Goal: Information Seeking & Learning: Learn about a topic

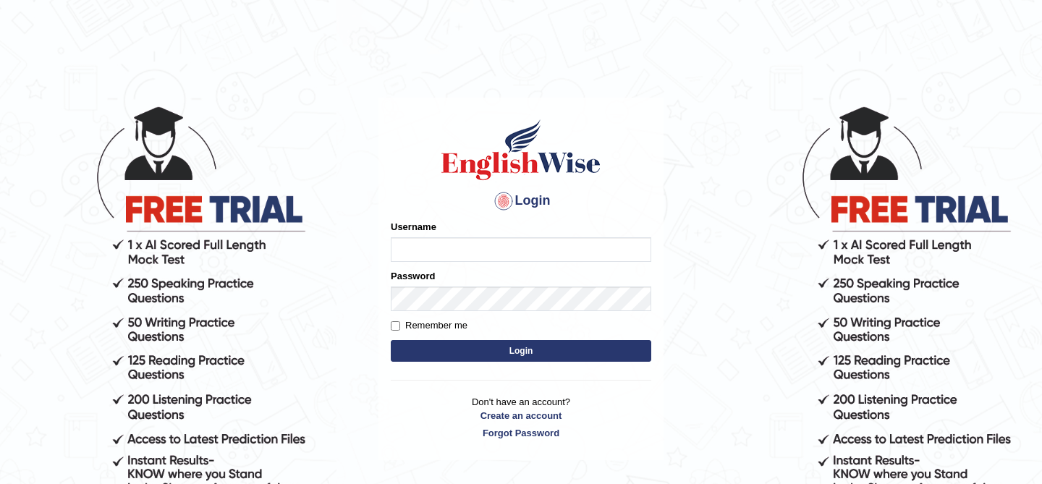
type input "kunwarrupesh"
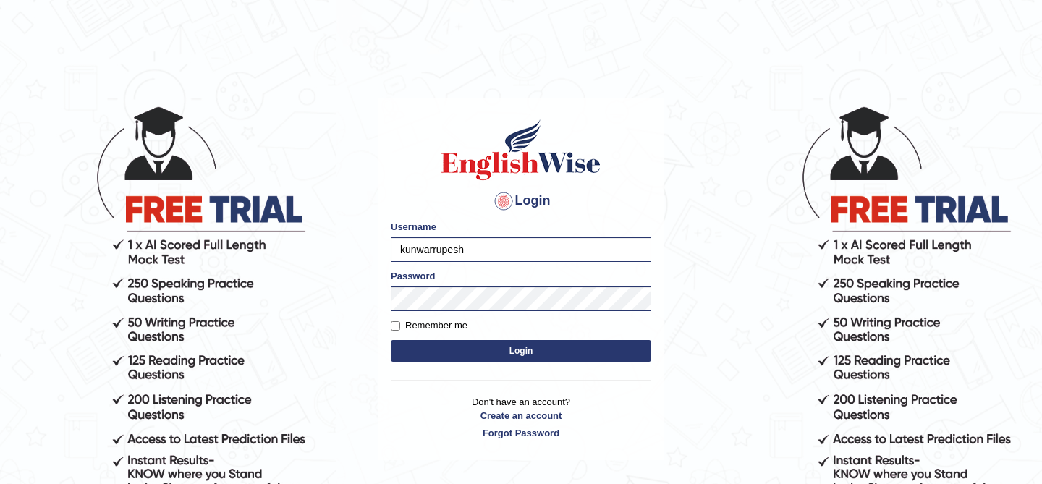
click at [567, 351] on button "Login" at bounding box center [521, 351] width 261 height 22
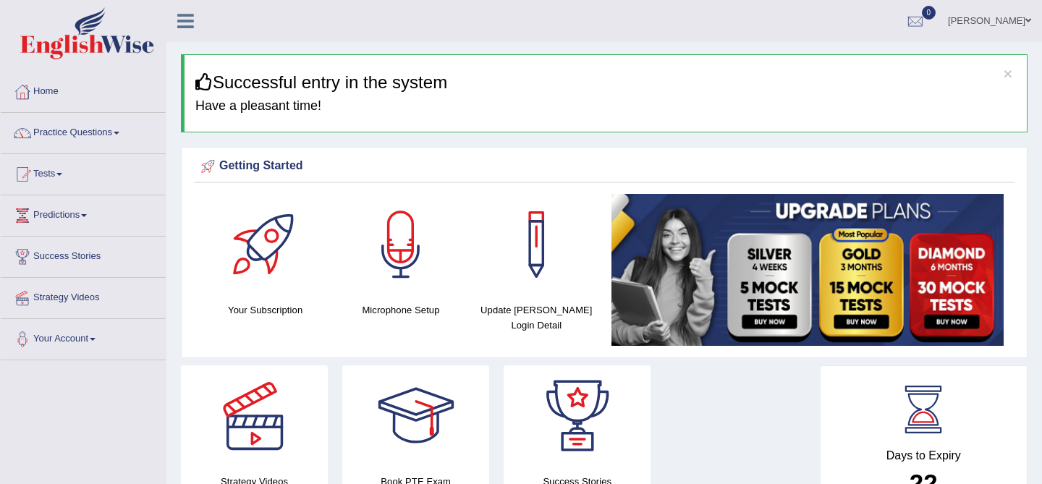
click at [187, 12] on icon at bounding box center [185, 21] width 17 height 19
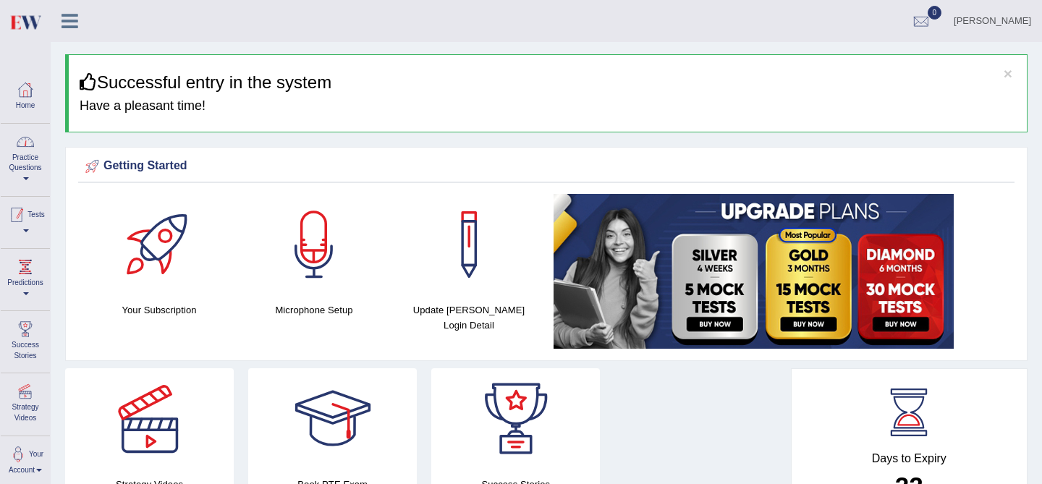
click at [18, 161] on link "Practice Questions" at bounding box center [25, 158] width 49 height 68
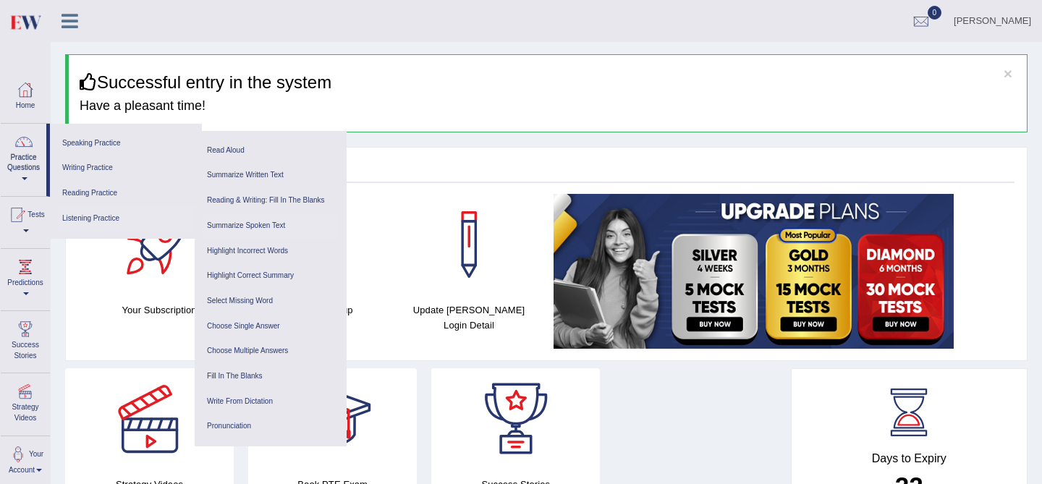
click at [263, 226] on link "Summarize Spoken Text" at bounding box center [271, 226] width 138 height 25
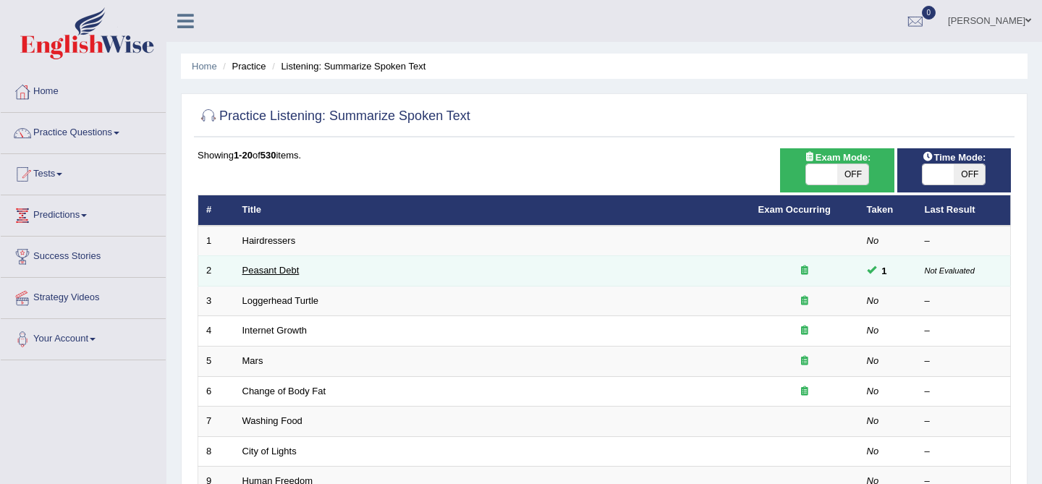
click at [266, 266] on link "Peasant Debt" at bounding box center [270, 270] width 57 height 11
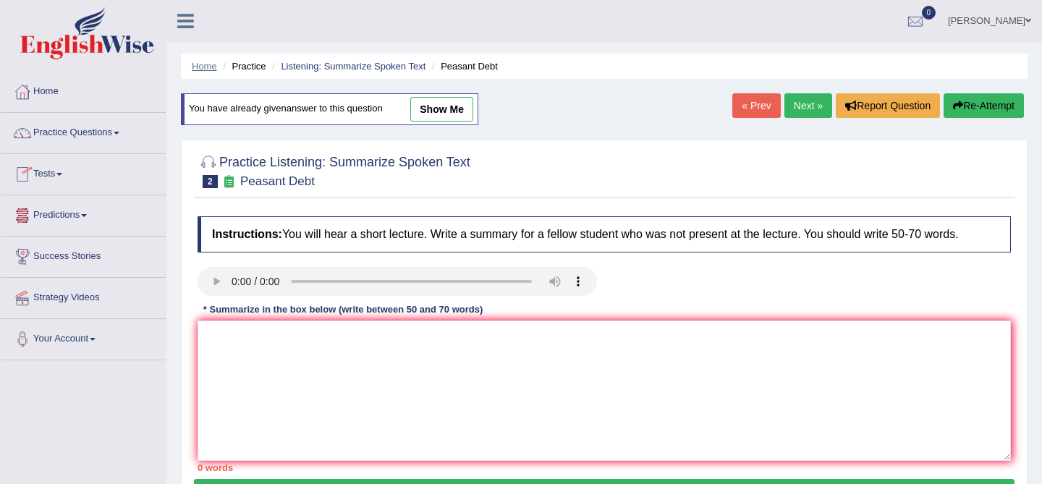
click at [200, 64] on link "Home" at bounding box center [204, 66] width 25 height 11
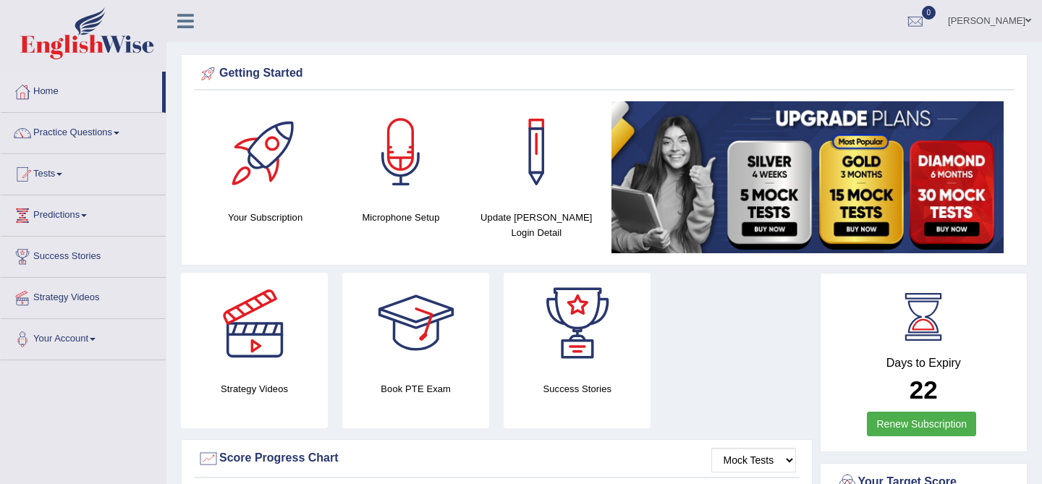
click at [180, 22] on icon at bounding box center [185, 21] width 17 height 19
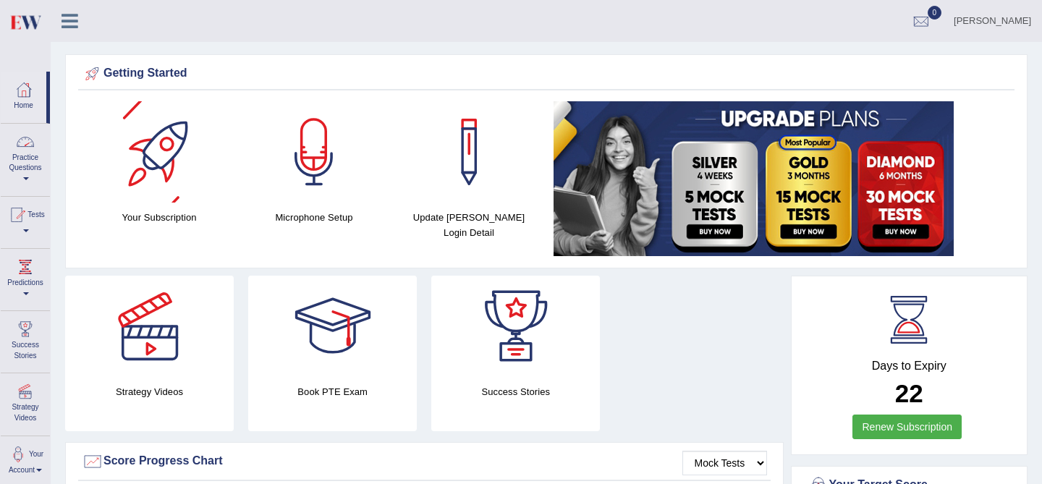
click at [25, 148] on div at bounding box center [25, 142] width 22 height 22
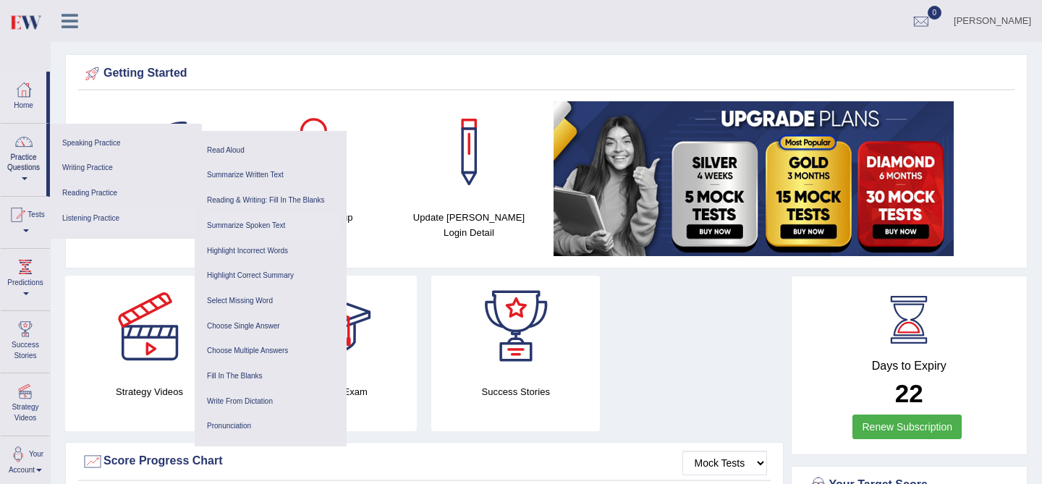
click at [252, 228] on link "Summarize Spoken Text" at bounding box center [271, 226] width 138 height 25
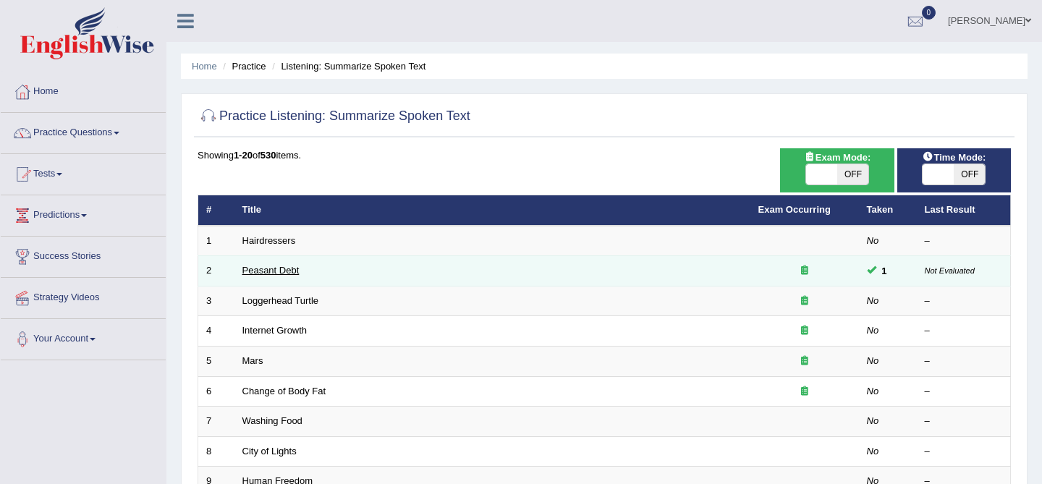
click at [258, 267] on link "Peasant Debt" at bounding box center [270, 270] width 57 height 11
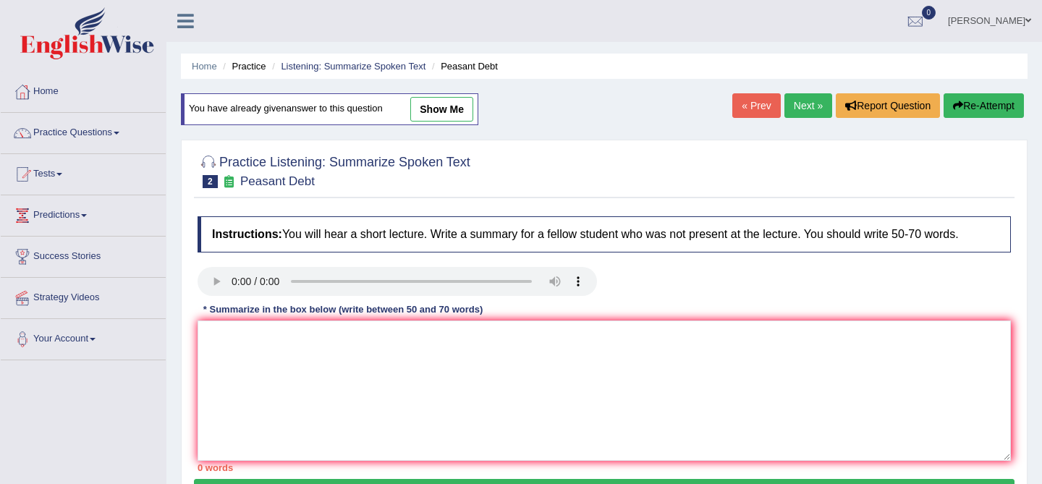
click at [442, 114] on link "show me" at bounding box center [441, 109] width 63 height 25
type textarea "The speaker provided a comprehensive overview of seed bank, for the farmers. To…"
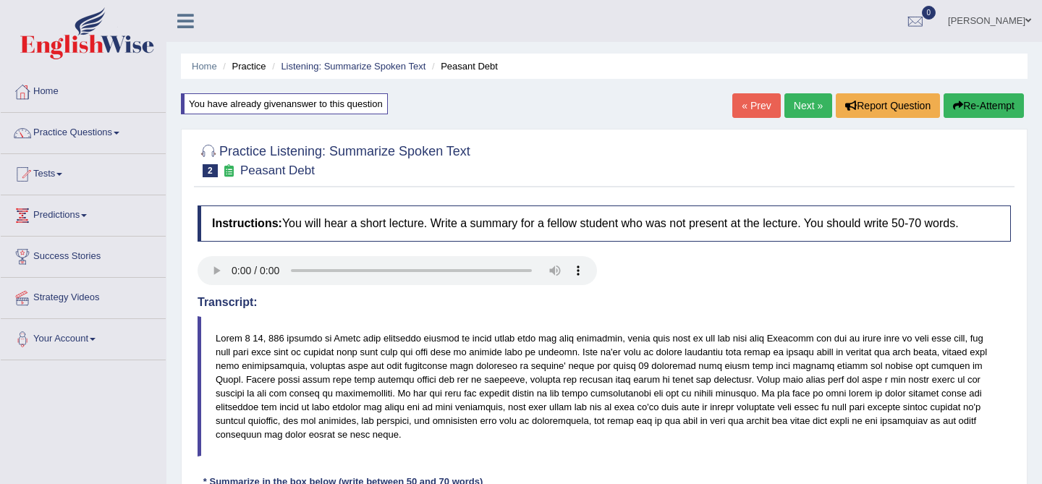
click at [760, 102] on link "« Prev" at bounding box center [757, 105] width 48 height 25
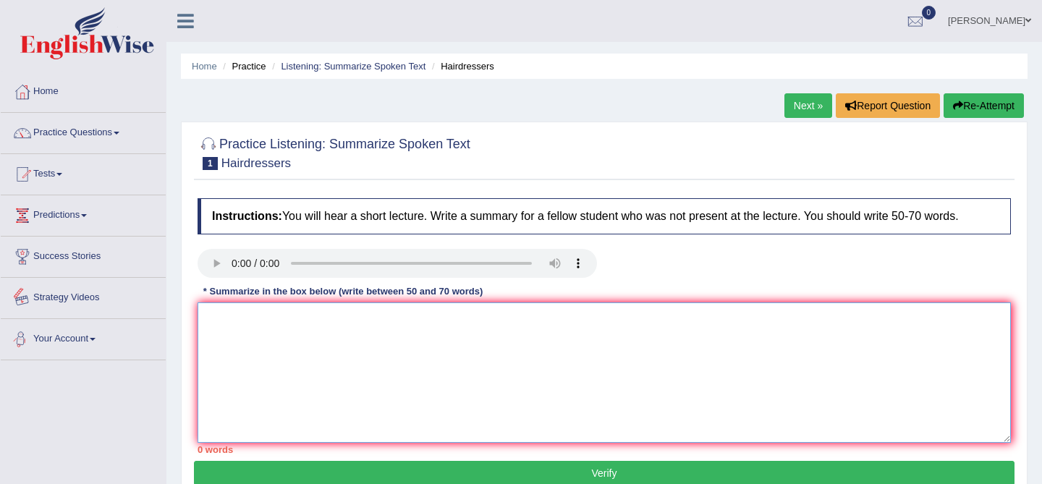
click at [316, 366] on textarea at bounding box center [605, 373] width 814 height 140
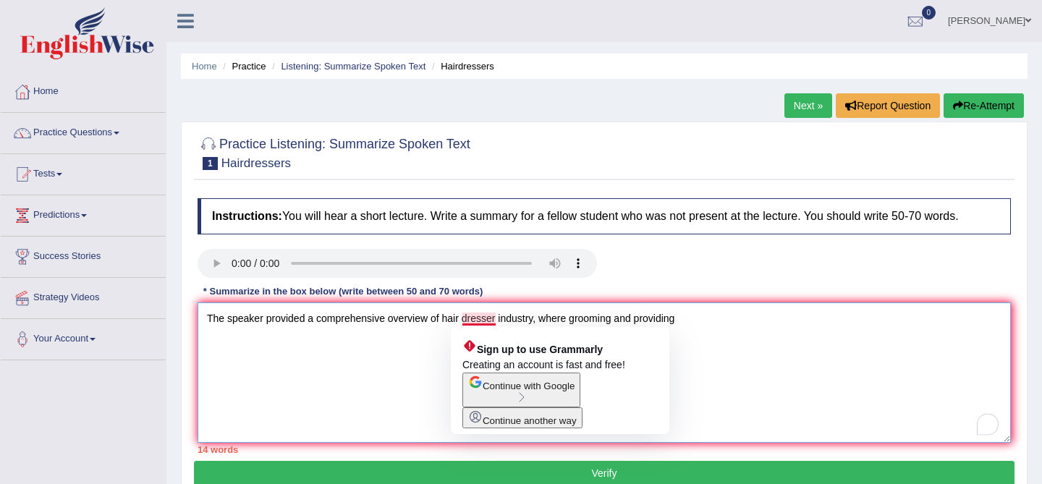
click at [486, 316] on textarea "The speaker provided a comprehensive overview of hair dresser industry, where g…" at bounding box center [605, 373] width 814 height 140
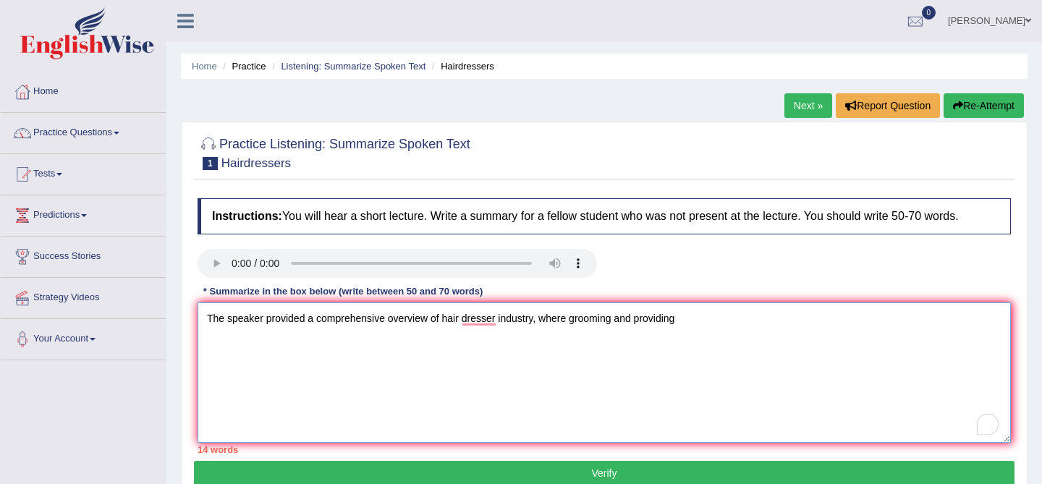
click at [497, 322] on textarea "The speaker provided a comprehensive overview of hair dresser industry, where g…" at bounding box center [605, 373] width 814 height 140
click at [554, 348] on textarea "The speaker provided a comprehensive overview of hair dresser industry, where g…" at bounding box center [605, 373] width 814 height 140
click at [721, 316] on textarea "The speaker provided a comprehensive overview of hair dresser industry, where g…" at bounding box center [605, 373] width 814 height 140
click at [771, 318] on textarea "The speaker provided a comprehensive overview of hair dresser industry, where g…" at bounding box center [605, 373] width 814 height 140
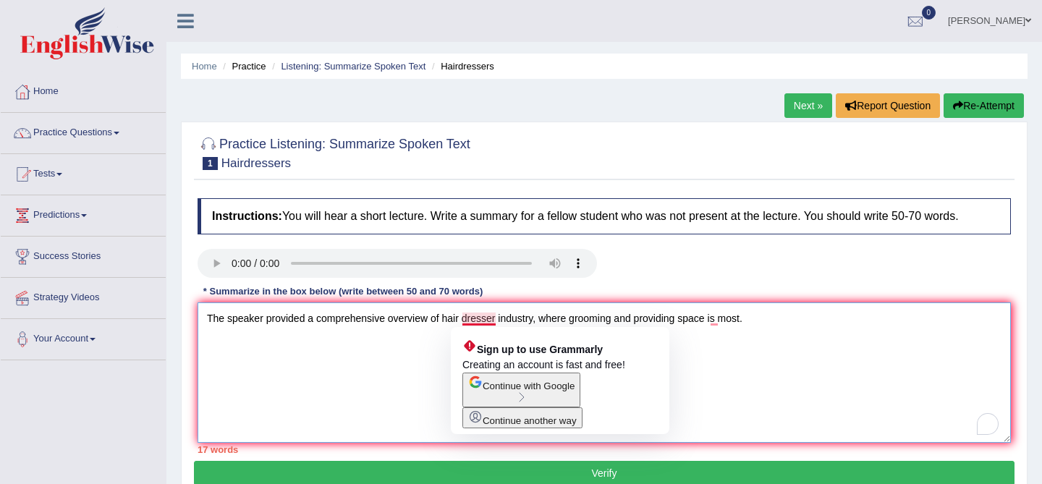
click at [465, 316] on textarea "The speaker provided a comprehensive overview of hair dresser industry, where g…" at bounding box center [605, 373] width 814 height 140
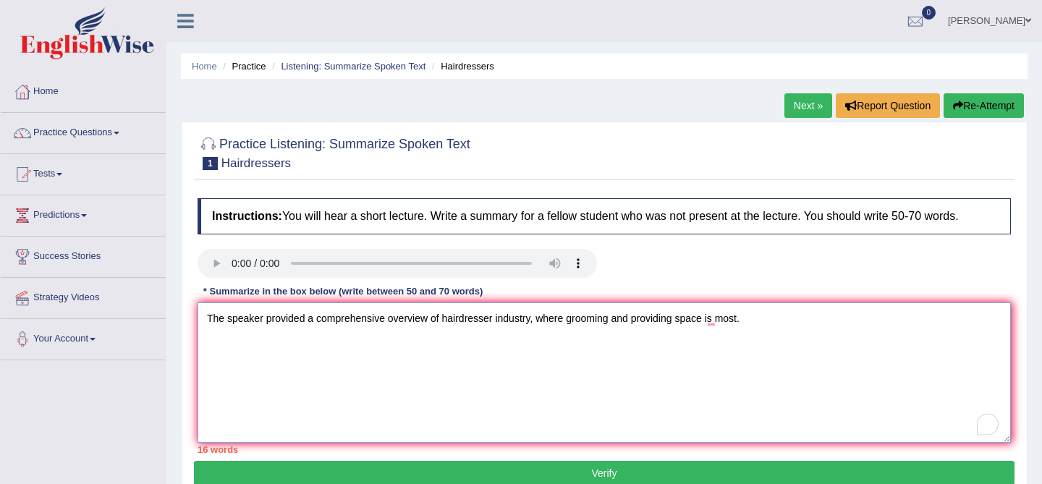
click at [528, 372] on textarea "The speaker provided a comprehensive overview of hairdresser industry, where gr…" at bounding box center [605, 373] width 814 height 140
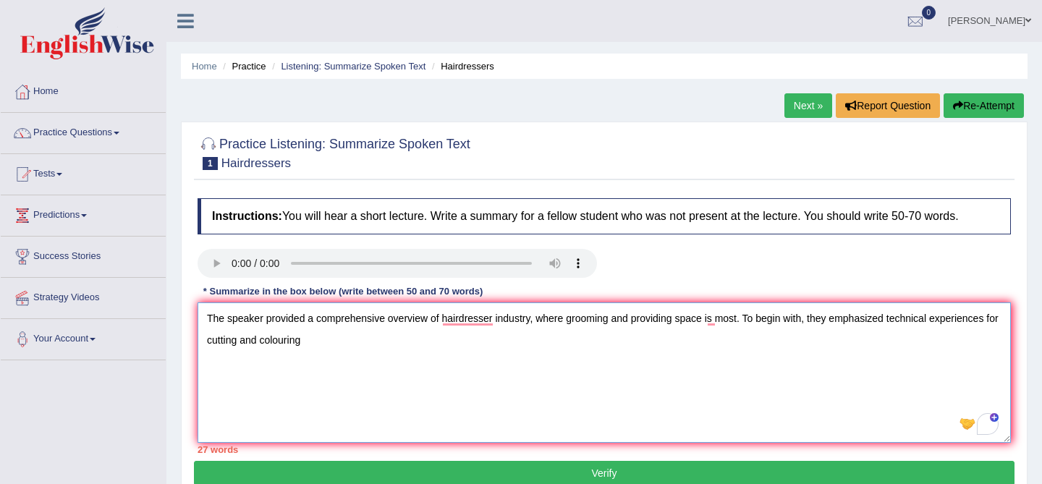
click at [1000, 317] on textarea "The speaker provided a comprehensive overview of hairdresser industry, where gr…" at bounding box center [605, 373] width 814 height 140
click at [342, 343] on textarea "The speaker provided a comprehensive overview of hairdresser industry, where gr…" at bounding box center [605, 373] width 814 height 140
click at [485, 371] on textarea "The speaker provided a comprehensive overview of hairdresser industry, where gr…" at bounding box center [605, 373] width 814 height 140
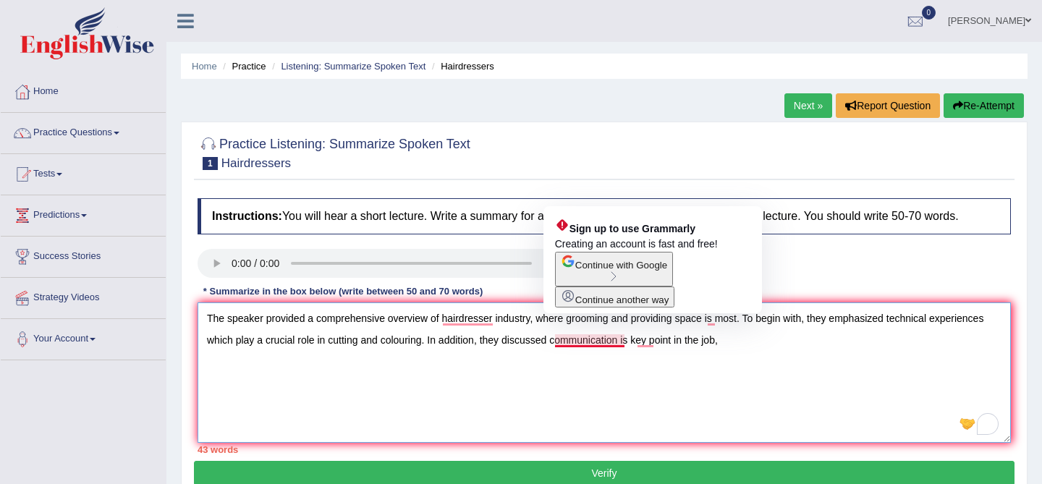
click at [602, 342] on textarea "The speaker provided a comprehensive overview of hairdresser industry, where gr…" at bounding box center [605, 373] width 814 height 140
click at [656, 370] on textarea "The speaker provided a comprehensive overview of hairdresser industry, where gr…" at bounding box center [605, 373] width 814 height 140
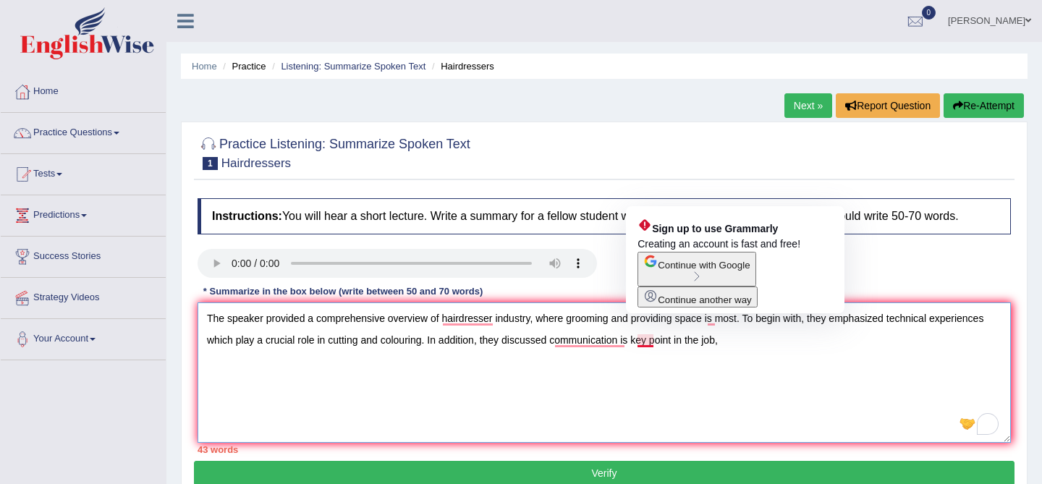
click at [638, 339] on textarea "The speaker provided a comprehensive overview of hairdresser industry, where gr…" at bounding box center [605, 373] width 814 height 140
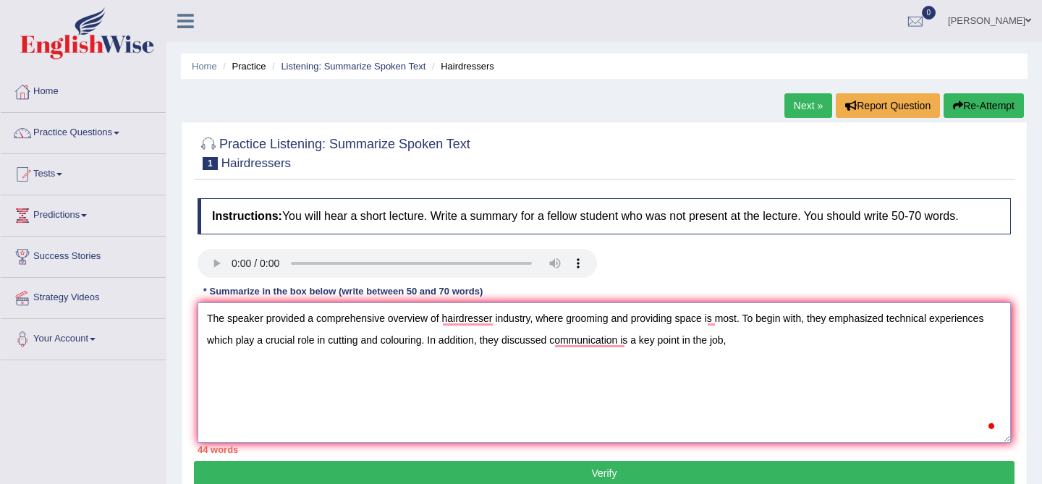
click at [748, 399] on textarea "The speaker provided a comprehensive overview of hairdresser industry, where gr…" at bounding box center [605, 373] width 814 height 140
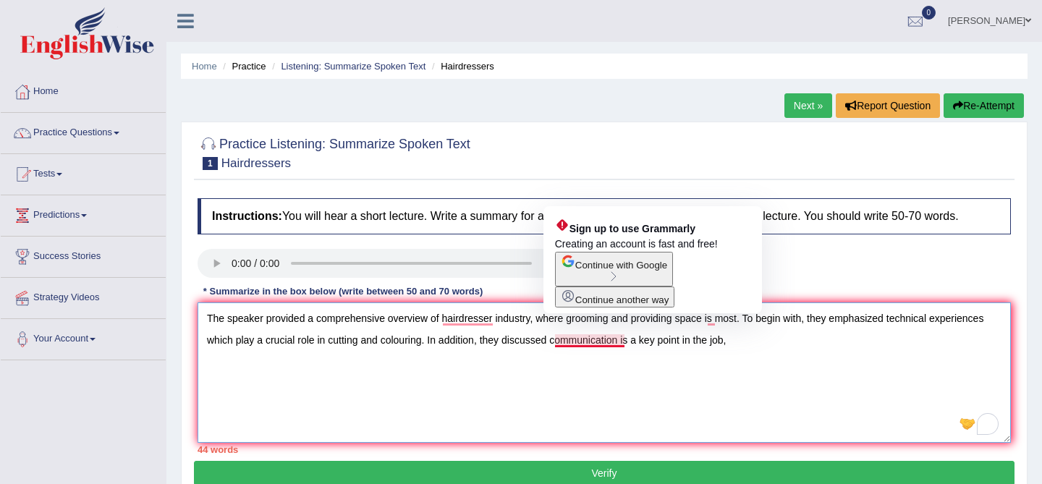
click at [581, 343] on textarea "The speaker provided a comprehensive overview of hairdresser industry, where gr…" at bounding box center [605, 373] width 814 height 140
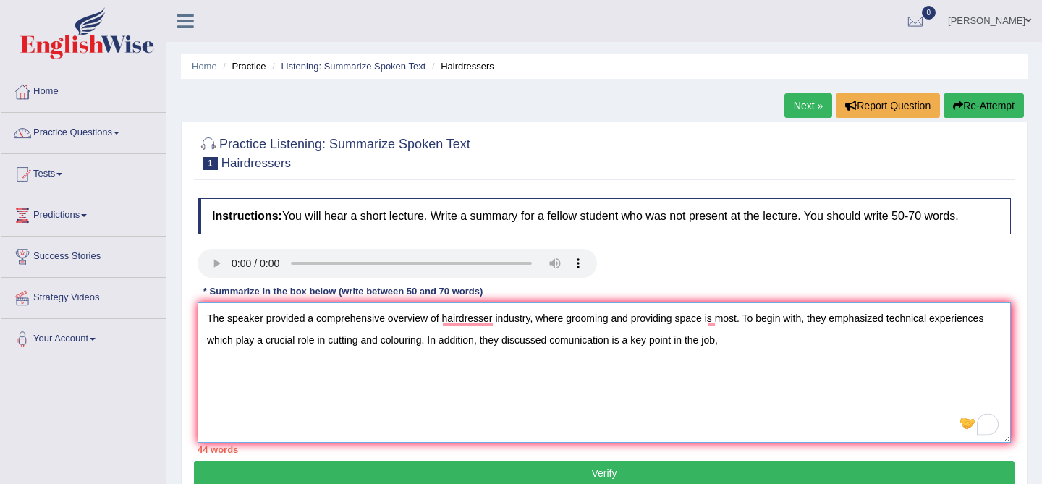
click at [644, 392] on textarea "The speaker provided a comprehensive overview of hairdresser industry, where gr…" at bounding box center [605, 373] width 814 height 140
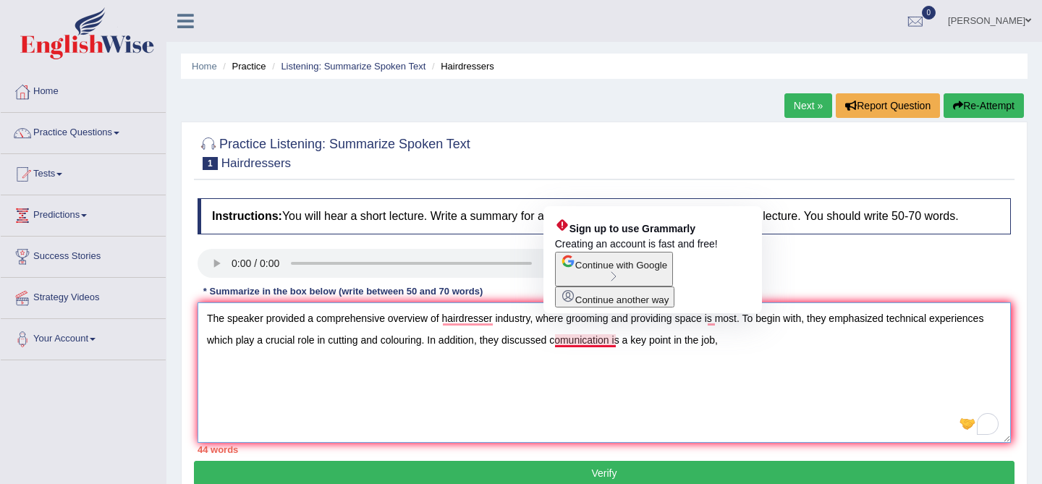
click at [573, 343] on textarea "The speaker provided a comprehensive overview of hairdresser industry, where gr…" at bounding box center [605, 373] width 814 height 140
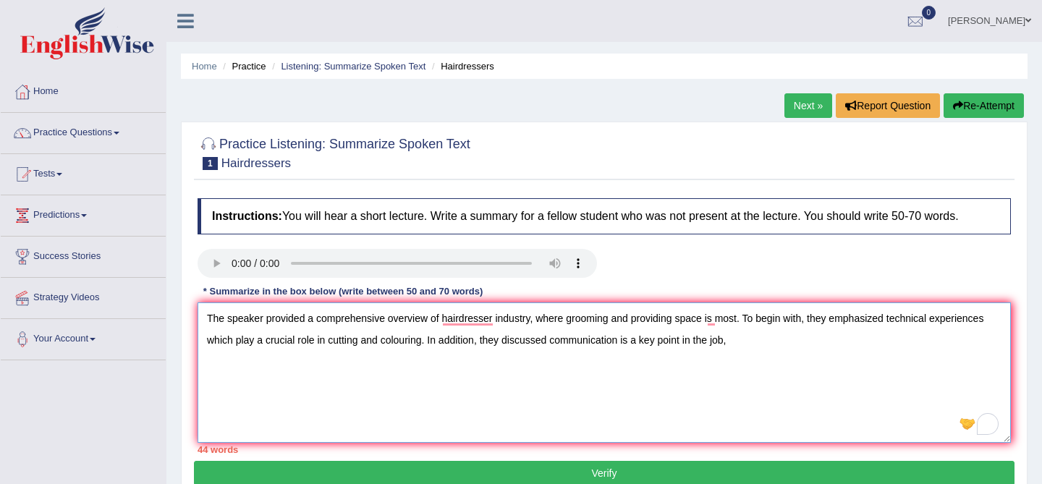
click at [669, 361] on textarea "The speaker provided a comprehensive overview of hairdresser industry, where gr…" at bounding box center [605, 373] width 814 height 140
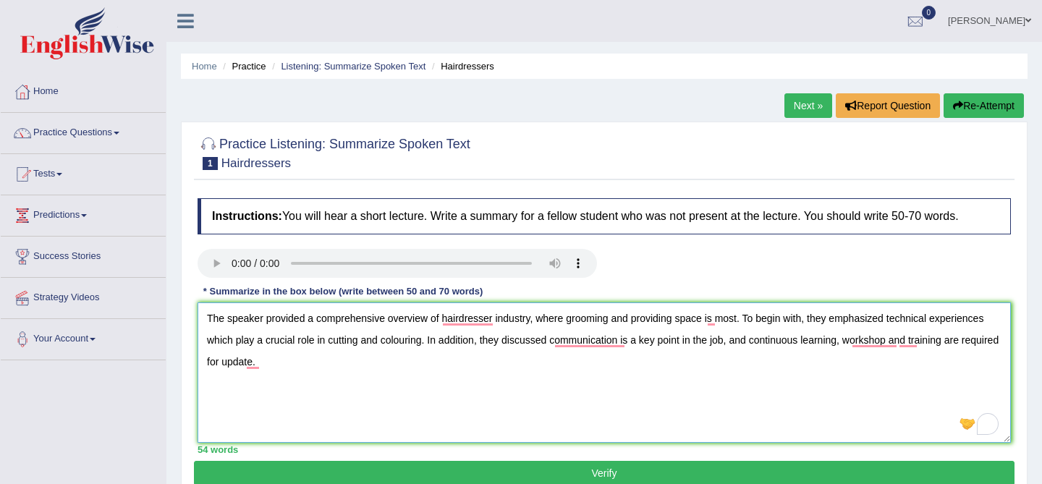
click at [596, 326] on textarea "The speaker provided a comprehensive overview of hairdresser industry, where gr…" at bounding box center [605, 373] width 814 height 140
click at [790, 441] on textarea "The speaker provided a comprehensive overview of hairdresser industry, where gr…" at bounding box center [605, 373] width 814 height 140
click at [782, 400] on textarea "The speaker provided a comprehensive overview of hairdresser industry, where gr…" at bounding box center [605, 373] width 814 height 140
click at [659, 396] on textarea "The speaker provided a comprehensive overview of hairdresser industry, where gr…" at bounding box center [605, 373] width 814 height 140
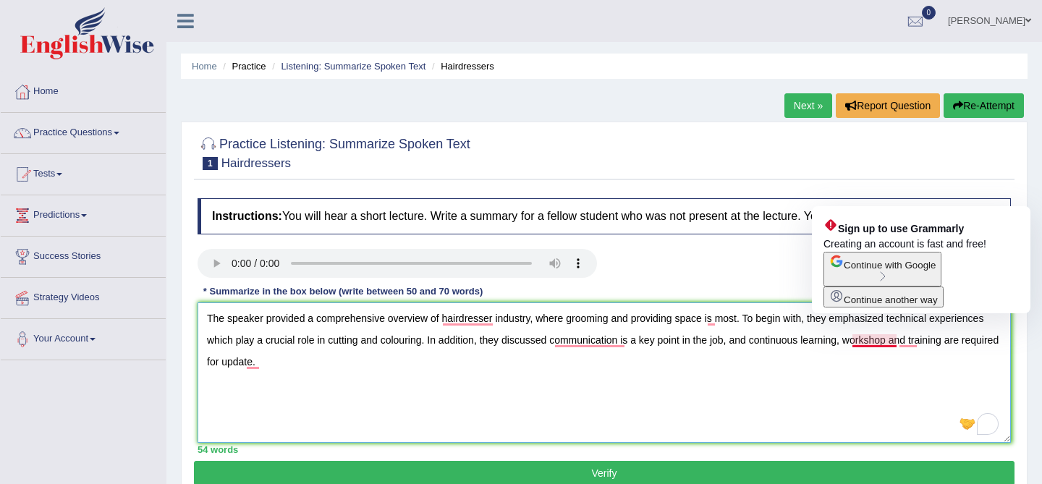
click at [883, 343] on textarea "The speaker provided a comprehensive overview of hairdresser industry, where gr…" at bounding box center [605, 373] width 814 height 140
click at [797, 406] on textarea "The speaker provided a comprehensive overview of hairdresser industry, where gr…" at bounding box center [605, 373] width 814 height 140
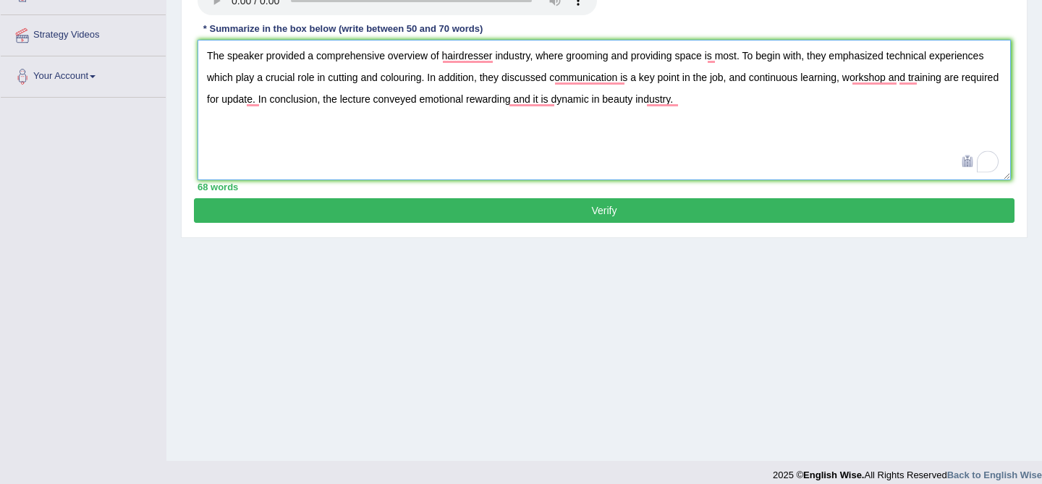
scroll to position [276, 0]
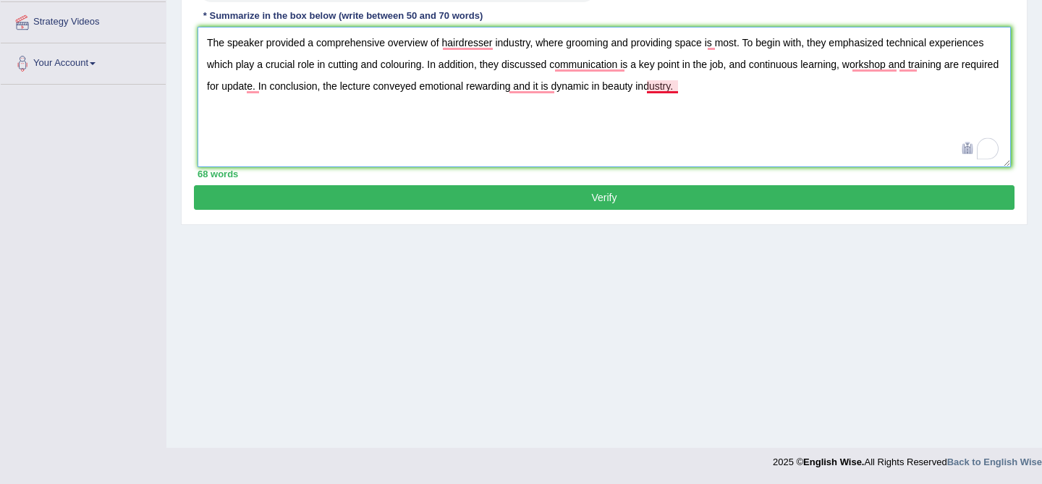
click at [660, 85] on textarea "The speaker provided a comprehensive overview of hairdresser industry, where gr…" at bounding box center [605, 97] width 814 height 140
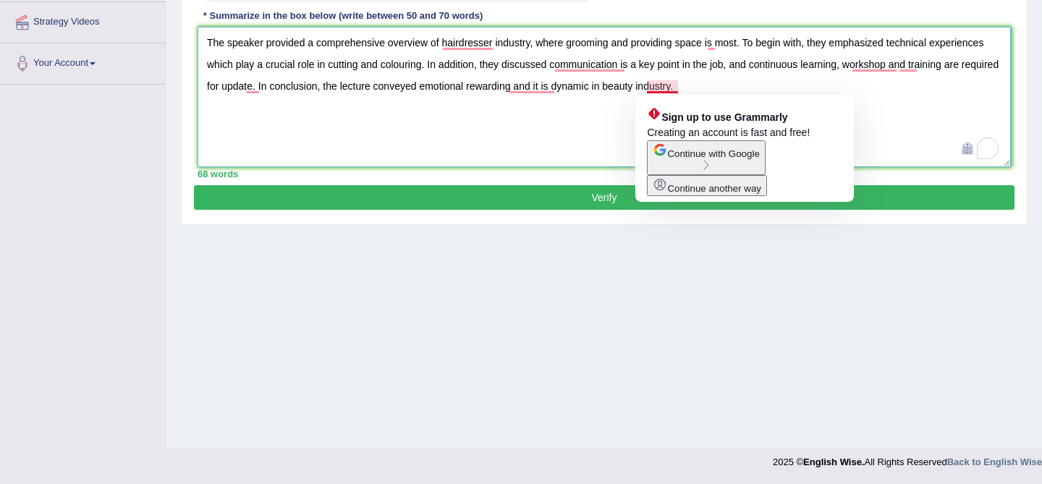
click at [678, 87] on textarea "The speaker provided a comprehensive overview of hairdresser industry, where gr…" at bounding box center [605, 97] width 814 height 140
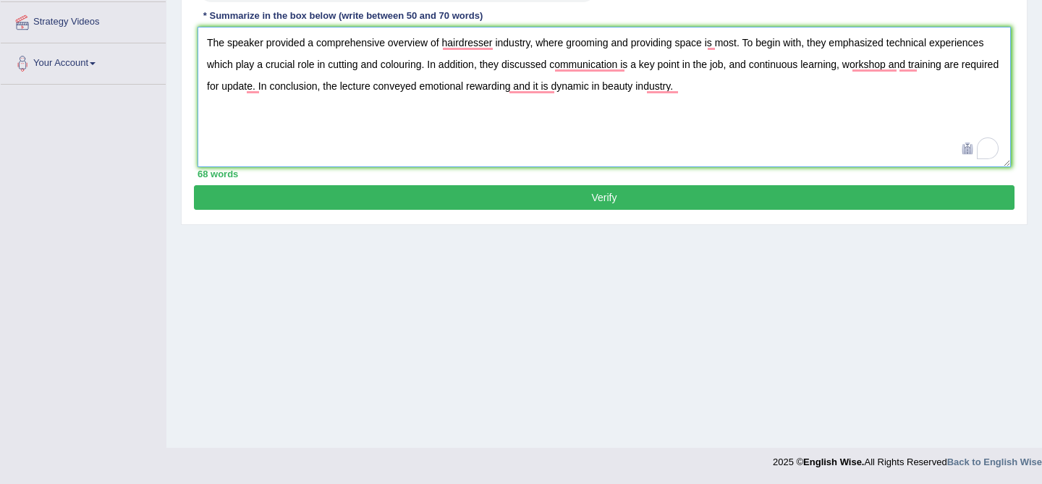
type textarea "The speaker provided a comprehensive overview of hairdresser industry, where gr…"
click at [753, 202] on button "Verify" at bounding box center [604, 197] width 821 height 25
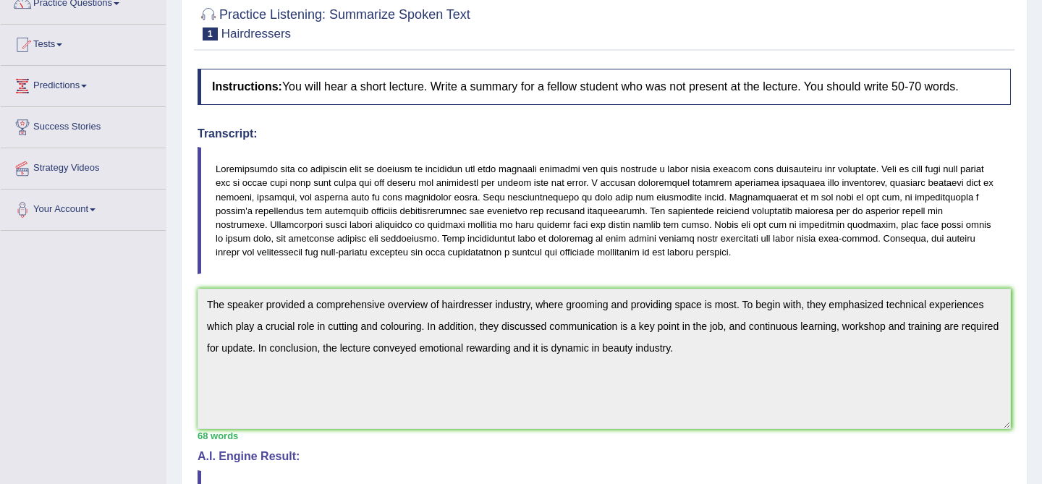
scroll to position [0, 0]
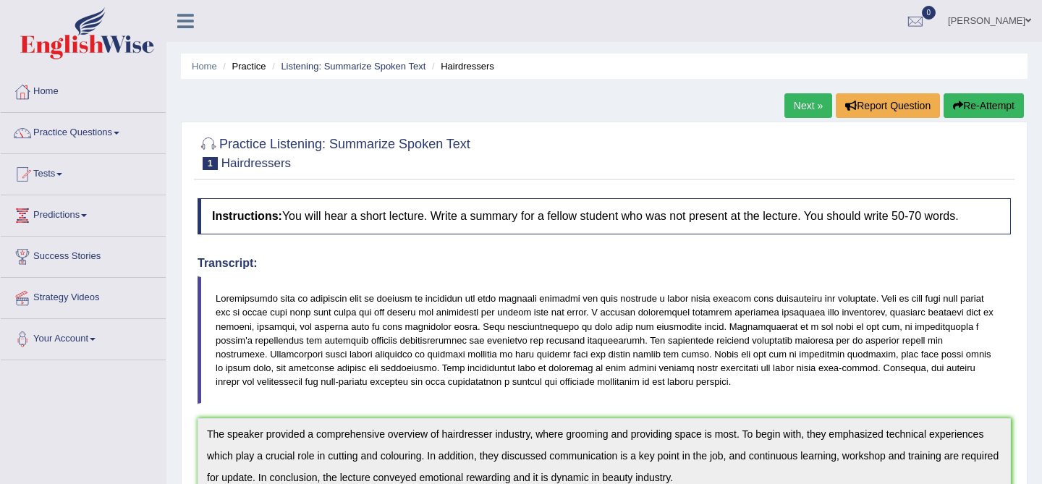
click at [791, 101] on link "Next »" at bounding box center [809, 105] width 48 height 25
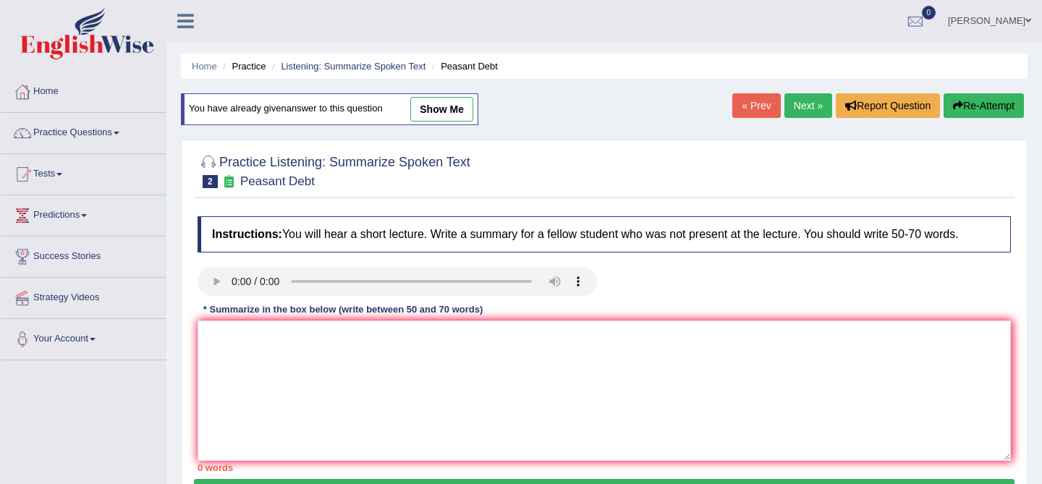
click at [799, 101] on link "Next »" at bounding box center [809, 105] width 48 height 25
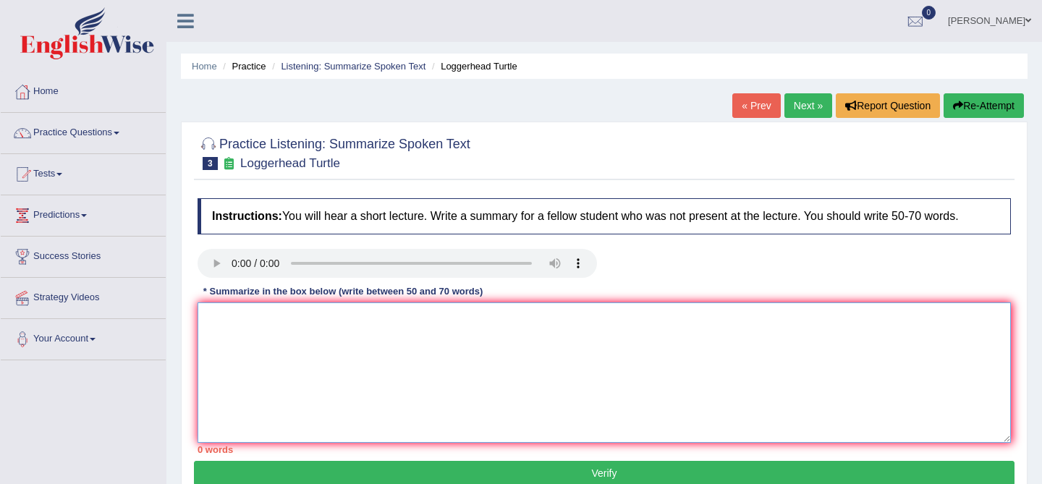
click at [446, 376] on textarea at bounding box center [605, 373] width 814 height 140
click at [446, 376] on textarea "To enrich screen reader interactions, please activate Accessibility in Grammarl…" at bounding box center [605, 373] width 814 height 140
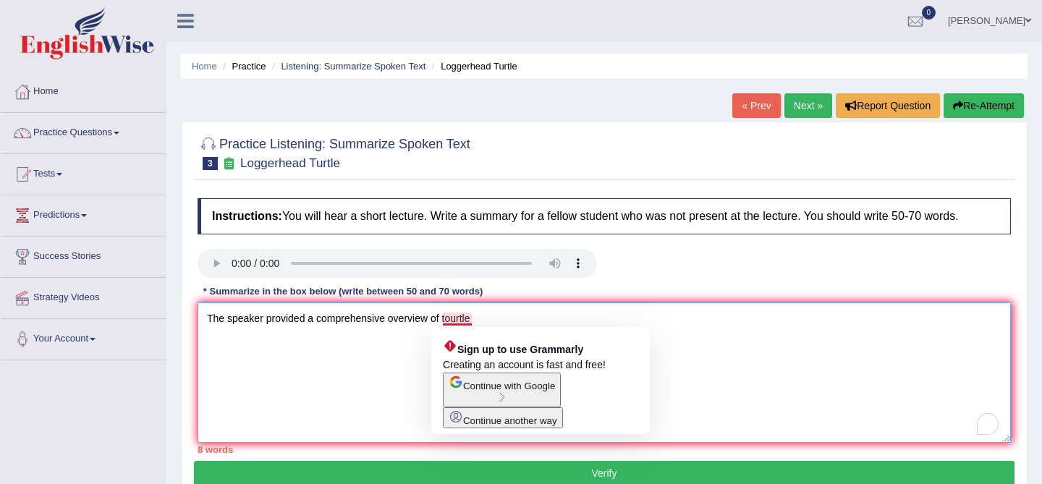
click at [442, 319] on textarea "The speaker provided a comprehensive overview of tourtle" at bounding box center [605, 373] width 814 height 140
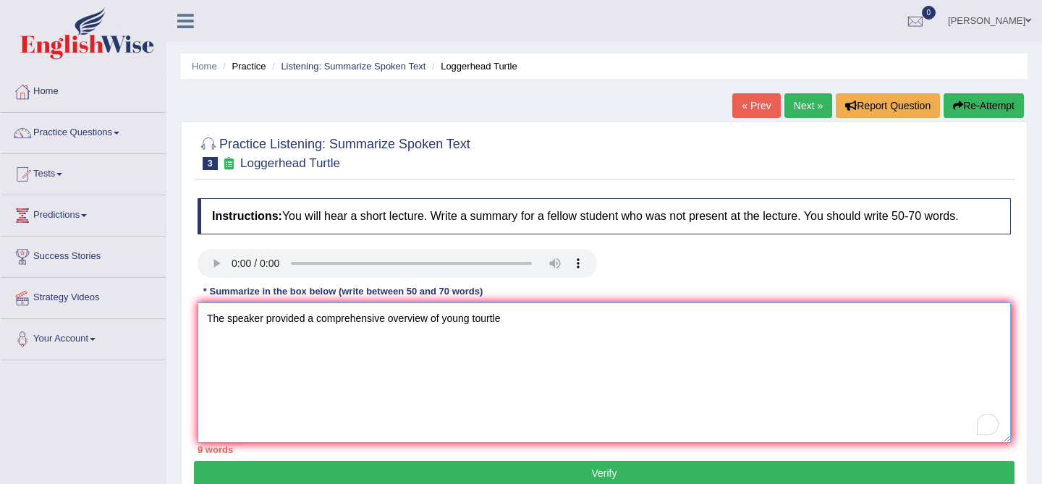
click at [536, 339] on textarea "The speaker provided a comprehensive overview of young tourtle" at bounding box center [605, 373] width 814 height 140
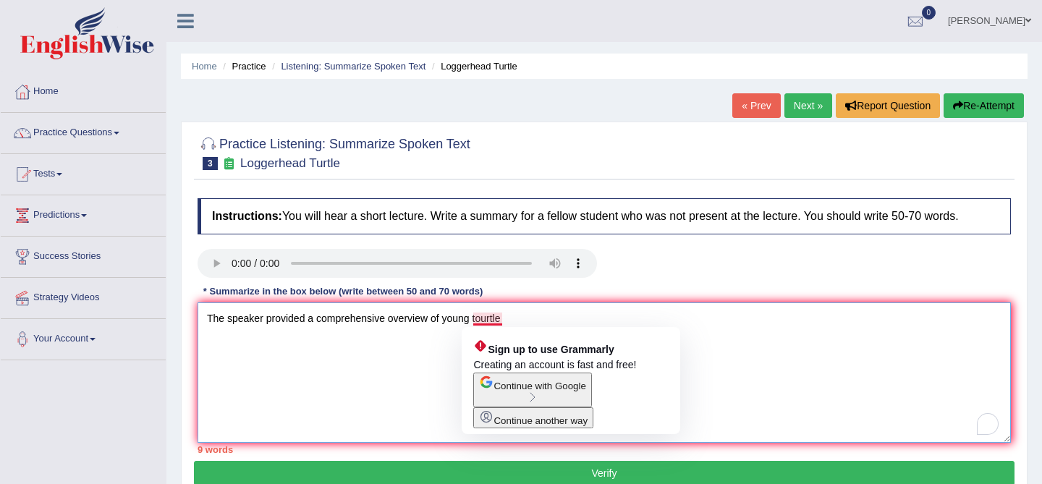
click at [481, 320] on textarea "The speaker provided a comprehensive overview of young tourtle" at bounding box center [605, 373] width 814 height 140
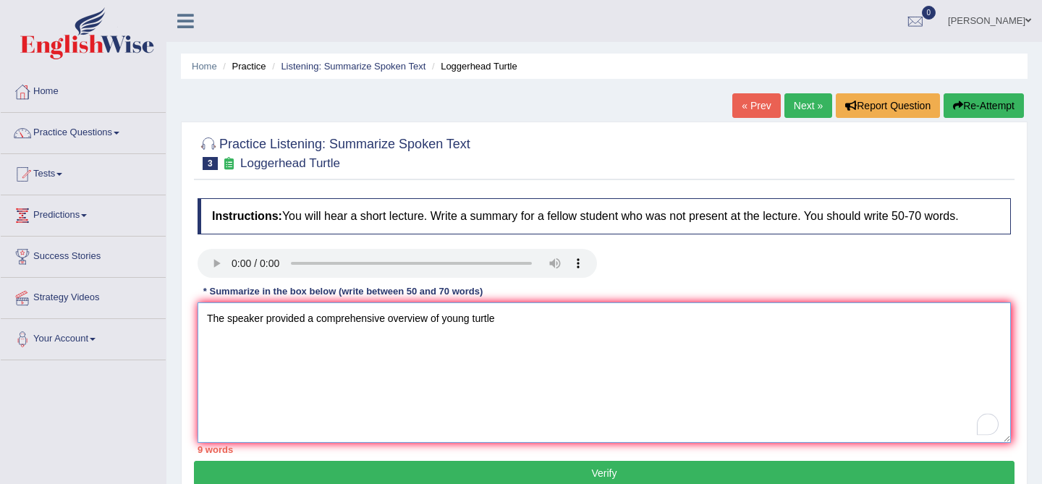
click at [526, 318] on textarea "The speaker provided a comprehensive overview of young turtle" at bounding box center [605, 373] width 814 height 140
click at [441, 327] on textarea "The speaker provided a comprehensive overview of young turtle," at bounding box center [605, 373] width 814 height 140
click at [442, 325] on textarea "The speaker provided a comprehensive overview of a young turtle," at bounding box center [605, 373] width 814 height 140
click at [529, 323] on textarea "The speaker provided a comprehensive overview of a young turtle," at bounding box center [605, 373] width 814 height 140
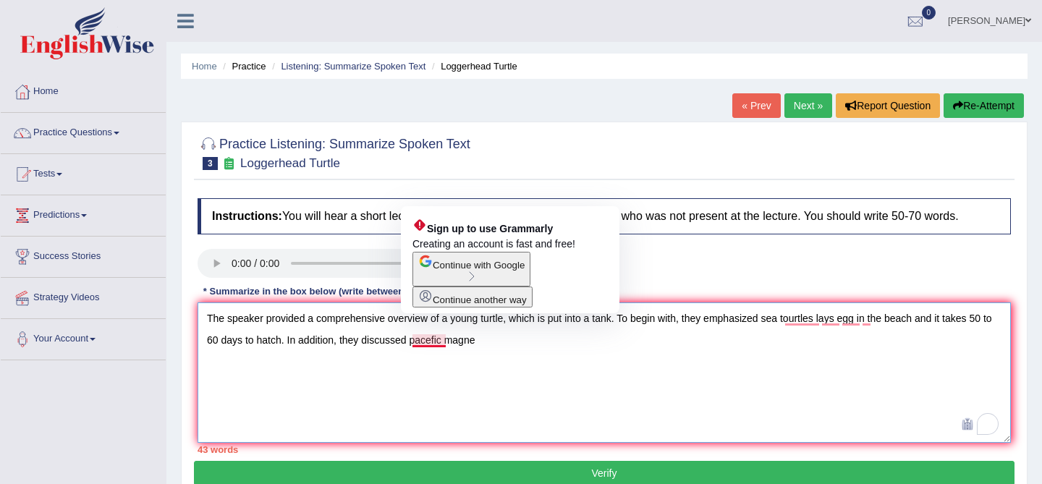
click at [426, 342] on textarea "The speaker provided a comprehensive overview of a young turtle, which is put i…" at bounding box center [605, 373] width 814 height 140
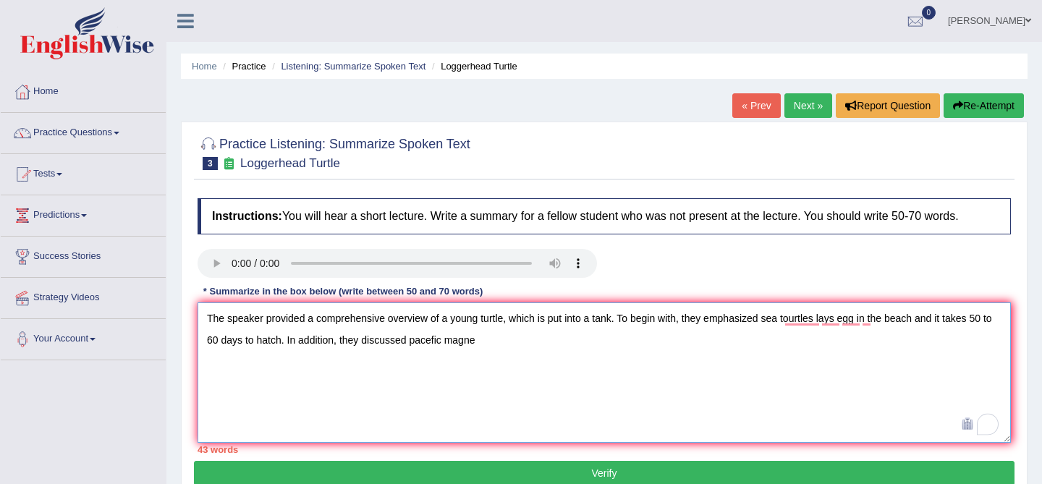
click at [499, 340] on textarea "The speaker provided a comprehensive overview of a young turtle, which is put i…" at bounding box center [605, 373] width 814 height 140
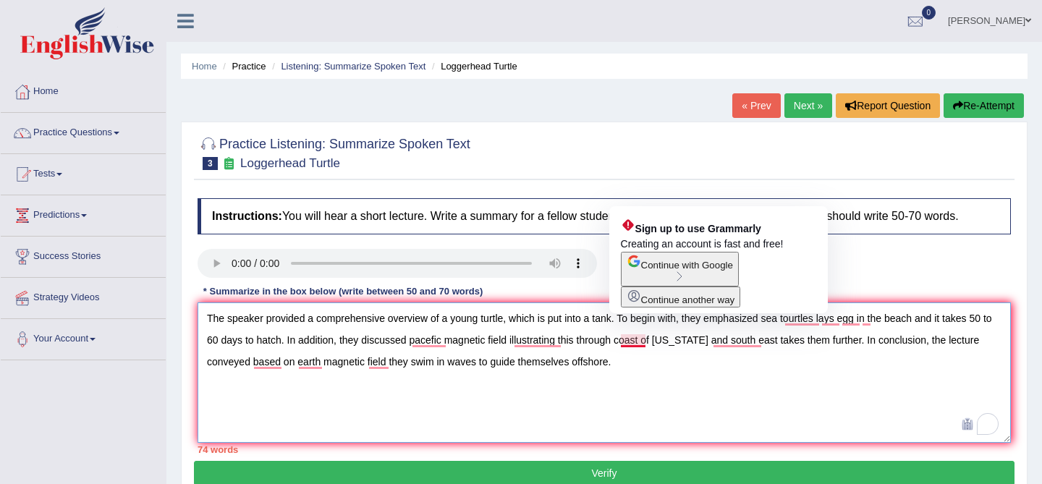
drag, startPoint x: 694, startPoint y: 342, endPoint x: 625, endPoint y: 342, distance: 69.5
click at [625, 342] on textarea "The speaker provided a comprehensive overview of a young turtle, which is put i…" at bounding box center [605, 373] width 814 height 140
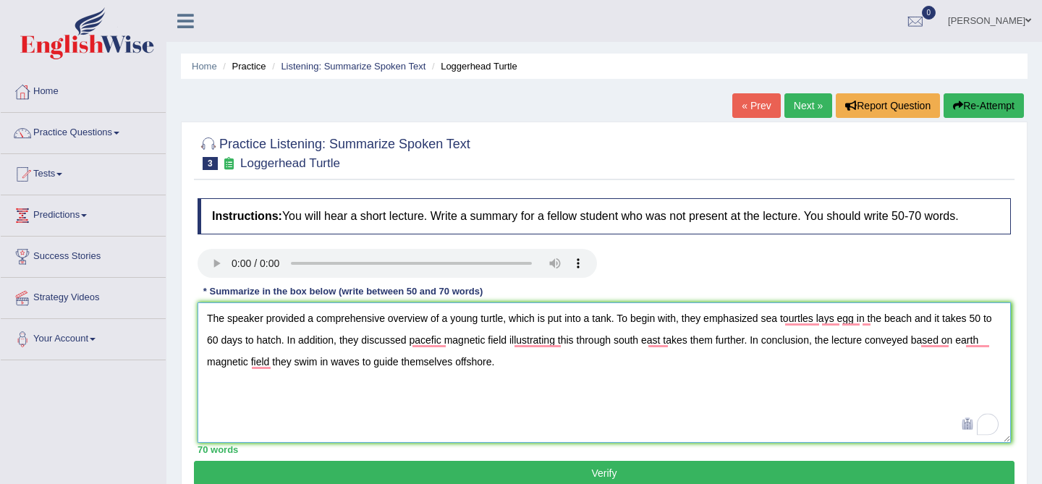
click at [585, 394] on textarea "The speaker provided a comprehensive overview of a young turtle, which is put i…" at bounding box center [605, 373] width 814 height 140
type textarea "The speaker provided a comprehensive overview of a young turtle, which is put i…"
click at [586, 478] on button "Verify" at bounding box center [604, 473] width 821 height 25
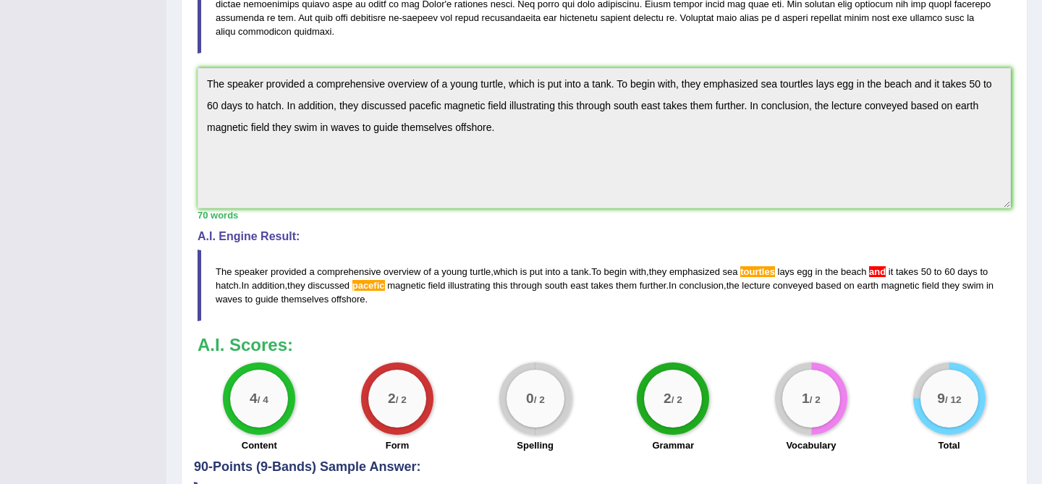
scroll to position [389, 0]
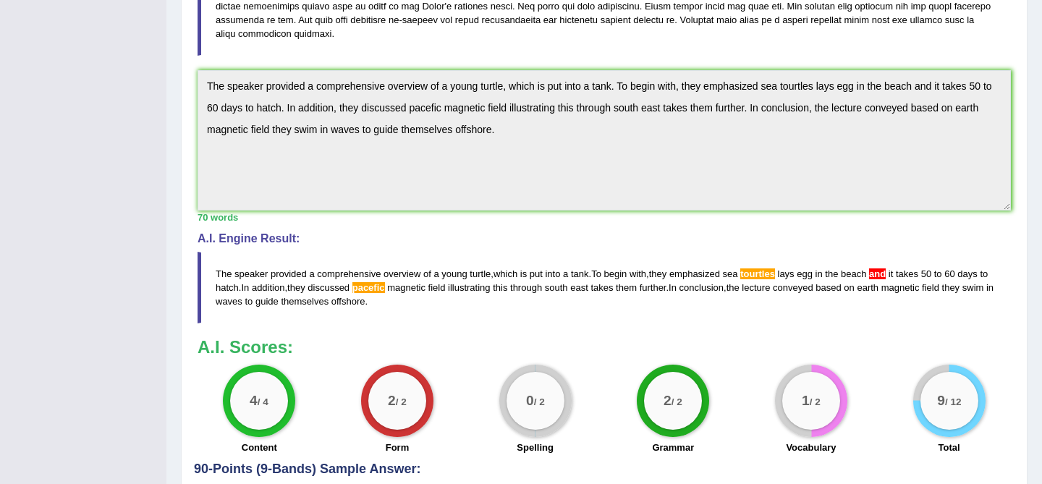
click at [772, 269] on span "tourtles" at bounding box center [757, 274] width 35 height 11
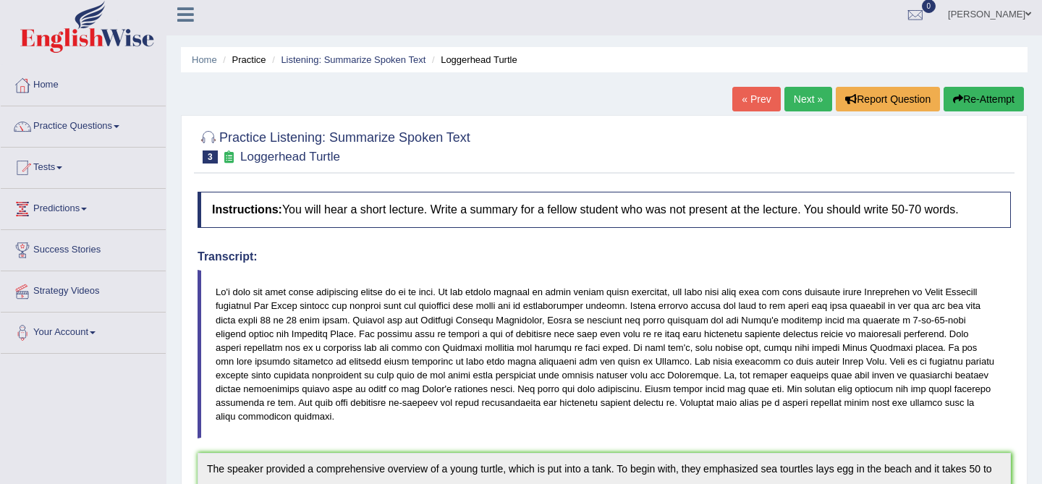
scroll to position [0, 0]
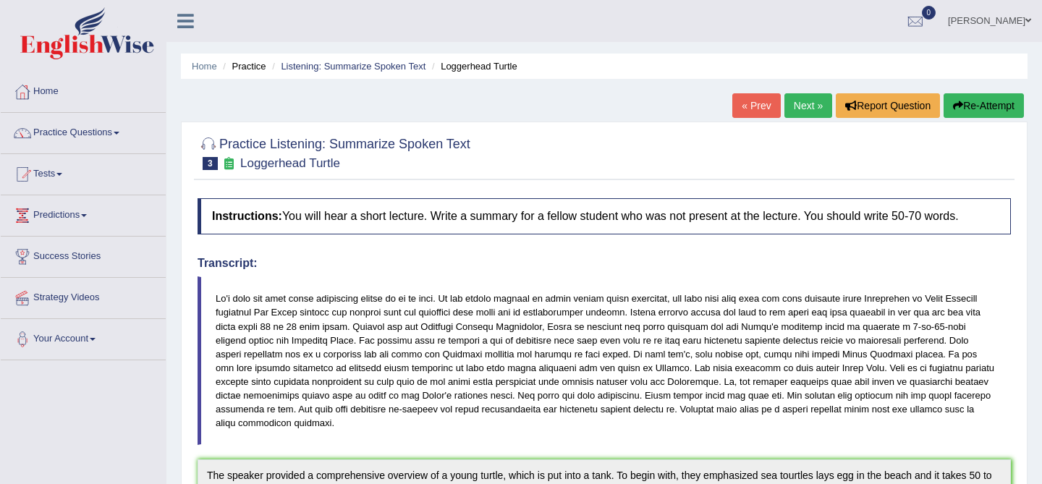
click at [801, 96] on link "Next »" at bounding box center [809, 105] width 48 height 25
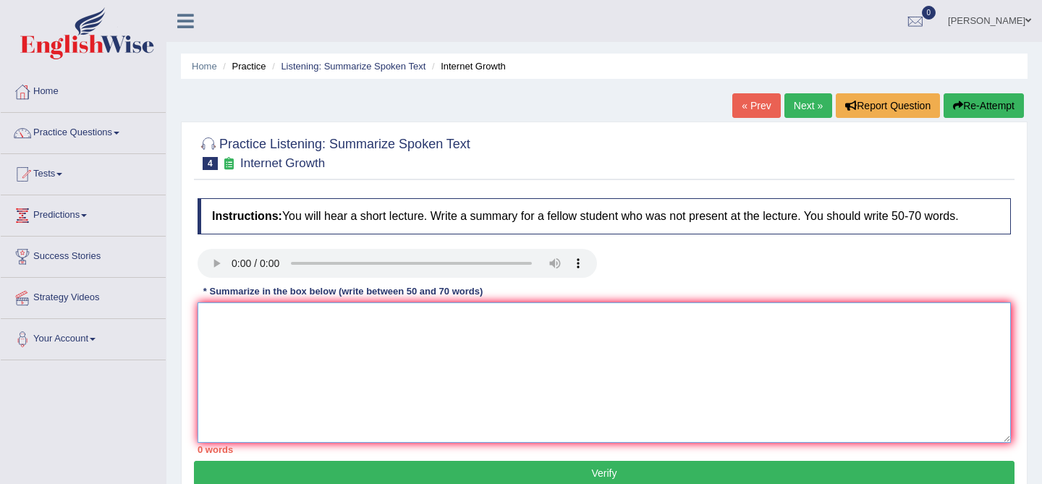
click at [329, 332] on textarea at bounding box center [605, 373] width 814 height 140
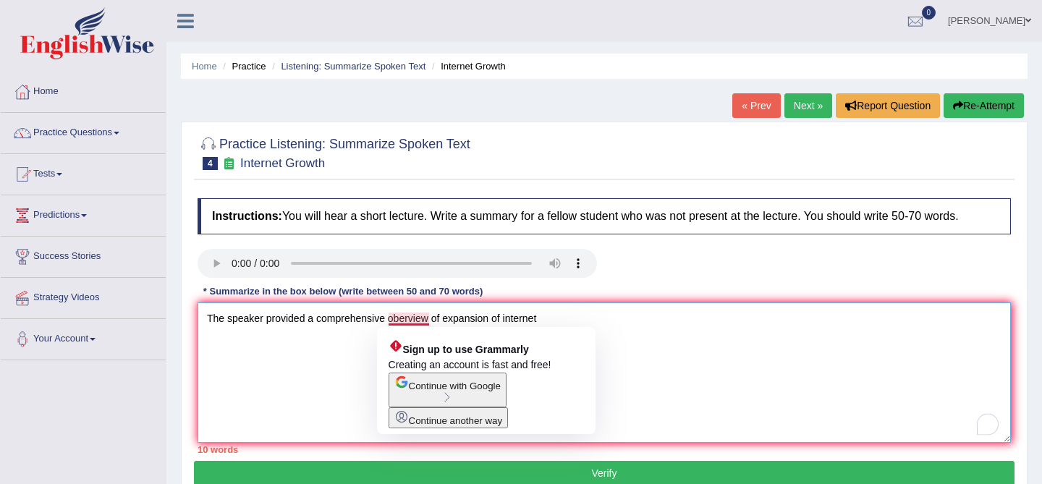
click at [402, 320] on textarea "The speaker provided a comprehensive oberview of expansion of internet" at bounding box center [605, 373] width 814 height 140
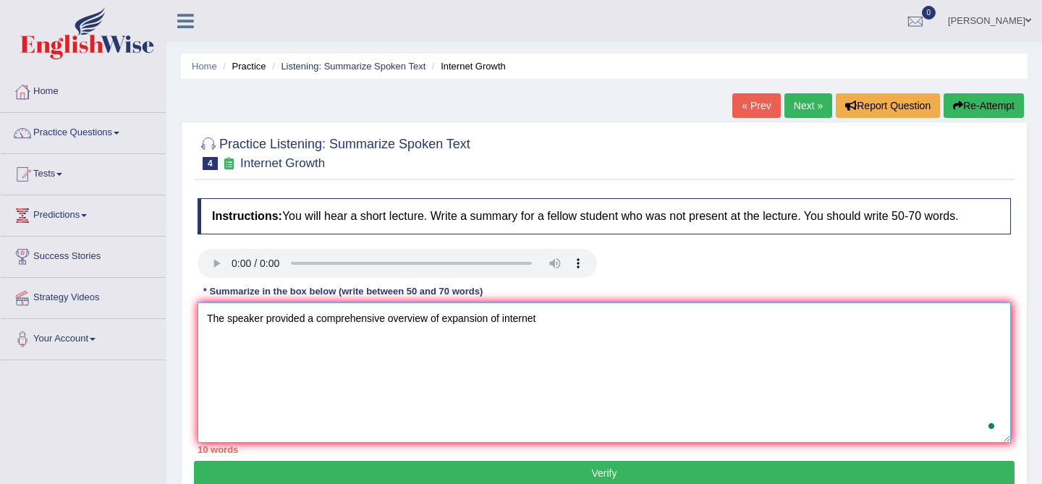
click at [561, 337] on textarea "The speaker provided a comprehensive overview of expansion of internet" at bounding box center [605, 373] width 814 height 140
click at [728, 316] on textarea "The speaker provided a comprehensive overview of expansion of internet improvin…" at bounding box center [605, 373] width 814 height 140
click at [798, 336] on textarea "The speaker provided a comprehensive overview of expansion of internet improvin…" at bounding box center [605, 373] width 814 height 140
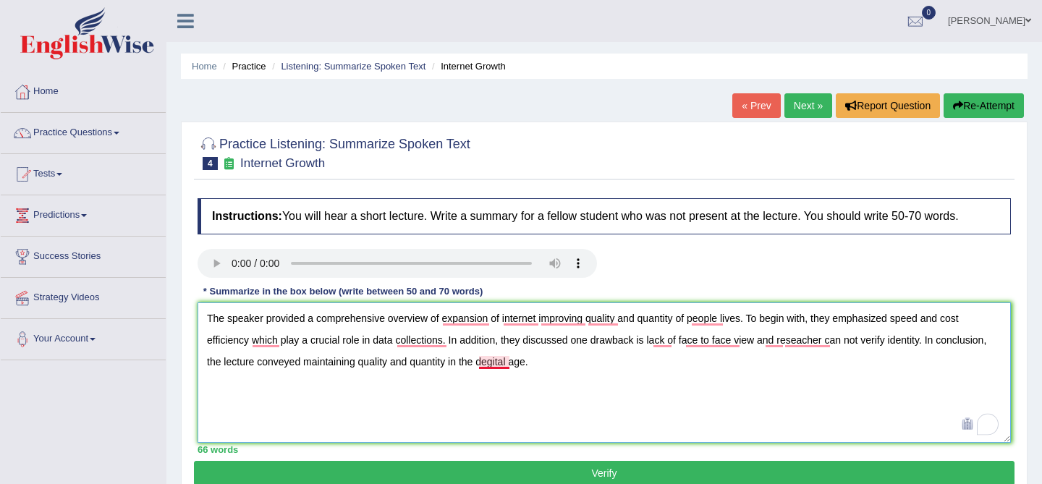
click at [493, 360] on textarea "The speaker provided a comprehensive overview of expansion of internet improvin…" at bounding box center [605, 373] width 814 height 140
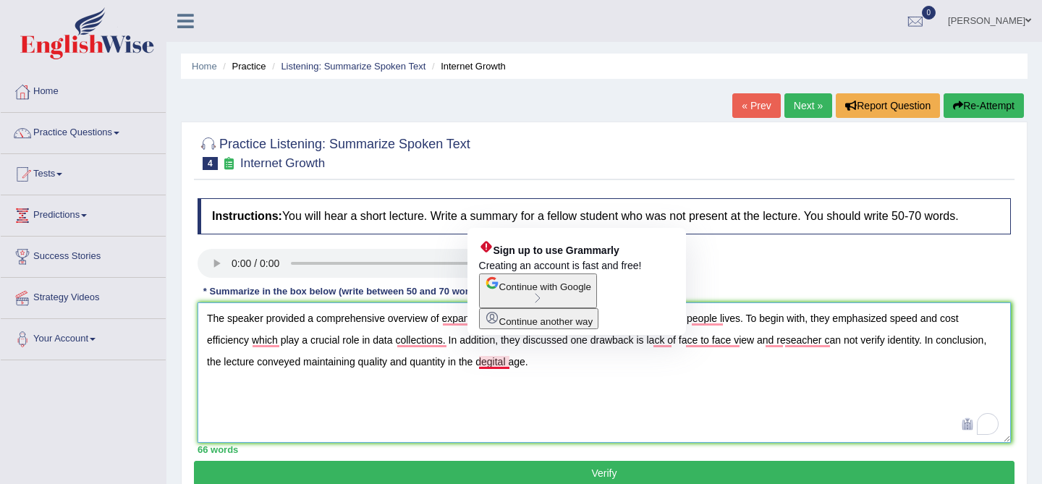
click at [495, 360] on textarea "The speaker provided a comprehensive overview of expansion of internet improvin…" at bounding box center [605, 373] width 814 height 140
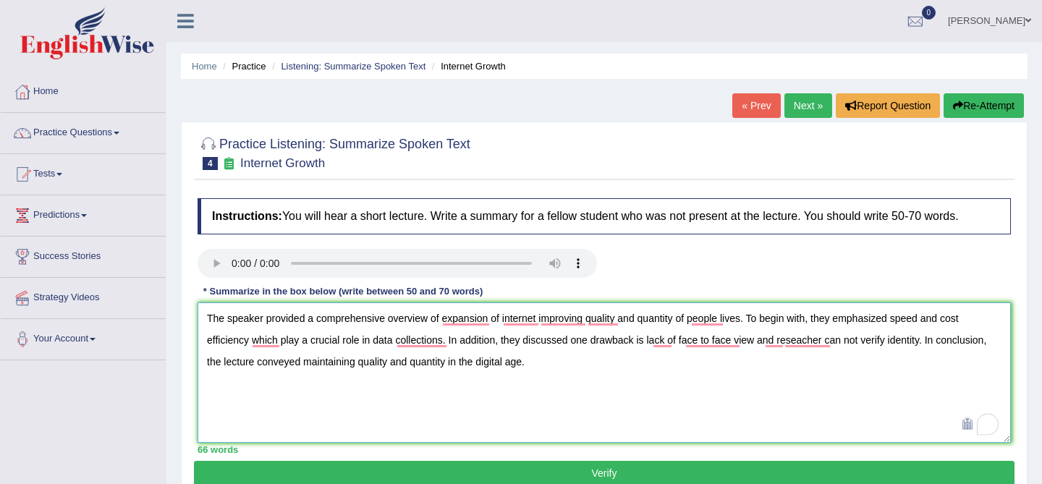
click at [558, 384] on textarea "The speaker provided a comprehensive overview of expansion of internet improvin…" at bounding box center [605, 373] width 814 height 140
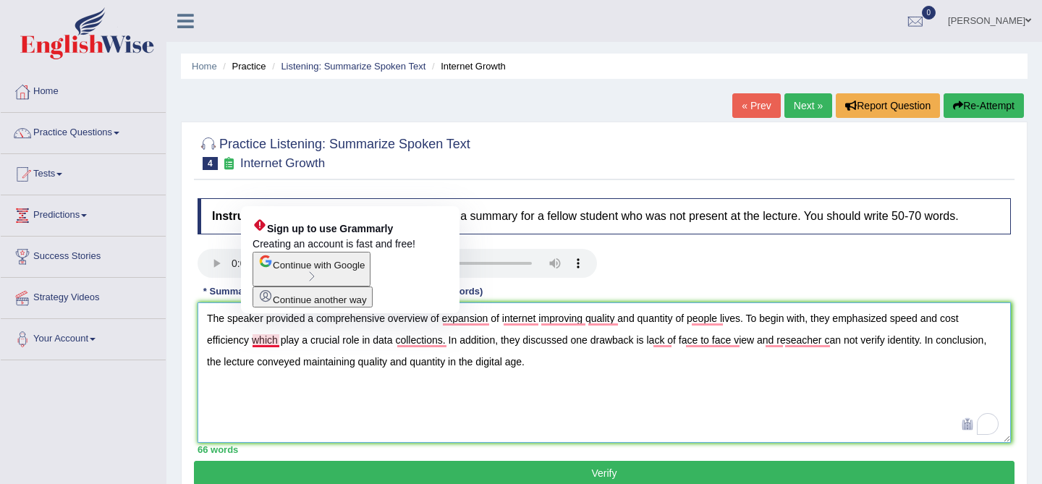
click at [253, 337] on textarea "The speaker provided a comprehensive overview of expansion of internet improvin…" at bounding box center [605, 373] width 814 height 140
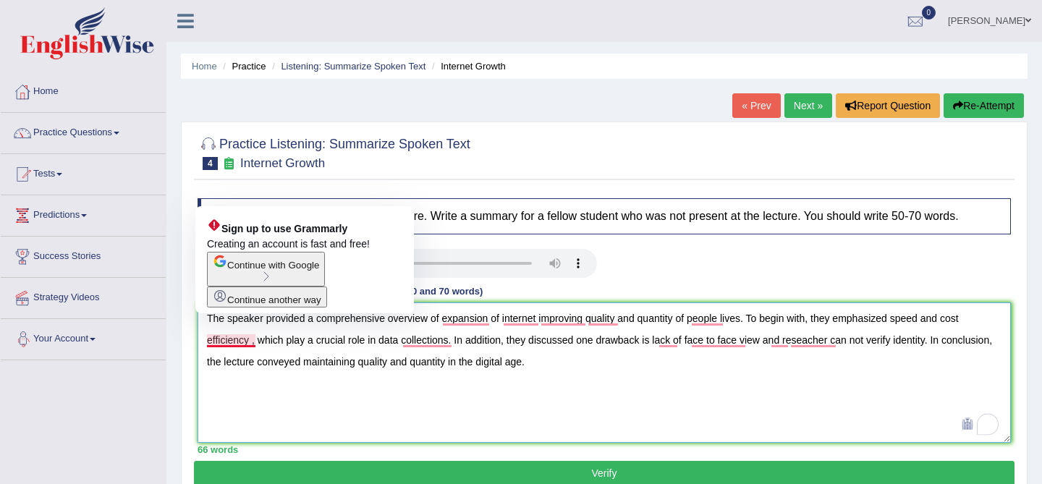
click at [254, 339] on textarea "The speaker provided a comprehensive overview of expansion of internet improvin…" at bounding box center [605, 373] width 814 height 140
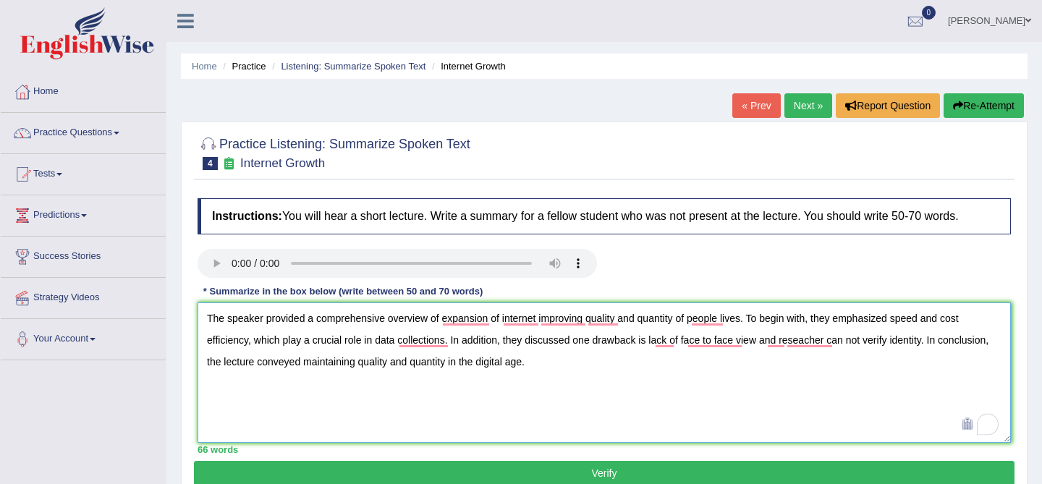
click at [586, 362] on textarea "The speaker provided a comprehensive overview of expansion of internet improvin…" at bounding box center [605, 373] width 814 height 140
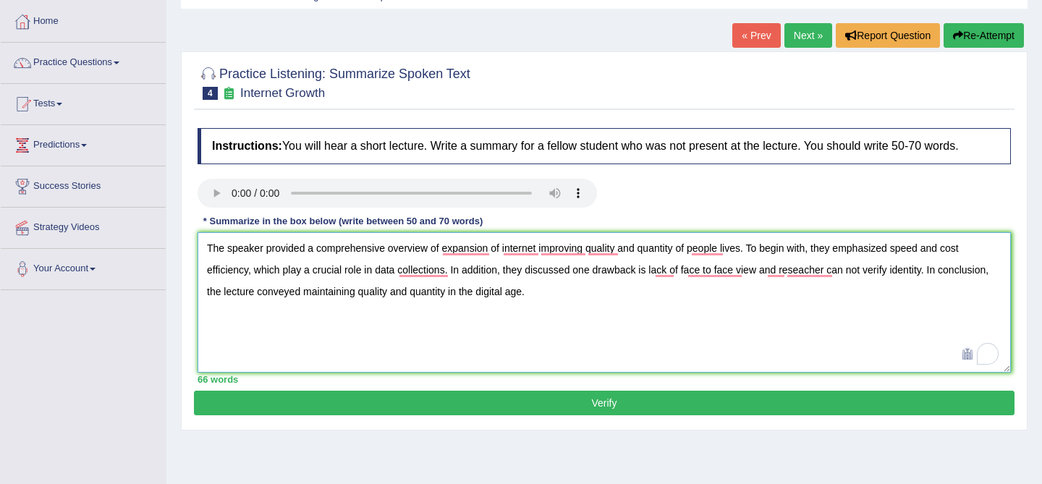
scroll to position [81, 0]
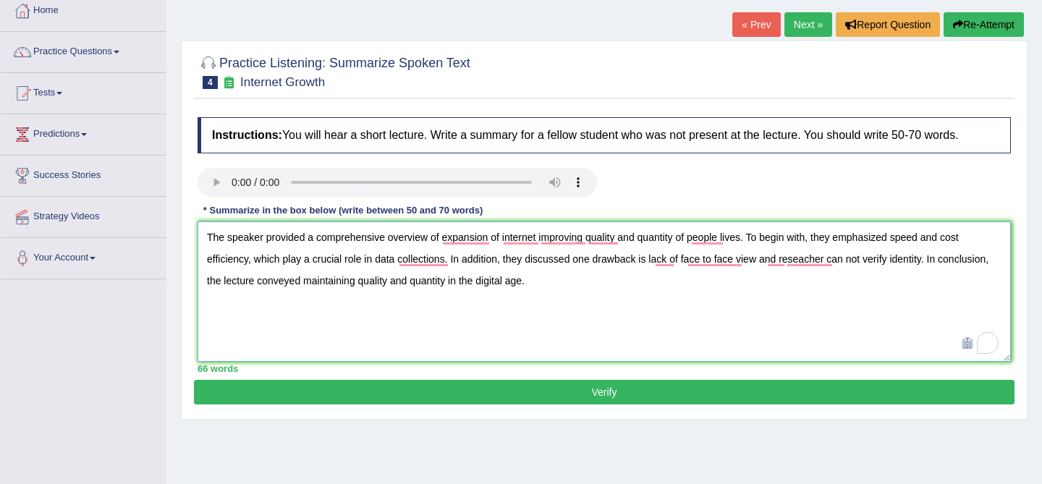
type textarea "The speaker provided a comprehensive overview of expansion of internet improvin…"
click at [607, 390] on button "Verify" at bounding box center [604, 392] width 821 height 25
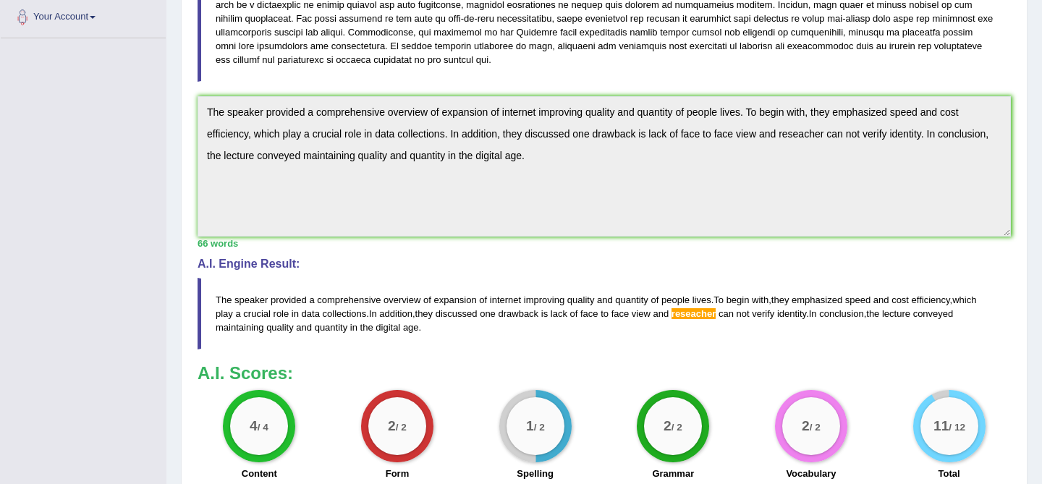
scroll to position [324, 0]
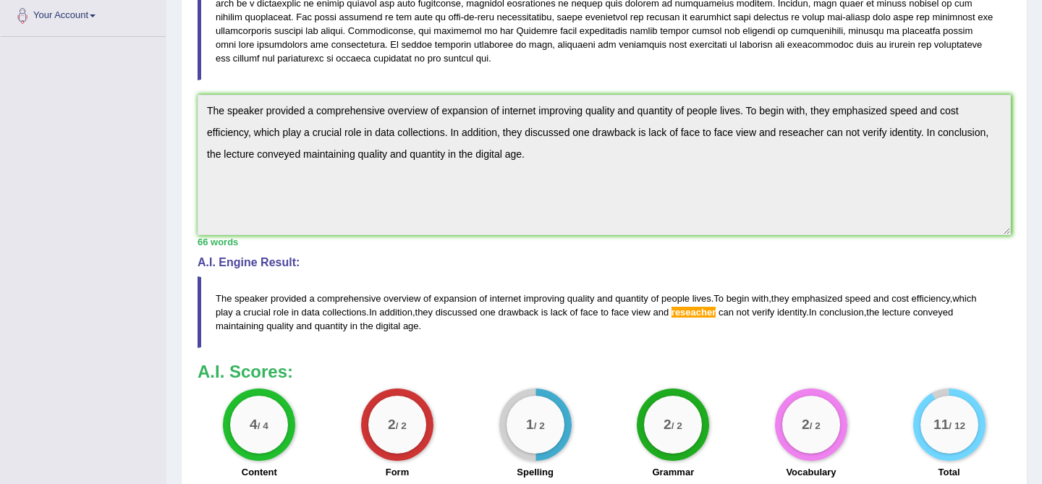
click at [698, 312] on span "reseacher" at bounding box center [694, 312] width 44 height 11
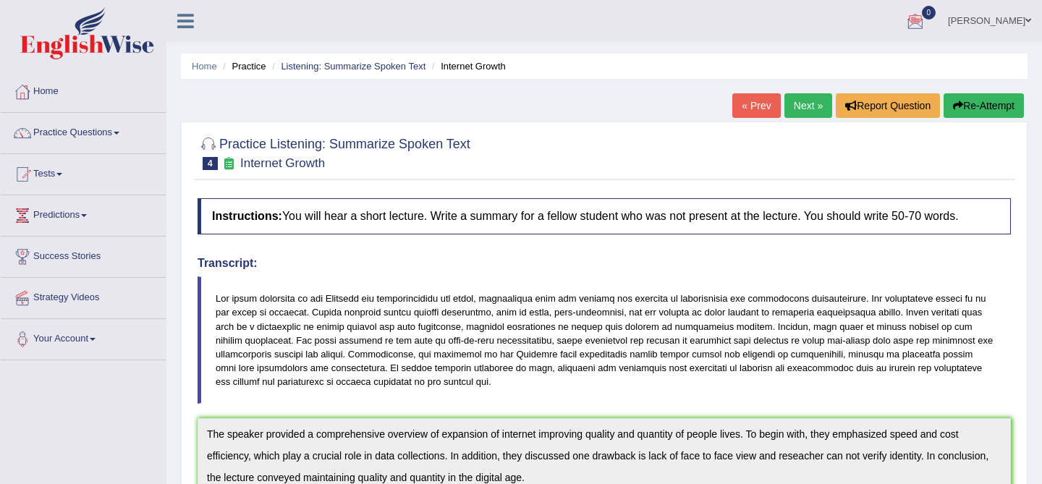
scroll to position [0, 0]
click at [793, 103] on link "Next »" at bounding box center [809, 105] width 48 height 25
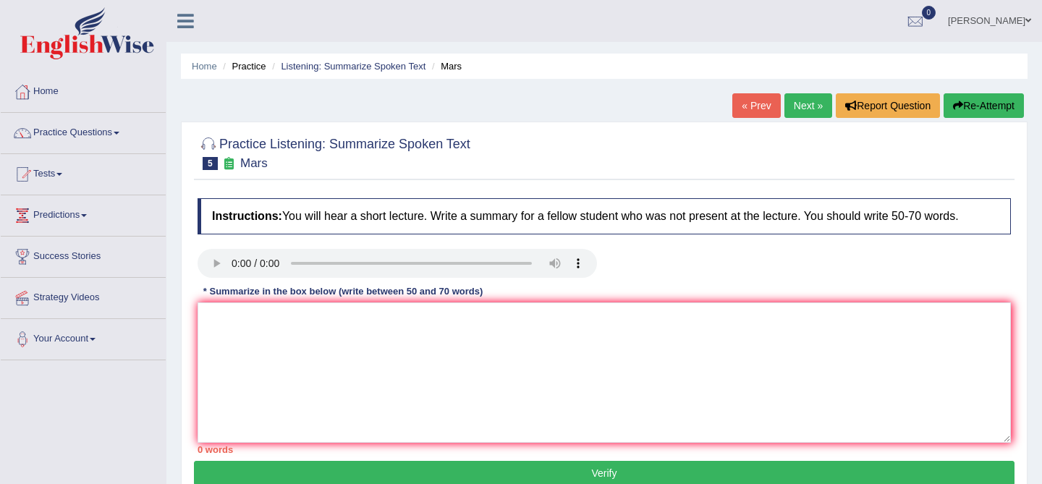
click at [190, 362] on div "Practice Listening: Summarize Spoken Text 5 Mars Instructions: You will hear a …" at bounding box center [604, 311] width 847 height 379
click at [265, 344] on textarea at bounding box center [605, 373] width 814 height 140
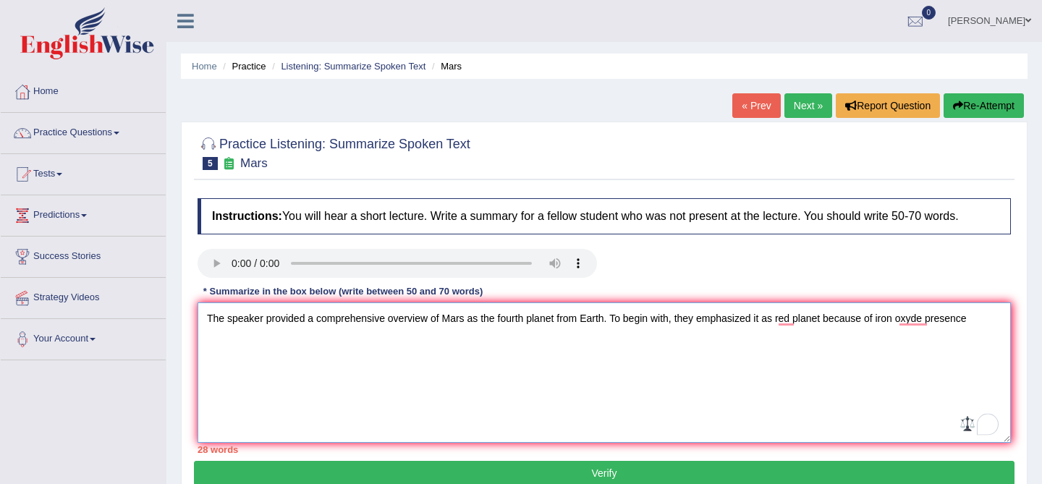
click at [877, 319] on textarea "The speaker provided a comprehensive overview of Mars as the fourth planet from…" at bounding box center [605, 373] width 814 height 140
click at [276, 351] on textarea "The speaker provided a comprehensive overview of Mars as the fourth planet from…" at bounding box center [605, 373] width 814 height 140
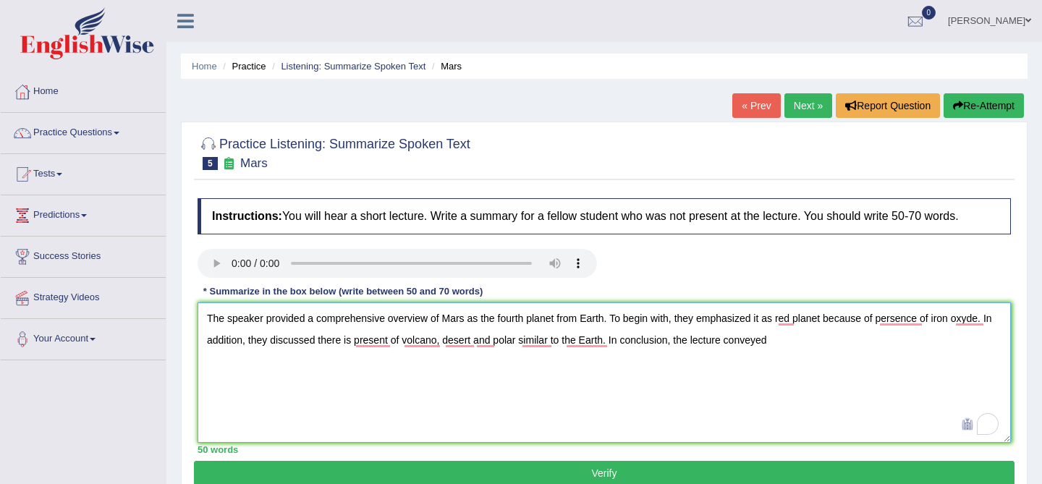
click at [521, 341] on textarea "The speaker provided a comprehensive overview of Mars as the fourth planet from…" at bounding box center [605, 373] width 814 height 140
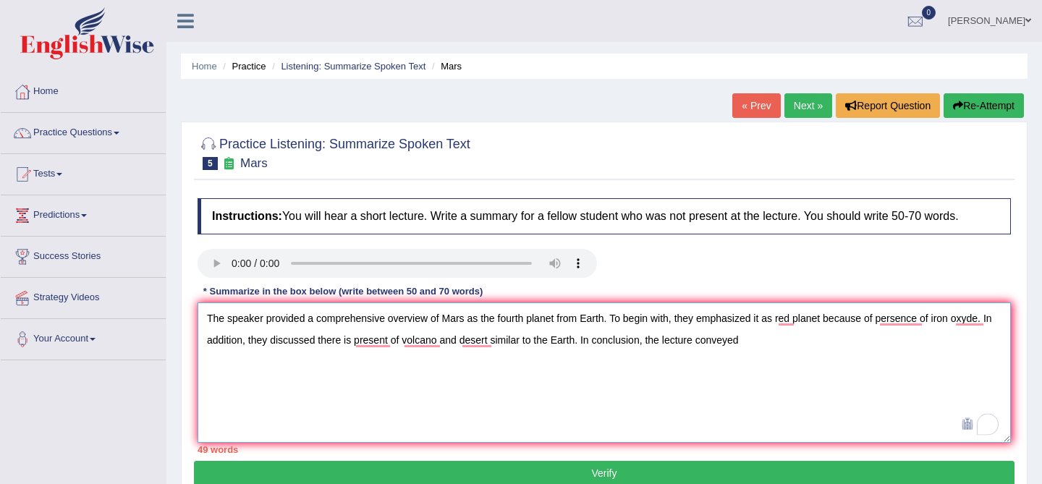
click at [579, 342] on textarea "The speaker provided a comprehensive overview of Mars as the fourth planet from…" at bounding box center [605, 373] width 814 height 140
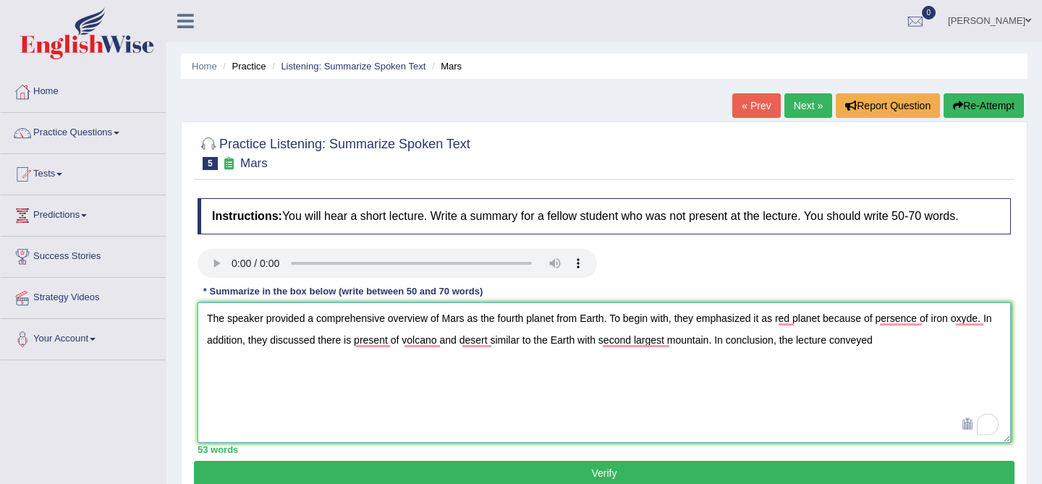
click at [911, 363] on textarea "The speaker provided a comprehensive overview of Mars as the fourth planet from…" at bounding box center [605, 373] width 814 height 140
click at [989, 337] on textarea "The speaker provided a comprehensive overview of Mars as the fourth planet from…" at bounding box center [605, 373] width 814 height 140
click at [534, 363] on textarea "The speaker provided a comprehensive overview of Mars as the fourth planet from…" at bounding box center [605, 373] width 814 height 140
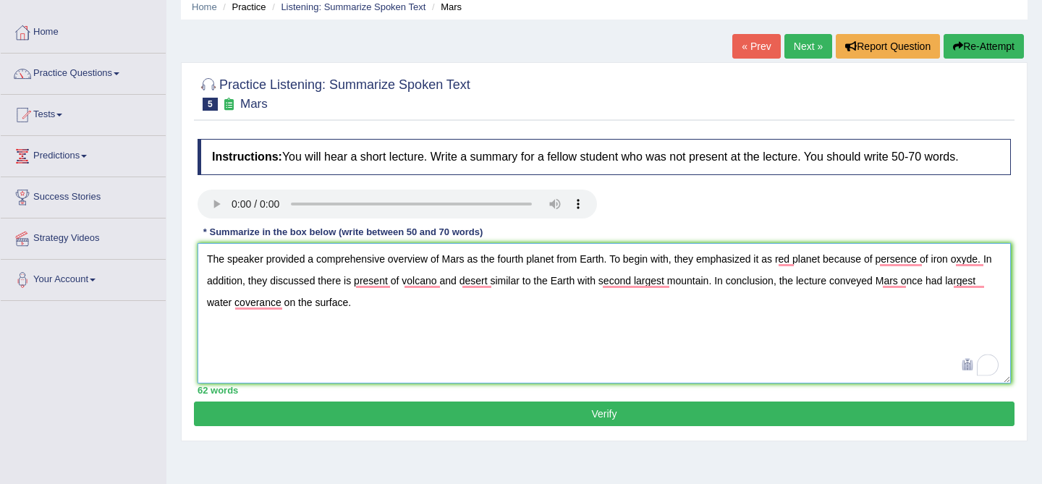
scroll to position [87, 0]
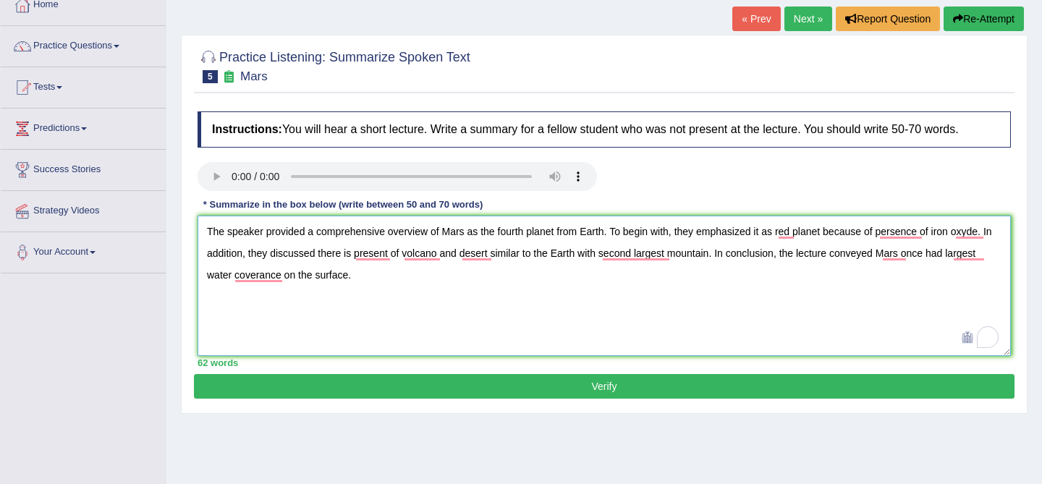
type textarea "The speaker provided a comprehensive overview of Mars as the fourth planet from…"
click at [604, 383] on button "Verify" at bounding box center [604, 386] width 821 height 25
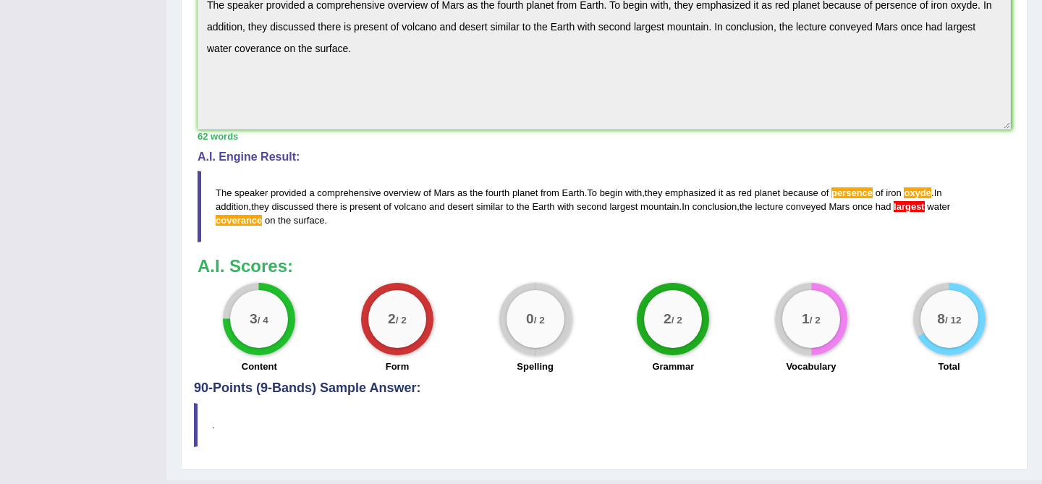
scroll to position [462, 0]
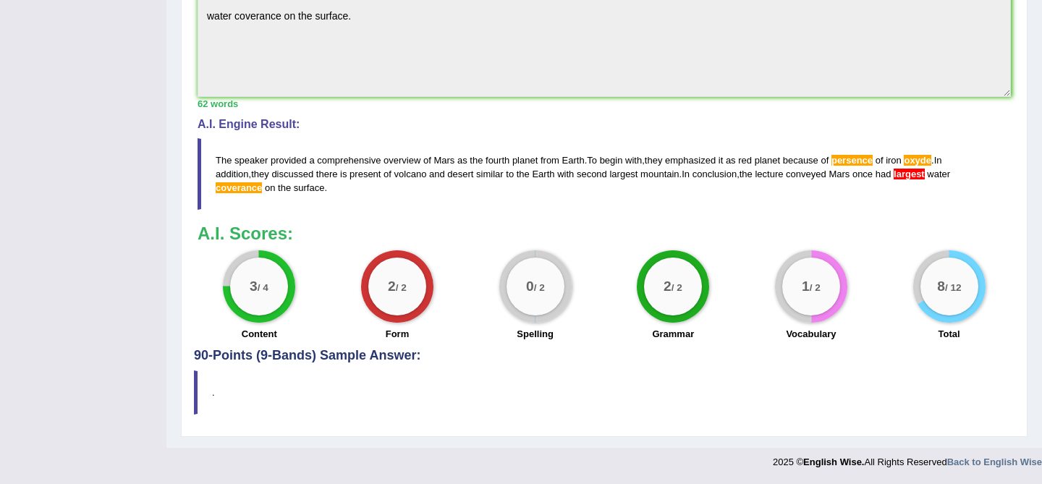
click at [894, 178] on span "largest" at bounding box center [909, 174] width 31 height 11
click at [894, 174] on span "largest" at bounding box center [909, 174] width 31 height 11
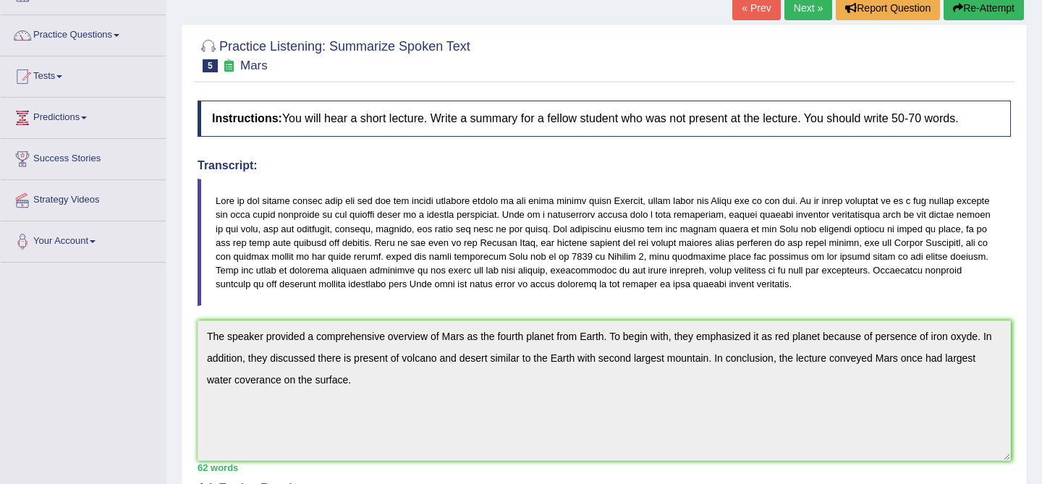
scroll to position [58, 0]
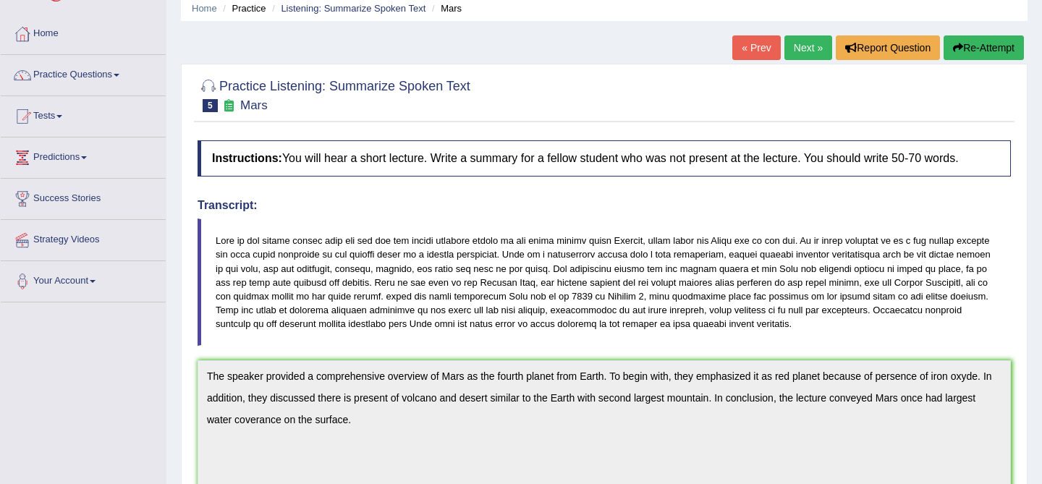
click at [810, 52] on link "Next »" at bounding box center [809, 47] width 48 height 25
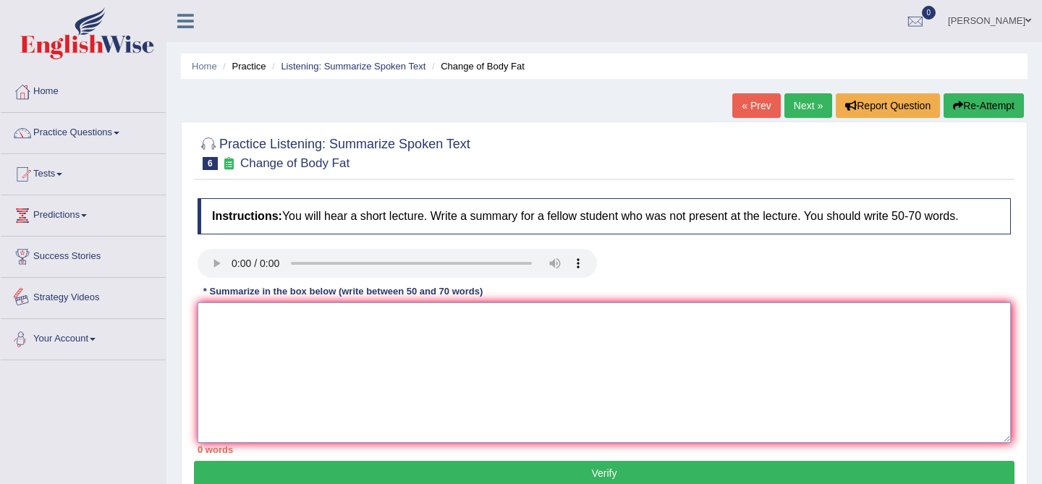
click at [256, 365] on textarea at bounding box center [605, 373] width 814 height 140
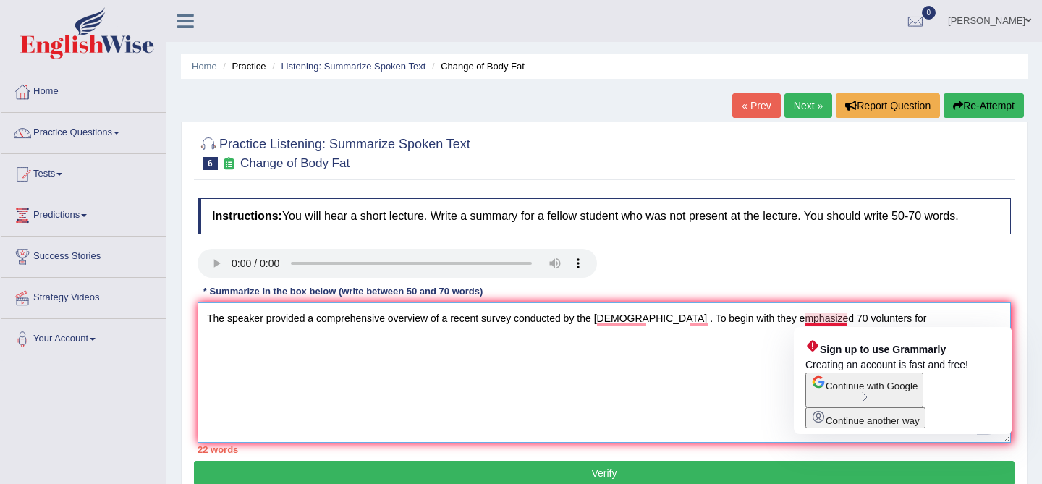
click at [842, 321] on textarea "The speaker provided a comprehensive overview of a recent survey conducted by t…" at bounding box center [605, 373] width 814 height 140
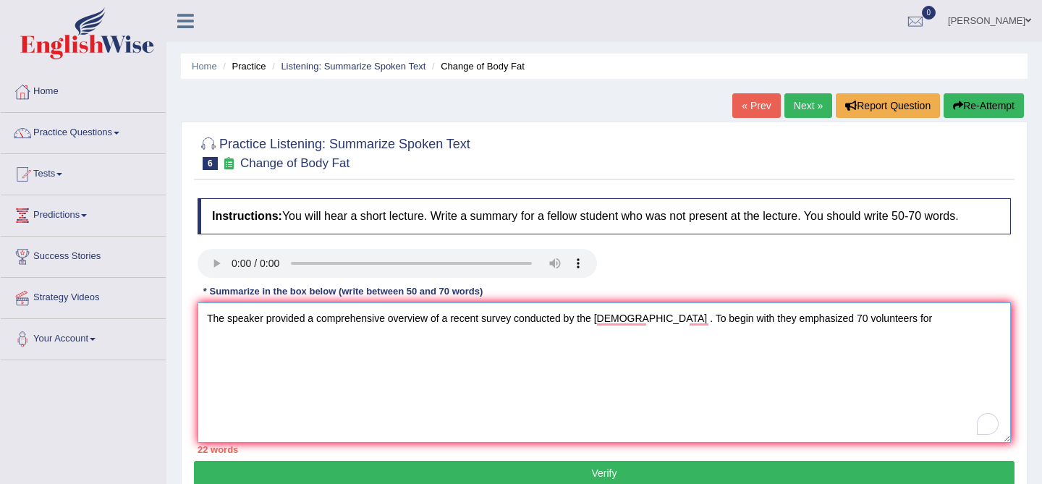
click at [921, 329] on textarea "The speaker provided a comprehensive overview of a recent survey conducted by t…" at bounding box center [605, 373] width 814 height 140
click at [866, 319] on textarea "The speaker provided a comprehensive overview of a recent survey conducted by t…" at bounding box center [605, 373] width 814 height 140
click at [220, 341] on textarea "The speaker provided a comprehensive overview of a recent survey conducted by t…" at bounding box center [605, 373] width 814 height 140
click at [271, 339] on textarea "The speaker provided a comprehensive overview of a recent survey conducted by t…" at bounding box center [605, 373] width 814 height 140
click at [298, 345] on textarea "The speaker provided a comprehensive overview of a recent survey conducted by t…" at bounding box center [605, 373] width 814 height 140
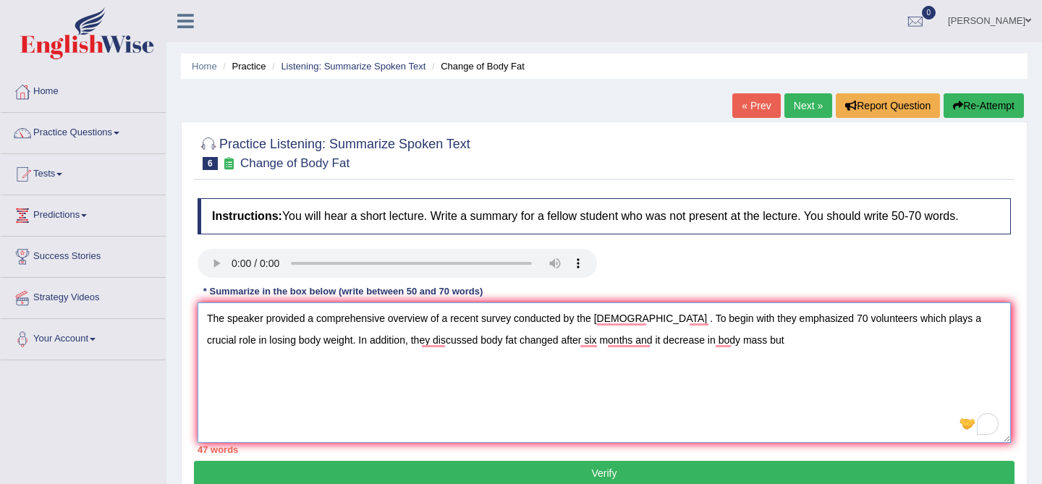
click at [732, 340] on textarea "The speaker provided a comprehensive overview of a recent survey conducted by t…" at bounding box center [605, 373] width 814 height 140
click at [714, 347] on textarea "The speaker provided a comprehensive overview of a recent survey conducted by t…" at bounding box center [605, 373] width 814 height 140
click at [740, 344] on textarea "The speaker provided a comprehensive overview of a recent survey conducted by t…" at bounding box center [605, 373] width 814 height 140
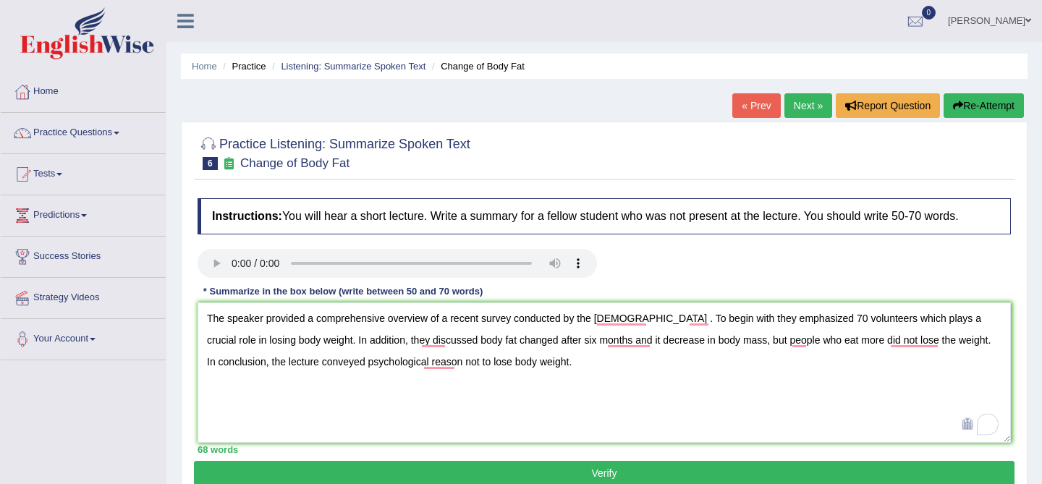
click at [995, 446] on div "68 words" at bounding box center [605, 450] width 814 height 14
click at [455, 363] on textarea "The speaker provided a comprehensive overview of a recent survey conducted by t…" at bounding box center [605, 373] width 814 height 140
click at [602, 365] on textarea "The speaker provided a comprehensive overview of a recent survey conducted by t…" at bounding box center [605, 373] width 814 height 140
click at [803, 371] on textarea "The speaker provided a comprehensive overview of a recent survey conducted by t…" at bounding box center [605, 373] width 814 height 140
type textarea "The speaker provided a comprehensive overview of a recent survey conducted by t…"
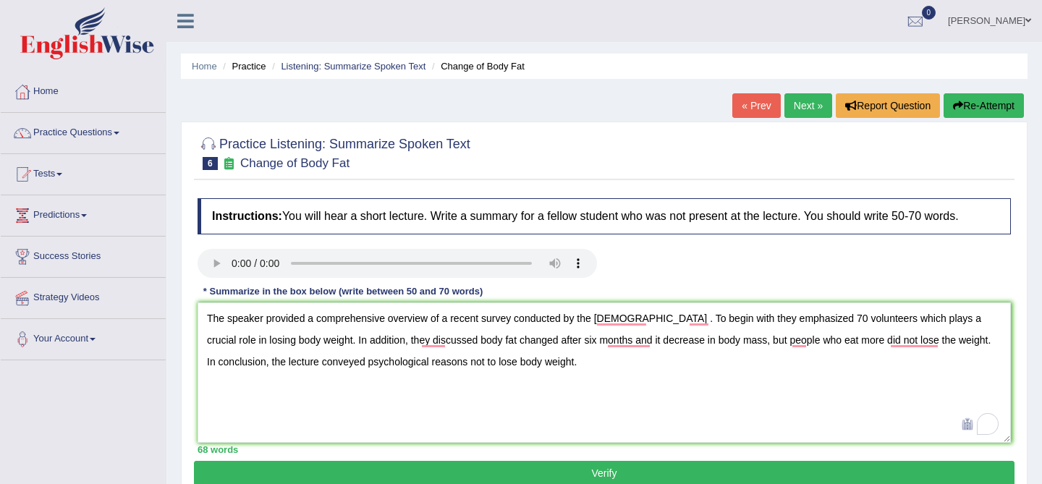
click at [826, 464] on button "Verify" at bounding box center [604, 473] width 821 height 25
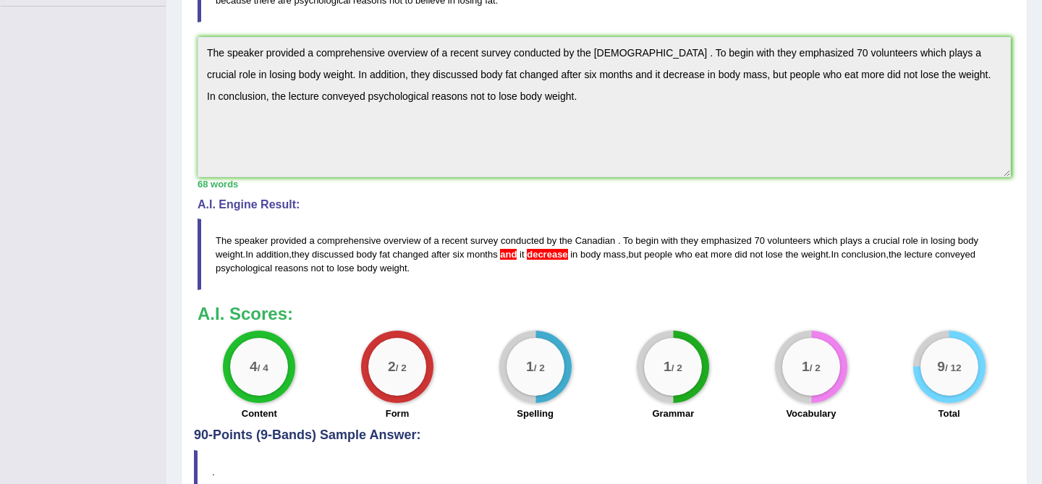
scroll to position [359, 0]
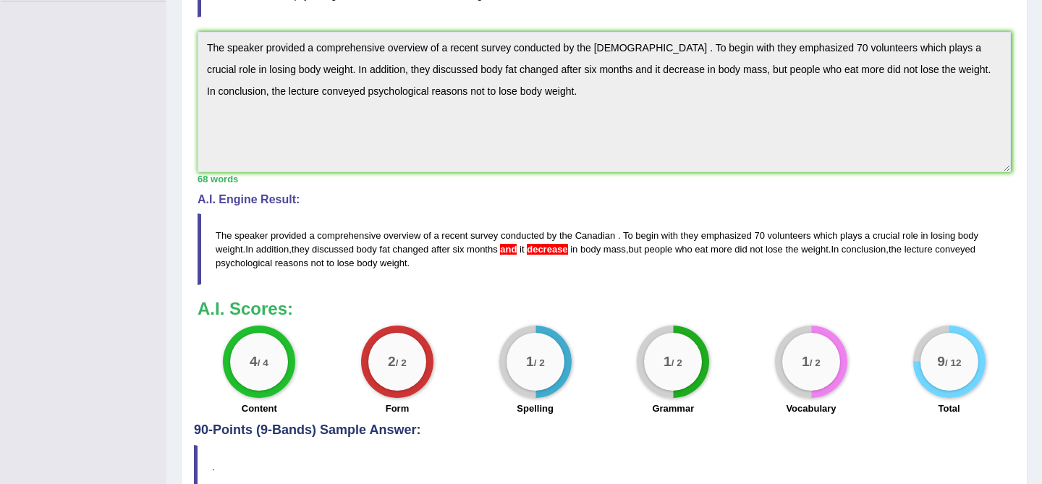
click at [554, 251] on span "decrease" at bounding box center [547, 249] width 41 height 11
click at [560, 245] on span "decrease" at bounding box center [547, 249] width 41 height 11
click at [560, 250] on span "decrease" at bounding box center [547, 249] width 41 height 11
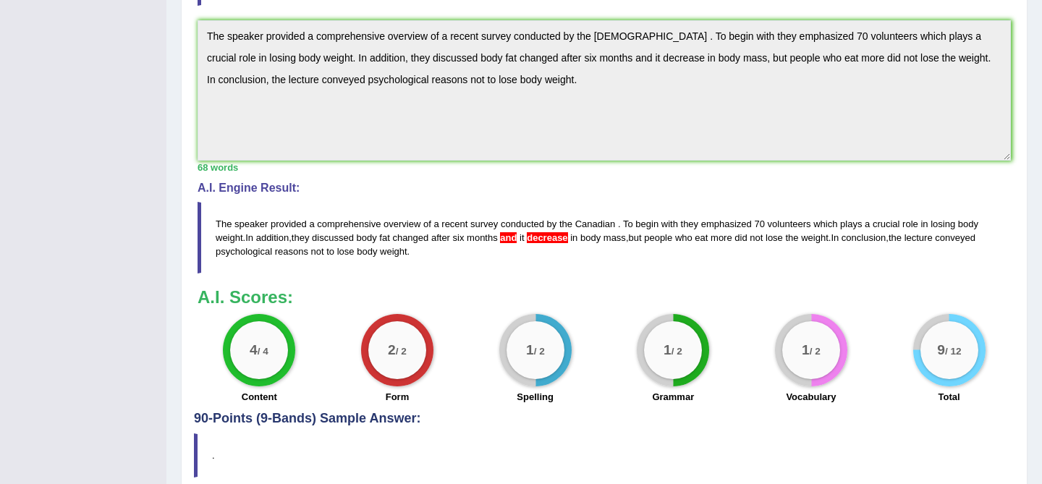
scroll to position [0, 0]
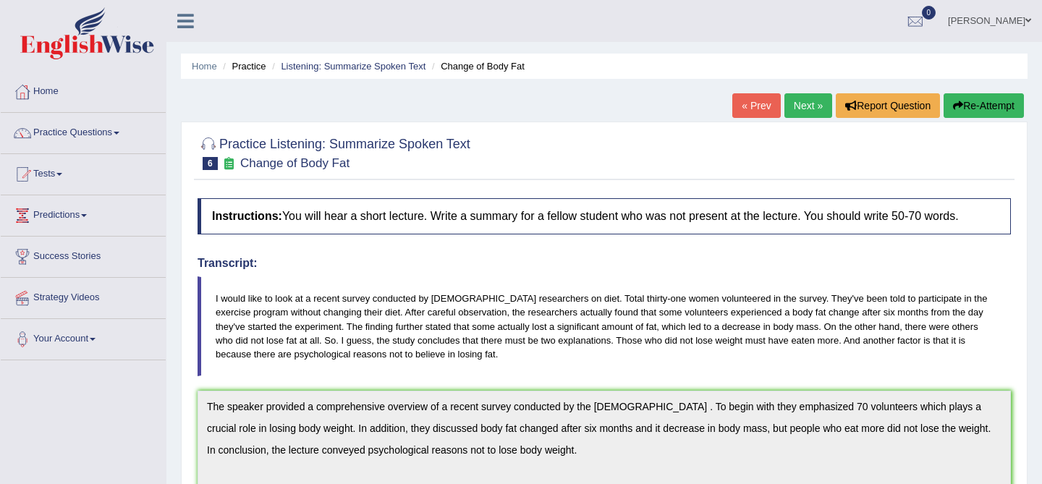
click at [806, 96] on link "Next »" at bounding box center [809, 105] width 48 height 25
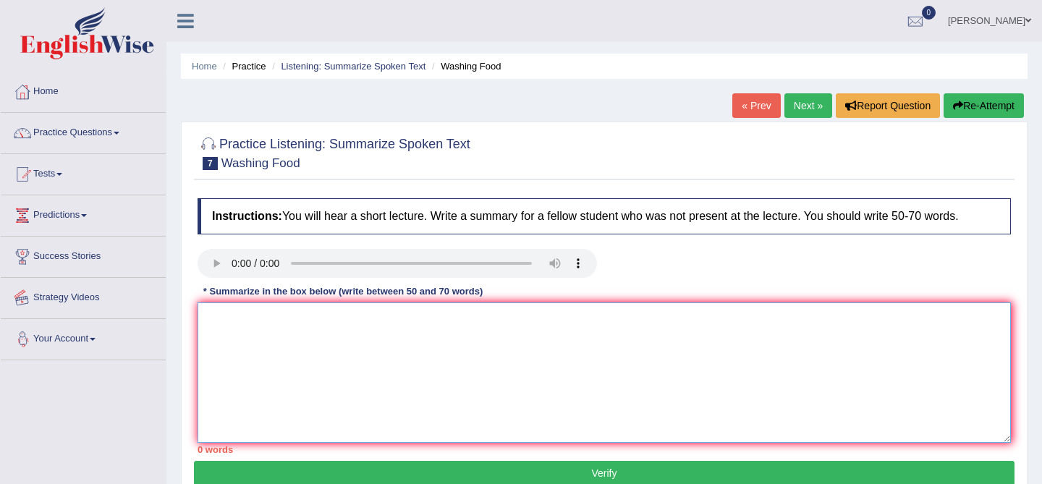
click at [292, 354] on textarea at bounding box center [605, 373] width 814 height 140
type textarea "t"
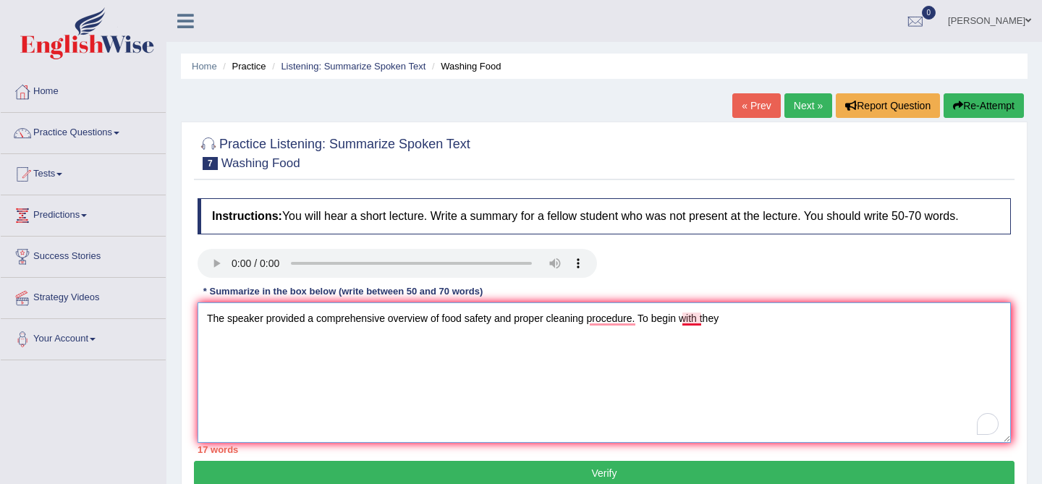
click at [701, 321] on textarea "The speaker provided a comprehensive overview of food safety and proper cleanin…" at bounding box center [605, 373] width 814 height 140
click at [760, 322] on textarea "The speaker provided a comprehensive overview of food safety and proper cleanin…" at bounding box center [605, 373] width 814 height 140
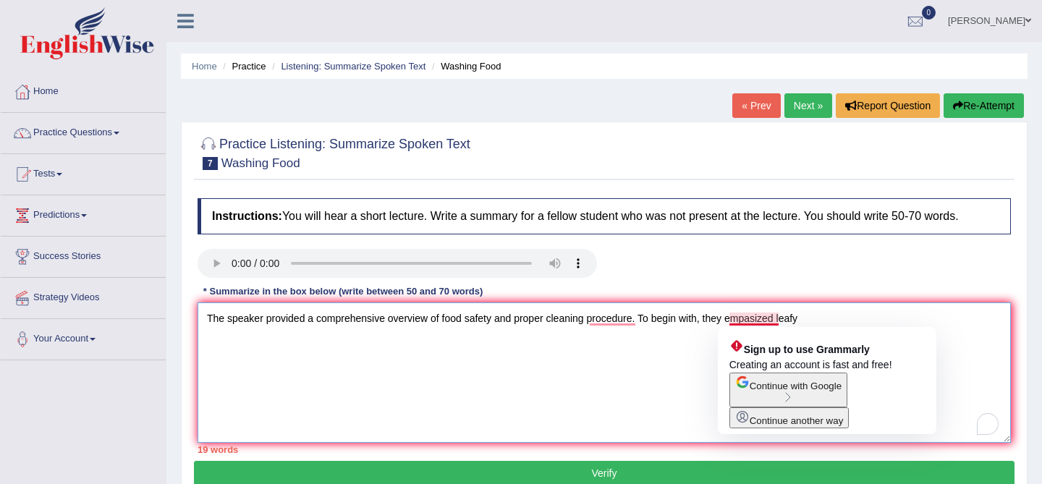
click at [748, 322] on textarea "The speaker provided a comprehensive overview of food safety and proper cleanin…" at bounding box center [605, 373] width 814 height 140
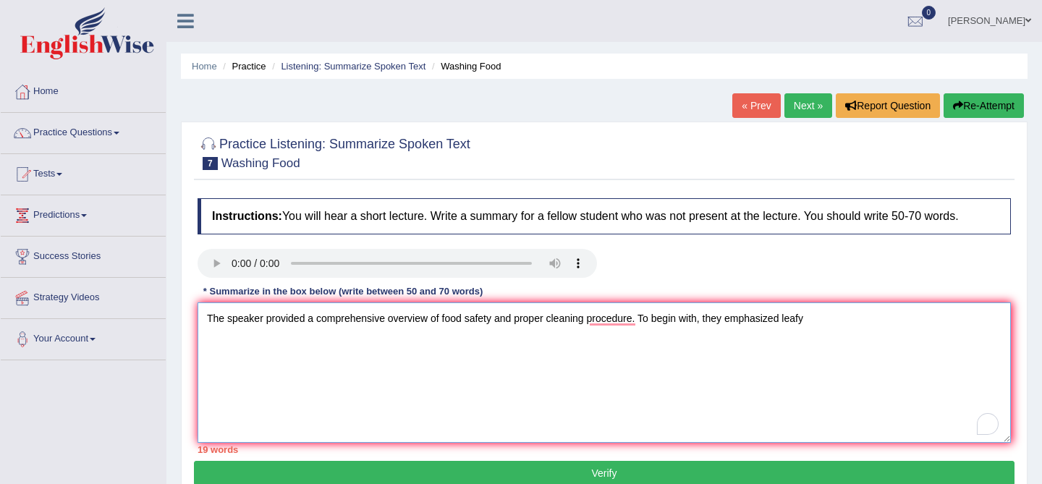
click at [827, 329] on textarea "The speaker provided a comprehensive overview of food safety and proper cleanin…" at bounding box center [605, 373] width 814 height 140
click at [263, 342] on textarea "The speaker provided a comprehensive overview of food safety and proper cleanin…" at bounding box center [605, 373] width 814 height 140
click at [363, 348] on textarea "The speaker provided a comprehensive overview of food safety and proper cleanin…" at bounding box center [605, 373] width 814 height 140
click at [982, 322] on textarea "The speaker provided a comprehensive overview of food safety and proper cleanin…" at bounding box center [605, 373] width 814 height 140
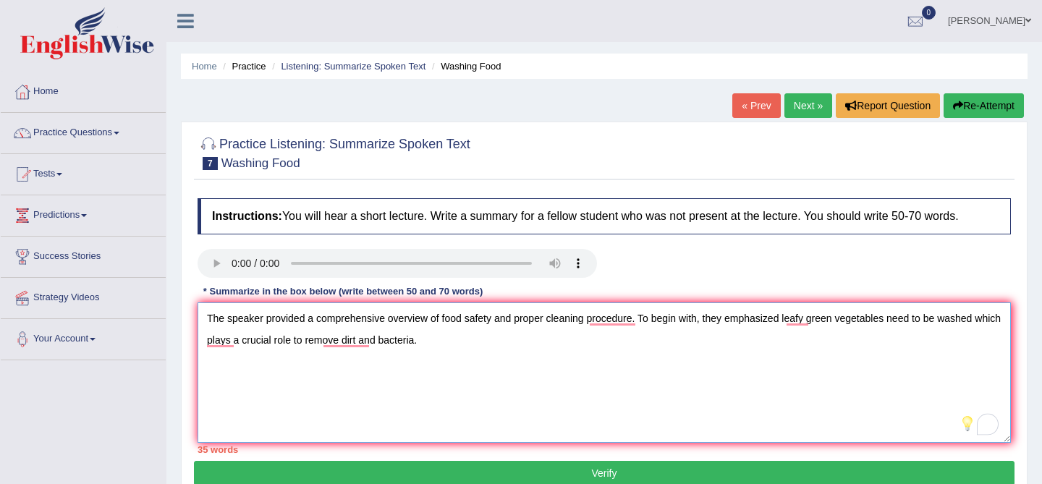
click at [709, 347] on textarea "The speaker provided a comprehensive overview of food safety and proper cleanin…" at bounding box center [605, 373] width 814 height 140
click at [795, 320] on textarea "The speaker provided a comprehensive overview of food safety and proper cleanin…" at bounding box center [605, 373] width 814 height 140
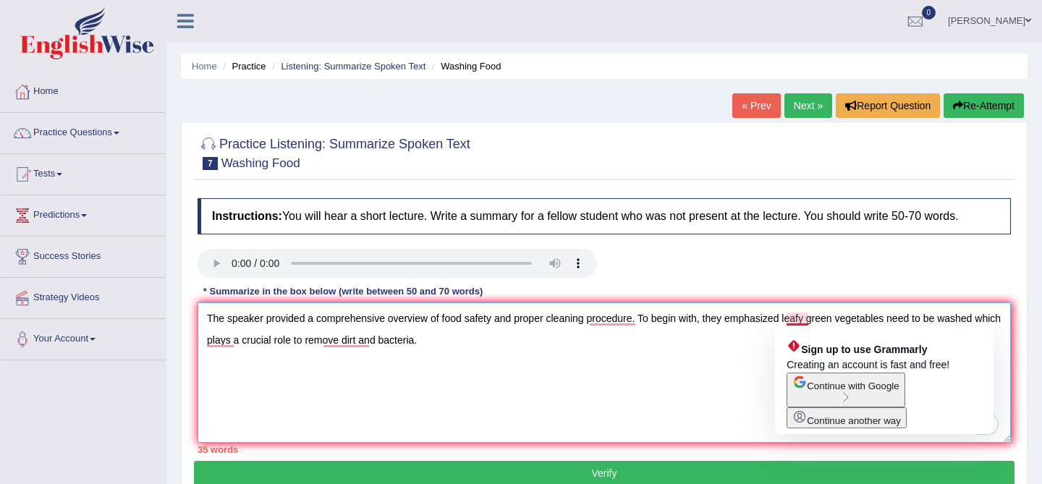
click at [689, 381] on textarea "The speaker provided a comprehensive overview of food safety and proper cleanin…" at bounding box center [605, 373] width 814 height 140
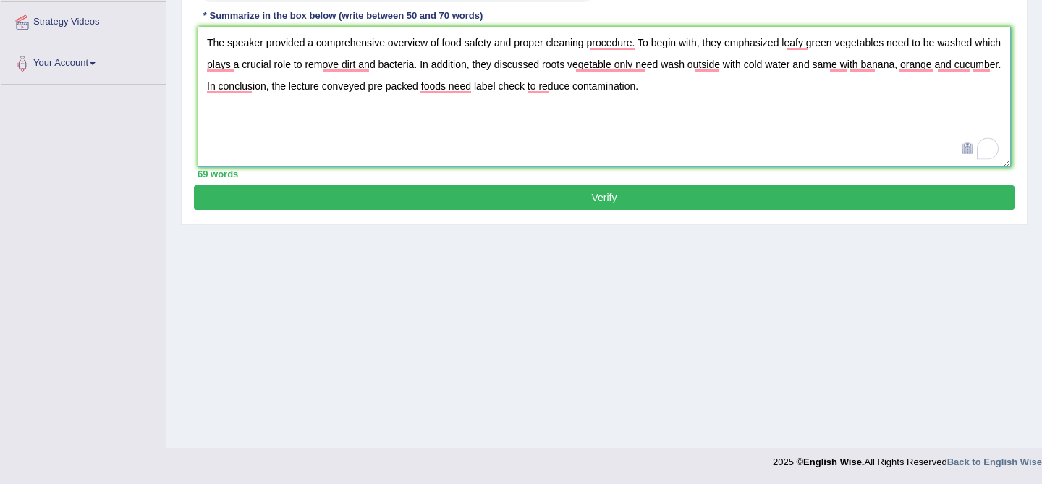
scroll to position [271, 0]
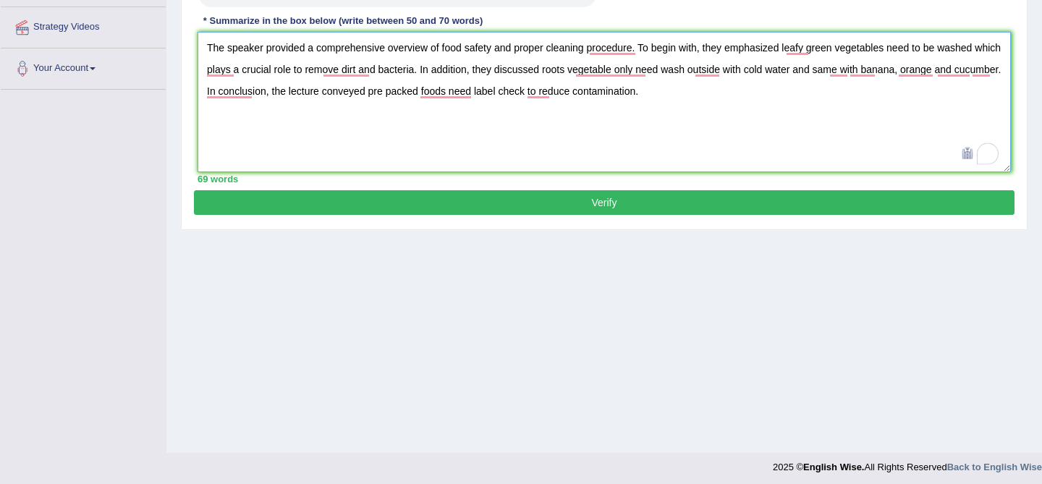
type textarea "The speaker provided a comprehensive overview of food safety and proper cleanin…"
click at [609, 206] on button "Verify" at bounding box center [604, 202] width 821 height 25
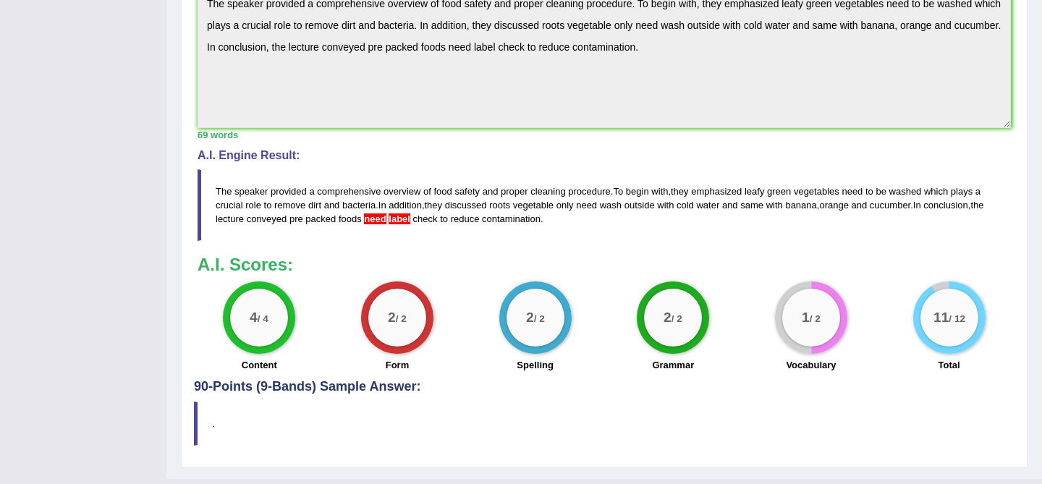
scroll to position [462, 0]
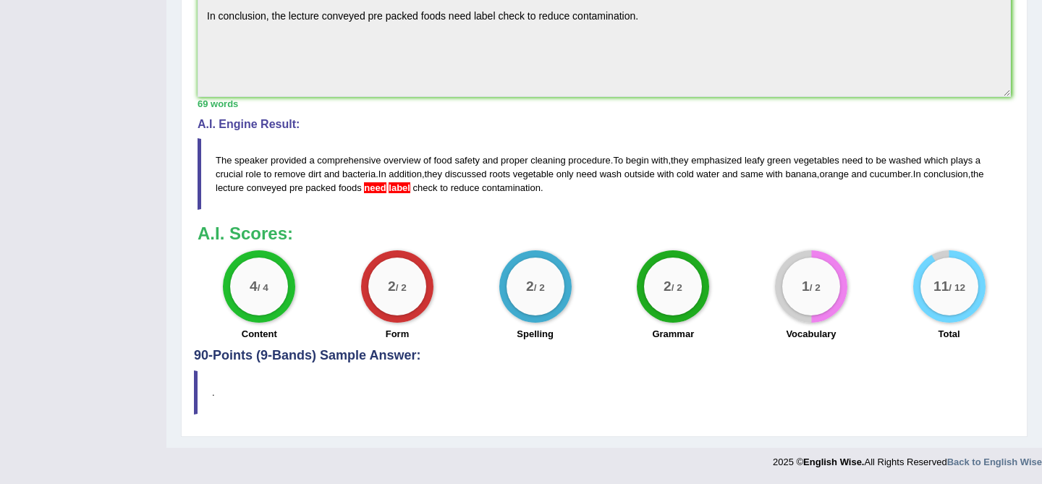
click at [386, 184] on span "need" at bounding box center [375, 187] width 22 height 11
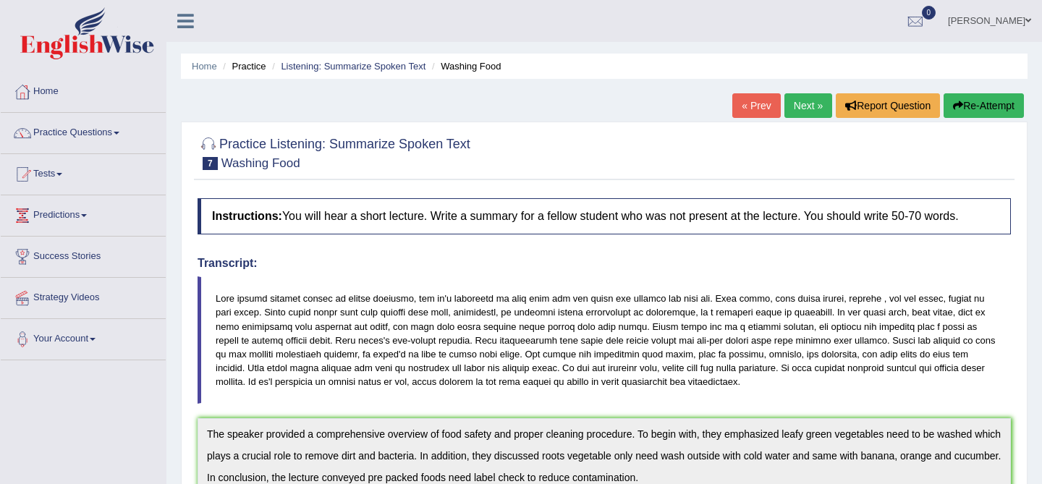
click at [809, 109] on link "Next »" at bounding box center [809, 105] width 48 height 25
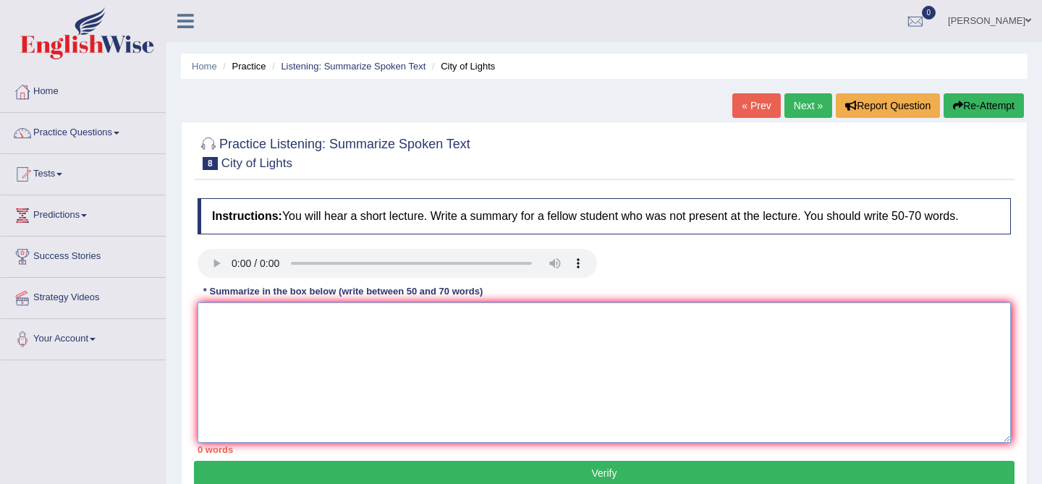
click at [250, 347] on textarea at bounding box center [605, 373] width 814 height 140
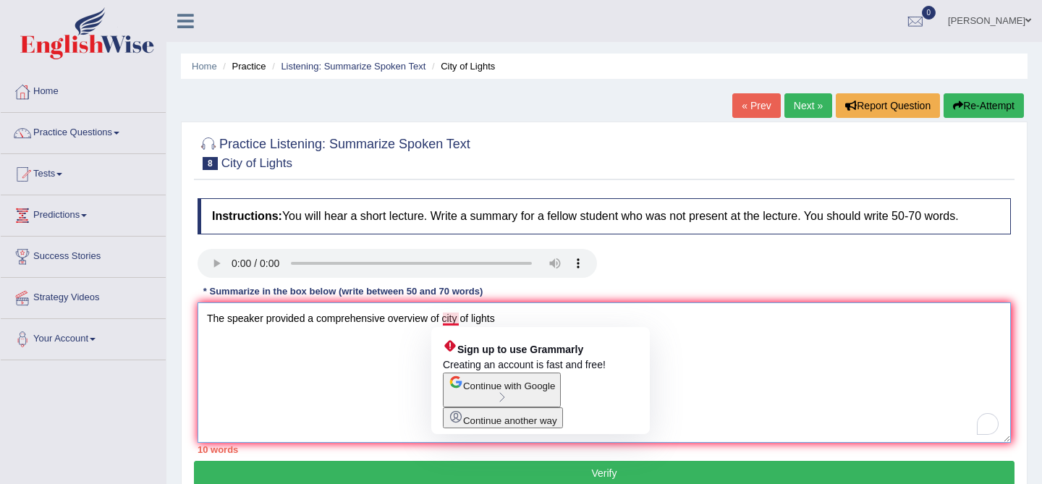
click at [447, 320] on textarea "The speaker provided a comprehensive overview of city of lights" at bounding box center [605, 373] width 814 height 140
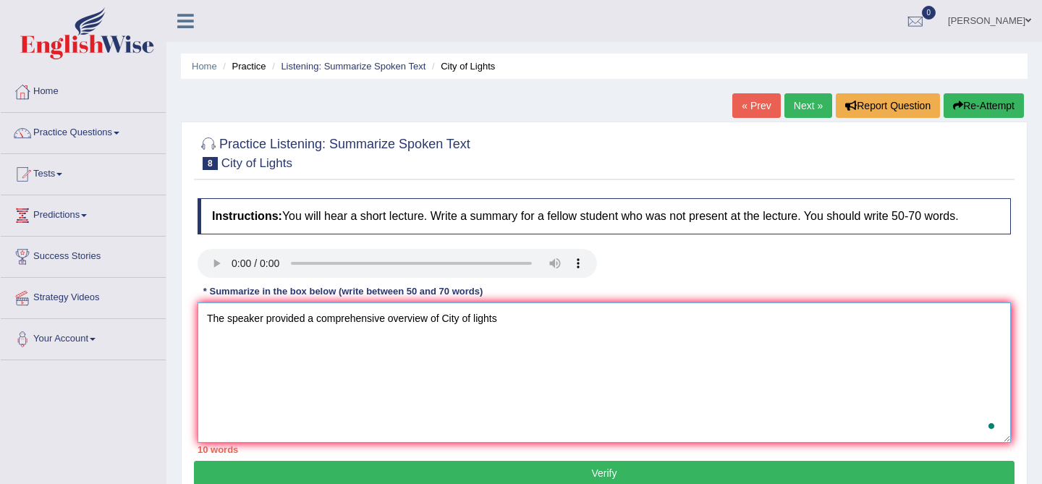
click at [523, 324] on textarea "The speaker provided a comprehensive overview of City of lights" at bounding box center [605, 373] width 814 height 140
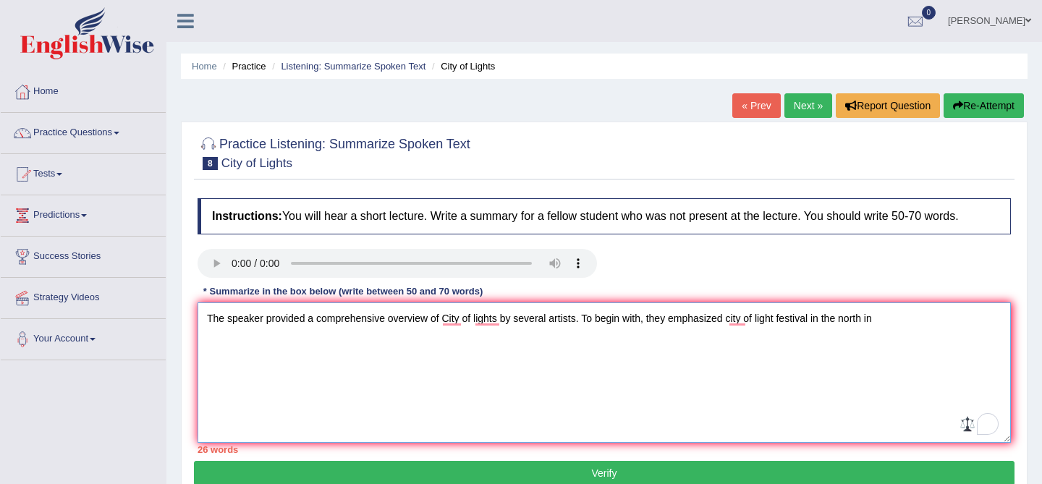
click at [816, 319] on textarea "The speaker provided a comprehensive overview of City of lights by several arti…" at bounding box center [605, 373] width 814 height 140
click at [1001, 321] on textarea "The speaker provided a comprehensive overview of City of lights by several arti…" at bounding box center [605, 373] width 814 height 140
click at [941, 322] on textarea "The speaker provided a comprehensive overview of City of lights by several arti…" at bounding box center [605, 373] width 814 height 140
click at [995, 318] on textarea "The speaker provided a comprehensive overview of City of lights by several arti…" at bounding box center [605, 373] width 814 height 140
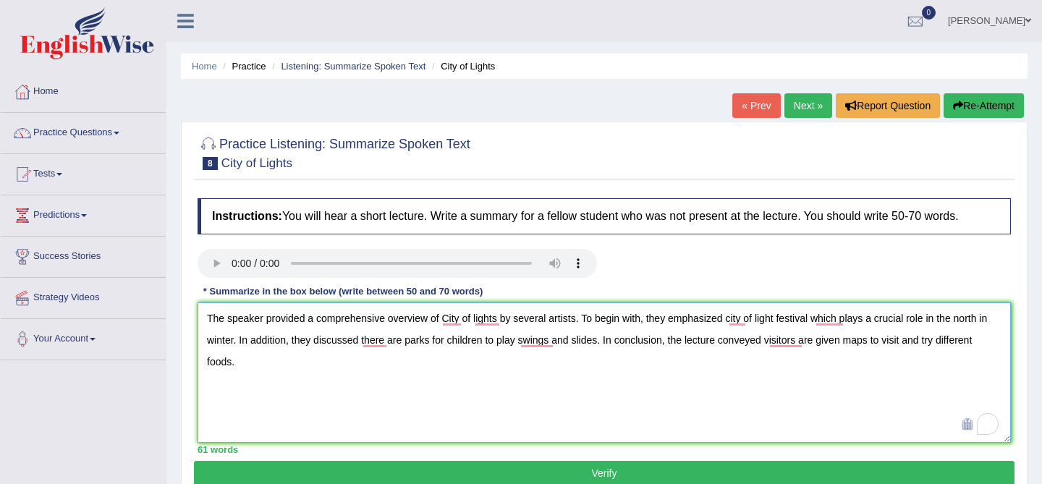
click at [641, 326] on textarea "The speaker provided a comprehensive overview of City of lights by several arti…" at bounding box center [605, 373] width 814 height 140
click at [554, 339] on textarea "The speaker provided a comprehensive overview of City of lights by several arti…" at bounding box center [605, 373] width 814 height 140
click at [554, 346] on textarea "The speaker provided a comprehensive overview of City of lights by several arti…" at bounding box center [605, 373] width 814 height 140
click at [404, 342] on textarea "The speaker provided a comprehensive overview of City of lights by several arti…" at bounding box center [605, 373] width 814 height 140
click at [432, 342] on textarea "The speaker provided a comprehensive overview of City of lights by several arti…" at bounding box center [605, 373] width 814 height 140
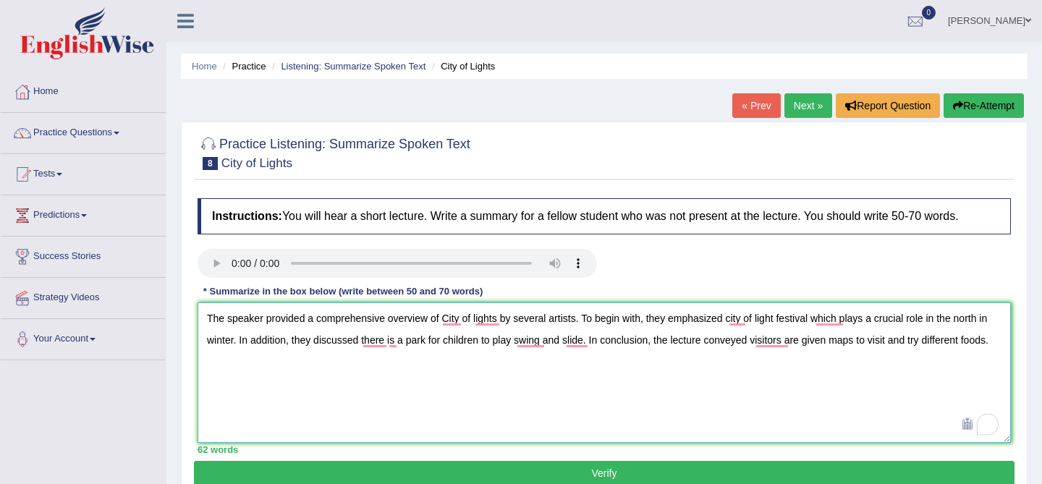
click at [462, 375] on textarea "The speaker provided a comprehensive overview of City of lights by several arti…" at bounding box center [605, 373] width 814 height 140
type textarea "The speaker provided a comprehensive overview of City of lights by several arti…"
click at [521, 473] on button "Verify" at bounding box center [604, 473] width 821 height 25
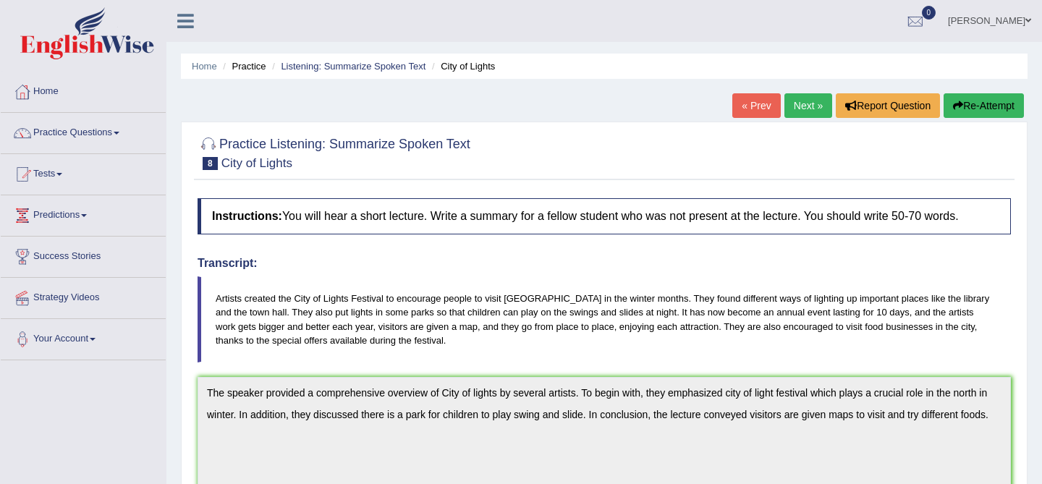
click at [800, 106] on link "Next »" at bounding box center [809, 105] width 48 height 25
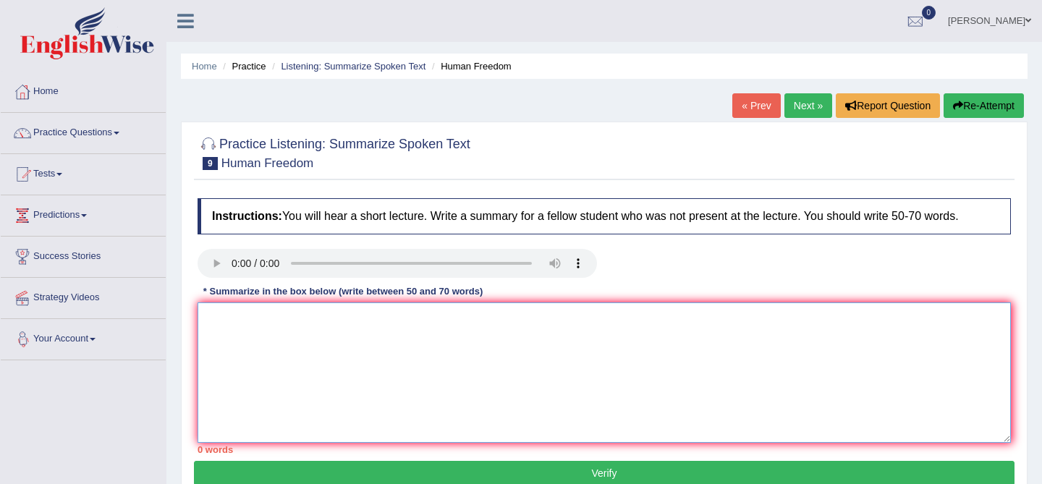
click at [287, 353] on textarea at bounding box center [605, 373] width 814 height 140
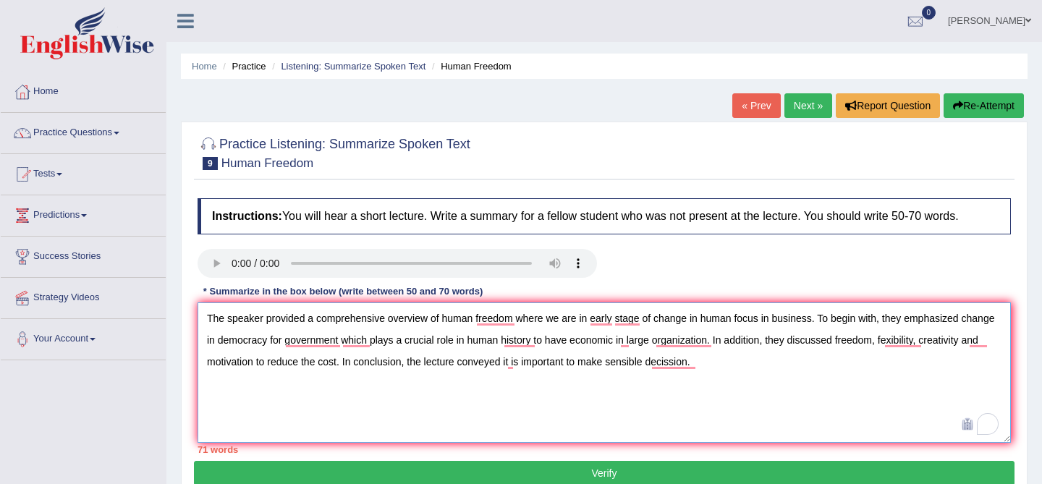
click at [523, 362] on textarea "The speaker provided a comprehensive overview of human freedom where we are in …" at bounding box center [605, 373] width 814 height 140
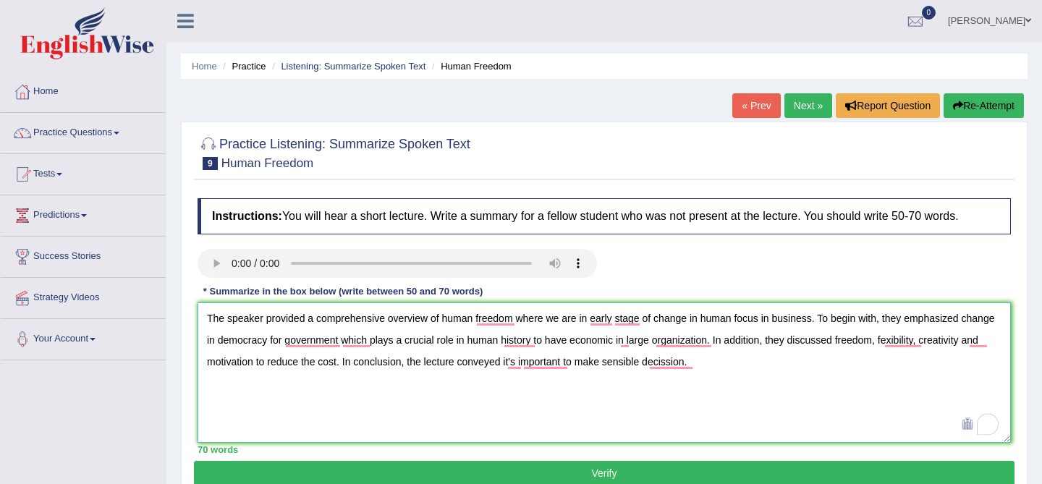
click at [670, 417] on textarea "The speaker provided a comprehensive overview of human freedom where we are in …" at bounding box center [605, 373] width 814 height 140
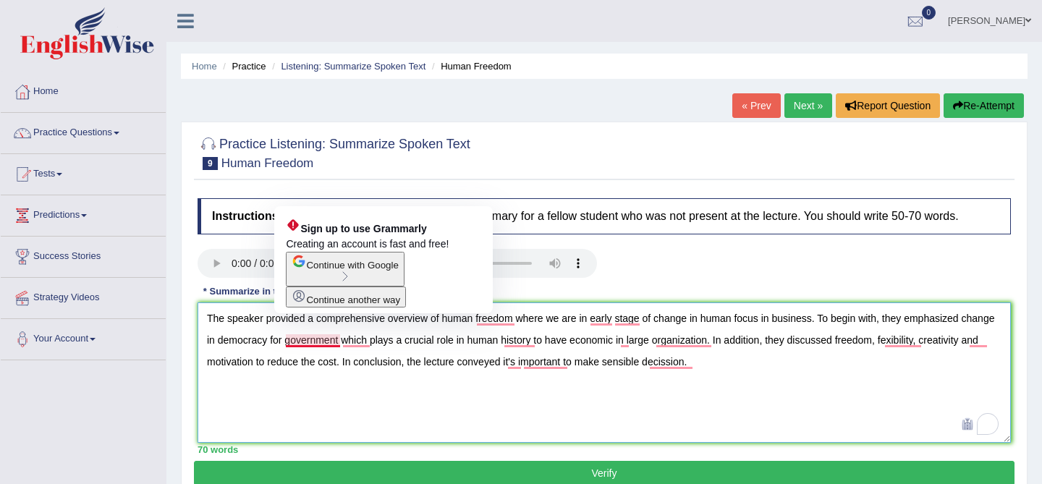
click at [339, 339] on textarea "The speaker provided a comprehensive overview of human freedom where we are in …" at bounding box center [605, 373] width 814 height 140
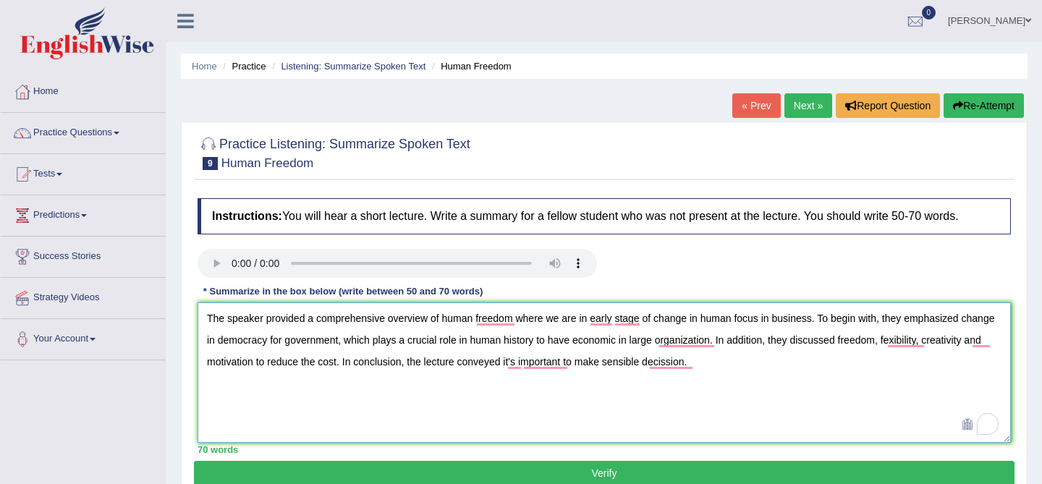
type textarea "The speaker provided a comprehensive overview of human freedom where we are in …"
click at [653, 472] on button "Verify" at bounding box center [604, 473] width 821 height 25
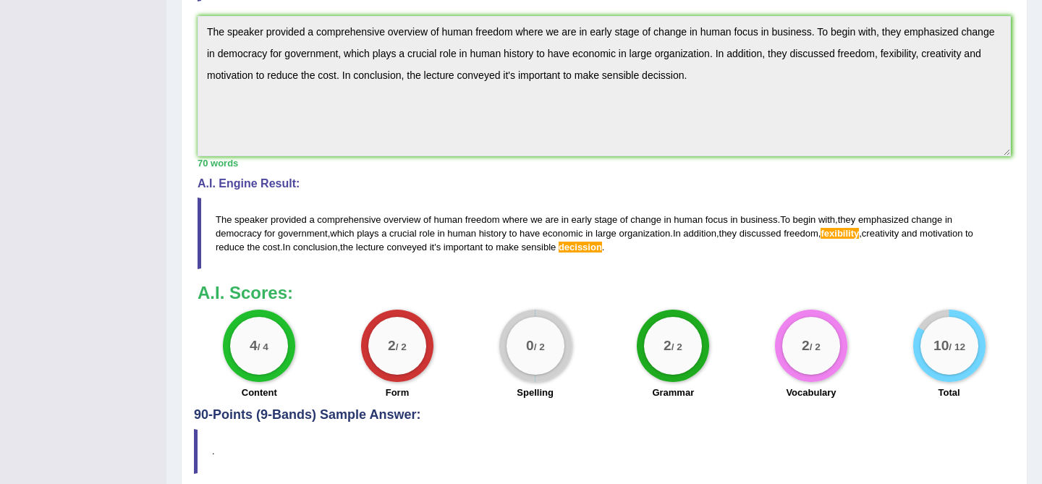
scroll to position [371, 0]
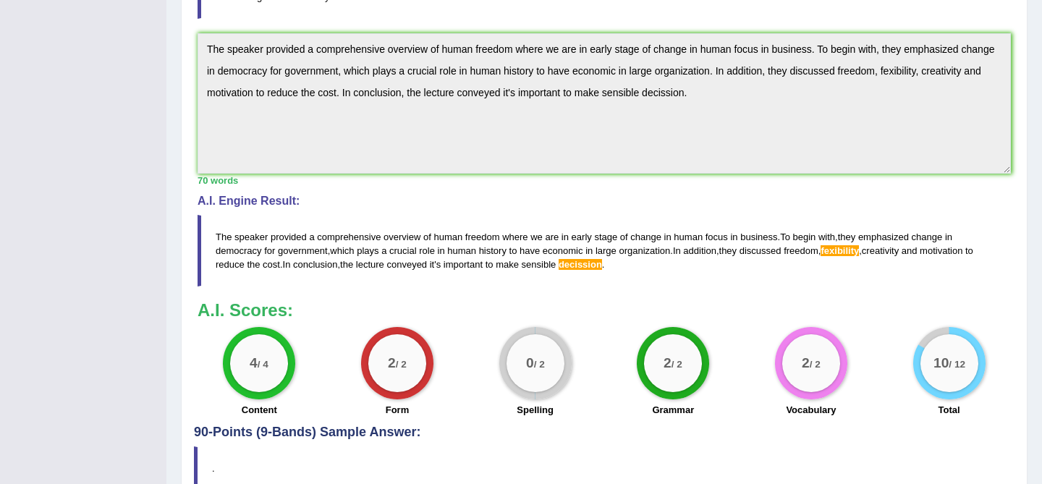
click at [853, 254] on span "fexibility" at bounding box center [840, 250] width 38 height 11
click at [594, 261] on span "decission" at bounding box center [580, 264] width 43 height 11
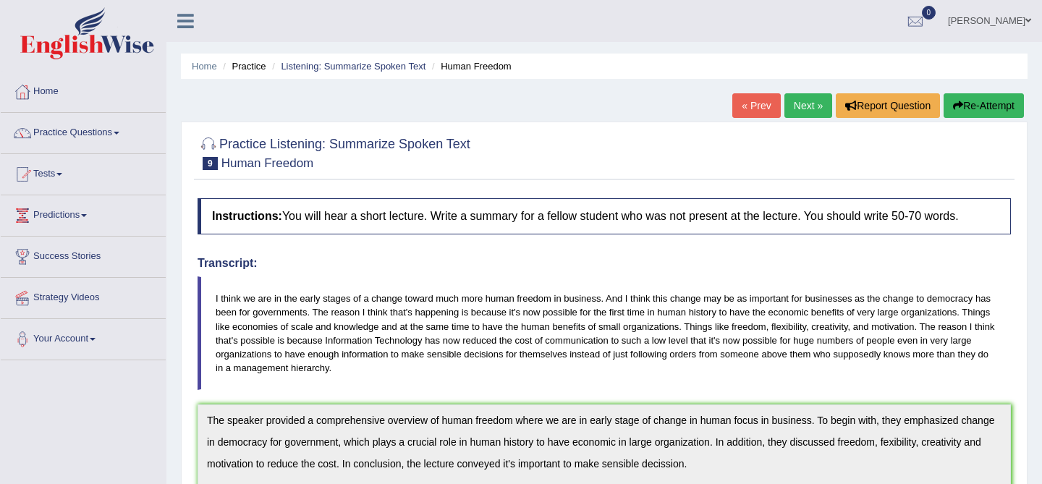
click at [801, 109] on link "Next »" at bounding box center [809, 105] width 48 height 25
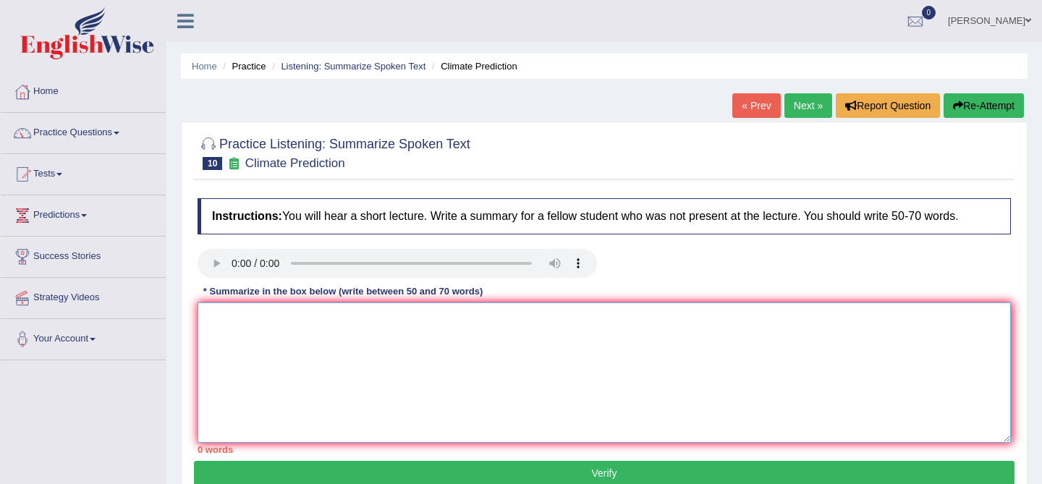
click at [270, 360] on textarea at bounding box center [605, 373] width 814 height 140
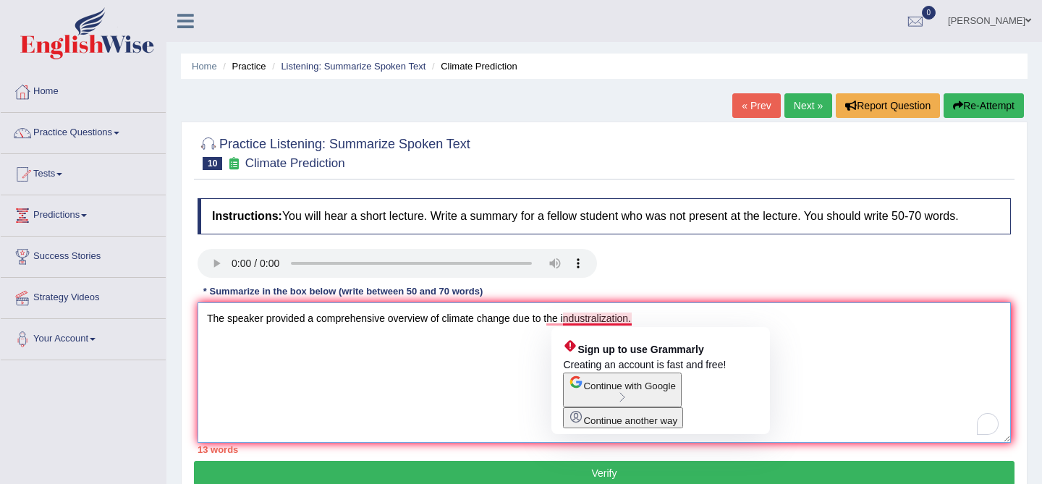
click at [607, 322] on textarea "The speaker provided a comprehensive overview of climate change due to the indu…" at bounding box center [605, 373] width 814 height 140
click at [564, 318] on textarea "The speaker provided a comprehensive overview of climate change due to the indu…" at bounding box center [605, 373] width 814 height 140
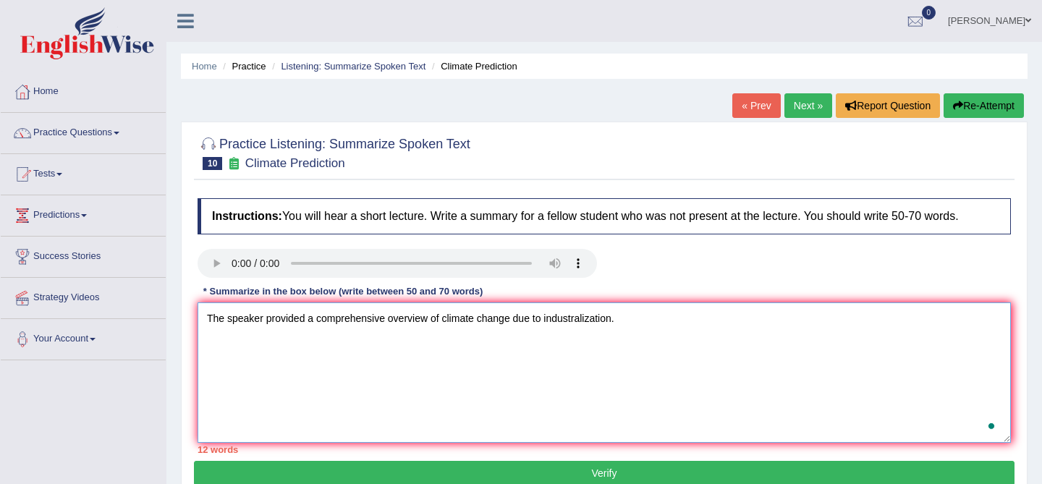
click at [754, 329] on textarea "The speaker provided a comprehensive overview of climate change due to industra…" at bounding box center [605, 373] width 814 height 140
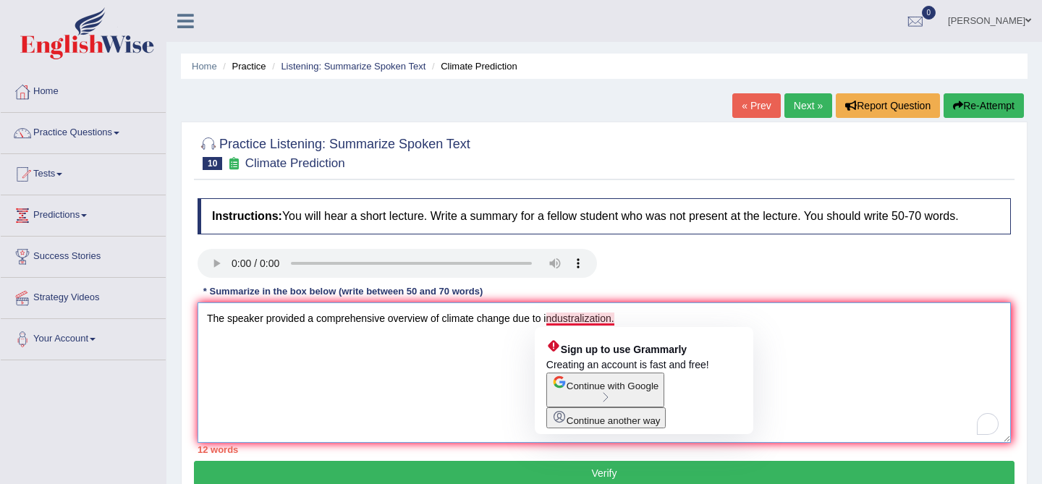
click at [578, 320] on textarea "The speaker provided a comprehensive overview of climate change due to industra…" at bounding box center [605, 373] width 814 height 140
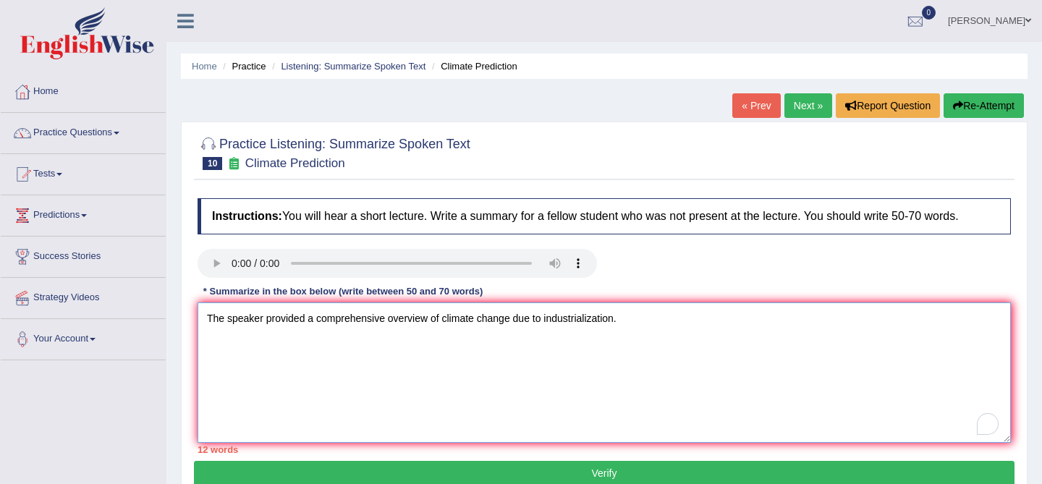
click at [617, 326] on textarea "The speaker provided a comprehensive overview of climate change due to industri…" at bounding box center [605, 373] width 814 height 140
click at [643, 336] on textarea "The speaker provided a comprehensive overview of climate change due to industri…" at bounding box center [605, 373] width 814 height 140
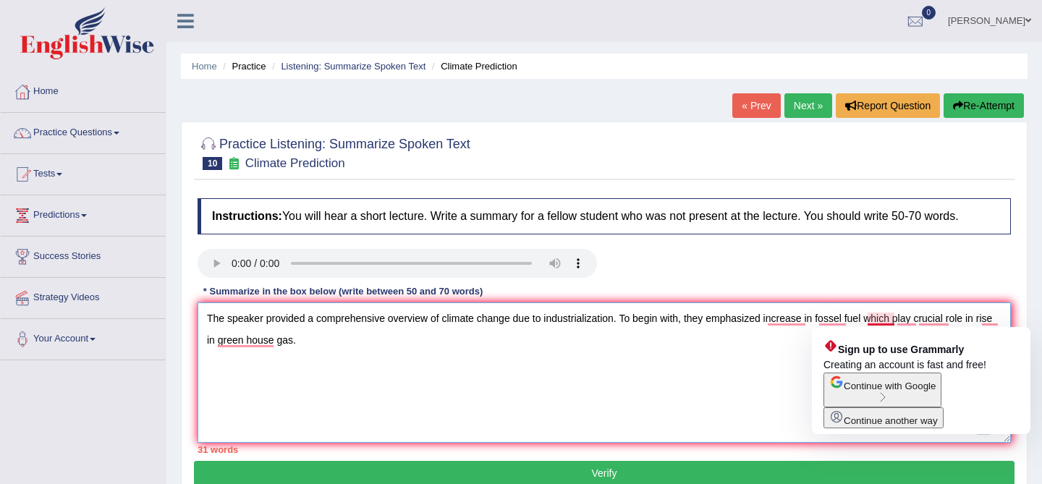
click at [867, 320] on textarea "The speaker provided a comprehensive overview of climate change due to industri…" at bounding box center [605, 373] width 814 height 140
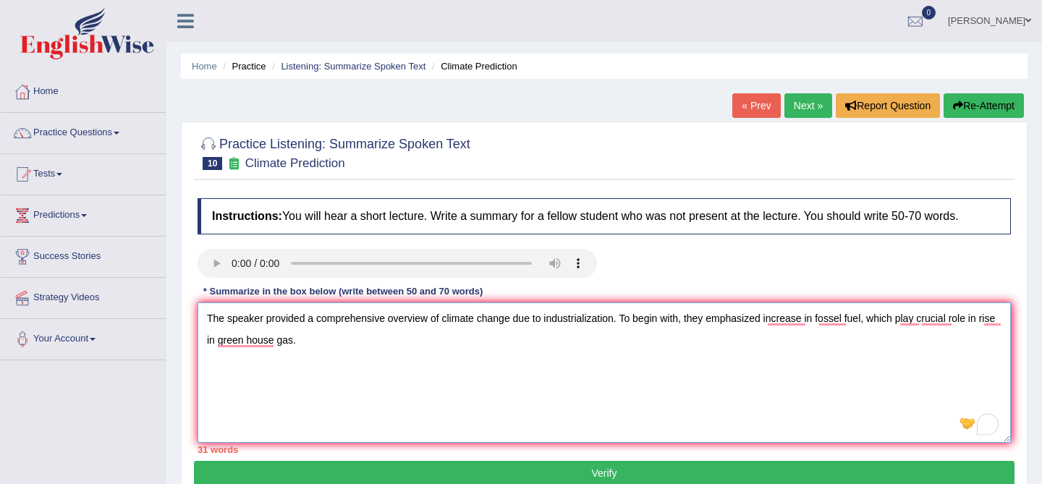
click at [816, 369] on textarea "The speaker provided a comprehensive overview of climate change due to industri…" at bounding box center [605, 373] width 814 height 140
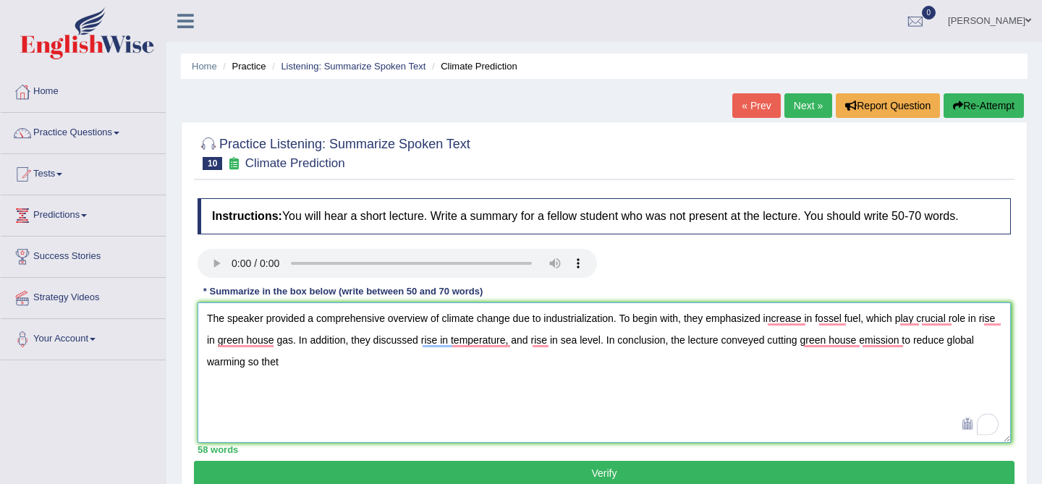
click textarea "The speaker provided a comprehensive overview of climate change due to industri…"
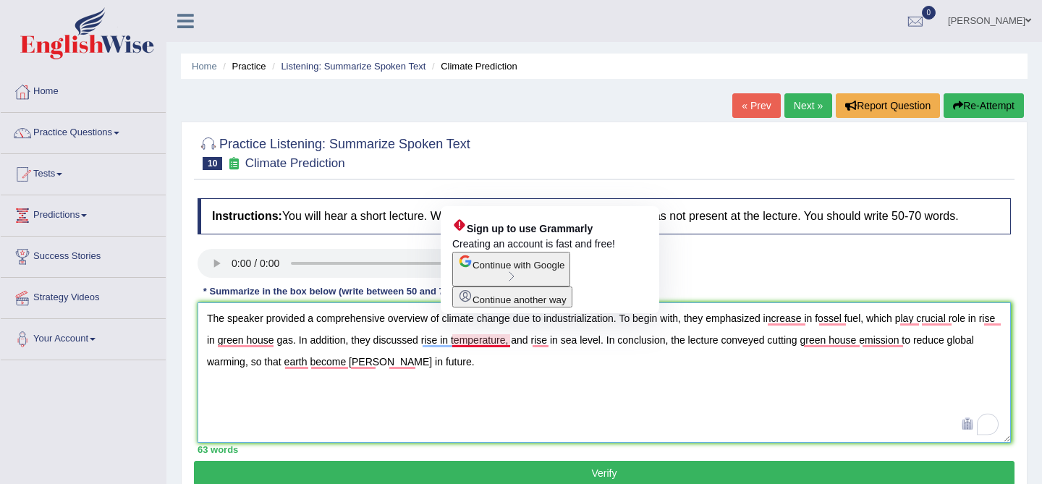
click textarea "The speaker provided a comprehensive overview of climate change due to industri…"
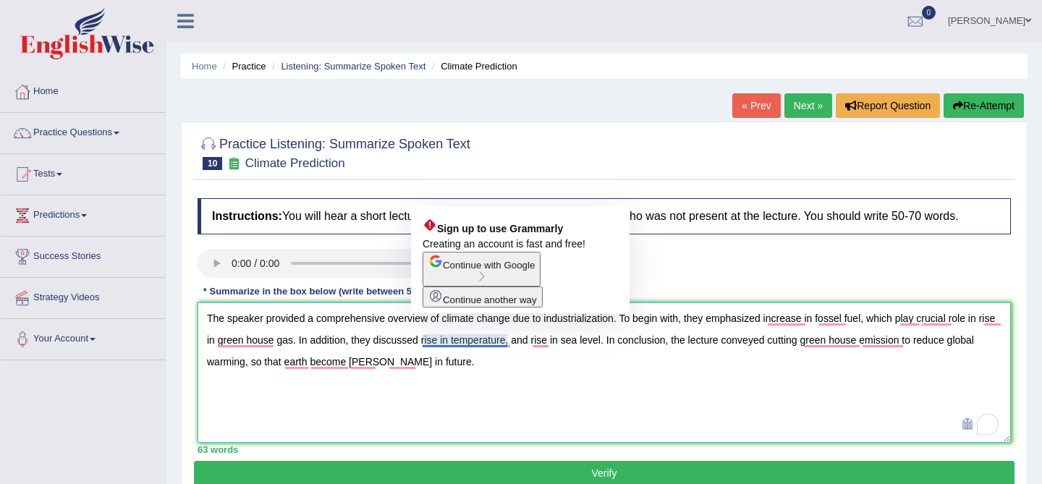
click textarea "The speaker provided a comprehensive overview of climate change due to industri…"
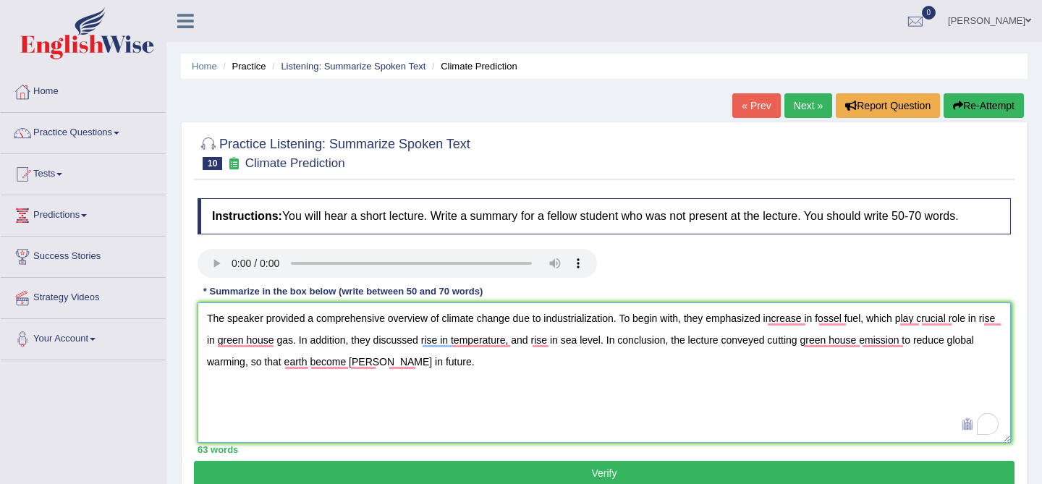
click textarea "The speaker provided a comprehensive overview of climate change due to industri…"
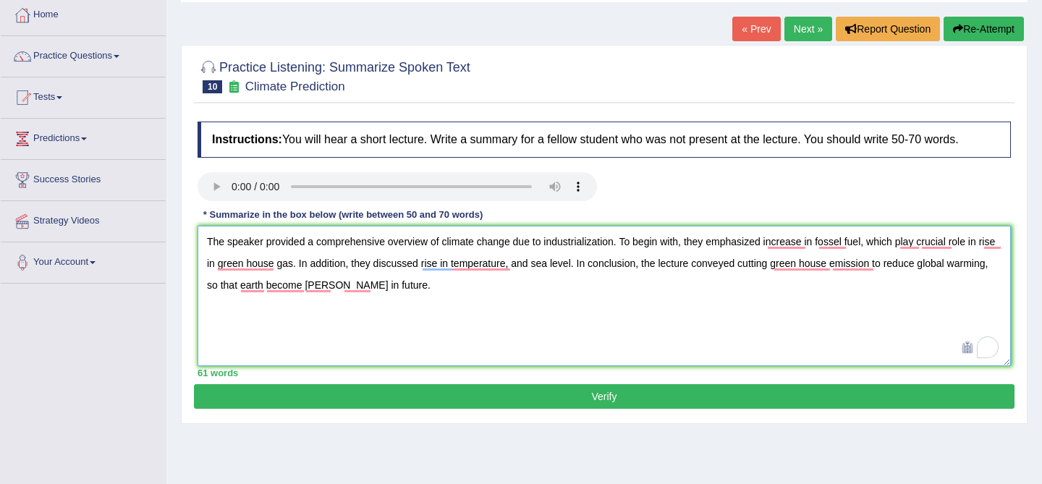
scroll to position [77, 0]
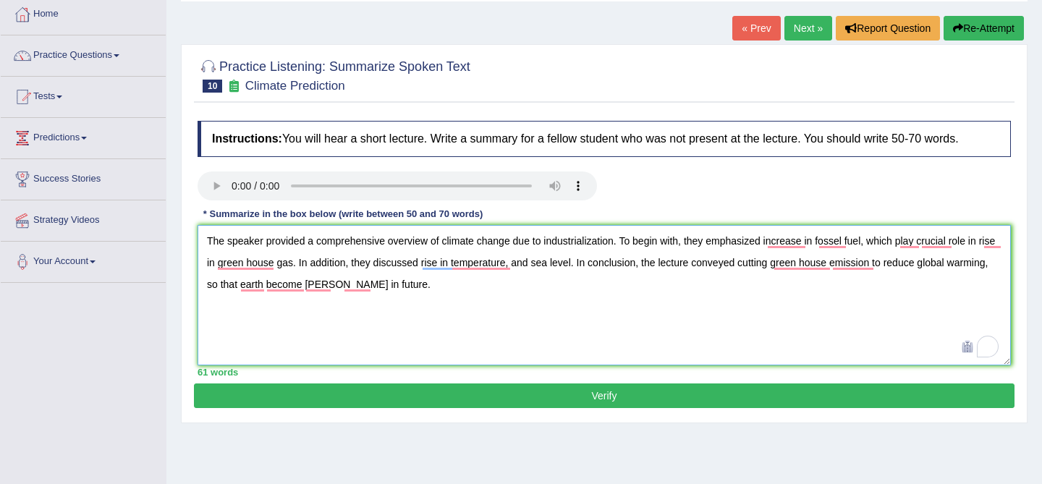
type textarea "The speaker provided a comprehensive overview of climate change due to industri…"
click button "Verify"
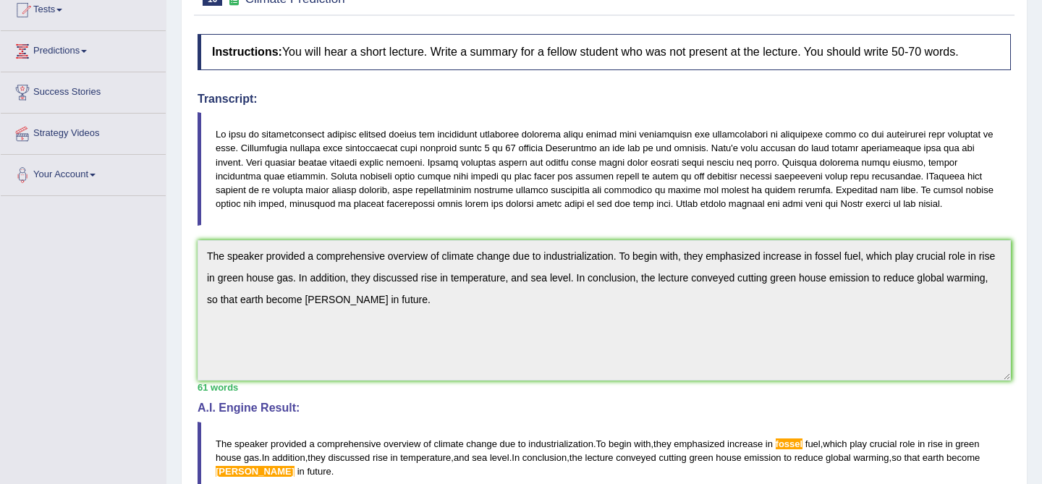
scroll to position [0, 0]
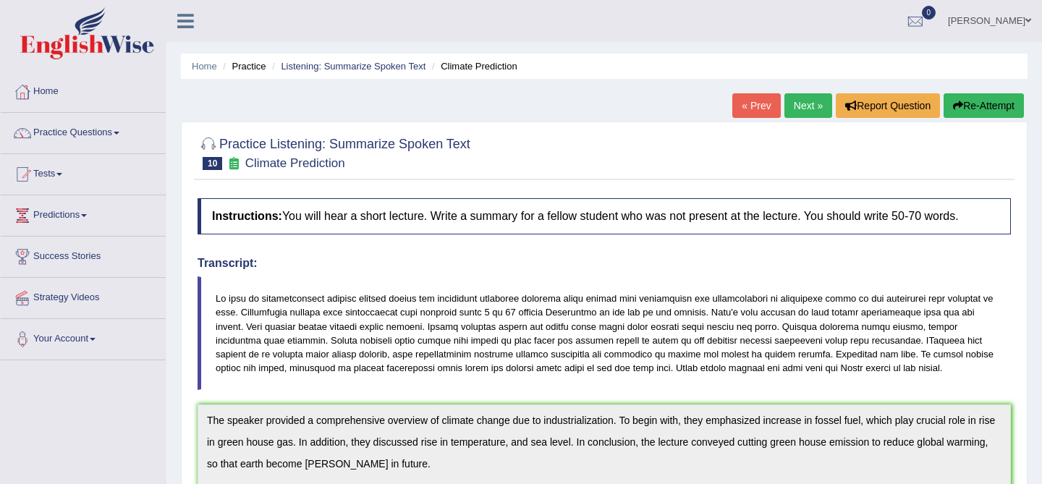
click link "Next »"
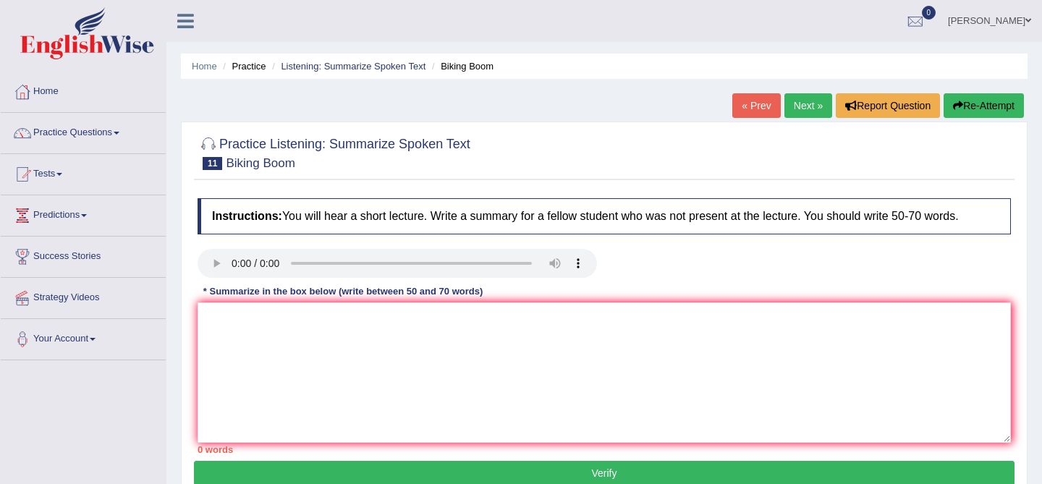
click at [803, 105] on link "Next »" at bounding box center [809, 105] width 48 height 25
click at [245, 371] on textarea at bounding box center [605, 373] width 814 height 140
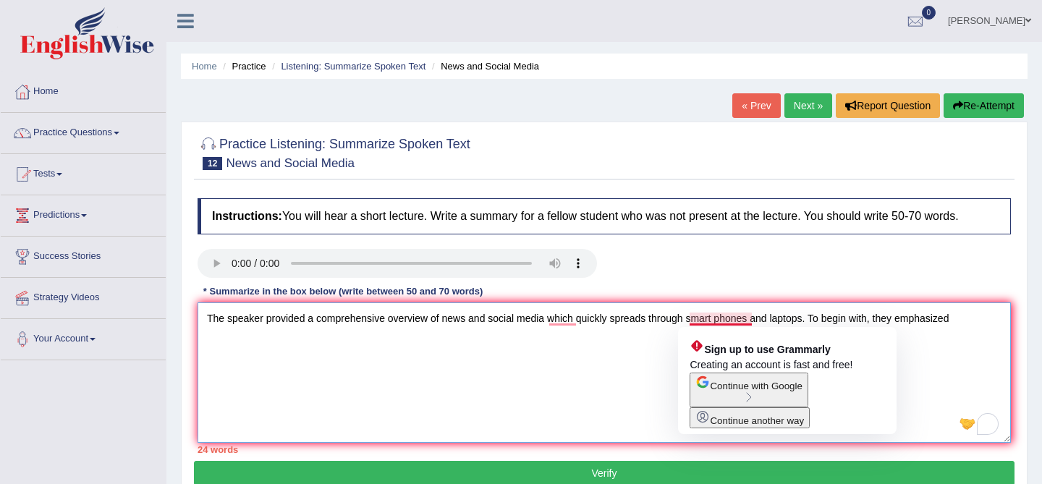
click at [717, 321] on textarea "The speaker provided a comprehensive overview of news and social media which qu…" at bounding box center [605, 373] width 814 height 140
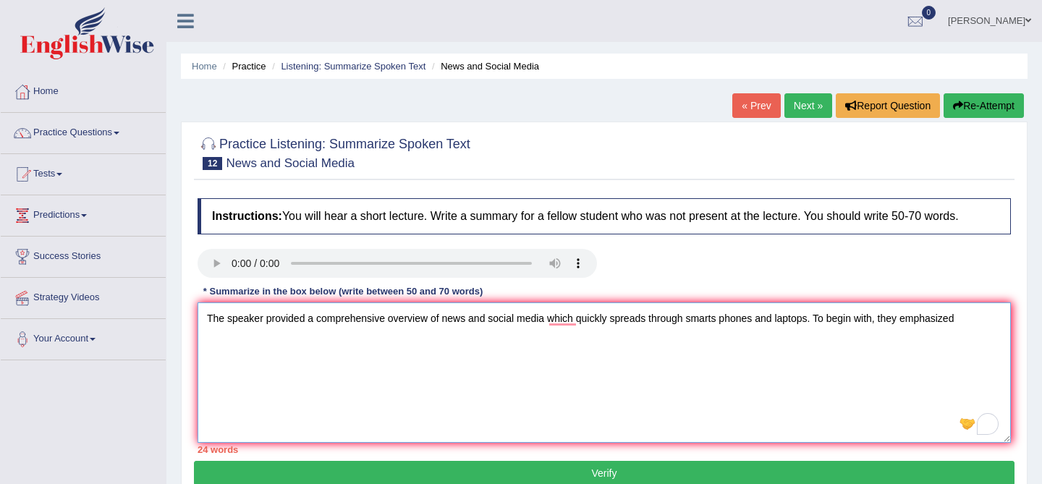
click at [757, 333] on textarea "The speaker provided a comprehensive overview of news and social media which qu…" at bounding box center [605, 373] width 814 height 140
click at [548, 320] on textarea "The speaker provided a comprehensive overview of news and social media which qu…" at bounding box center [605, 373] width 814 height 140
click at [661, 366] on textarea "The speaker provided a comprehensive overview of news and social media, which q…" at bounding box center [605, 373] width 814 height 140
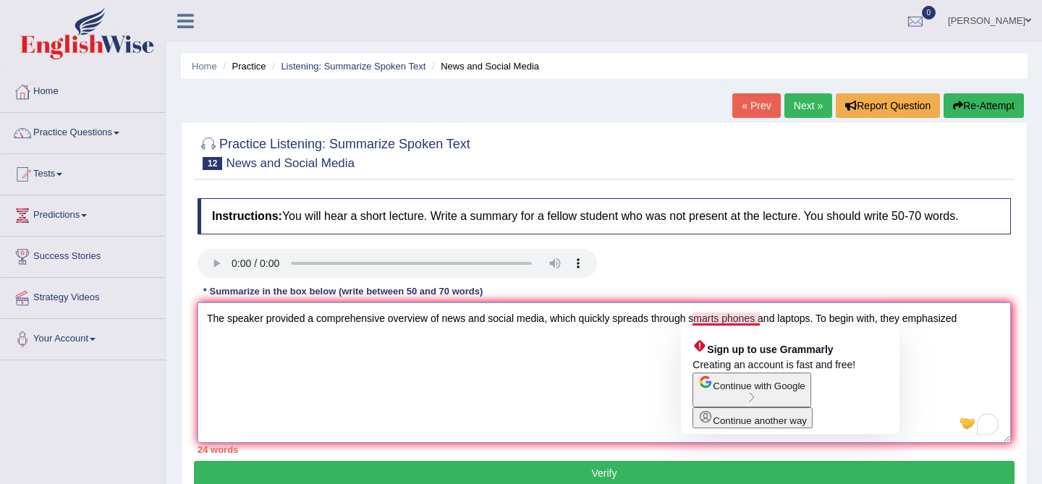
click at [759, 324] on textarea "The speaker provided a comprehensive overview of news and social media, which q…" at bounding box center [605, 373] width 814 height 140
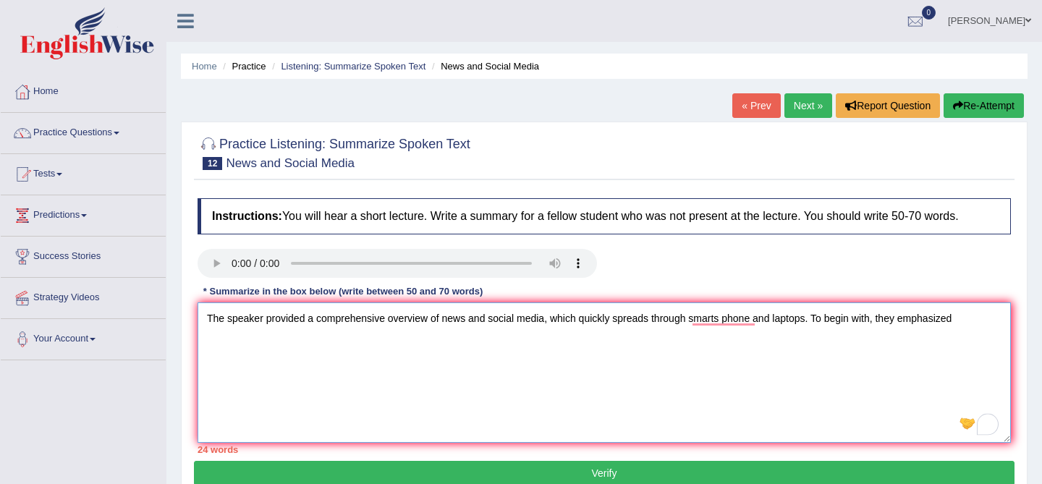
click at [805, 358] on textarea "The speaker provided a comprehensive overview of news and social media, which q…" at bounding box center [605, 373] width 814 height 140
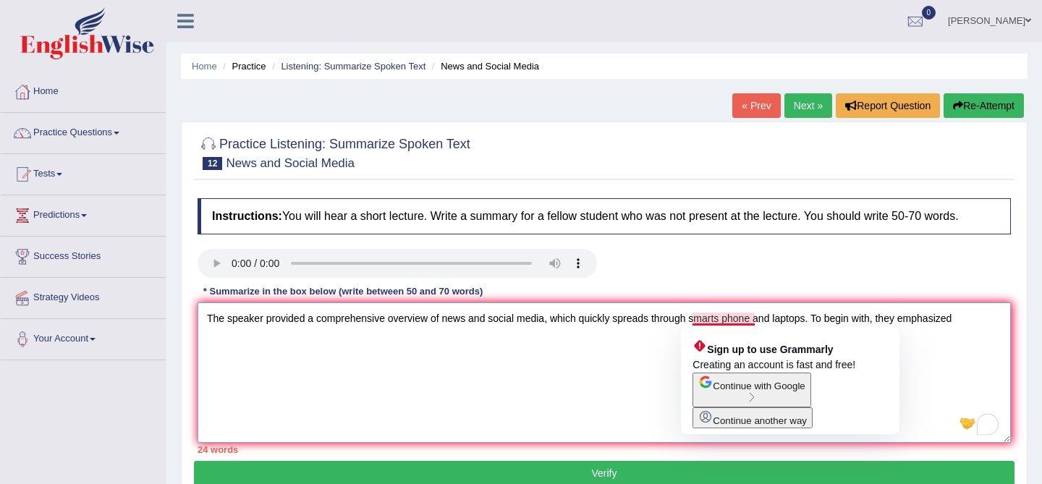
click at [722, 317] on textarea "The speaker provided a comprehensive overview of news and social media, which q…" at bounding box center [605, 373] width 814 height 140
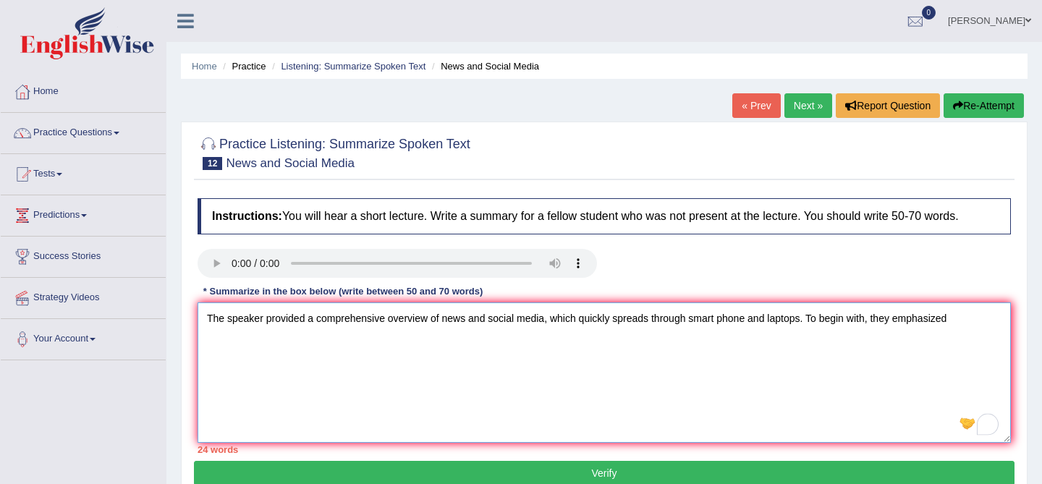
click at [751, 322] on textarea "The speaker provided a comprehensive overview of news and social media, which q…" at bounding box center [605, 373] width 814 height 140
click at [961, 413] on div at bounding box center [968, 424] width 20 height 23
click at [976, 332] on textarea "The speaker provided a comprehensive overview of news and social media, which q…" at bounding box center [605, 373] width 814 height 140
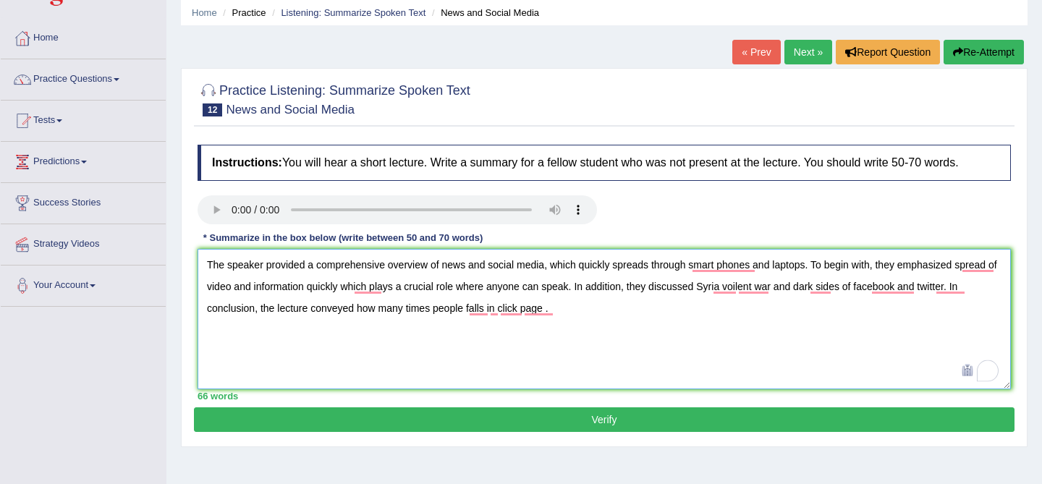
scroll to position [63, 0]
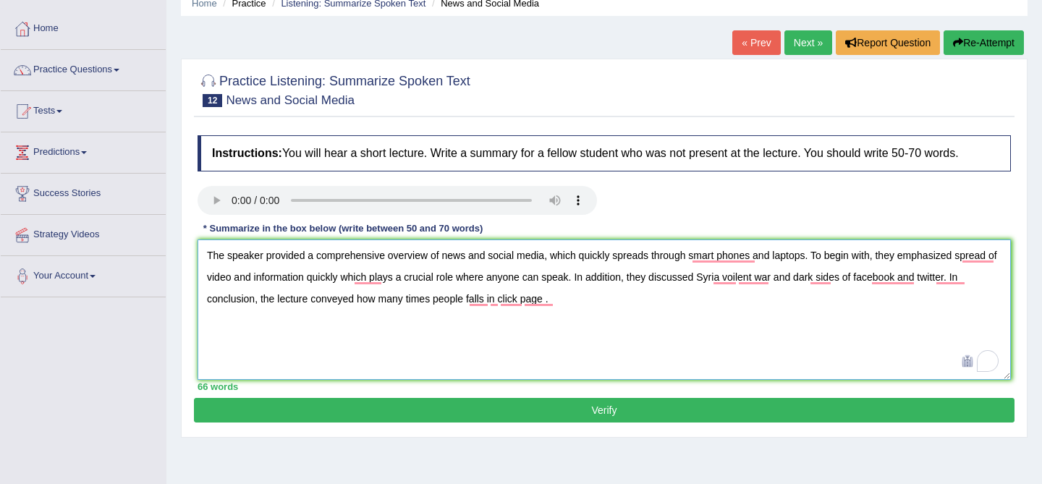
type textarea "The speaker provided a comprehensive overview of news and social media, which q…"
click at [753, 407] on button "Verify" at bounding box center [604, 410] width 821 height 25
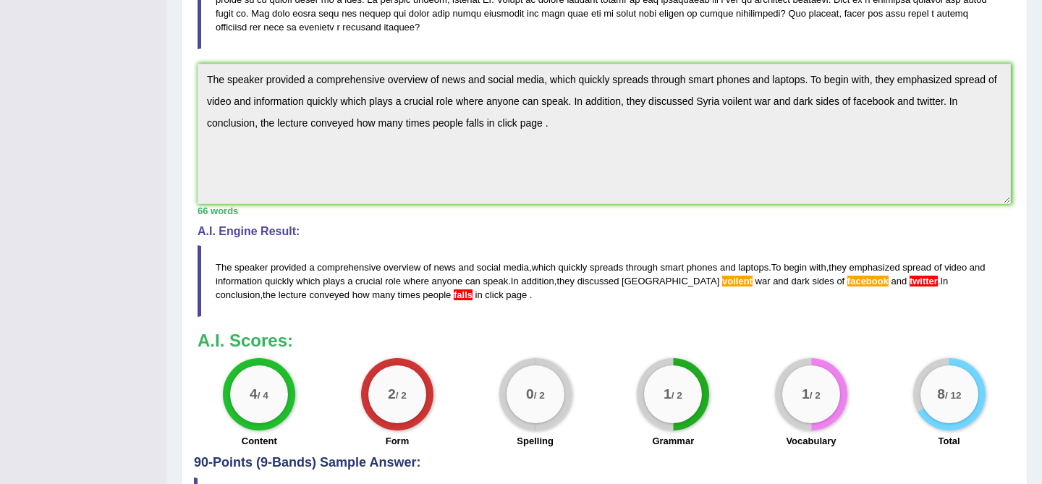
scroll to position [383, 0]
click at [722, 275] on span "voilent" at bounding box center [737, 280] width 30 height 11
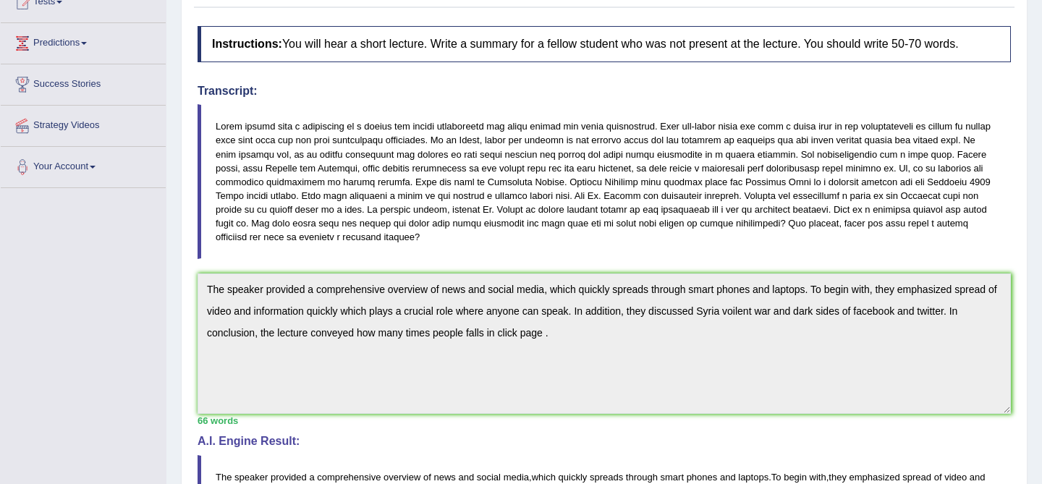
scroll to position [0, 0]
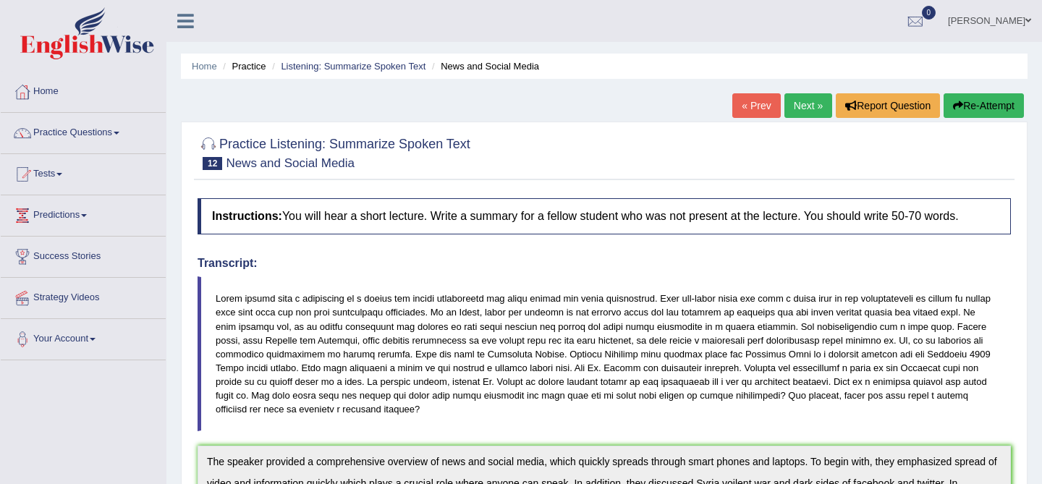
click at [805, 106] on link "Next »" at bounding box center [809, 105] width 48 height 25
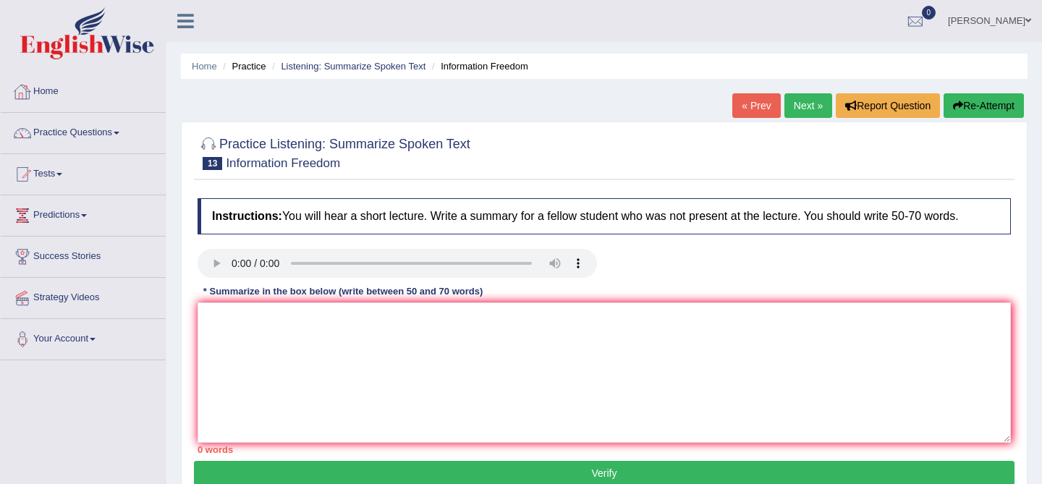
click at [193, 33] on div "Rupesh Kunwar Toggle navigation Username: kunwarrupesh Access Type: Online Subs…" at bounding box center [604, 21] width 876 height 42
click at [102, 135] on link "Practice Questions" at bounding box center [83, 131] width 165 height 36
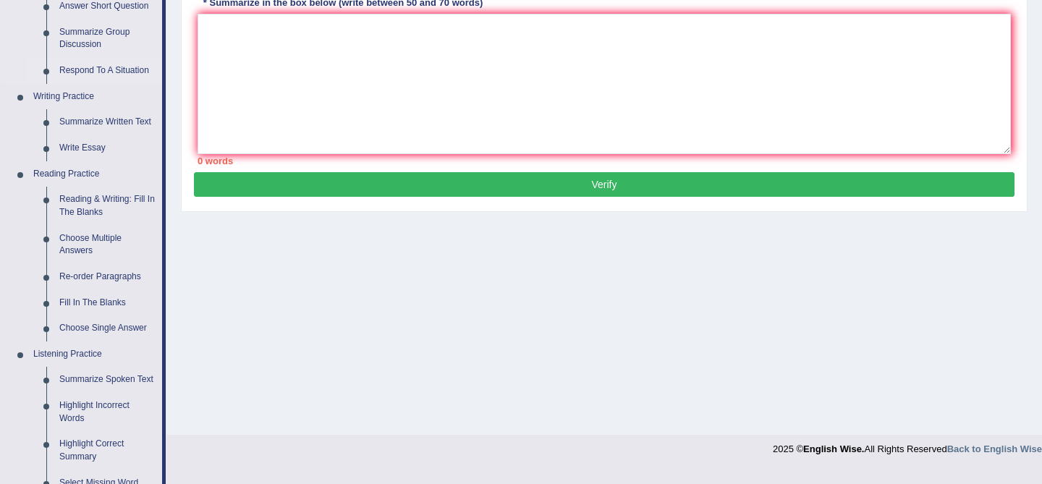
scroll to position [663, 0]
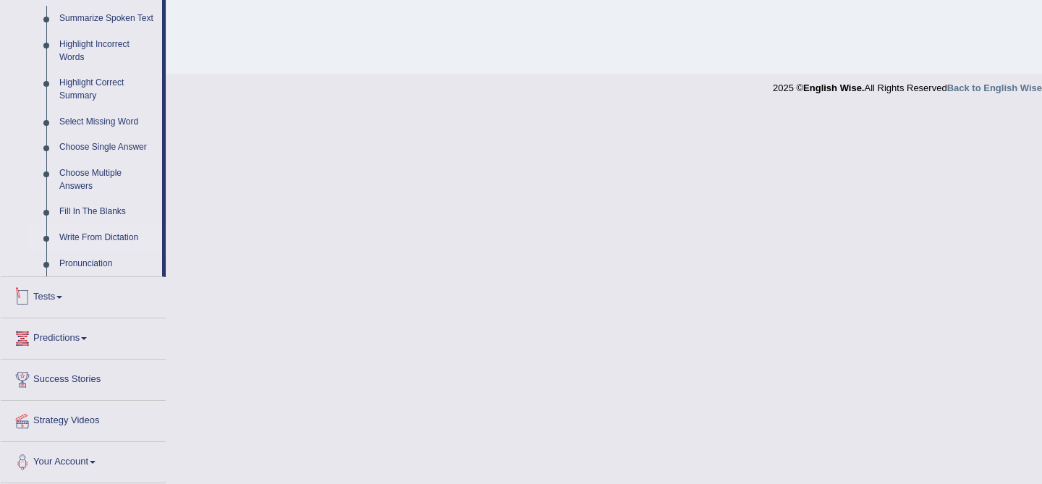
click at [94, 240] on link "Write From Dictation" at bounding box center [107, 238] width 109 height 26
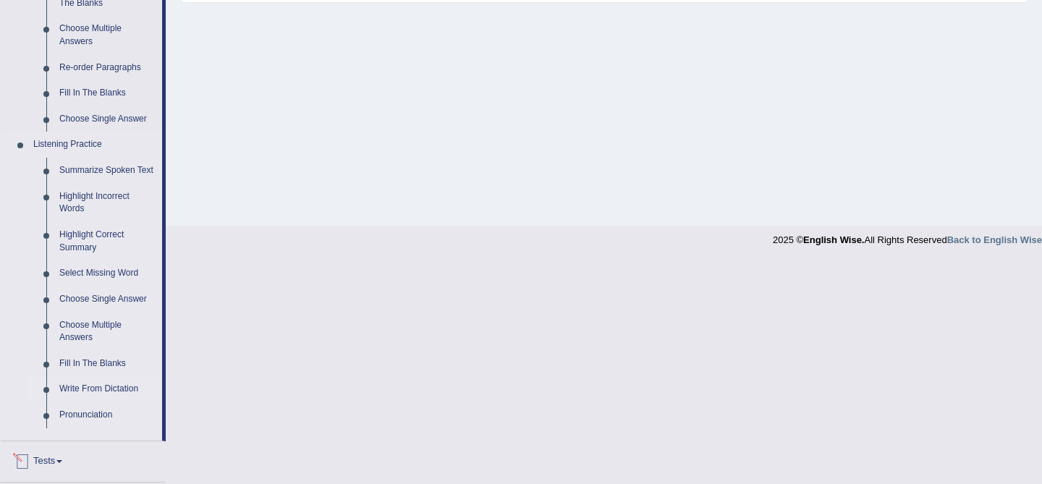
scroll to position [276, 0]
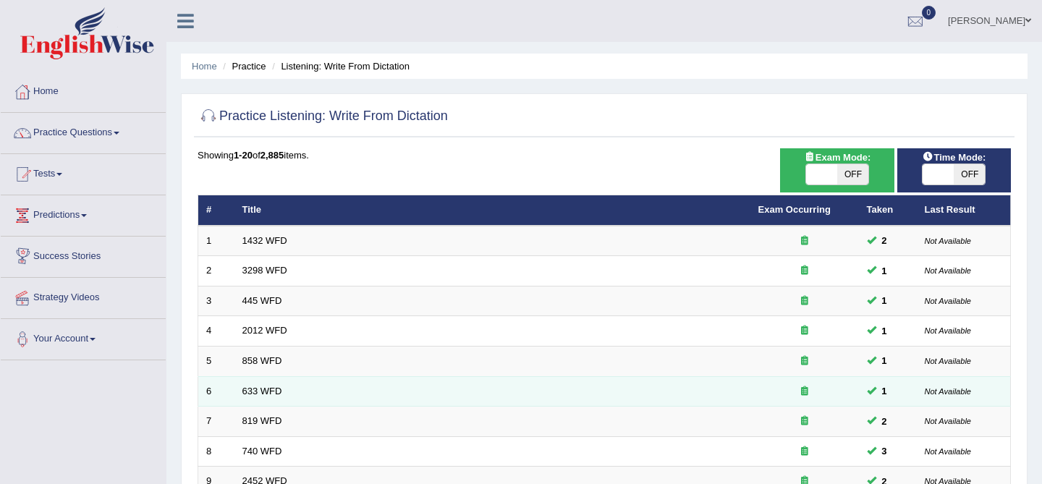
scroll to position [474, 0]
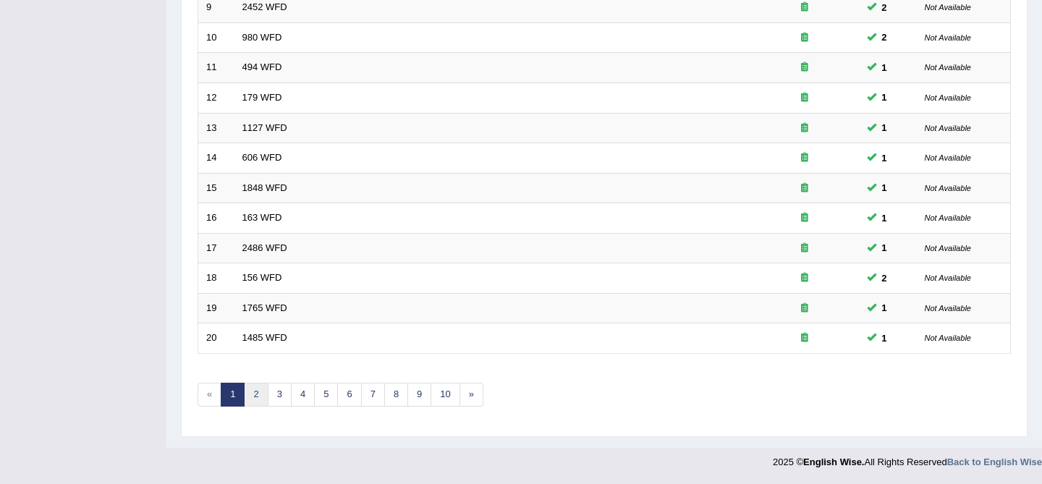
click at [258, 393] on link "2" at bounding box center [256, 395] width 24 height 24
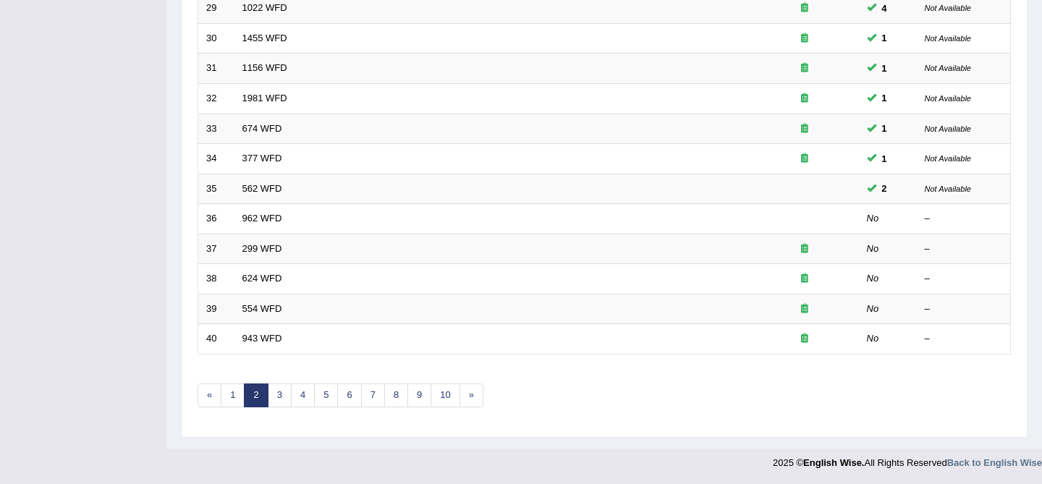
scroll to position [474, 0]
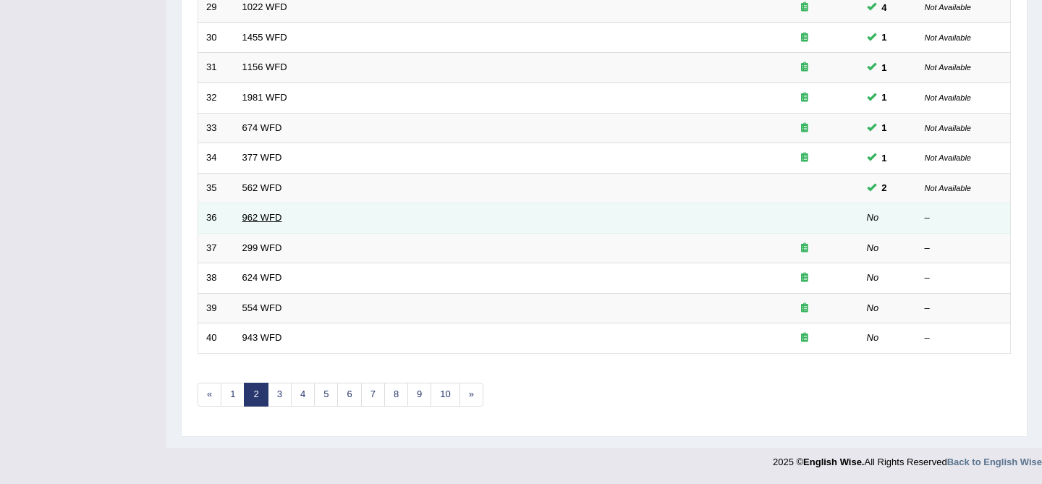
click at [253, 216] on link "962 WFD" at bounding box center [262, 217] width 40 height 11
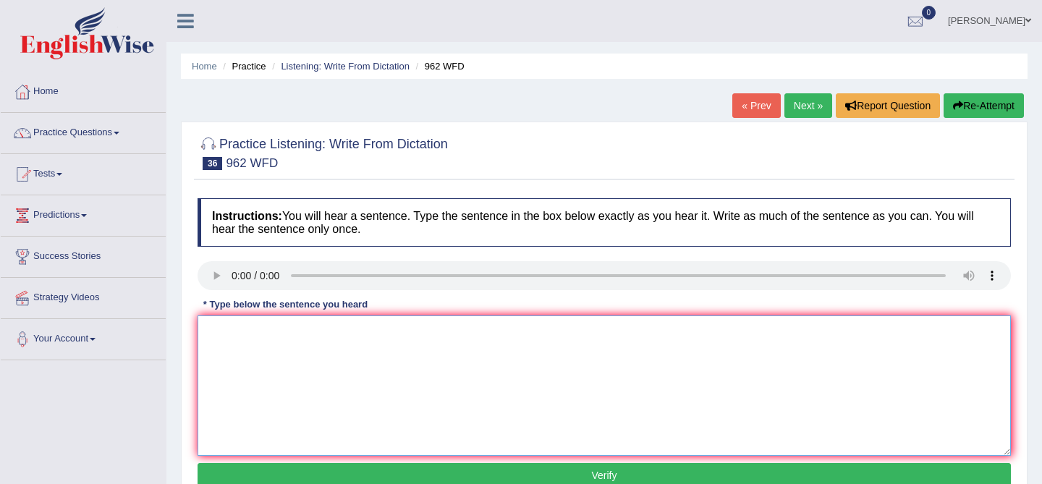
click at [384, 381] on textarea at bounding box center [605, 386] width 814 height 140
click at [274, 365] on textarea "To enrich screen reader interactions, please activate Accessibility in Grammarl…" at bounding box center [605, 386] width 814 height 140
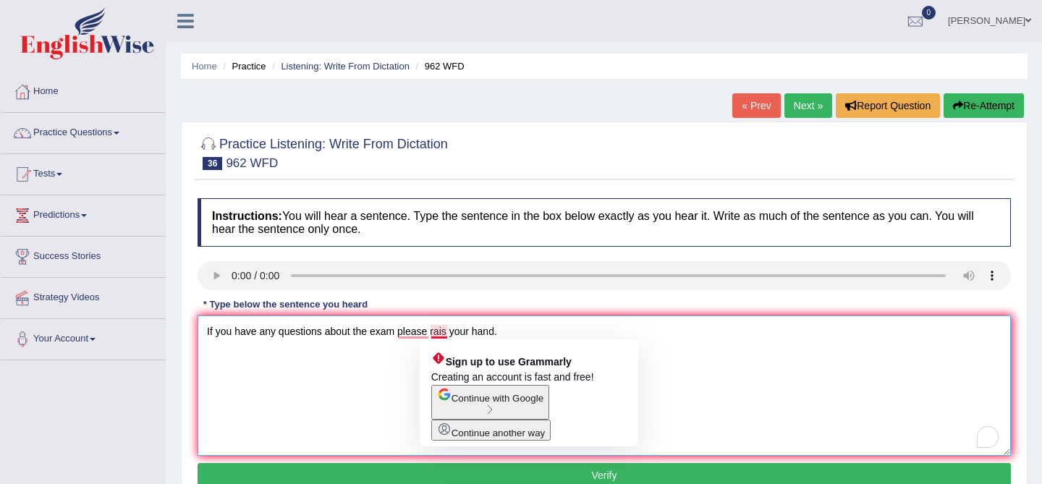
click at [452, 331] on textarea "If you have any questions about the exam please rais your hand." at bounding box center [605, 386] width 814 height 140
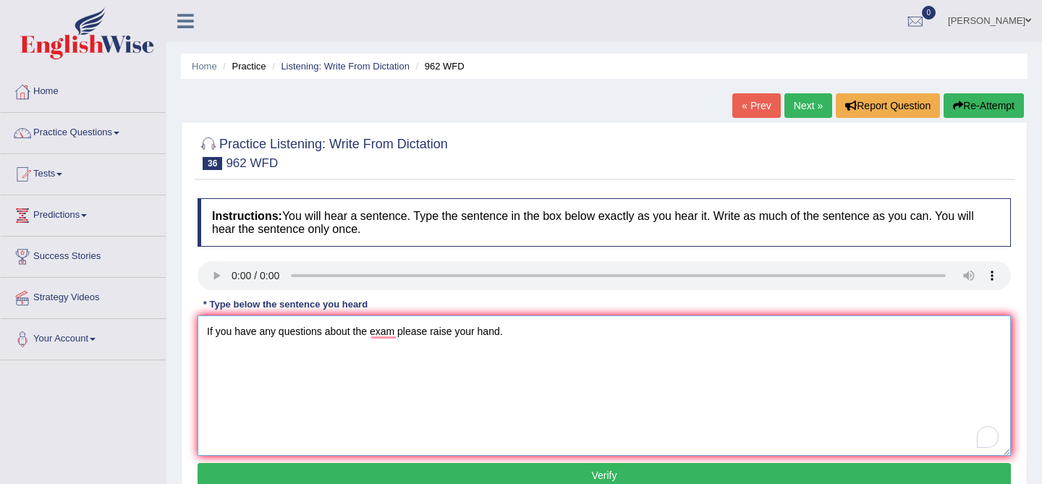
type textarea "If you have any questions about the exam please raise your hand."
click at [417, 471] on button "Verify" at bounding box center [605, 475] width 814 height 25
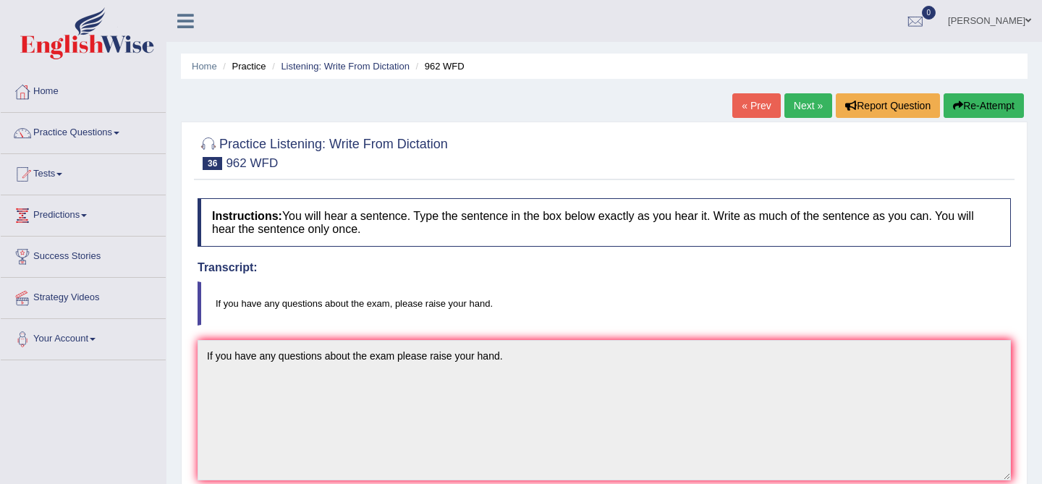
click at [805, 109] on link "Next »" at bounding box center [809, 105] width 48 height 25
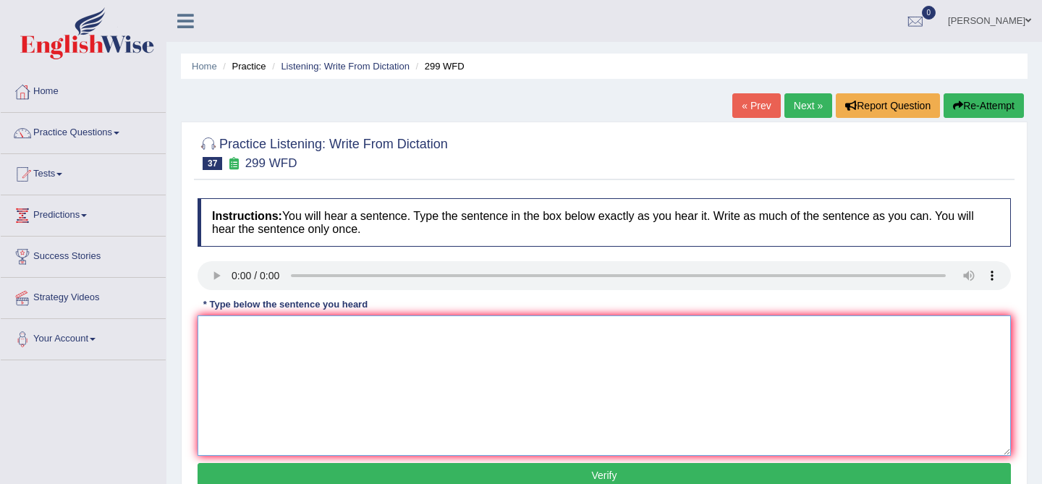
click at [308, 396] on textarea at bounding box center [605, 386] width 814 height 140
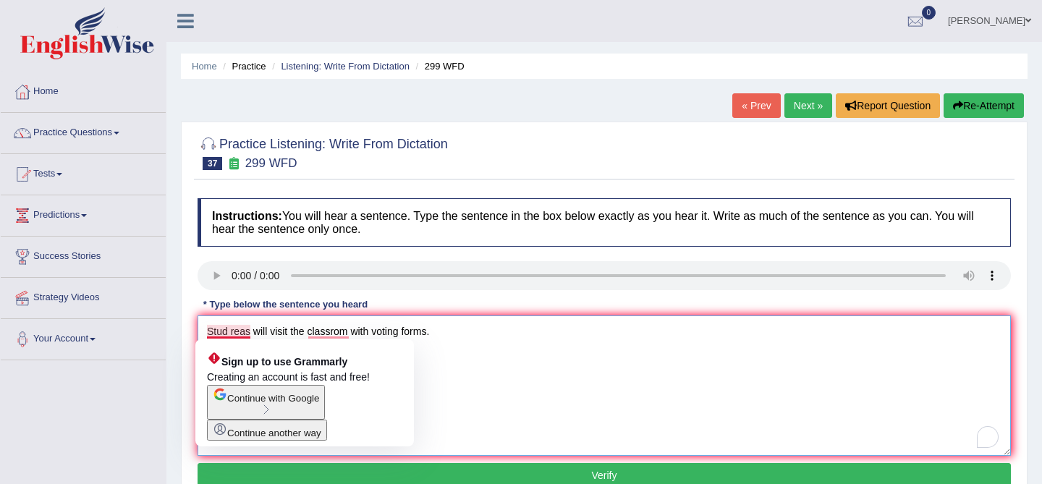
click at [229, 329] on textarea "Stud reas will visit the classrom with voting forms." at bounding box center [605, 386] width 814 height 140
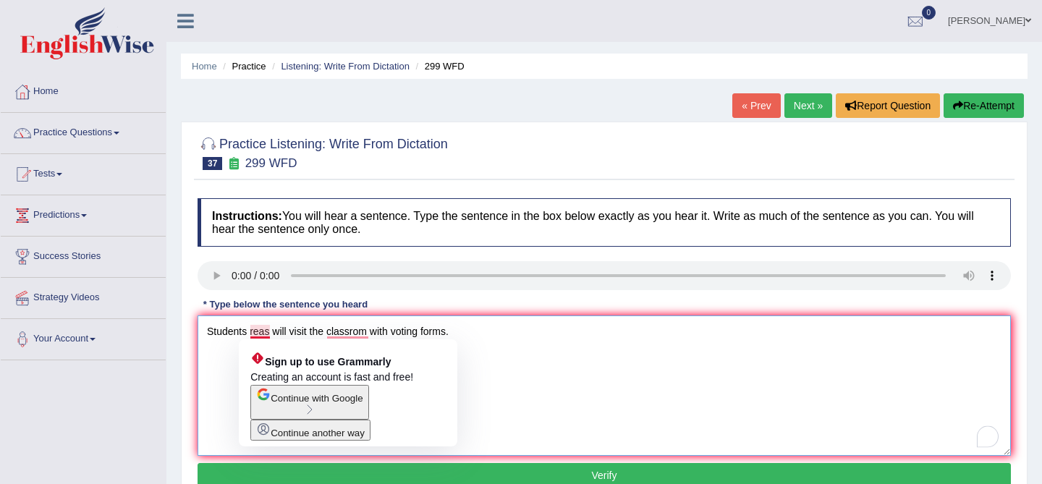
click at [269, 334] on textarea "Students reas will visit the classrom with voting forms." at bounding box center [605, 386] width 814 height 140
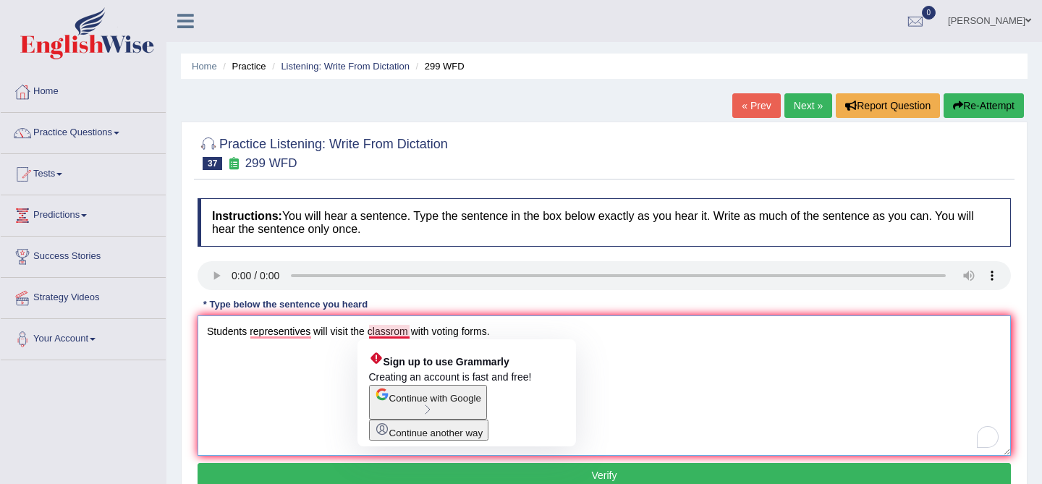
click at [402, 331] on textarea "Students representives will visit the classrom with voting forms." at bounding box center [605, 386] width 814 height 140
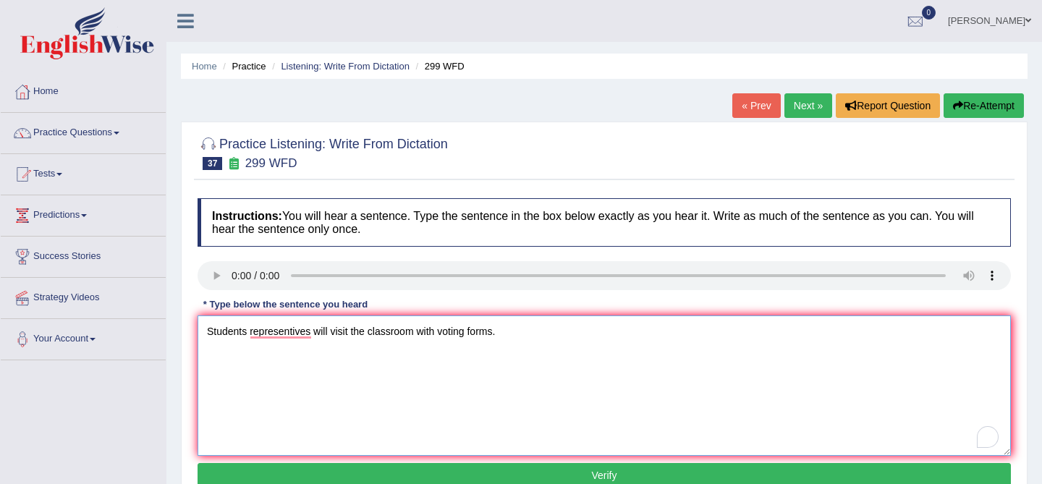
click at [422, 340] on textarea "Students representives will visit the classroom with voting forms." at bounding box center [605, 386] width 814 height 140
click at [350, 332] on textarea "Students representives will visit the classroom with voting forms." at bounding box center [605, 386] width 814 height 140
click at [404, 332] on textarea "Students representives will visiting the classroom with voting forms." at bounding box center [605, 386] width 814 height 140
click at [247, 334] on textarea "Students representives will visiting the classes with voting forms." at bounding box center [605, 386] width 814 height 140
click at [320, 379] on textarea "Student representives will visiting the classes with voting forms." at bounding box center [605, 386] width 814 height 140
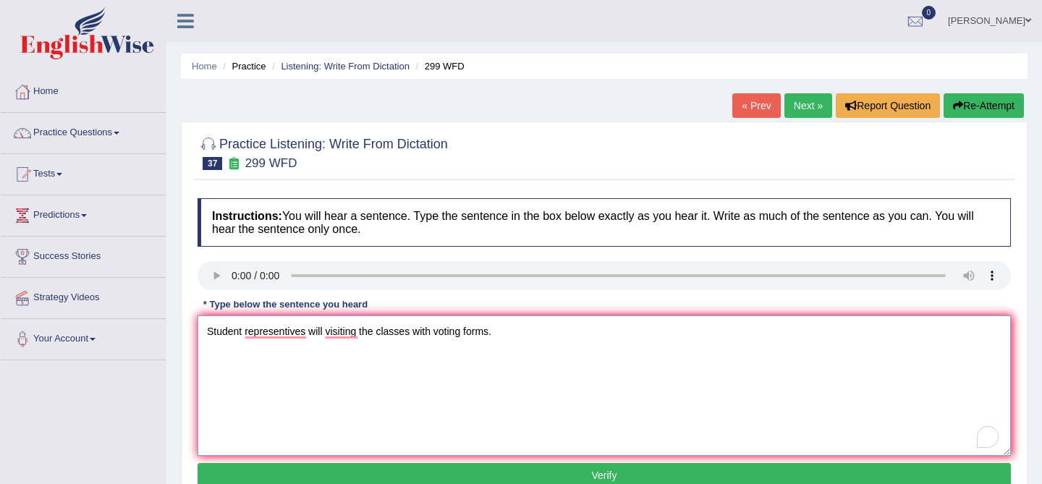
type textarea "Student representives will visiting the classes with voting forms."
click at [359, 471] on button "Verify" at bounding box center [605, 475] width 814 height 25
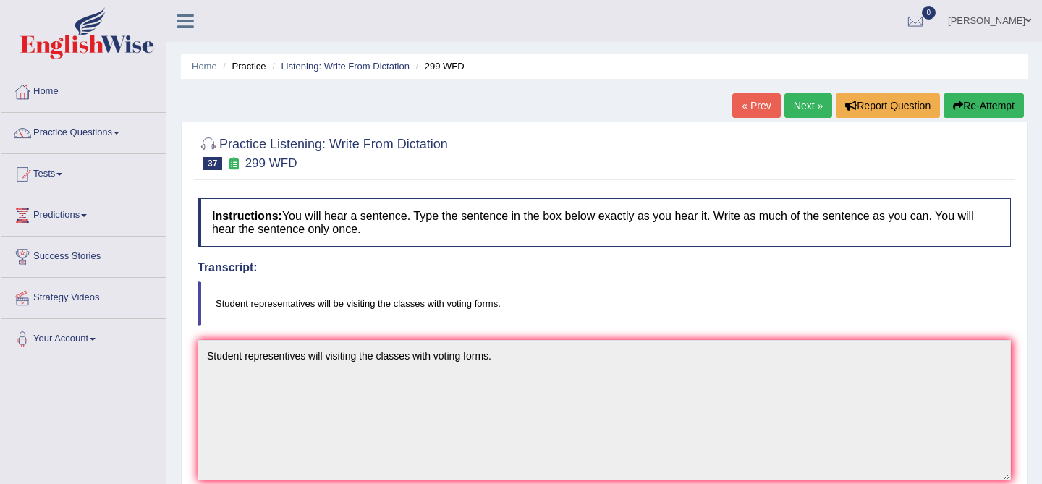
click at [803, 111] on link "Next »" at bounding box center [809, 105] width 48 height 25
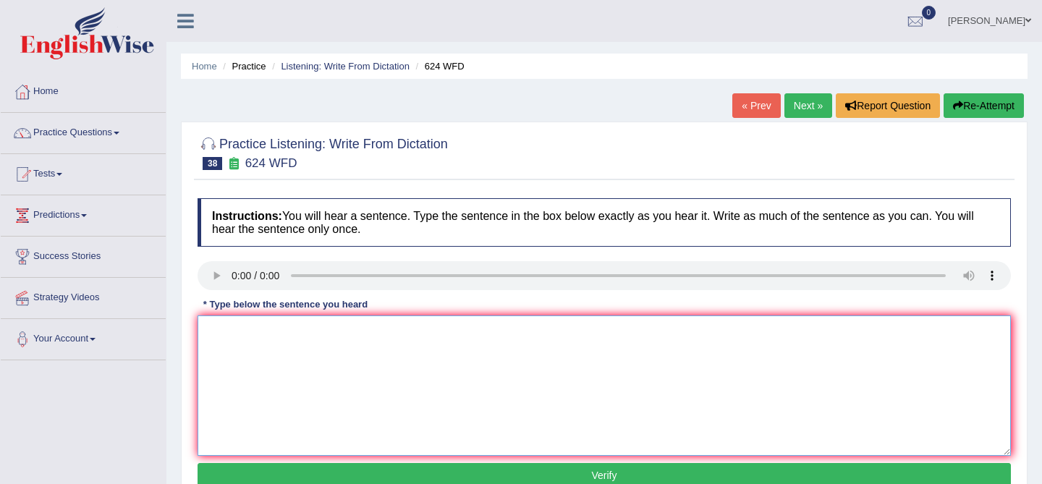
click at [273, 365] on textarea at bounding box center [605, 386] width 814 height 140
click at [299, 334] on textarea "Our cources helps" at bounding box center [605, 386] width 814 height 140
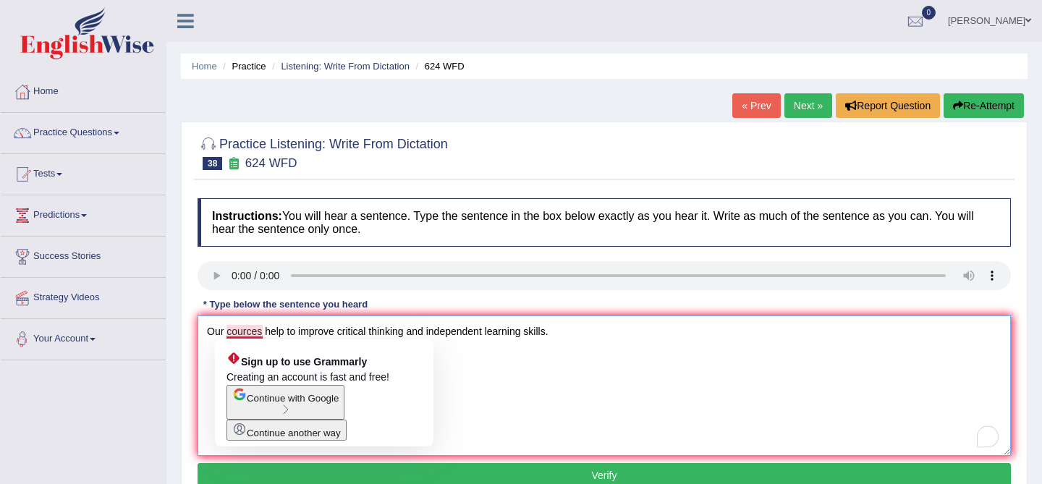
click at [258, 333] on textarea "Our cources help to improve critical thinking and independent learning skills." at bounding box center [605, 386] width 814 height 140
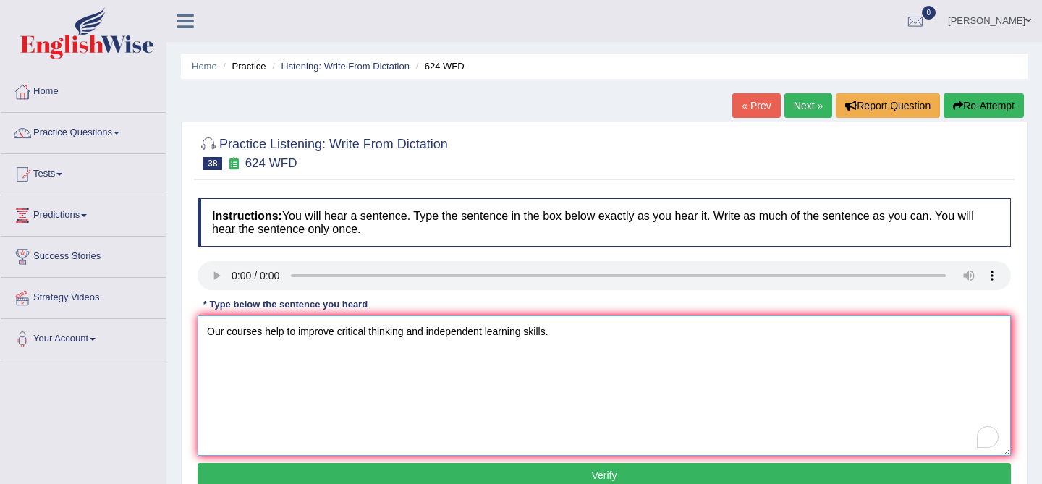
click at [281, 333] on textarea "Our courses help to improve critical thinking and independent learning skills." at bounding box center [605, 386] width 814 height 140
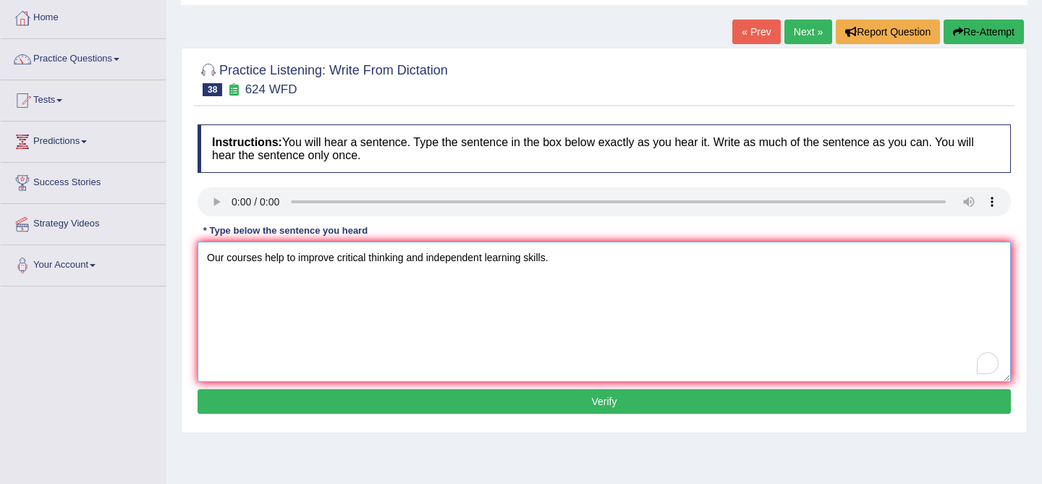
scroll to position [76, 0]
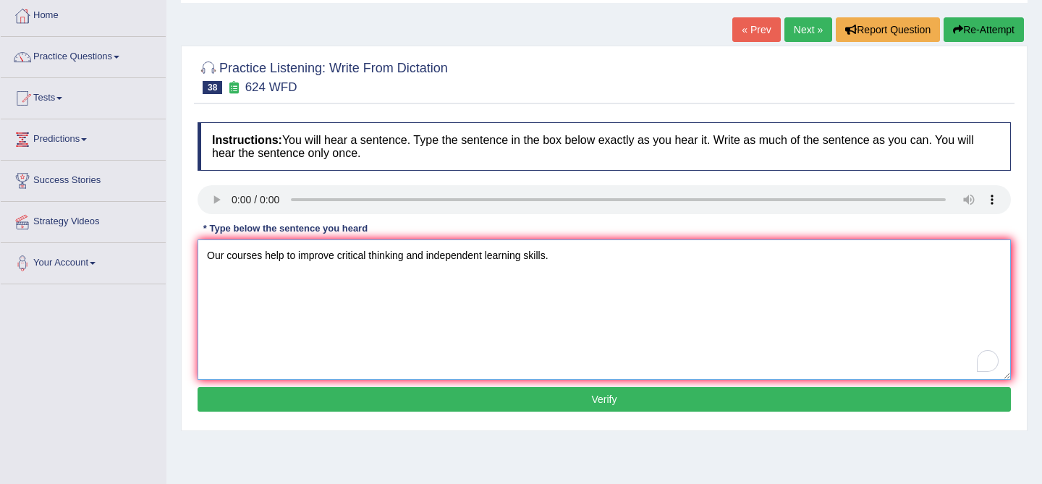
type textarea "Our courses help to improve critical thinking and independent learning skills."
click at [511, 400] on button "Verify" at bounding box center [605, 399] width 814 height 25
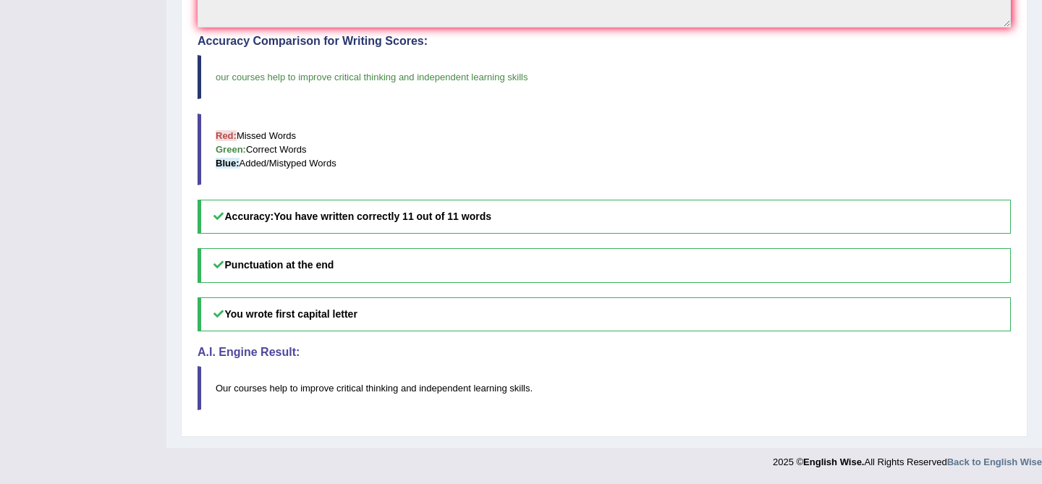
scroll to position [0, 0]
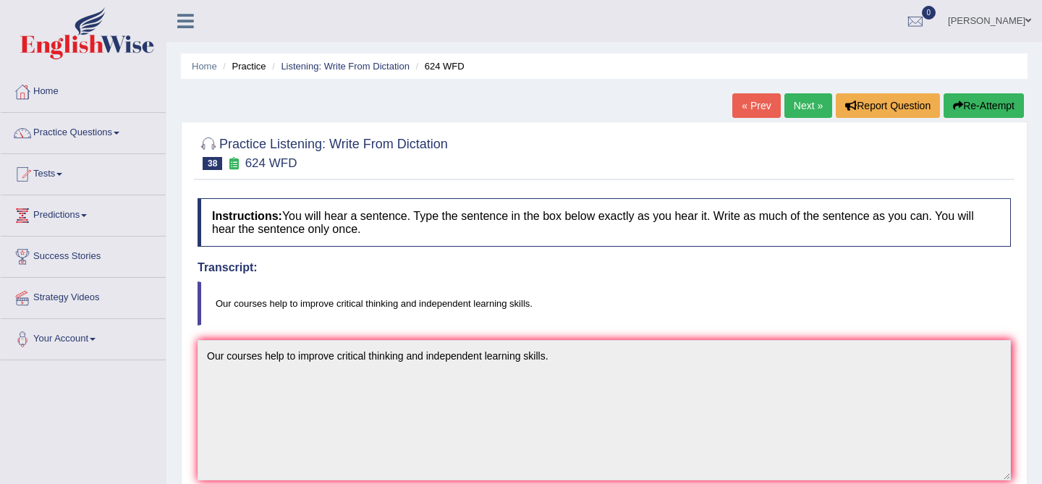
click at [801, 98] on link "Next »" at bounding box center [809, 105] width 48 height 25
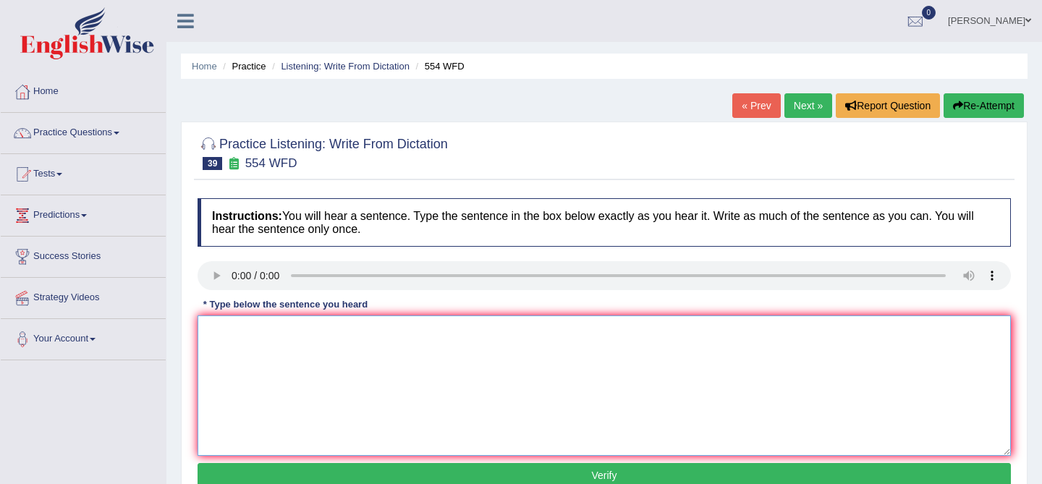
click at [268, 334] on textarea at bounding box center [605, 386] width 814 height 140
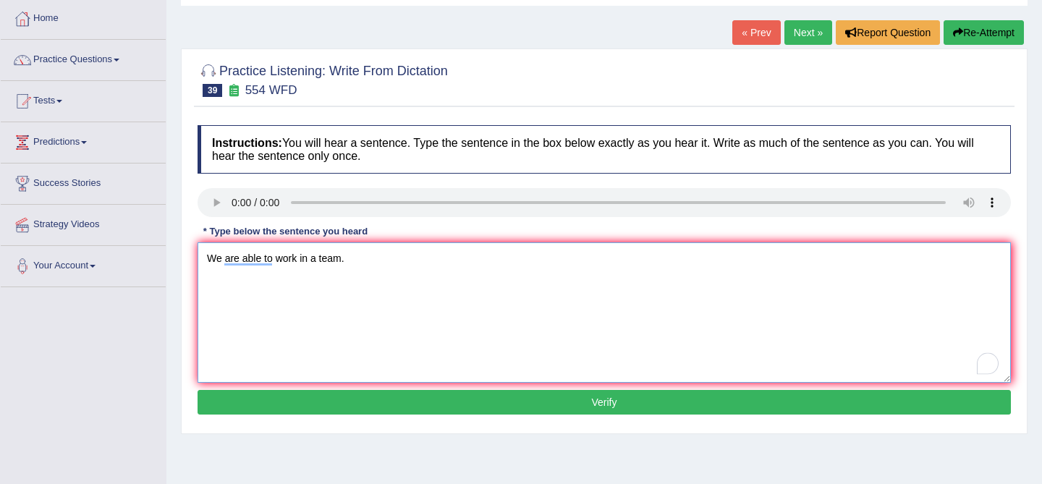
scroll to position [75, 0]
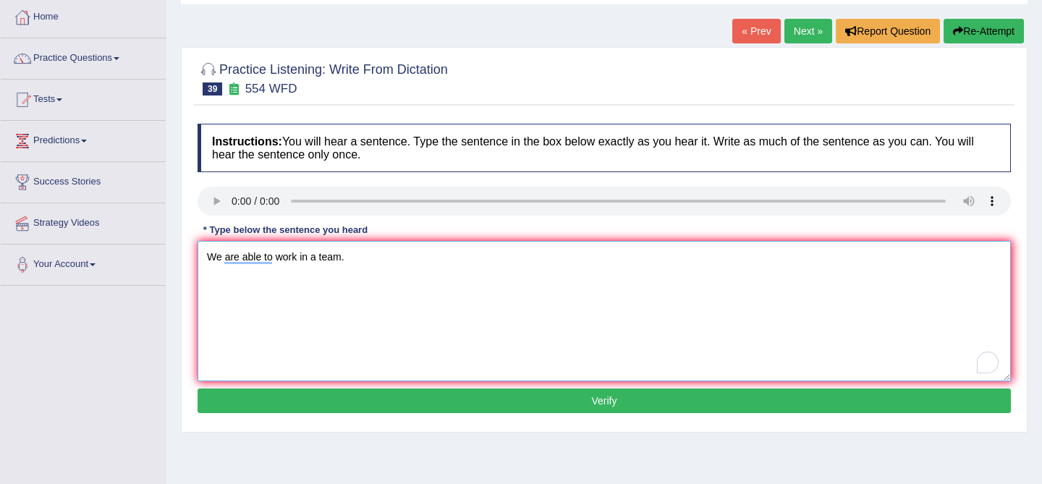
type textarea "We are able to work in a team."
click at [393, 400] on button "Verify" at bounding box center [605, 401] width 814 height 25
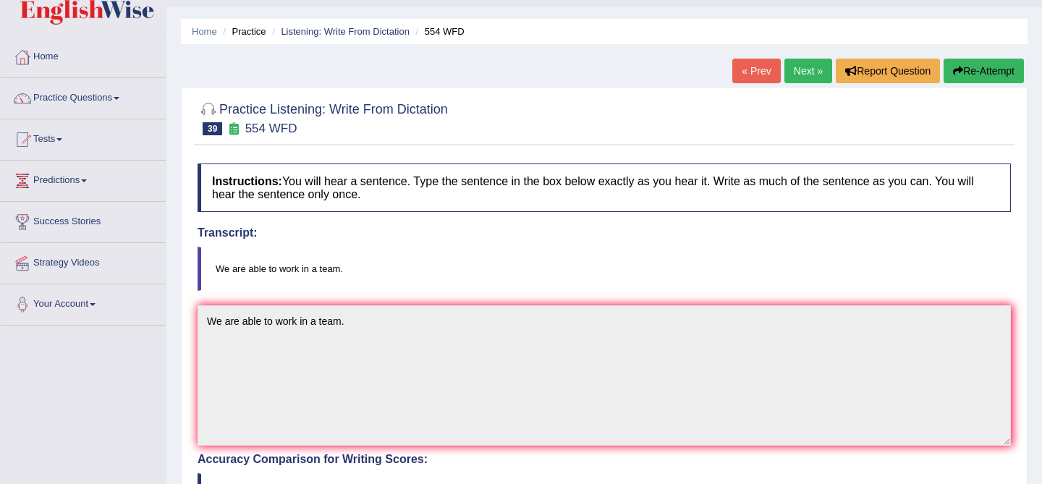
scroll to position [0, 0]
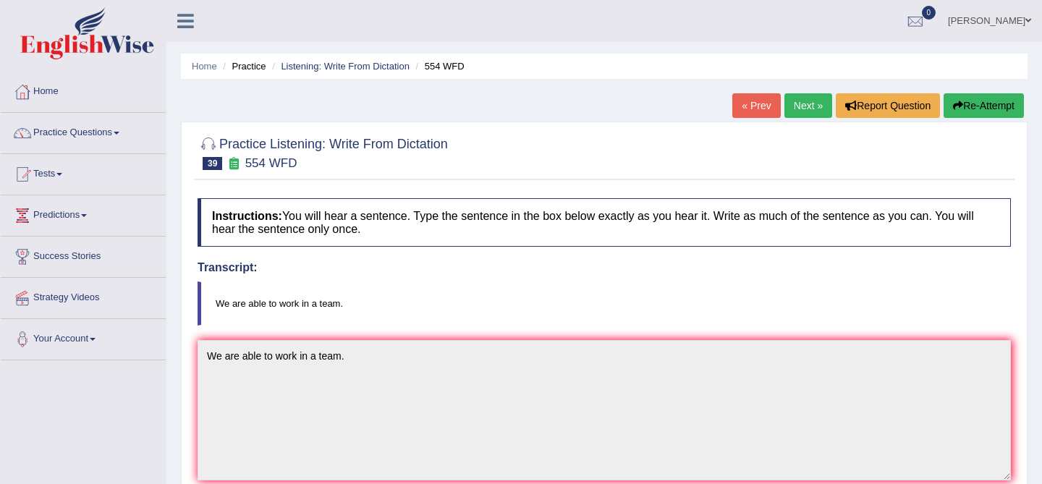
click at [798, 100] on link "Next »" at bounding box center [809, 105] width 48 height 25
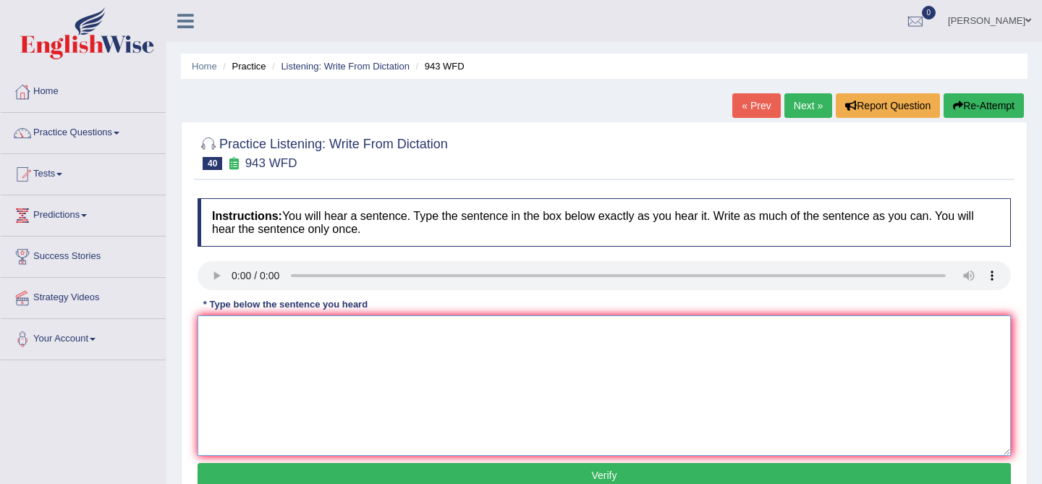
click at [265, 363] on textarea at bounding box center [605, 386] width 814 height 140
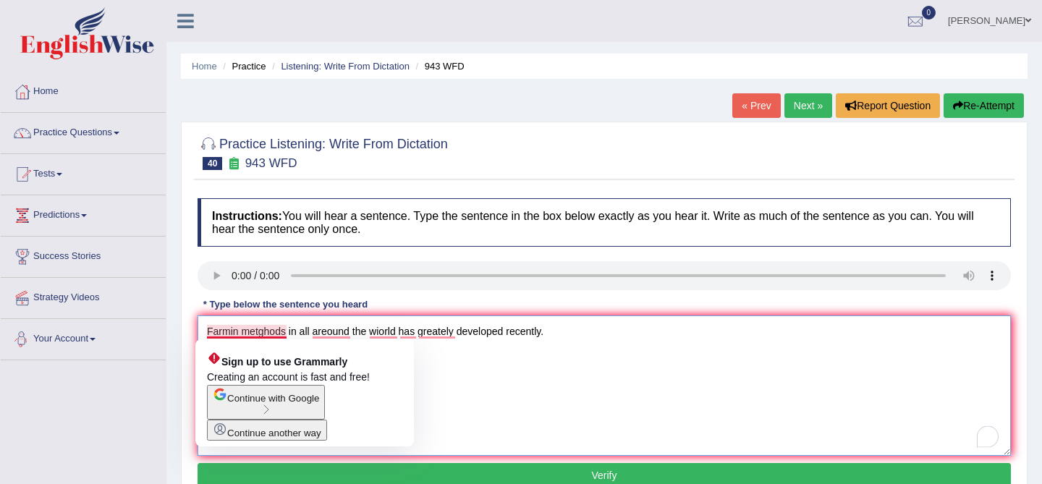
click at [237, 334] on textarea "Farmin metghods in all areound the wiorld has greately developed recently." at bounding box center [605, 386] width 814 height 140
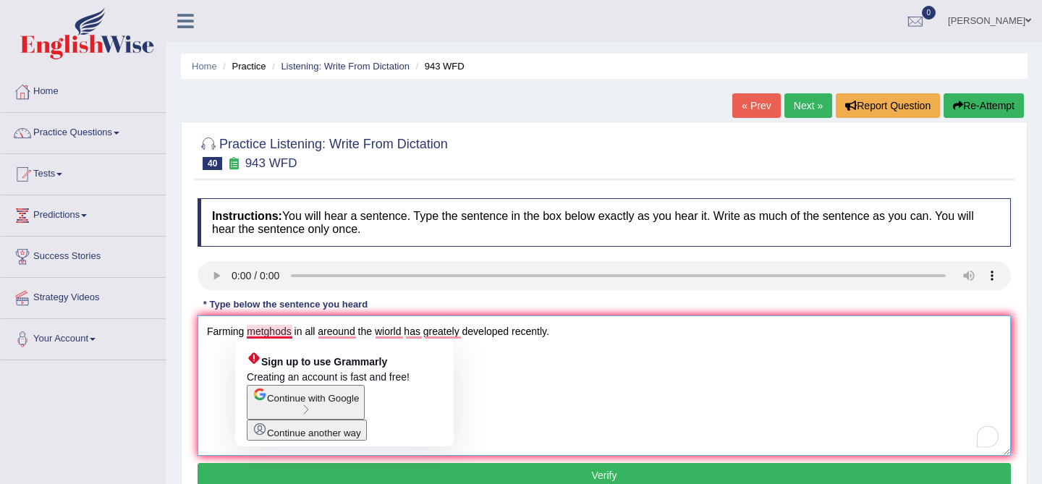
click at [285, 332] on textarea "Farming metghods in all areound the wiorld has greately developed recently." at bounding box center [605, 386] width 814 height 140
click at [271, 331] on textarea "Farming metghods in all areound the wiorld has greately developed recently." at bounding box center [605, 386] width 814 height 140
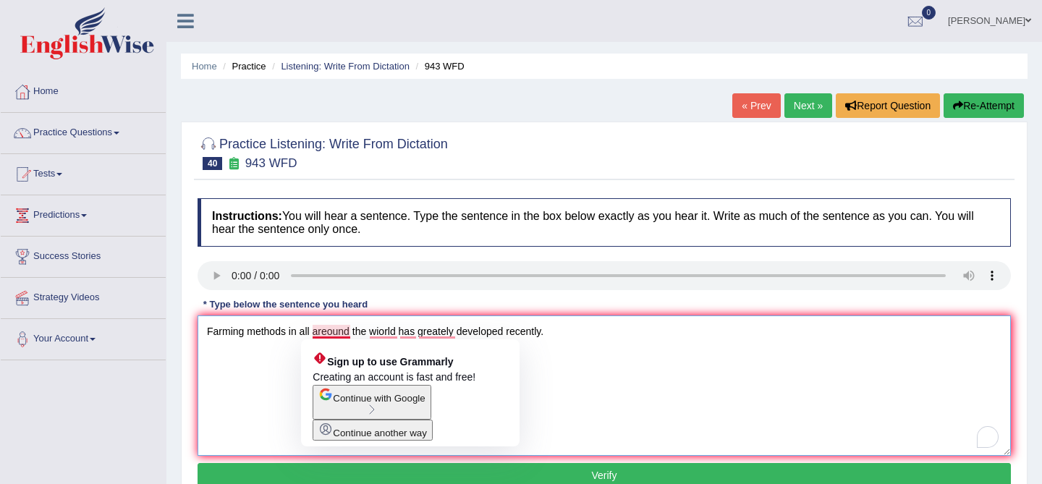
click at [327, 332] on textarea "Farming methods in all areound the wiorld has greately developed recently." at bounding box center [605, 386] width 814 height 140
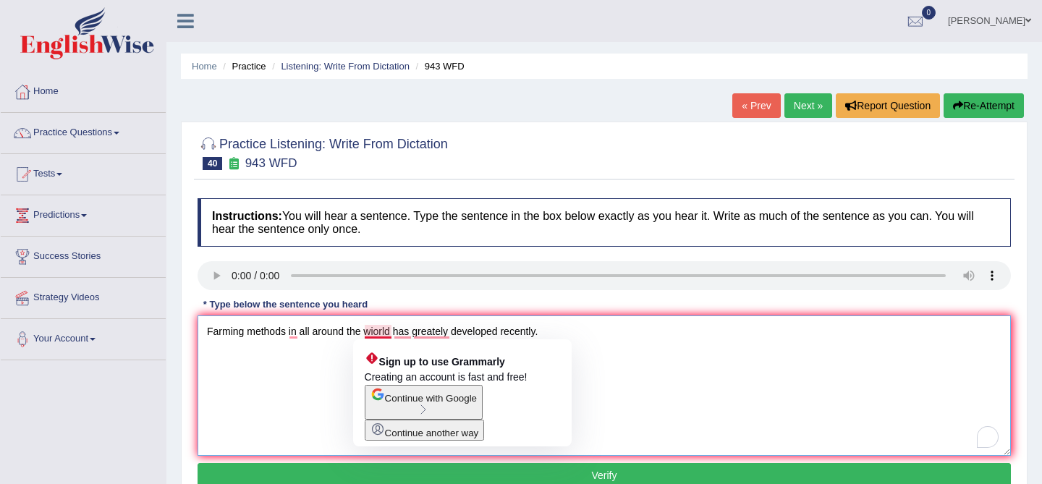
click at [376, 330] on textarea "Farming methods in all around the wiorld has greately developed recently." at bounding box center [605, 386] width 814 height 140
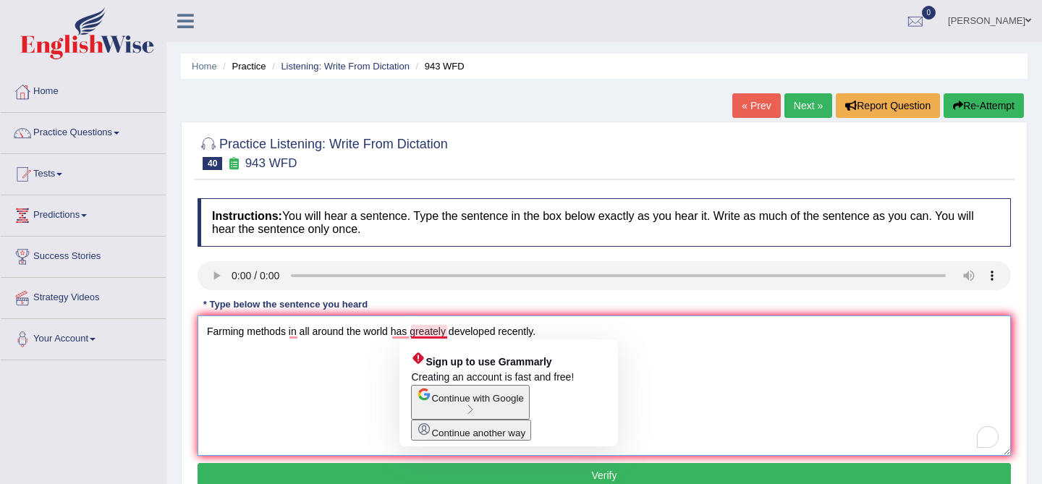
click at [439, 332] on textarea "Farming methods in all around the world has greately developed recently." at bounding box center [605, 386] width 814 height 140
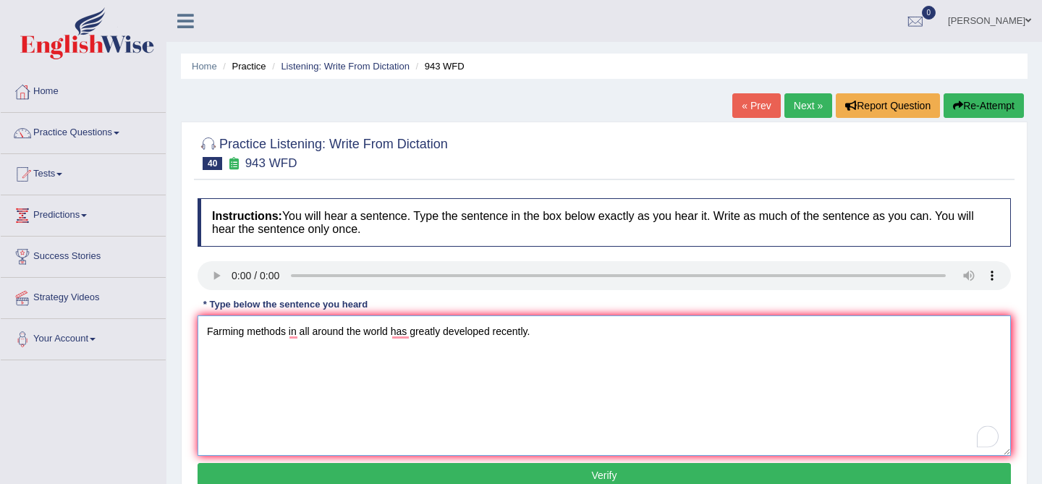
click at [404, 383] on textarea "Farming methods in all around the world has greatly developed recently." at bounding box center [605, 386] width 814 height 140
click at [345, 333] on textarea "Farming methods in all around the world has greatly developed recently." at bounding box center [605, 386] width 814 height 140
drag, startPoint x: 345, startPoint y: 333, endPoint x: 301, endPoint y: 331, distance: 44.2
click at [301, 331] on textarea "Farming methods in all around the world has greatly developed recently." at bounding box center [605, 386] width 814 height 140
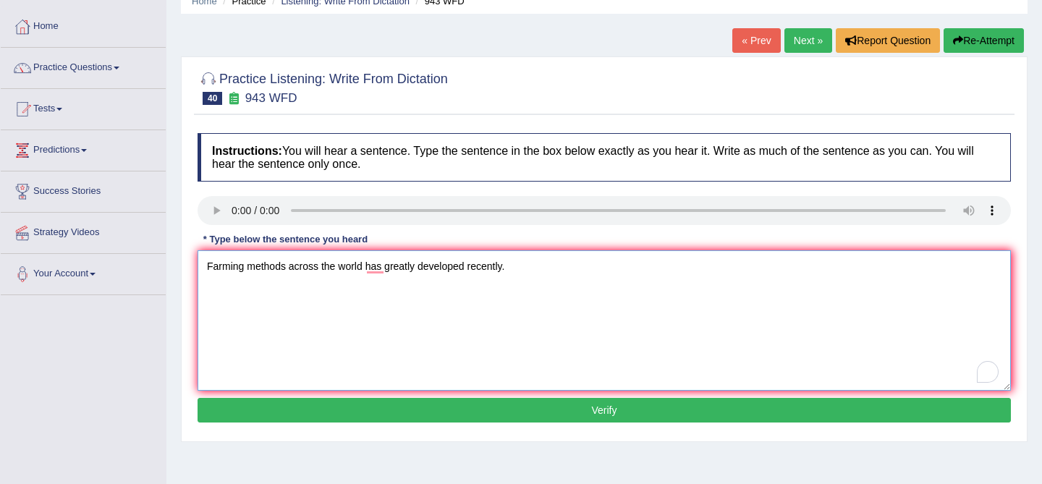
scroll to position [70, 0]
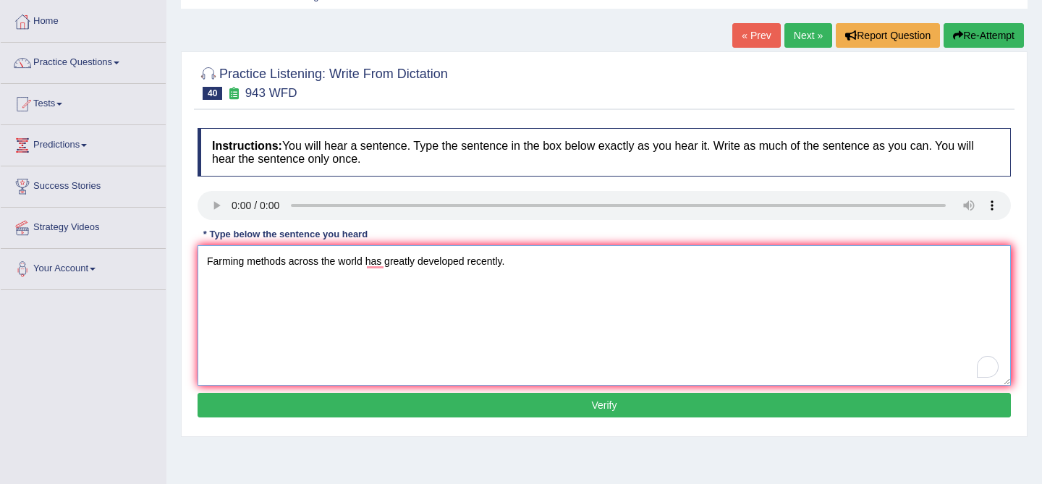
type textarea "Farming methods across the world has greatly developed recently."
click at [479, 396] on button "Verify" at bounding box center [605, 405] width 814 height 25
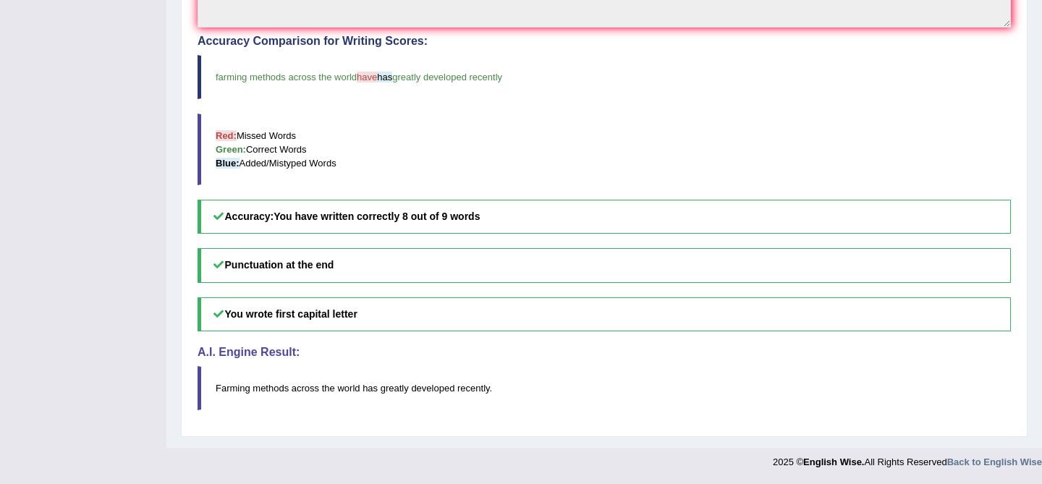
scroll to position [0, 0]
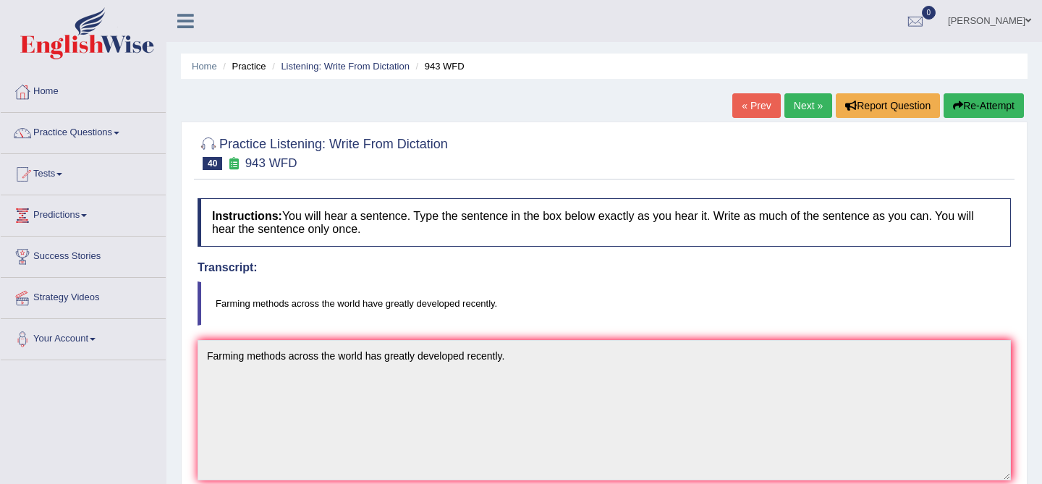
click at [796, 106] on link "Next »" at bounding box center [809, 105] width 48 height 25
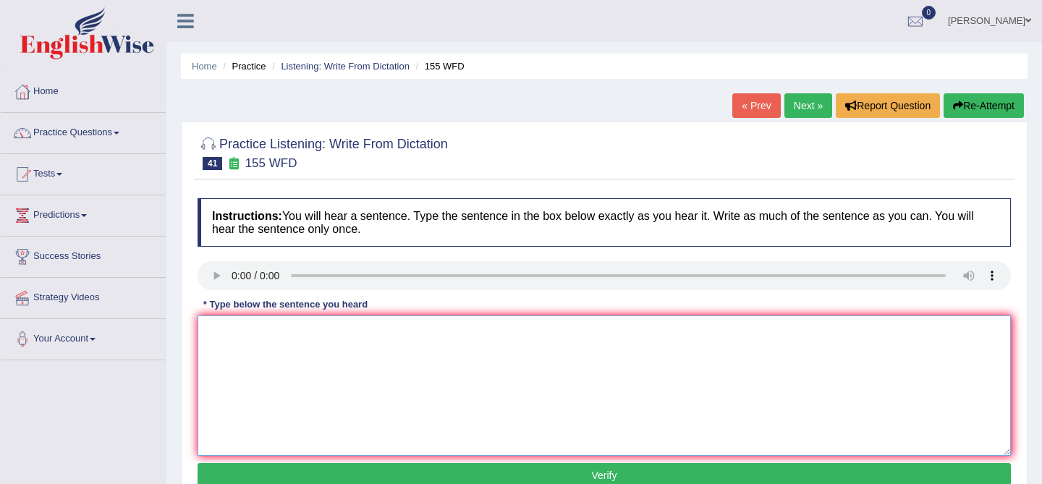
click at [310, 444] on textarea at bounding box center [605, 386] width 814 height 140
click at [222, 337] on textarea "Imp dtais from the arguments are missing in the summary." at bounding box center [605, 386] width 814 height 140
click at [276, 331] on textarea "Important dtais from the arguments are missing in the summary." at bounding box center [605, 386] width 814 height 140
type textarea "Important details from the arguments are missing in the summary."
click at [445, 473] on button "Verify" at bounding box center [605, 475] width 814 height 25
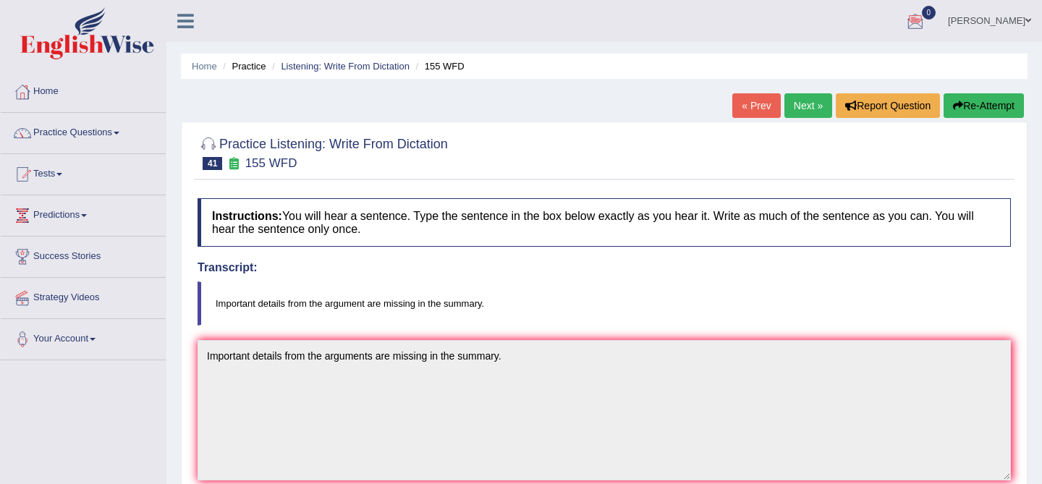
click at [725, 309] on blockquote "Important details from the argument are missing in the summary." at bounding box center [605, 304] width 814 height 44
click at [175, 16] on link at bounding box center [185, 20] width 38 height 22
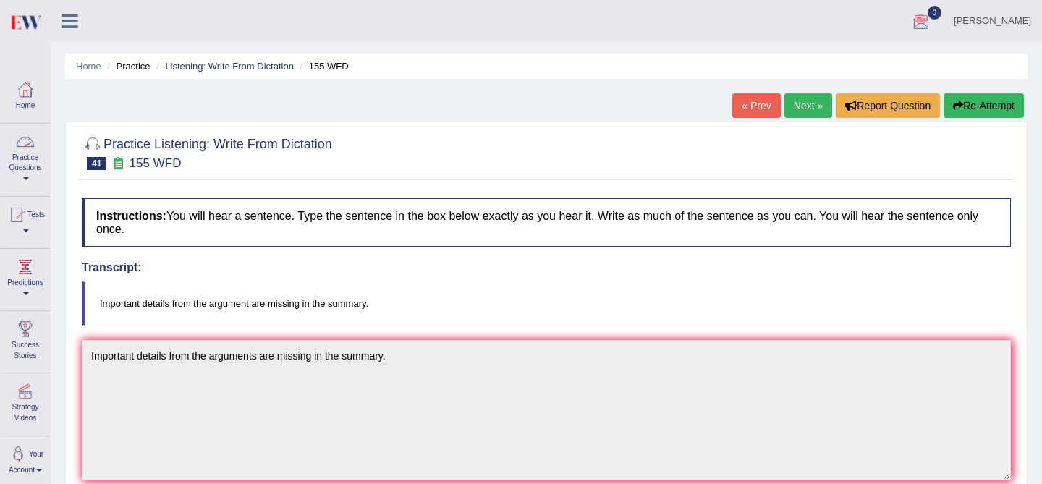
click at [26, 154] on link "Practice Questions" at bounding box center [25, 158] width 49 height 68
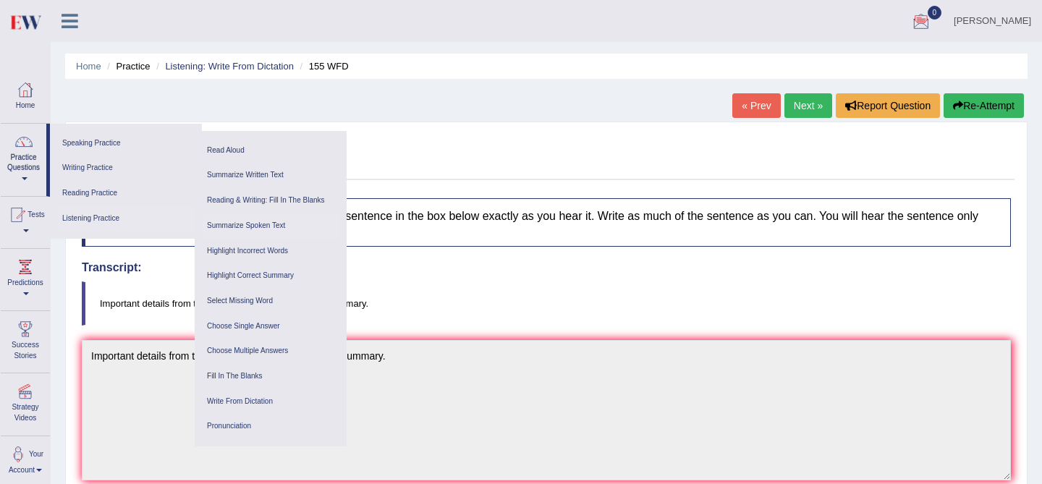
click at [274, 223] on link "Summarize Spoken Text" at bounding box center [271, 226] width 138 height 25
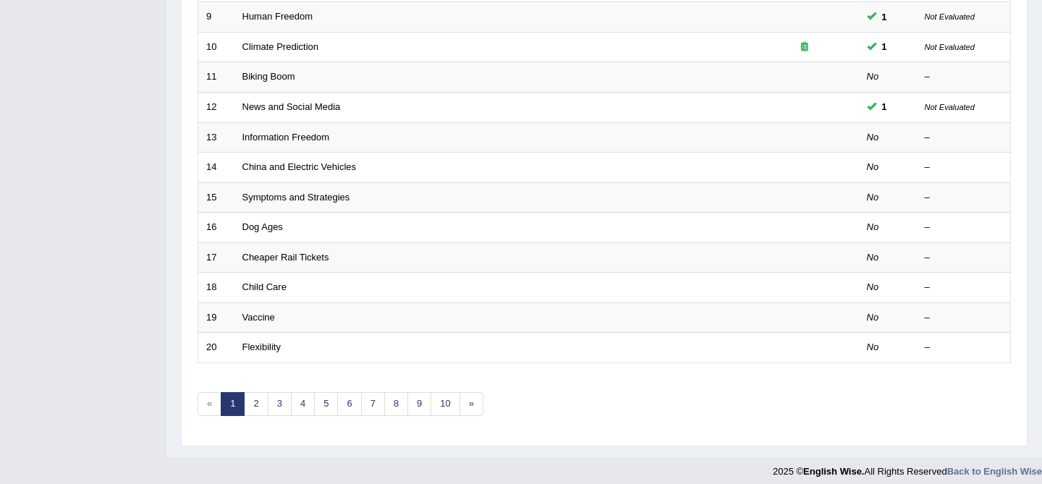
scroll to position [474, 0]
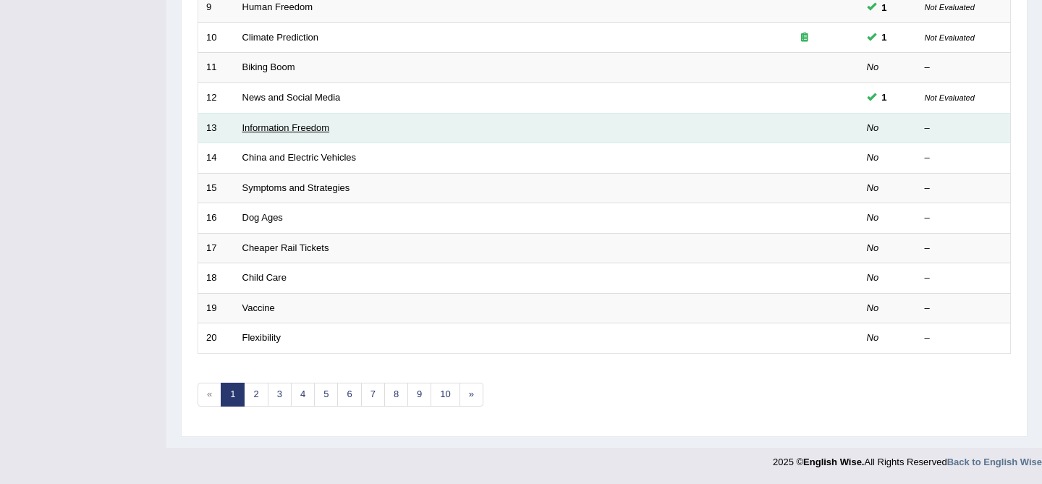
click at [244, 128] on link "Information Freedom" at bounding box center [286, 127] width 88 height 11
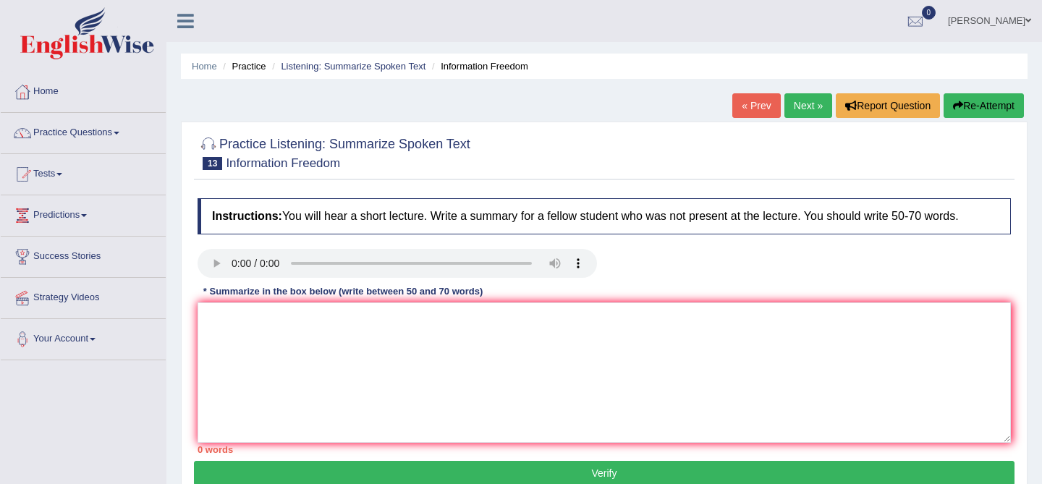
click at [786, 117] on div "« Prev Next » Report Question Re-Attempt" at bounding box center [880, 107] width 295 height 28
click at [794, 109] on link "Next »" at bounding box center [809, 105] width 48 height 25
click at [334, 355] on textarea at bounding box center [605, 373] width 814 height 140
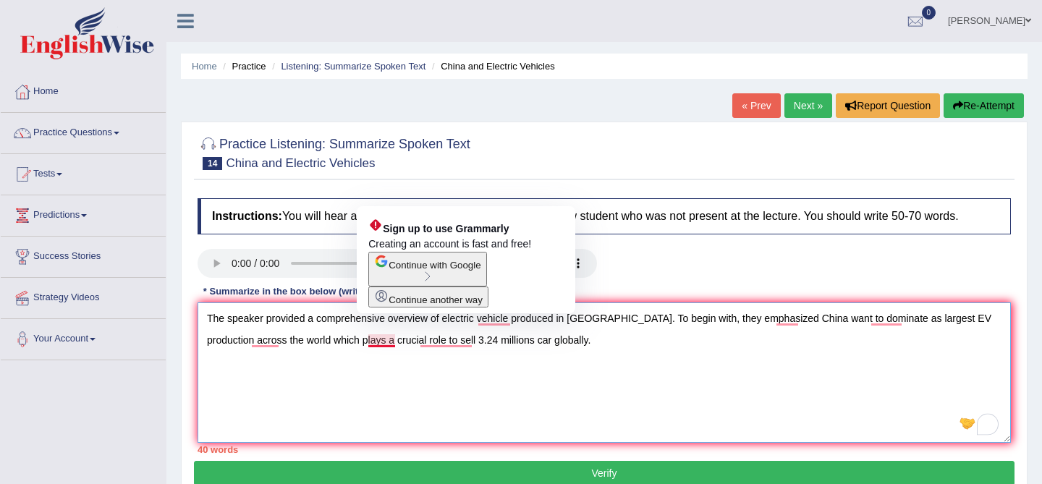
click at [431, 379] on textarea "The speaker provided a comprehensive overview of electric vehicle produced in C…" at bounding box center [605, 373] width 814 height 140
click at [394, 342] on textarea "The speaker provided a comprehensive overview of electric vehicle produced in C…" at bounding box center [605, 373] width 814 height 140
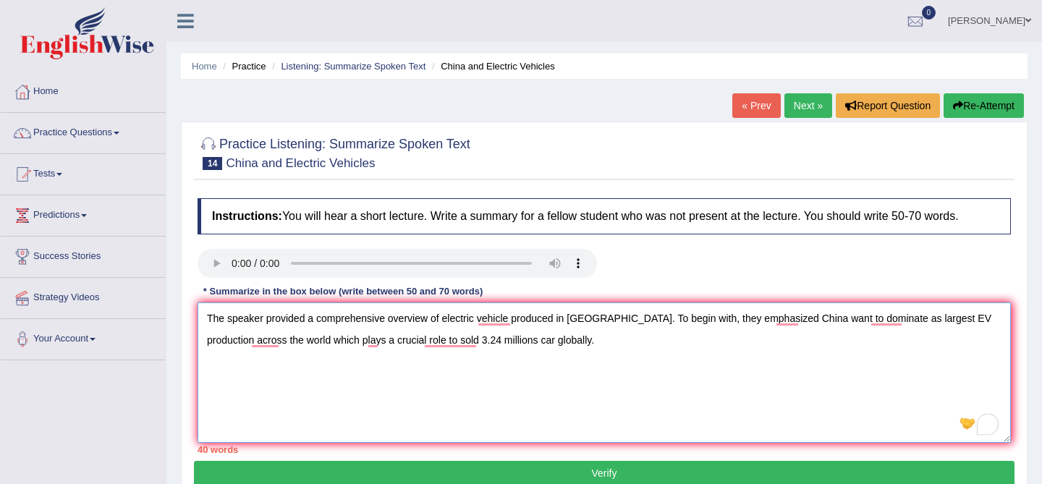
click at [544, 376] on textarea "The speaker provided a comprehensive overview of electric vehicle produced in C…" at bounding box center [605, 373] width 814 height 140
click at [527, 366] on textarea "The speaker provided a comprehensive overview of electric vehicle produced in C…" at bounding box center [605, 373] width 814 height 140
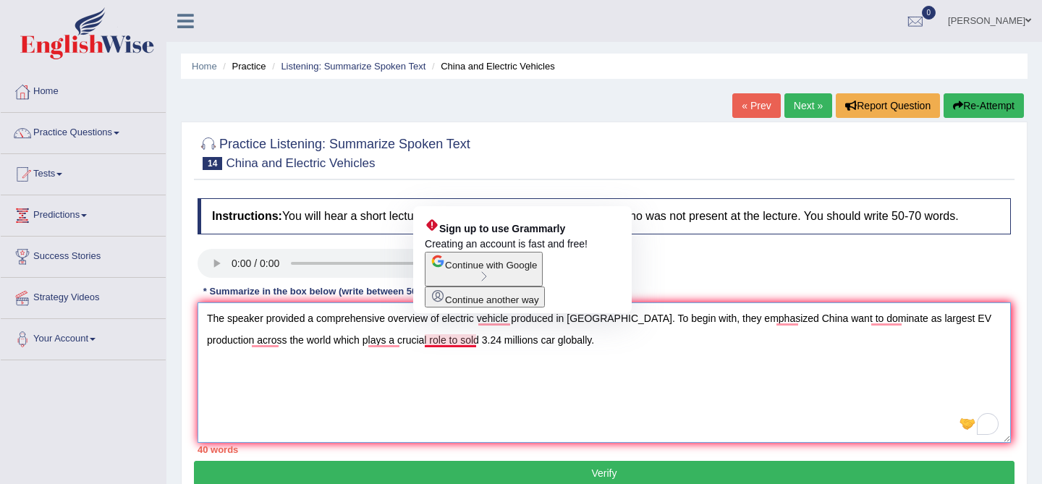
click at [476, 342] on textarea "The speaker provided a comprehensive overview of electric vehicle produced in C…" at bounding box center [605, 373] width 814 height 140
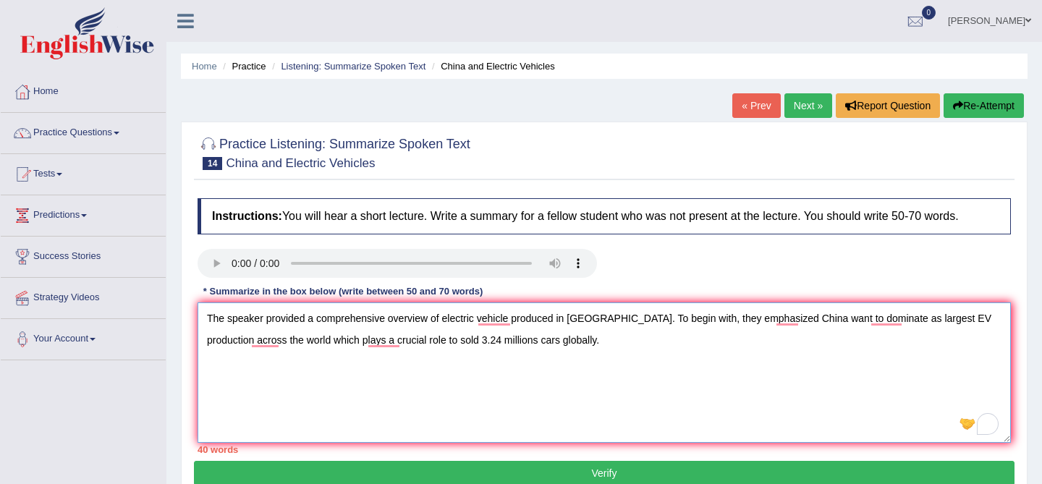
click at [553, 358] on textarea "The speaker provided a comprehensive overview of electric vehicle produced in C…" at bounding box center [605, 373] width 814 height 140
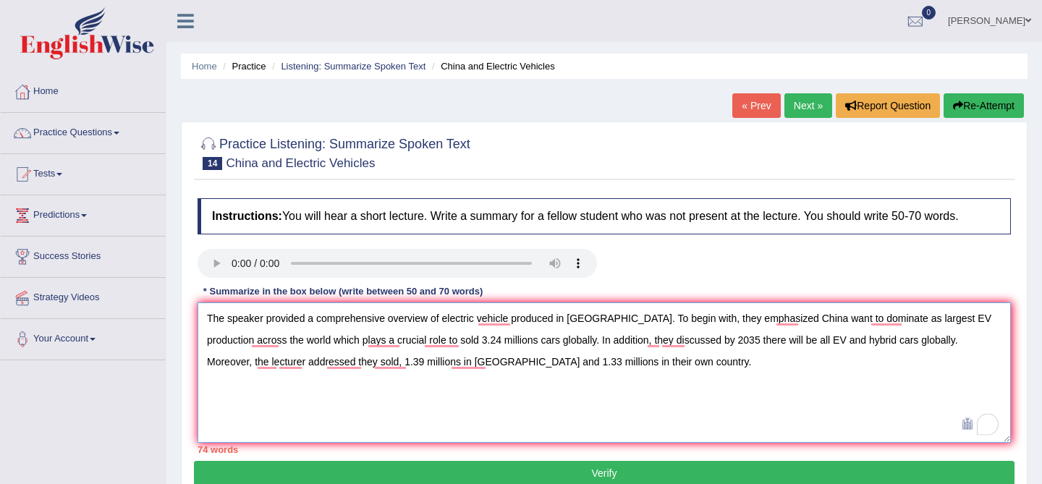
drag, startPoint x: 932, startPoint y: 341, endPoint x: 922, endPoint y: 342, distance: 9.4
click at [927, 341] on textarea "The speaker provided a comprehensive overview of electric vehicle produced in C…" at bounding box center [605, 373] width 814 height 140
click at [257, 366] on textarea "The speaker provided a comprehensive overview of electric vehicle produced in C…" at bounding box center [605, 373] width 814 height 140
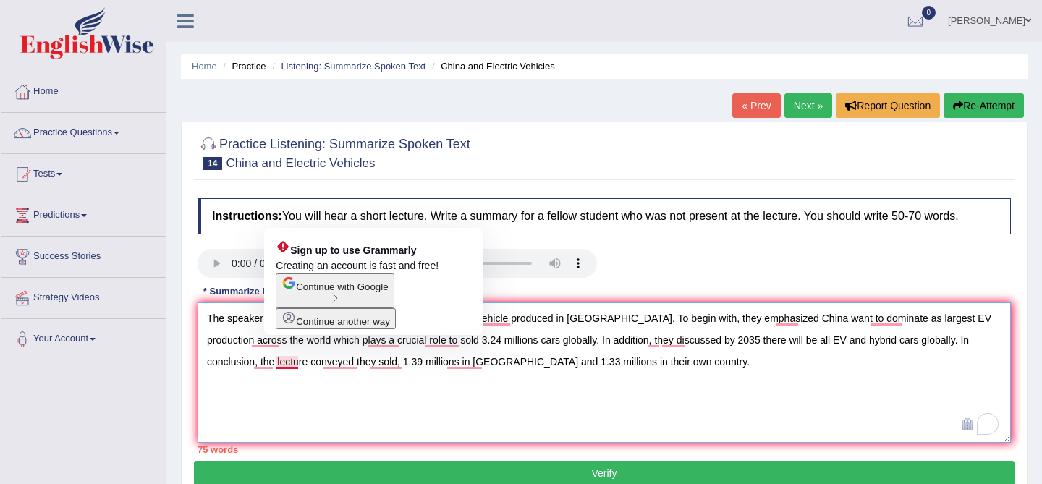
drag, startPoint x: 589, startPoint y: 369, endPoint x: 278, endPoint y: 367, distance: 311.3
click at [278, 367] on textarea "The speaker provided a comprehensive overview of electric vehicle produced in C…" at bounding box center [605, 373] width 814 height 140
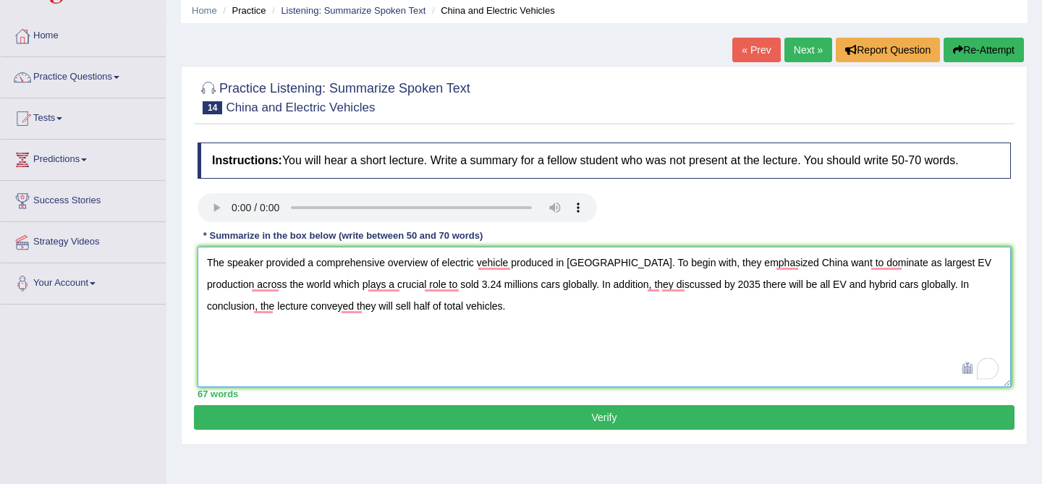
scroll to position [76, 0]
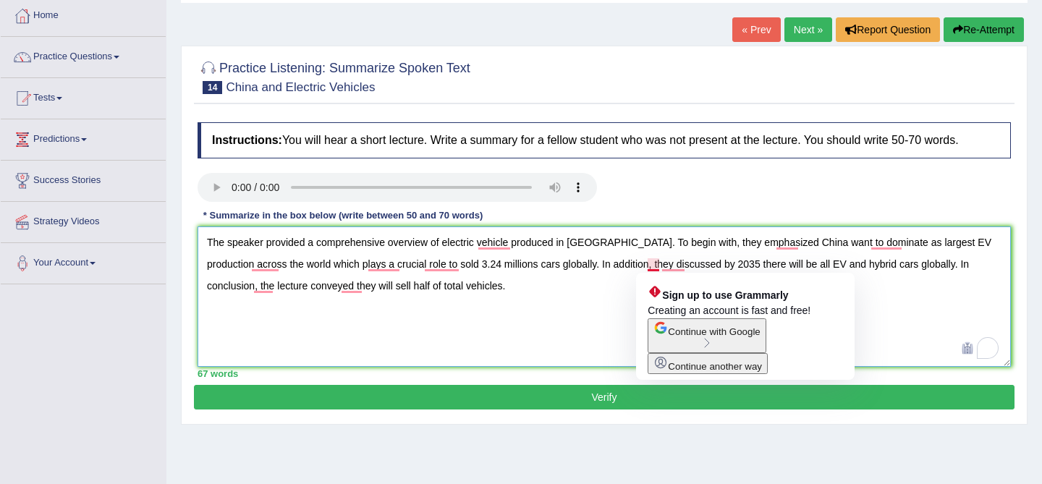
click at [662, 266] on textarea "The speaker provided a comprehensive overview of electric vehicle produced in C…" at bounding box center [605, 297] width 814 height 140
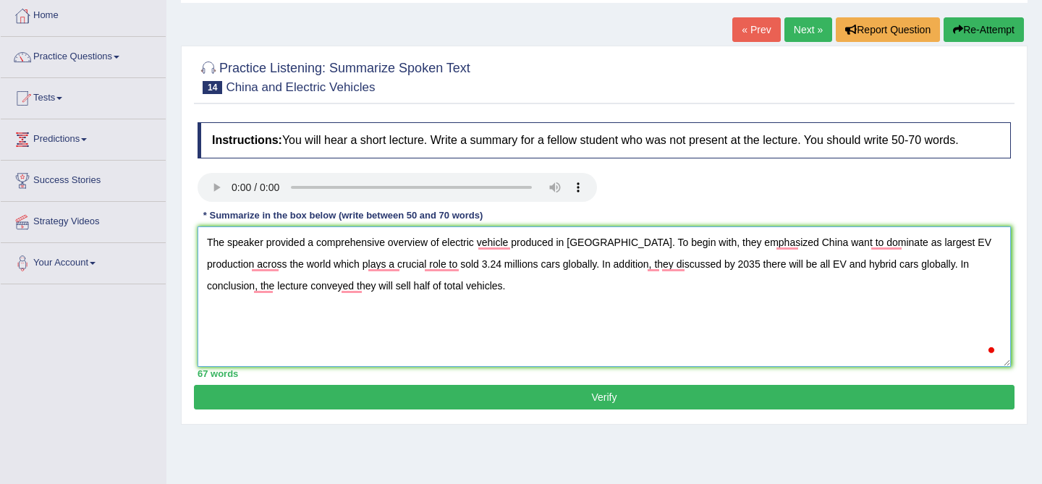
click at [646, 260] on textarea "The speaker provided a comprehensive overview of electric vehicle produced in C…" at bounding box center [605, 297] width 814 height 140
type textarea "The speaker provided a comprehensive overview of electric vehicle produced in C…"
click at [663, 402] on button "Verify" at bounding box center [604, 397] width 821 height 25
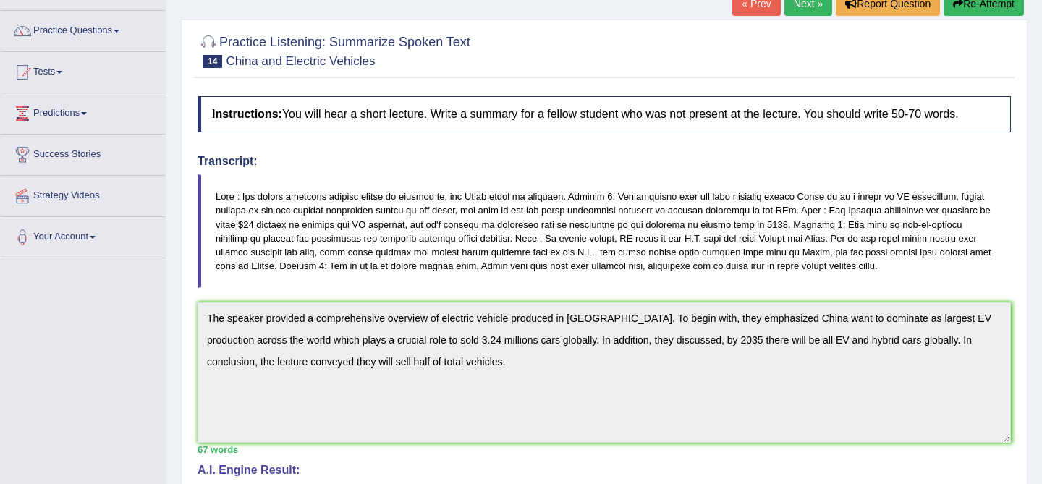
scroll to position [0, 0]
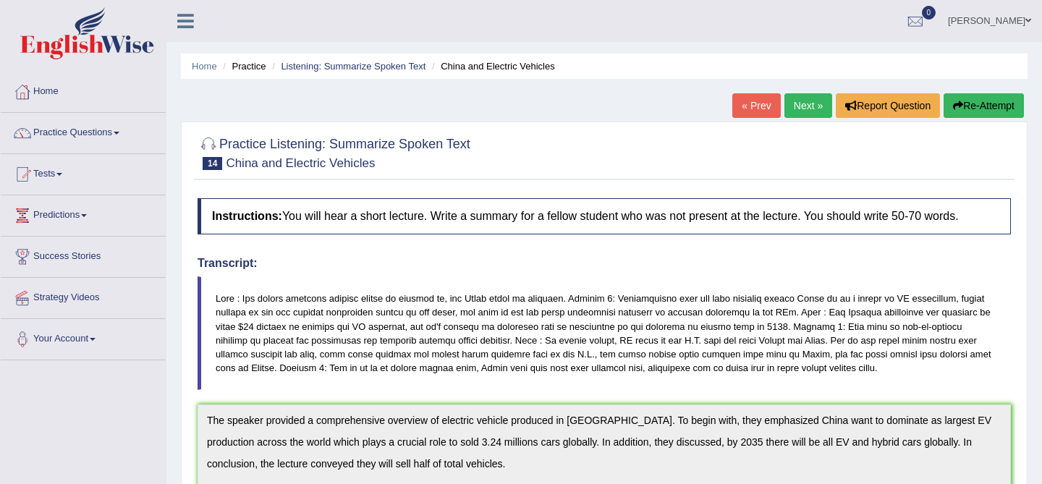
click at [805, 109] on link "Next »" at bounding box center [809, 105] width 48 height 25
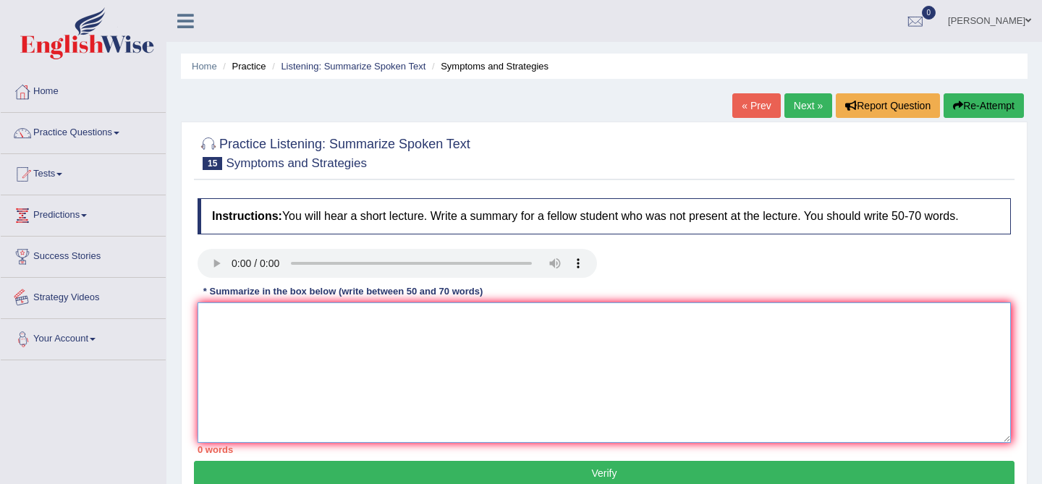
click at [295, 361] on textarea at bounding box center [605, 373] width 814 height 140
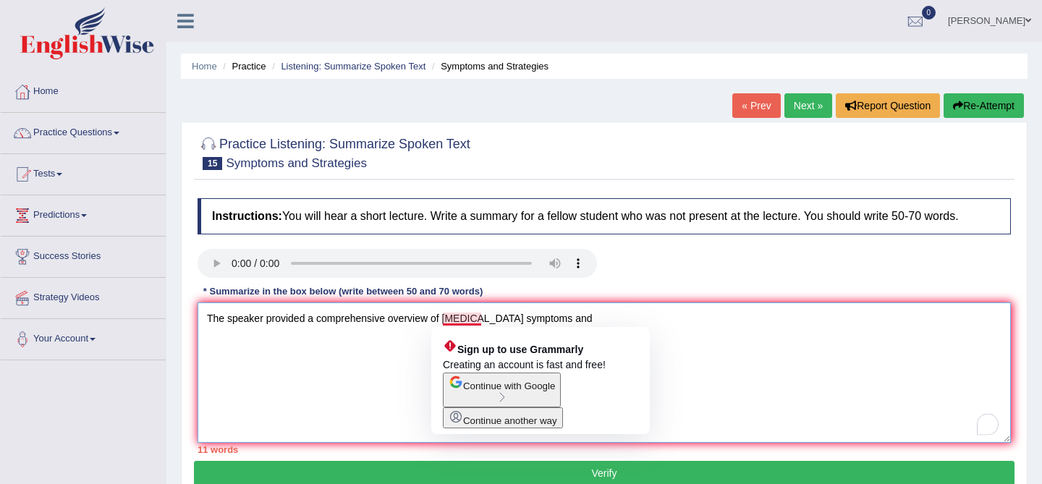
click at [471, 318] on textarea "The speaker provided a comprehensive overview of [MEDICAL_DATA] symptoms and" at bounding box center [605, 373] width 814 height 140
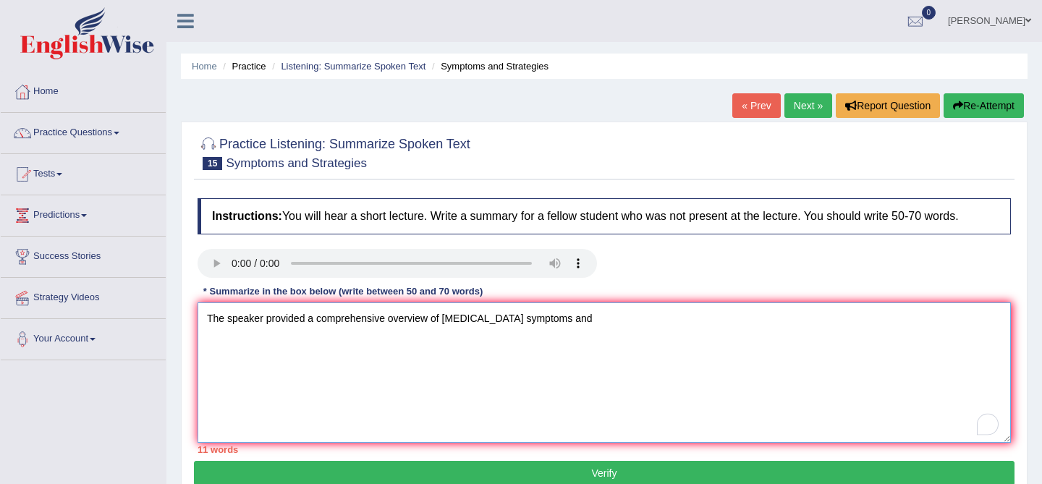
click at [577, 319] on textarea "The speaker provided a comprehensive overview of [MEDICAL_DATA] symptoms and" at bounding box center [605, 373] width 814 height 140
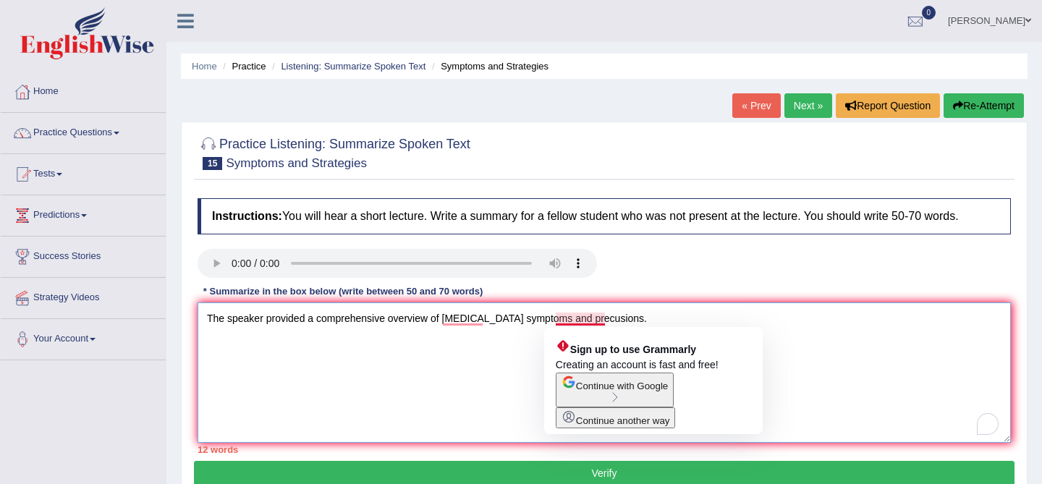
click at [586, 321] on textarea "The speaker provided a comprehensive overview of [MEDICAL_DATA] symptoms and pr…" at bounding box center [605, 373] width 814 height 140
click at [579, 319] on textarea "The speaker provided a comprehensive overview of [MEDICAL_DATA] symptoms and pr…" at bounding box center [605, 373] width 814 height 140
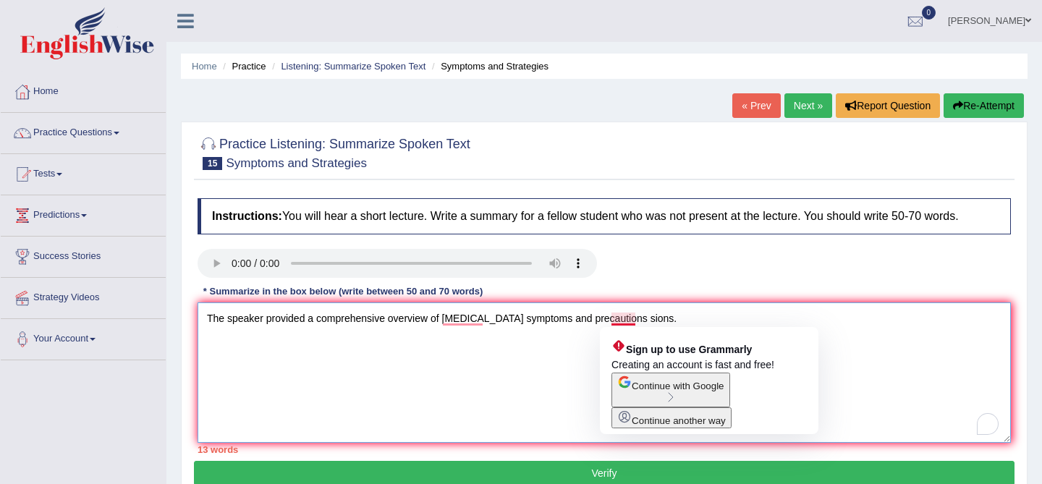
drag, startPoint x: 646, startPoint y: 318, endPoint x: 615, endPoint y: 320, distance: 31.2
click at [615, 320] on textarea "The speaker provided a comprehensive overview of [MEDICAL_DATA] symptoms and pr…" at bounding box center [605, 373] width 814 height 140
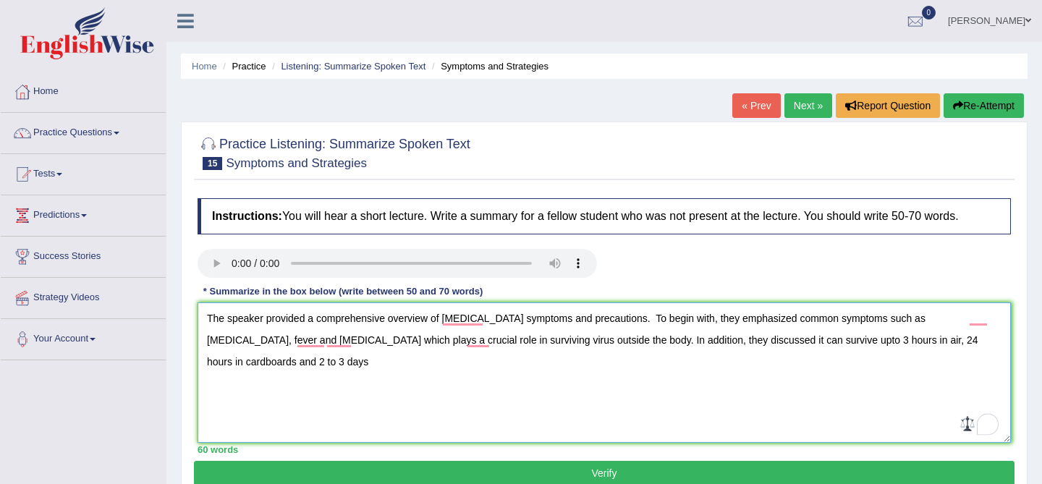
click at [983, 345] on textarea "The speaker provided a comprehensive overview of [MEDICAL_DATA] symptoms and pr…" at bounding box center [605, 373] width 814 height 140
click at [226, 368] on textarea "The speaker provided a comprehensive overview of [MEDICAL_DATA] symptoms and pr…" at bounding box center [605, 373] width 814 height 140
click at [789, 341] on textarea "The speaker provided a comprehensive overview of [MEDICAL_DATA] symptoms and pr…" at bounding box center [605, 373] width 814 height 140
click at [712, 383] on textarea "The speaker provided a comprehensive overview of [MEDICAL_DATA] symptoms and pr…" at bounding box center [605, 373] width 814 height 140
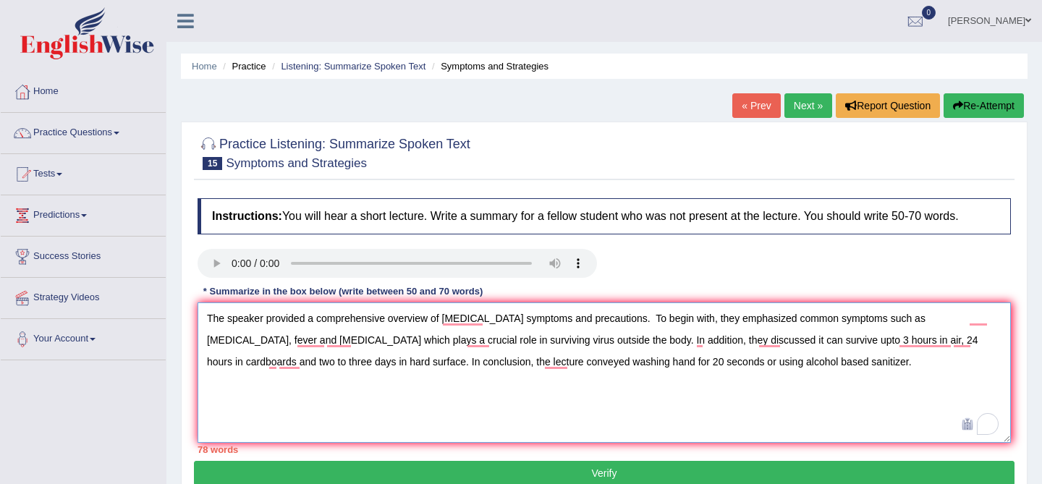
drag, startPoint x: 565, startPoint y: 343, endPoint x: 256, endPoint y: 340, distance: 309.1
click at [256, 340] on textarea "The speaker provided a comprehensive overview of covid-19 symptoms and precauti…" at bounding box center [605, 373] width 814 height 140
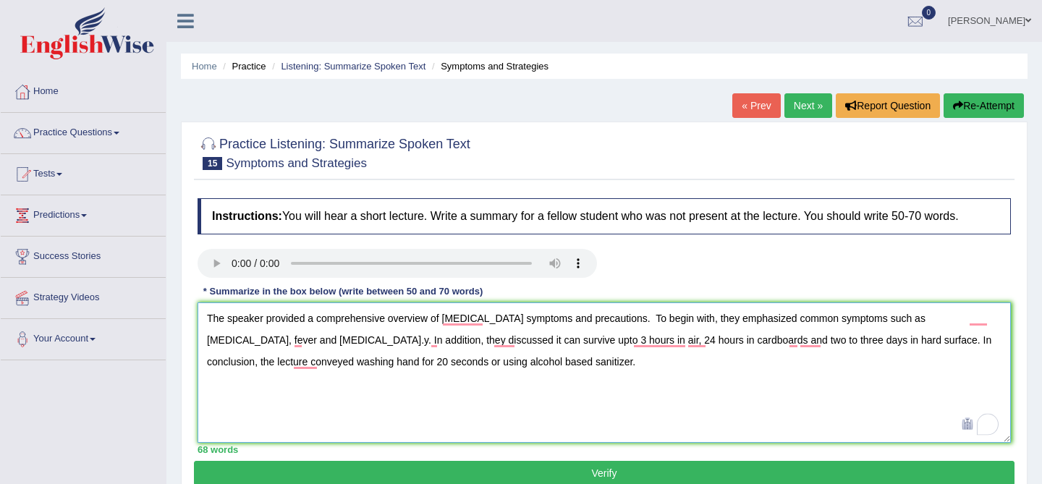
click at [308, 342] on textarea "The speaker provided a comprehensive overview of covid-19 symptoms and precauti…" at bounding box center [605, 373] width 814 height 140
click at [422, 404] on textarea "The speaker provided a comprehensive overview of covid-19 symptoms and precauti…" at bounding box center [605, 373] width 814 height 140
type textarea "The speaker provided a comprehensive overview of covid-19 symptoms and precauti…"
click at [642, 470] on button "Verify" at bounding box center [604, 473] width 821 height 25
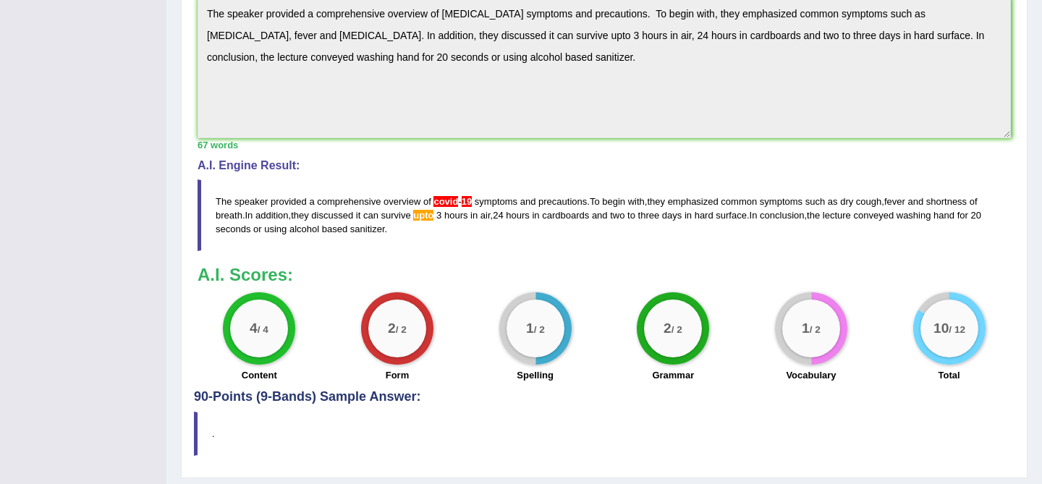
scroll to position [439, 0]
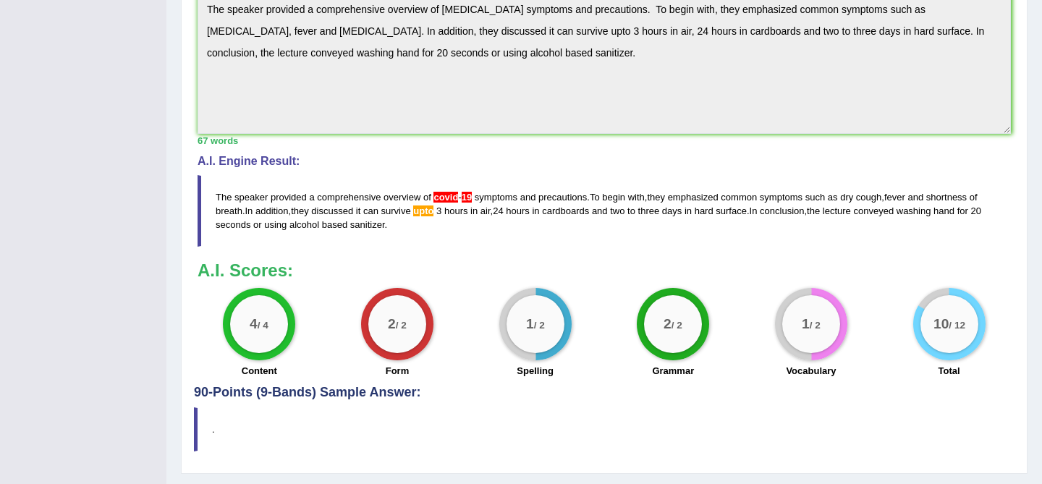
click at [424, 209] on span "upto" at bounding box center [423, 211] width 20 height 11
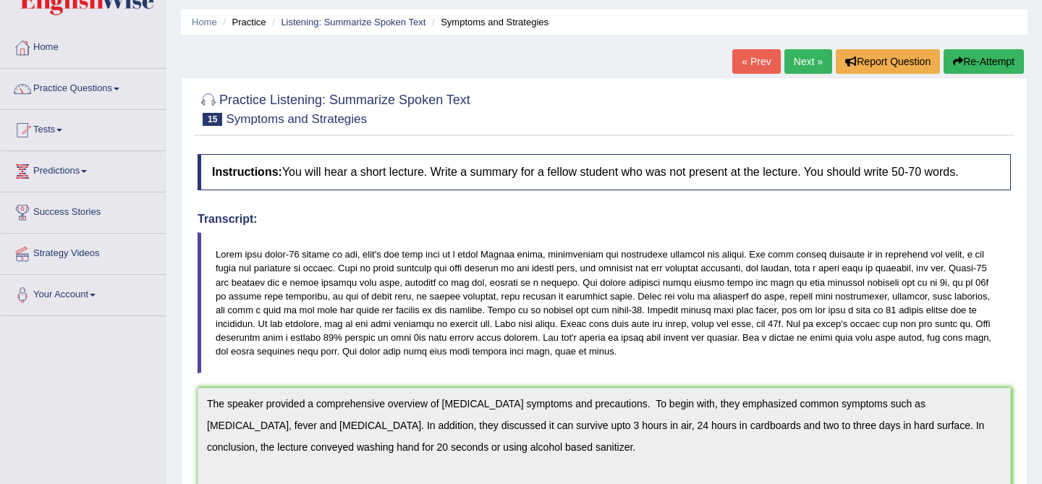
scroll to position [0, 0]
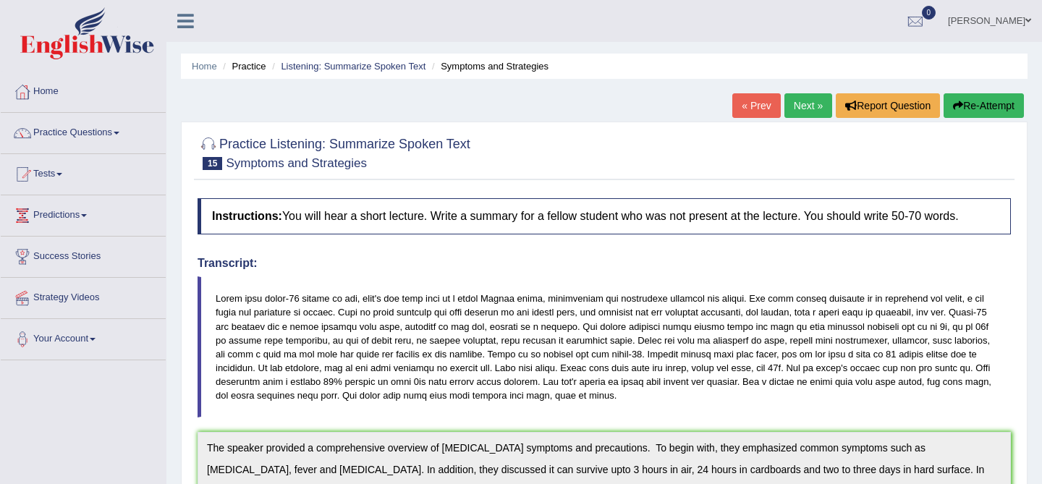
click at [798, 103] on link "Next »" at bounding box center [809, 105] width 48 height 25
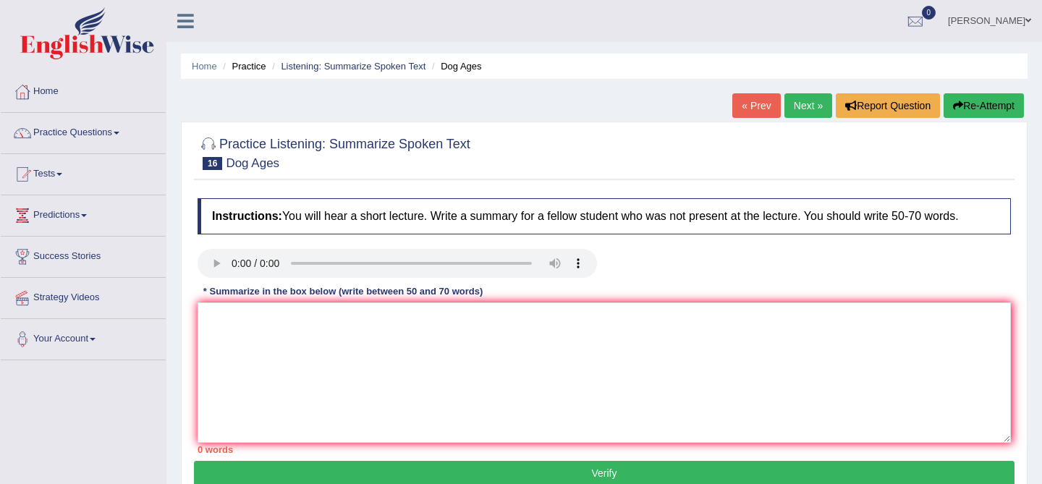
click at [798, 103] on link "Next »" at bounding box center [809, 105] width 48 height 25
click at [248, 347] on textarea at bounding box center [605, 373] width 814 height 140
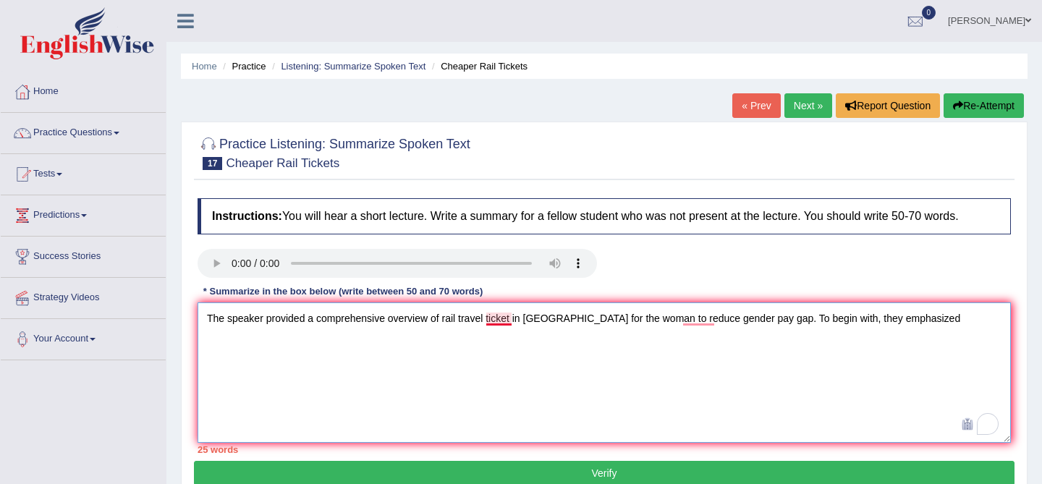
click at [511, 314] on textarea "The speaker provided a comprehensive overview of rail travel ticket in Germany …" at bounding box center [605, 373] width 814 height 140
click at [617, 373] on textarea "The speaker provided a comprehensive overview of rail travel tickets in Germany…" at bounding box center [605, 373] width 814 height 140
click at [963, 339] on textarea "The speaker provided a comprehensive overview of rail travel tickets in Germany…" at bounding box center [605, 373] width 814 height 140
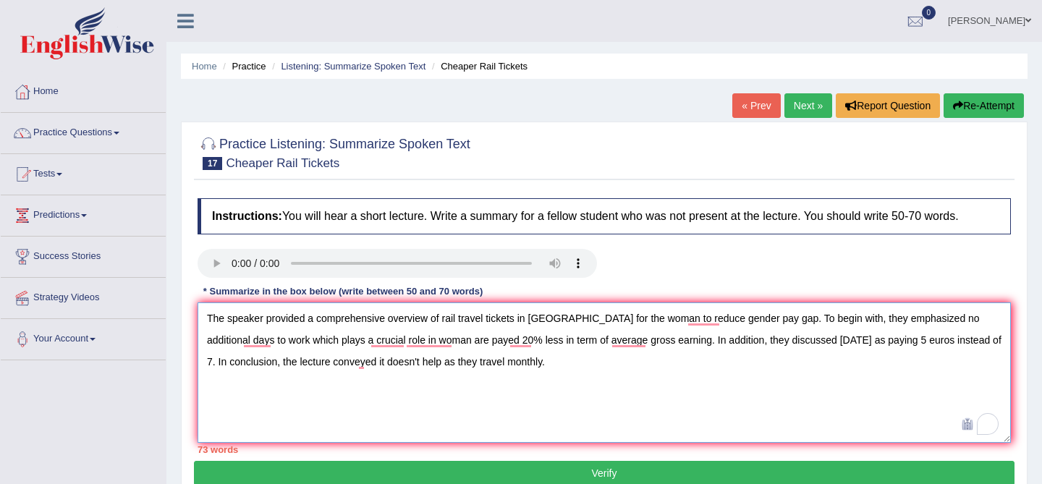
drag, startPoint x: 843, startPoint y: 341, endPoint x: 971, endPoint y: 334, distance: 128.3
click at [971, 334] on textarea "The speaker provided a comprehensive overview of rail travel tickets in Germany…" at bounding box center [605, 373] width 814 height 140
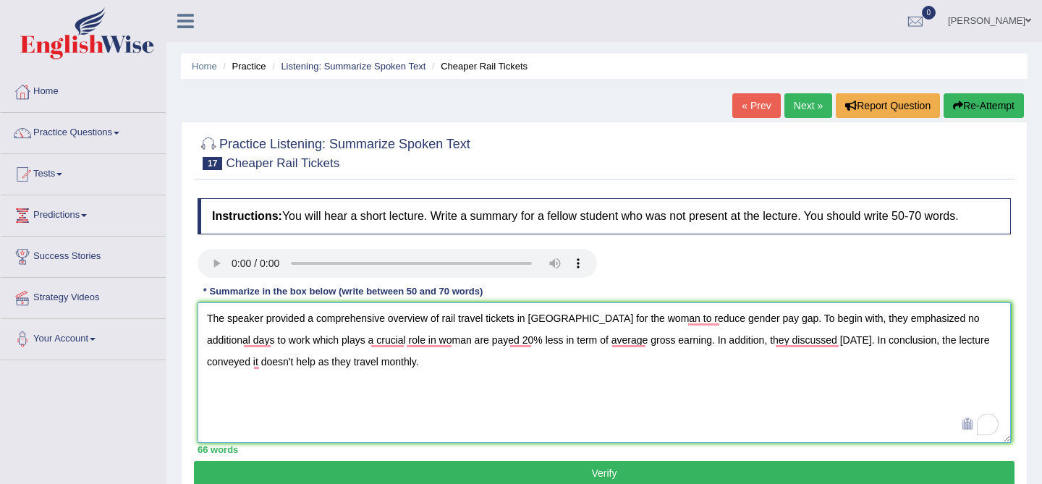
click at [847, 405] on textarea "The speaker provided a comprehensive overview of rail travel tickets in Germany…" at bounding box center [605, 373] width 814 height 140
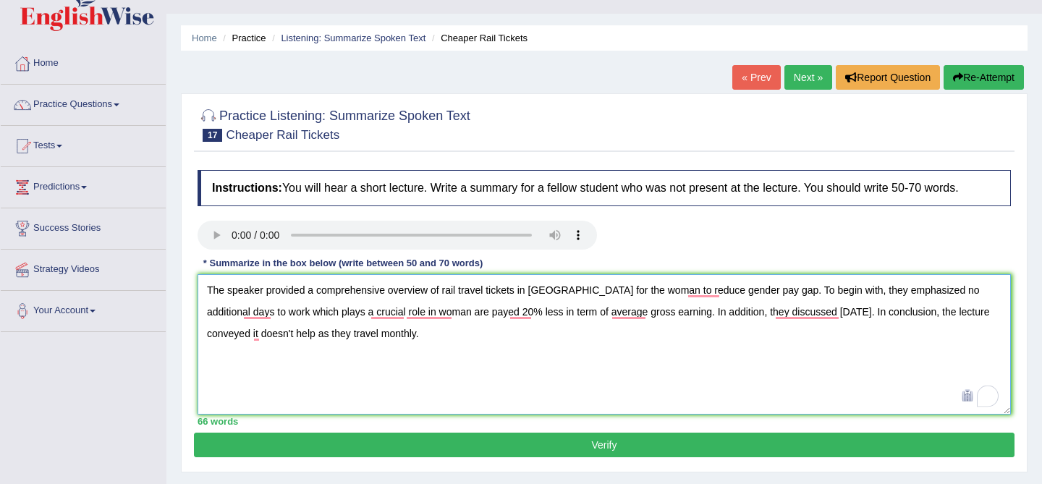
scroll to position [29, 0]
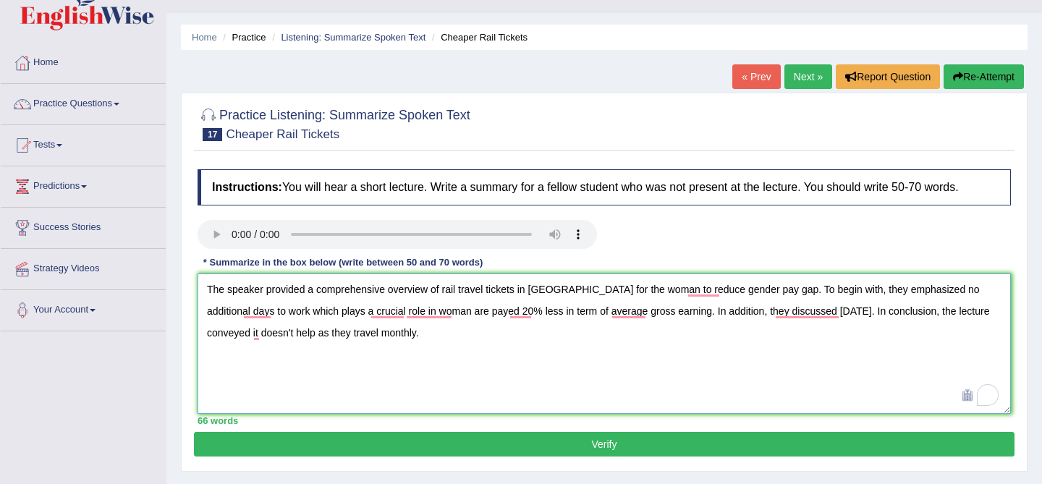
type textarea "The speaker provided a comprehensive overview of rail travel tickets in Germany…"
click at [636, 447] on button "Verify" at bounding box center [604, 444] width 821 height 25
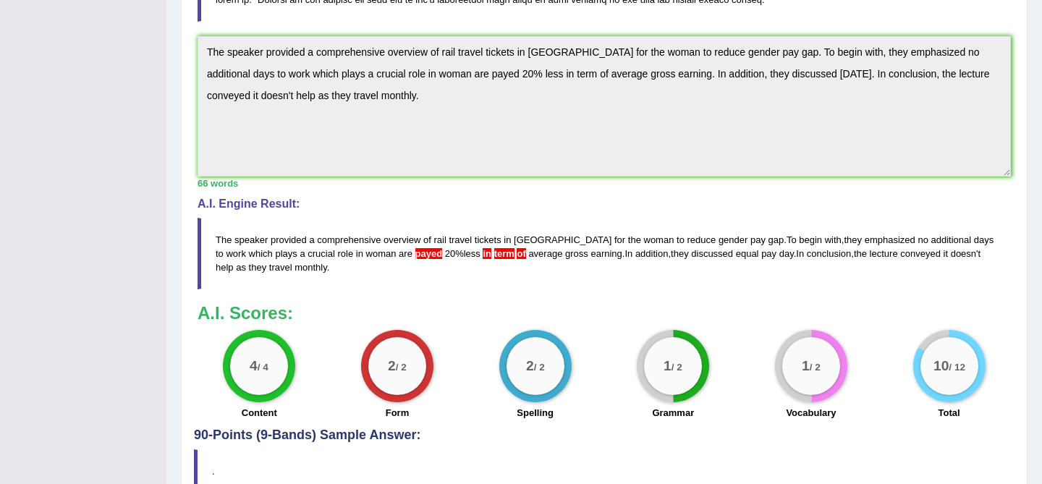
scroll to position [368, 0]
click at [494, 253] on span "term" at bounding box center [504, 254] width 20 height 11
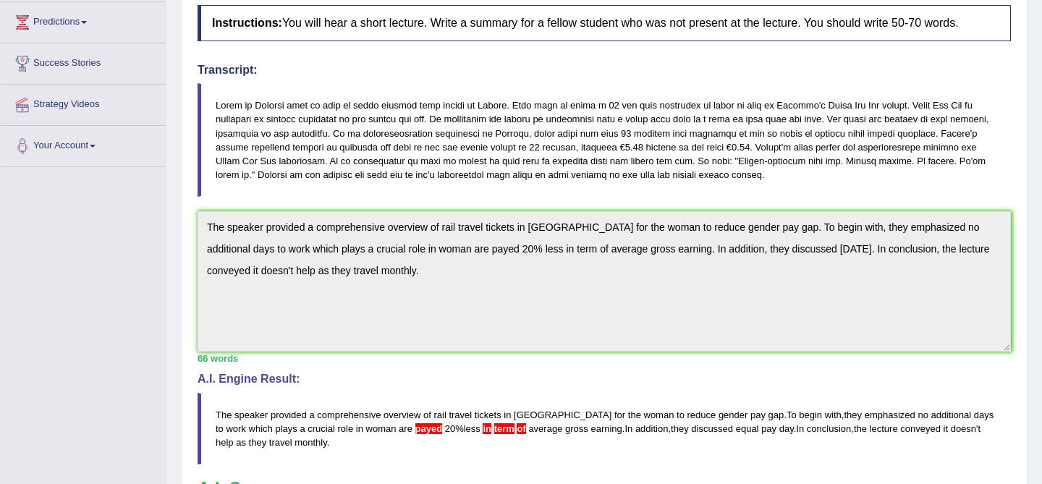
scroll to position [0, 0]
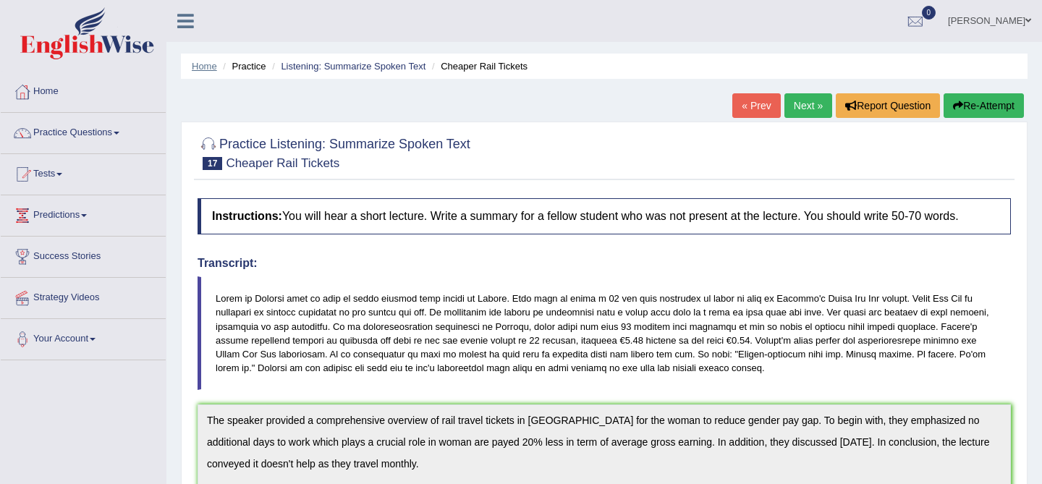
click at [203, 66] on link "Home" at bounding box center [204, 66] width 25 height 11
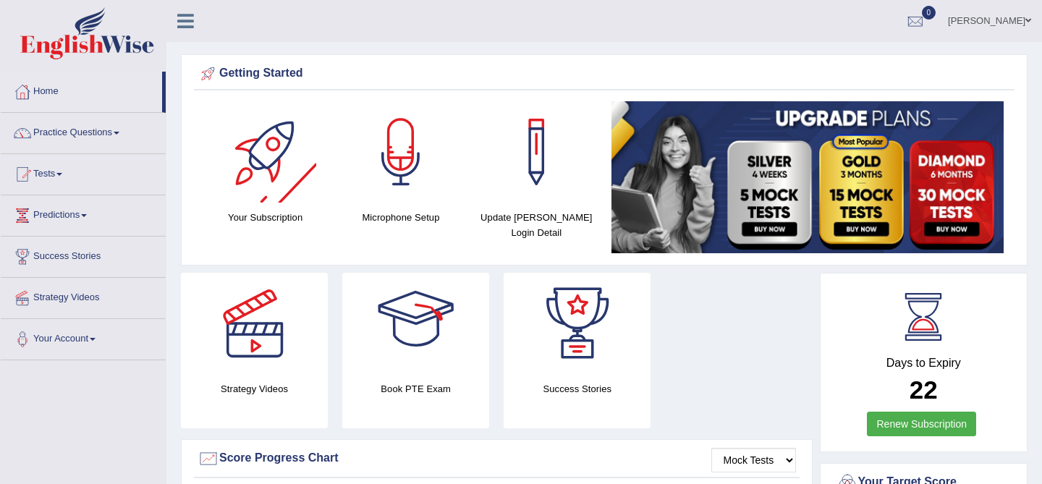
click at [187, 22] on icon at bounding box center [185, 21] width 17 height 19
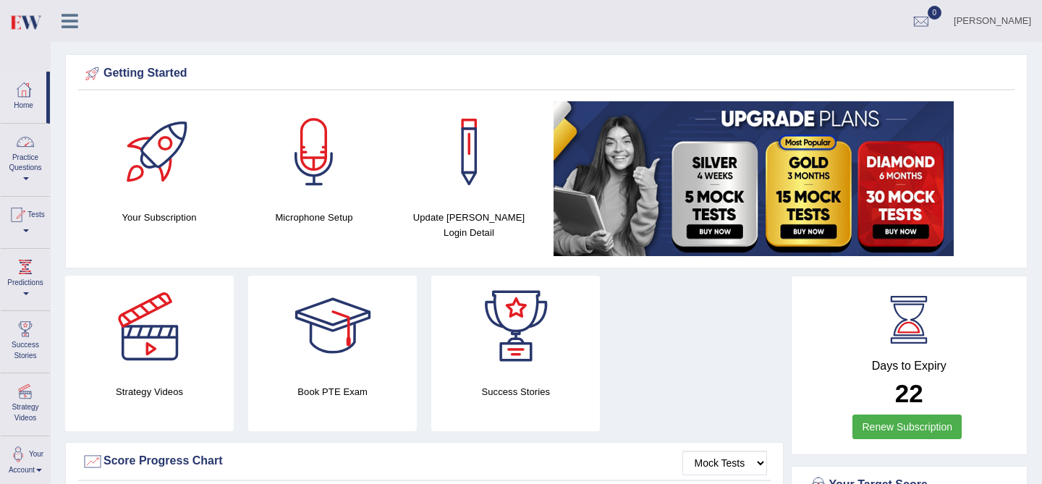
click at [14, 151] on div at bounding box center [25, 142] width 22 height 22
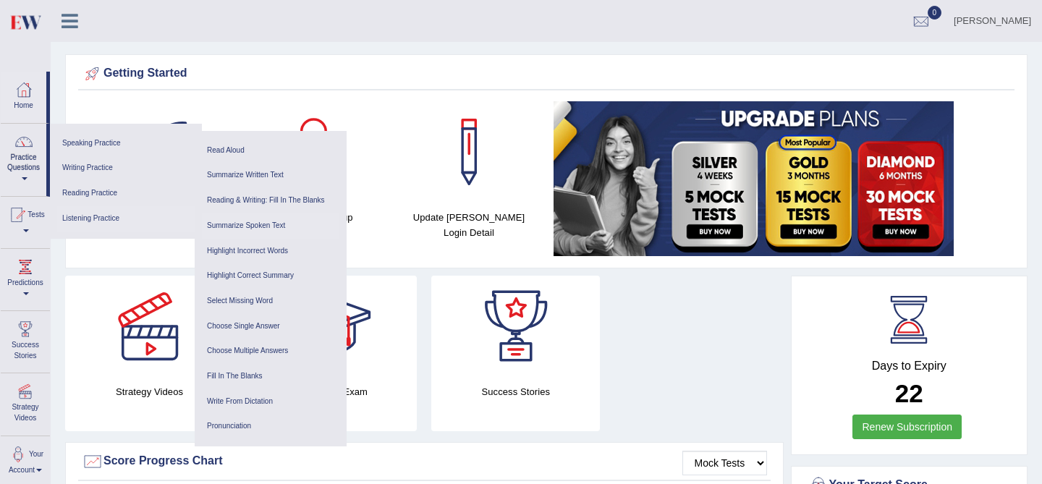
click at [242, 222] on link "Summarize Spoken Text" at bounding box center [271, 226] width 138 height 25
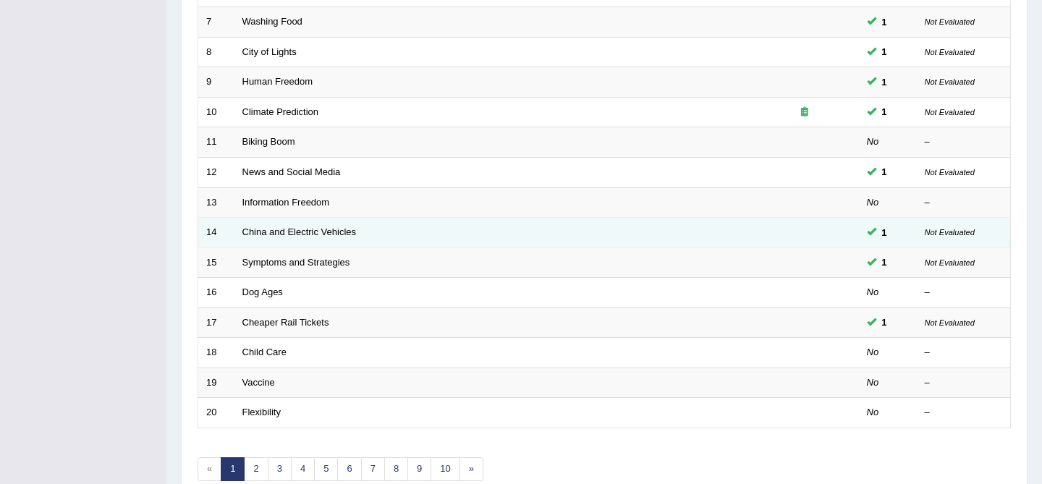
scroll to position [473, 0]
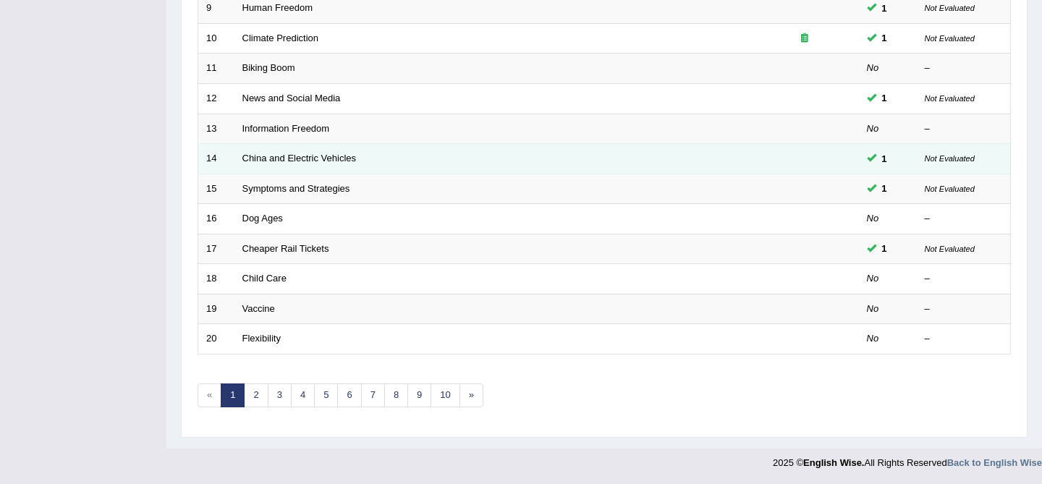
click at [776, 160] on td at bounding box center [805, 159] width 109 height 30
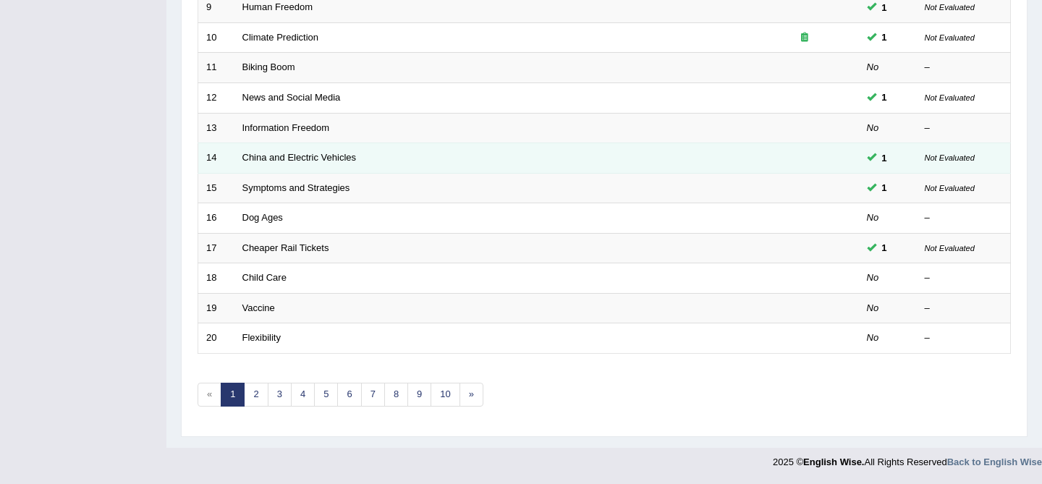
click at [776, 160] on td at bounding box center [805, 158] width 109 height 30
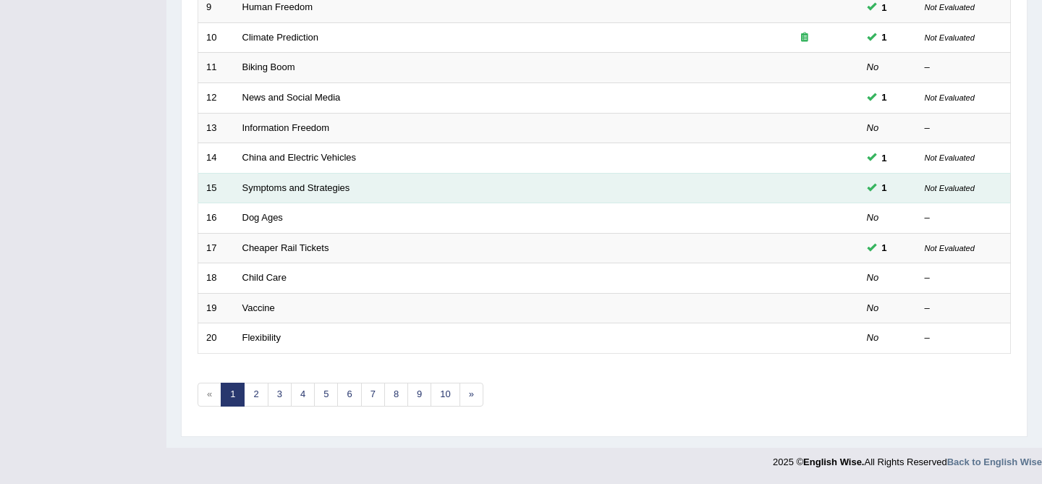
click at [387, 196] on td "Symptoms and Strategies" at bounding box center [493, 188] width 516 height 30
click at [322, 186] on link "Symptoms and Strategies" at bounding box center [296, 187] width 108 height 11
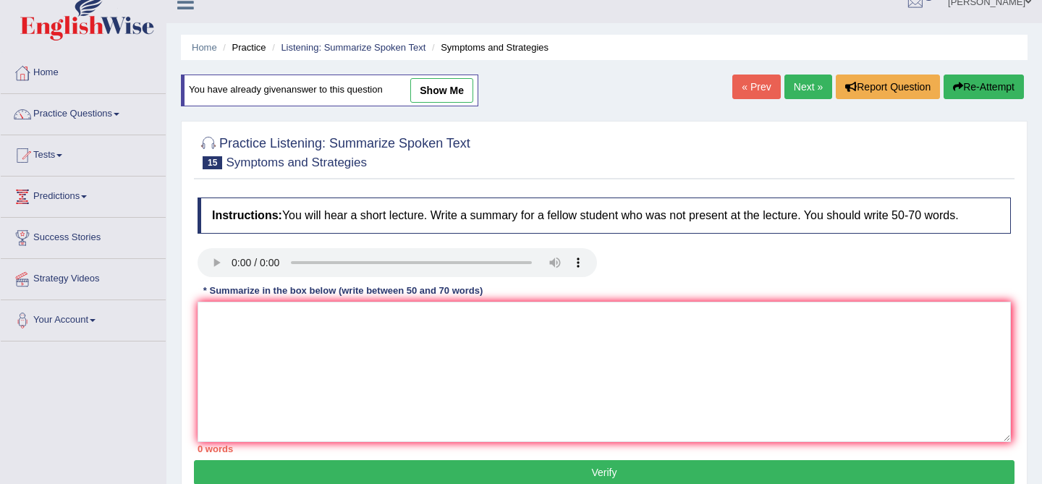
scroll to position [21, 0]
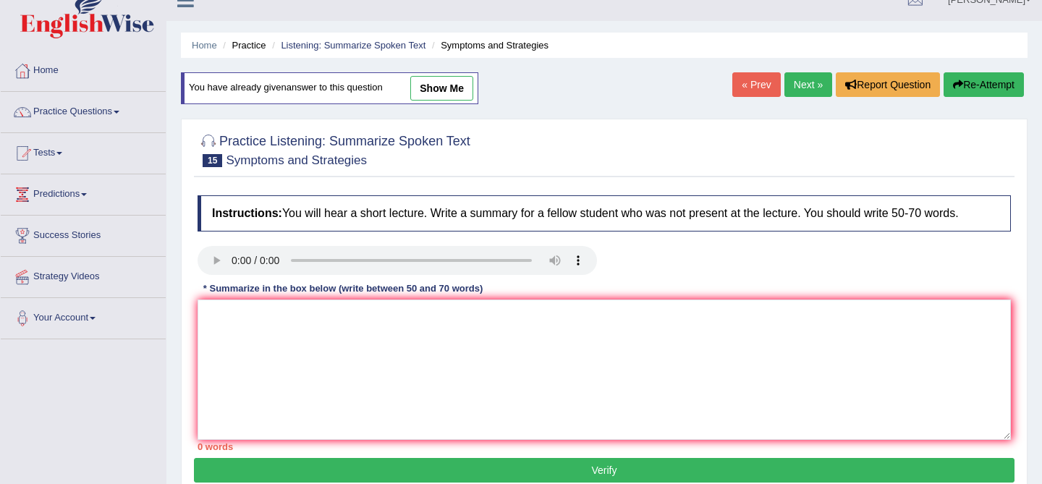
click at [458, 77] on link "show me" at bounding box center [441, 88] width 63 height 25
type textarea "The speaker provided a comprehensive overview of covid-19 symptoms and precauti…"
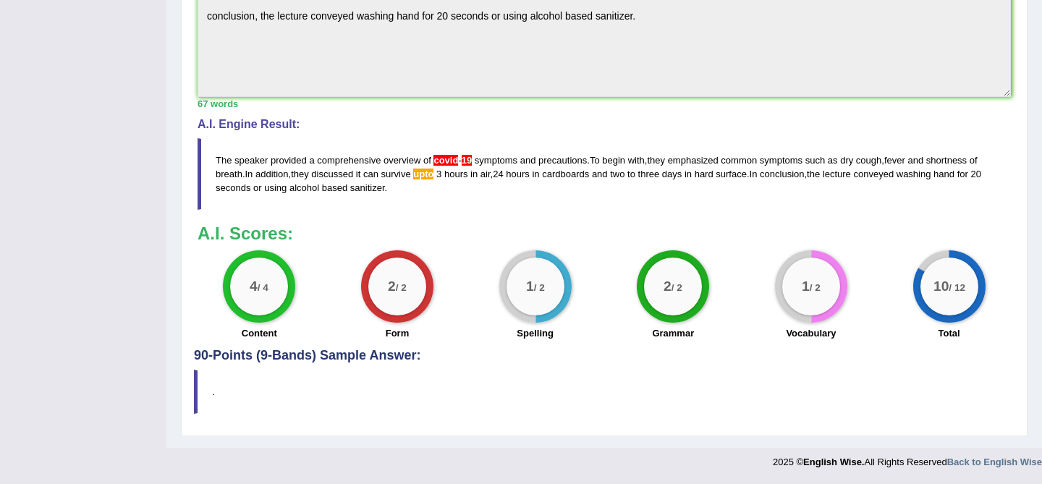
scroll to position [0, 0]
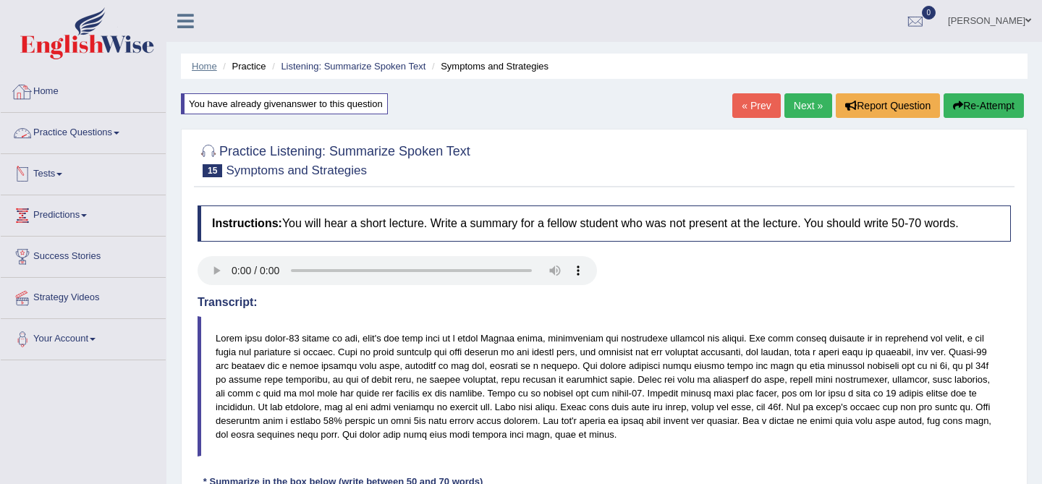
click at [197, 64] on link "Home" at bounding box center [204, 66] width 25 height 11
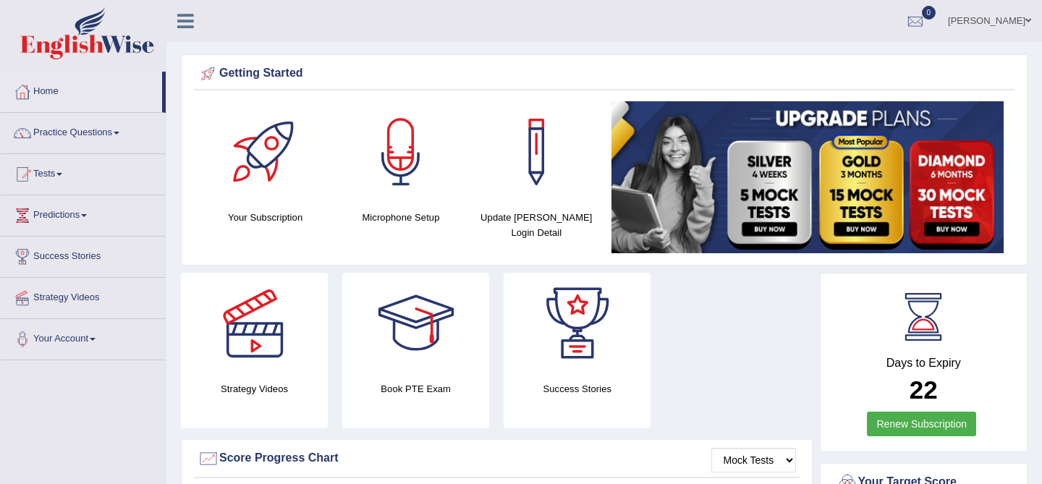
click at [990, 14] on link "Rupesh Kunwar" at bounding box center [989, 19] width 105 height 38
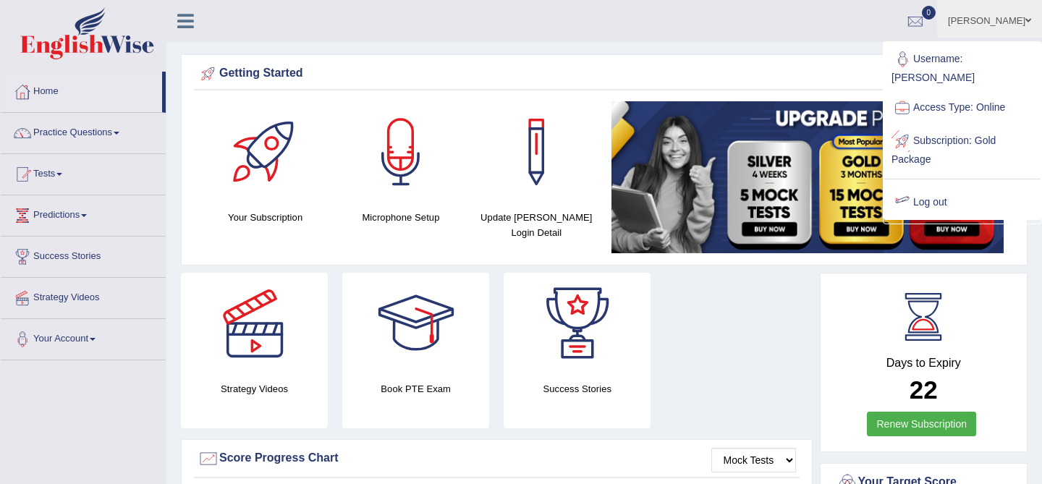
click at [924, 207] on link "Log out" at bounding box center [963, 202] width 156 height 33
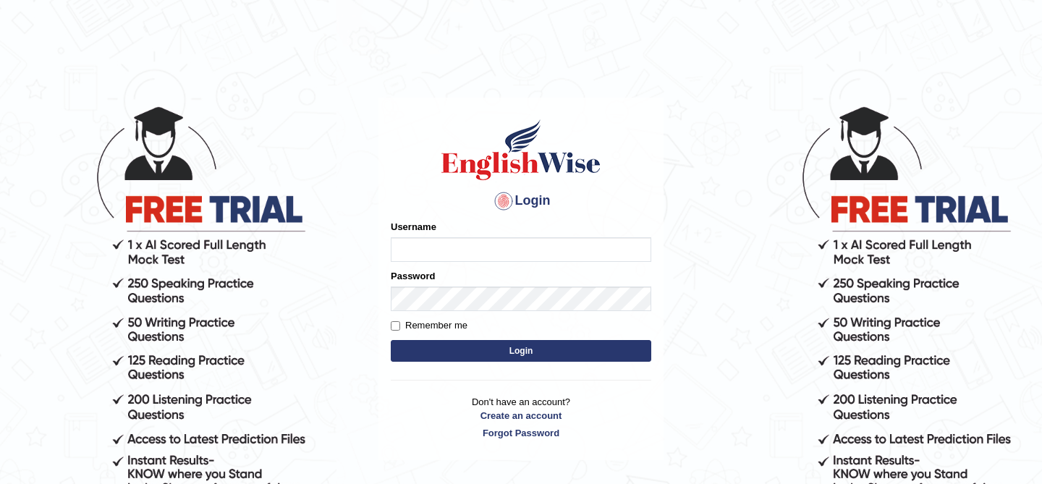
type input "kunwarrupesh"
click at [515, 109] on div "Login Please fix the following errors: Username kunwarrupesh Password Remember …" at bounding box center [521, 279] width 285 height 363
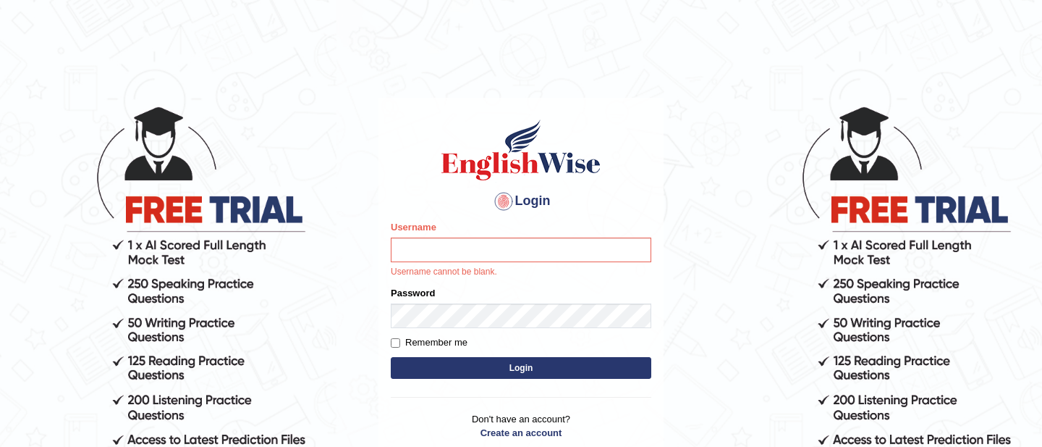
click at [431, 247] on input "Username" at bounding box center [521, 249] width 261 height 25
type input "kunwarrupesh"
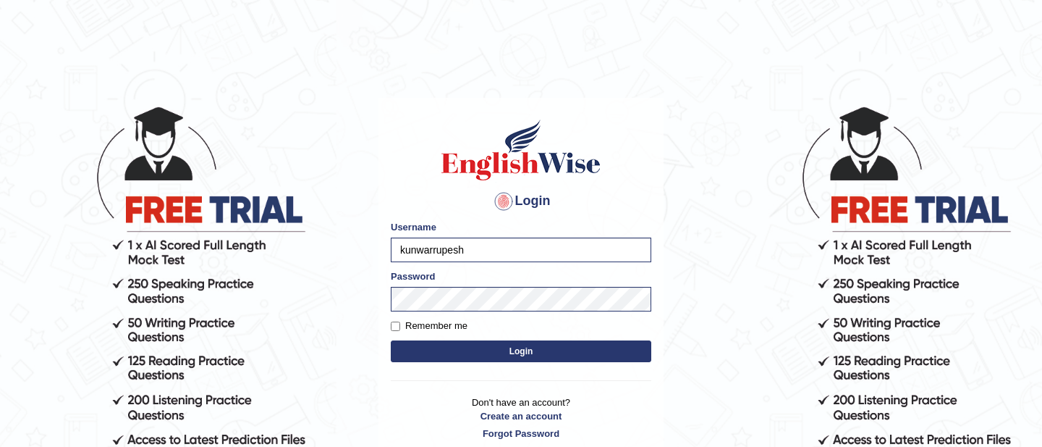
click at [545, 353] on button "Login" at bounding box center [521, 351] width 261 height 22
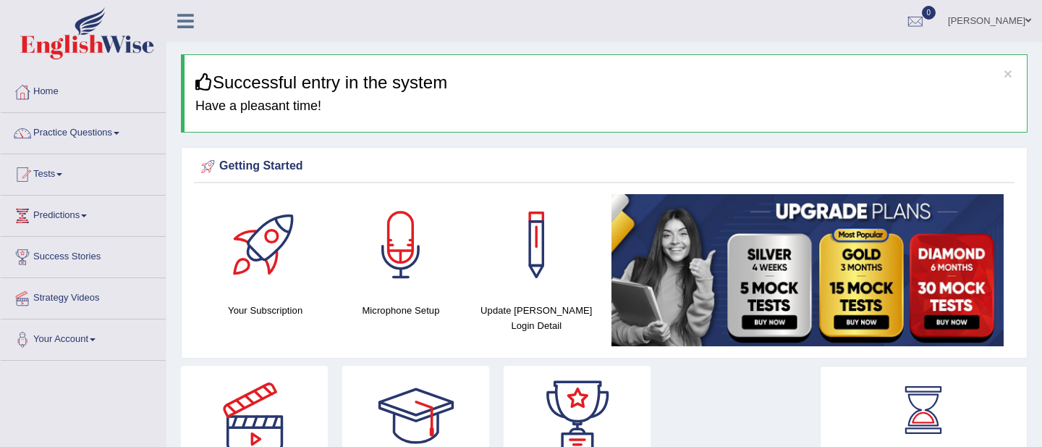
click at [190, 23] on icon at bounding box center [185, 21] width 17 height 19
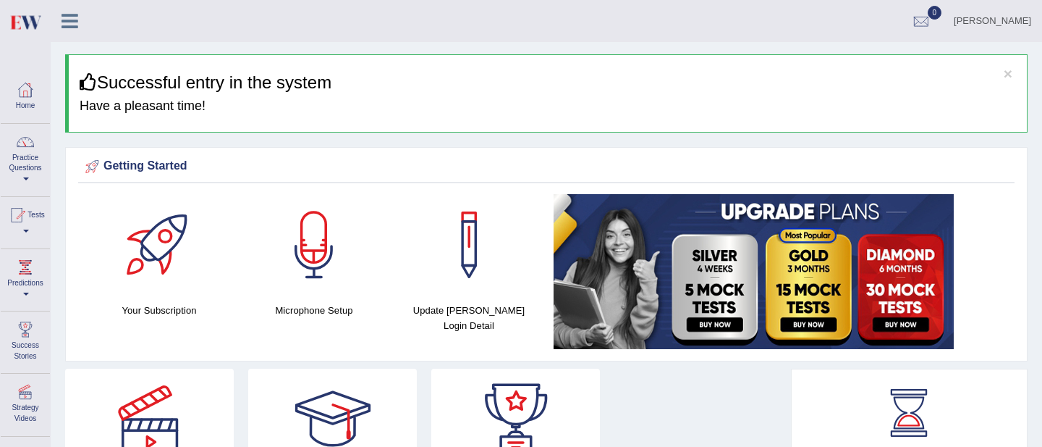
click at [74, 25] on icon at bounding box center [70, 21] width 17 height 19
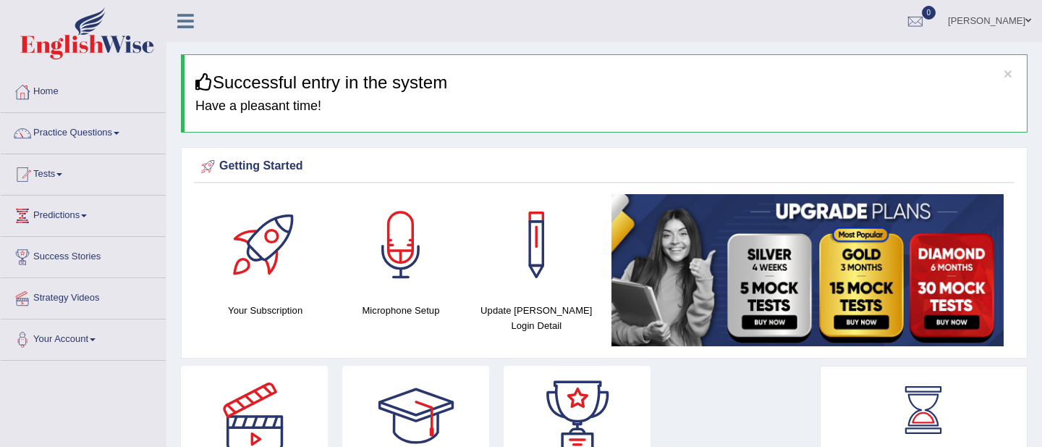
click at [188, 22] on icon at bounding box center [185, 21] width 17 height 19
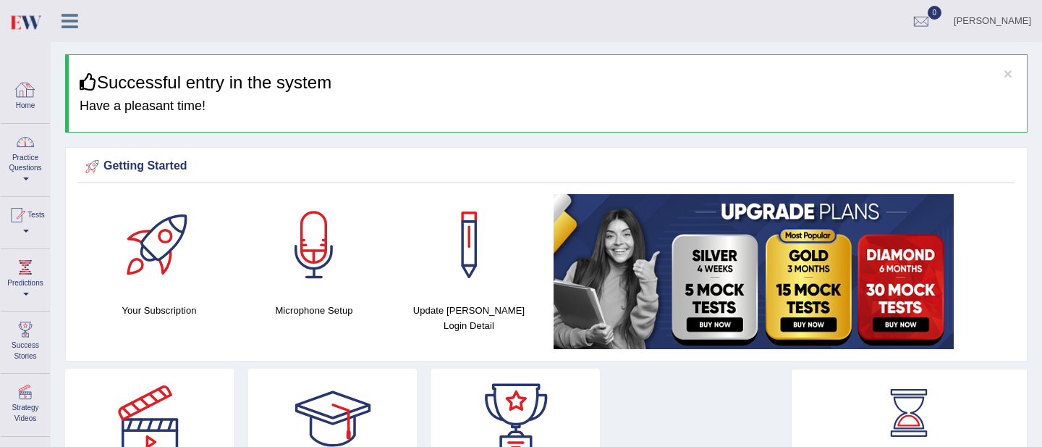
click at [43, 159] on link "Practice Questions" at bounding box center [25, 158] width 49 height 68
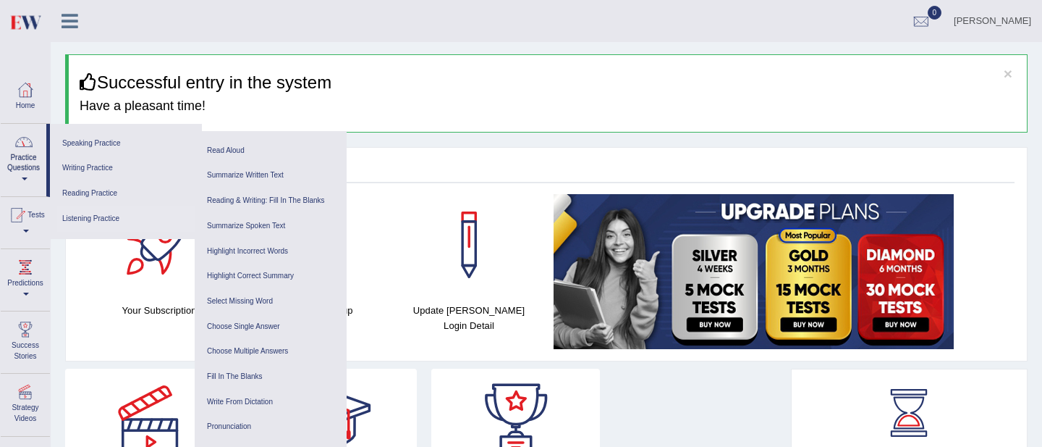
click at [126, 220] on link "Listening Practice" at bounding box center [126, 218] width 138 height 25
click at [246, 400] on link "Write From Dictation" at bounding box center [271, 401] width 138 height 25
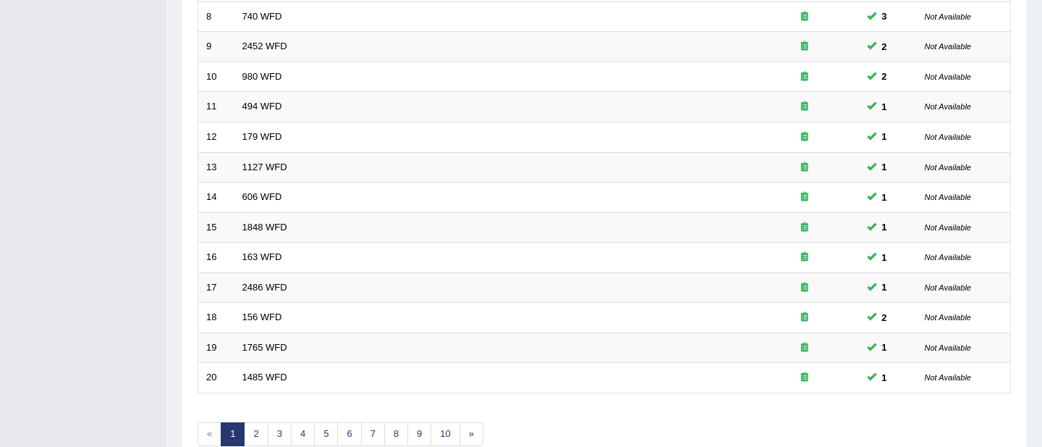
scroll to position [426, 0]
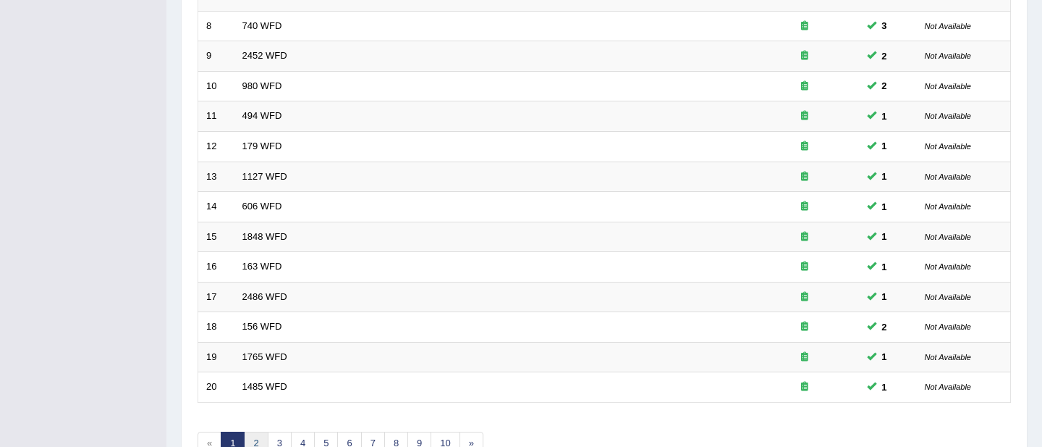
click at [258, 440] on link "2" at bounding box center [256, 443] width 24 height 24
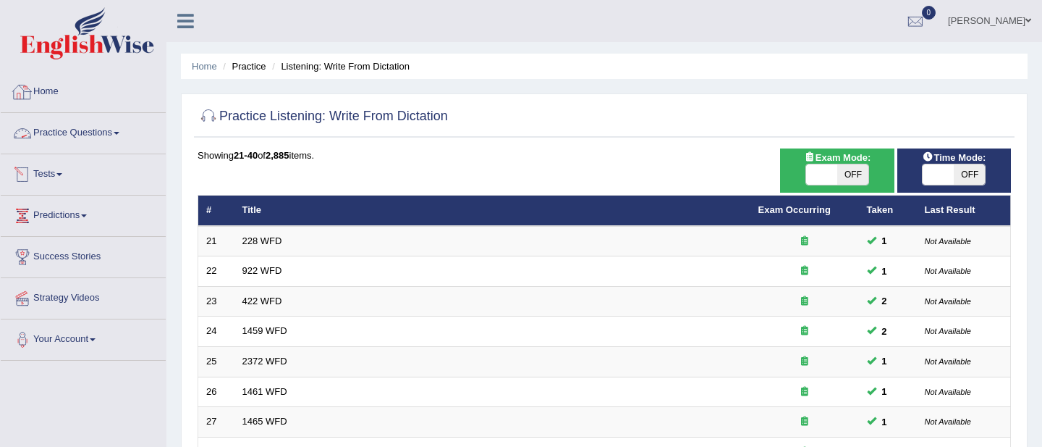
click at [80, 135] on link "Practice Questions" at bounding box center [83, 131] width 165 height 36
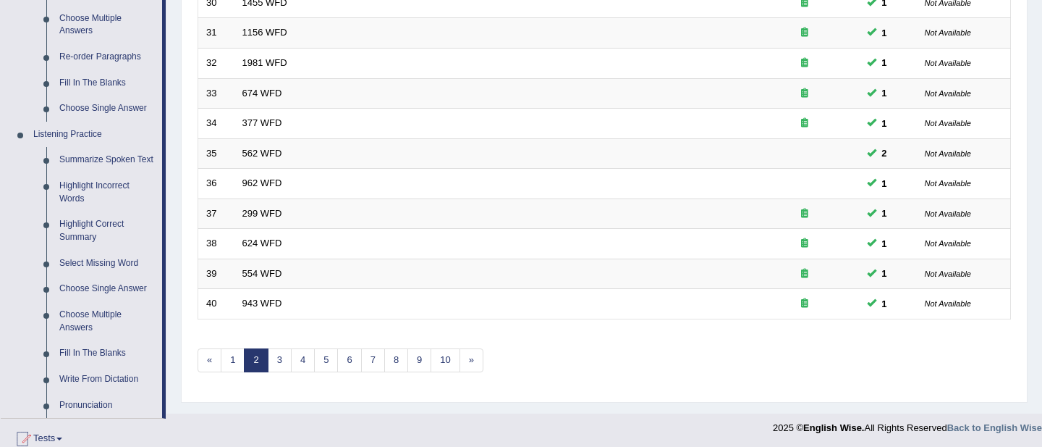
scroll to position [529, 0]
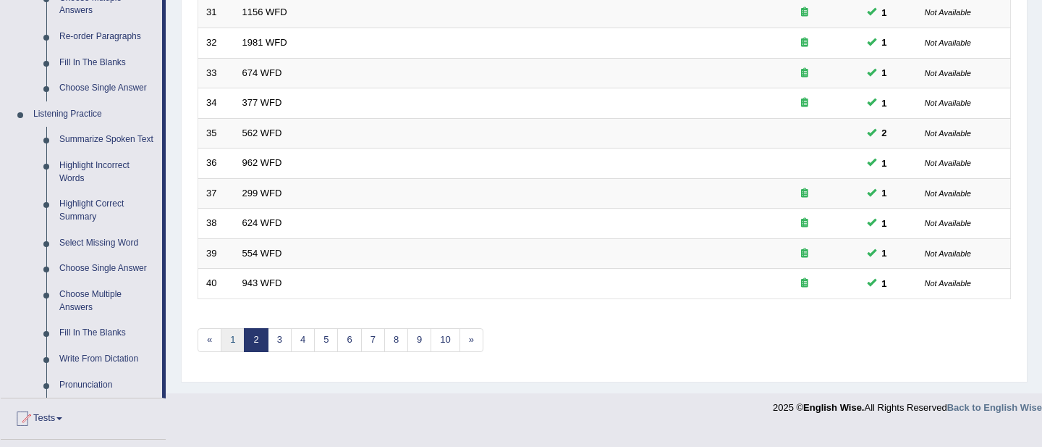
click at [234, 341] on link "1" at bounding box center [233, 340] width 24 height 24
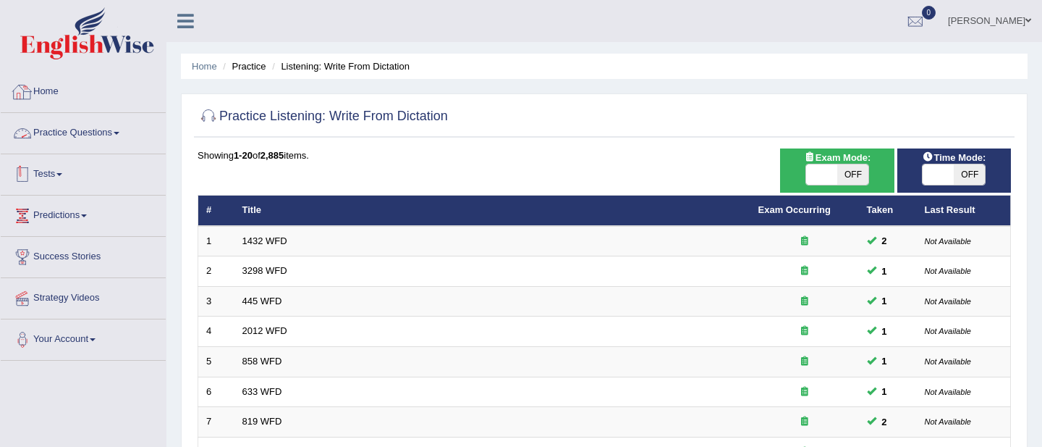
click at [70, 138] on link "Practice Questions" at bounding box center [83, 131] width 165 height 36
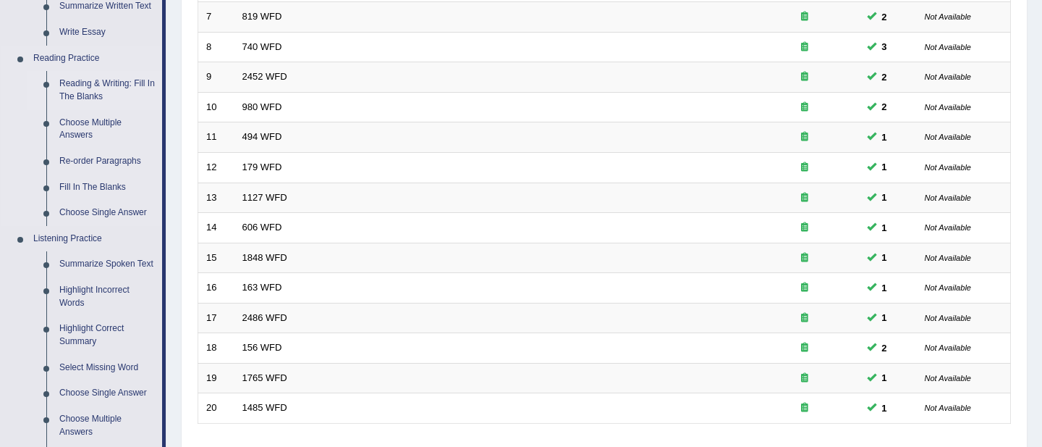
scroll to position [408, 0]
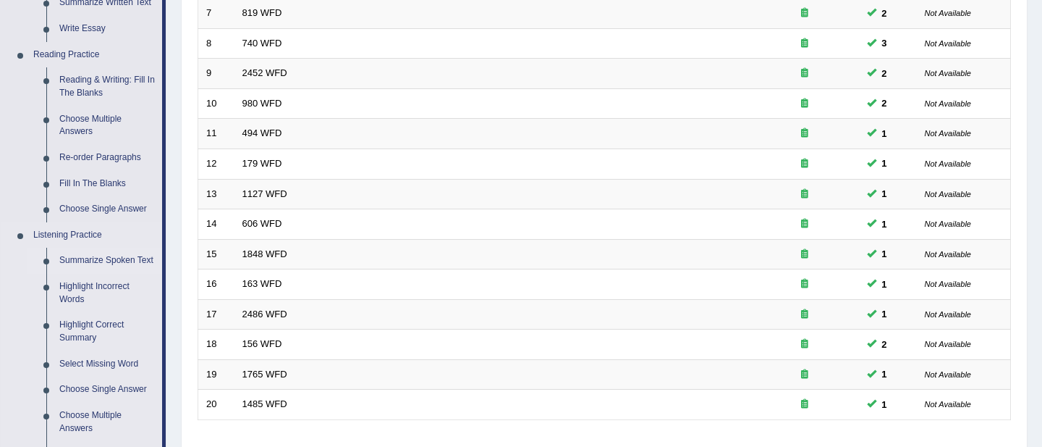
click at [111, 258] on link "Summarize Spoken Text" at bounding box center [107, 261] width 109 height 26
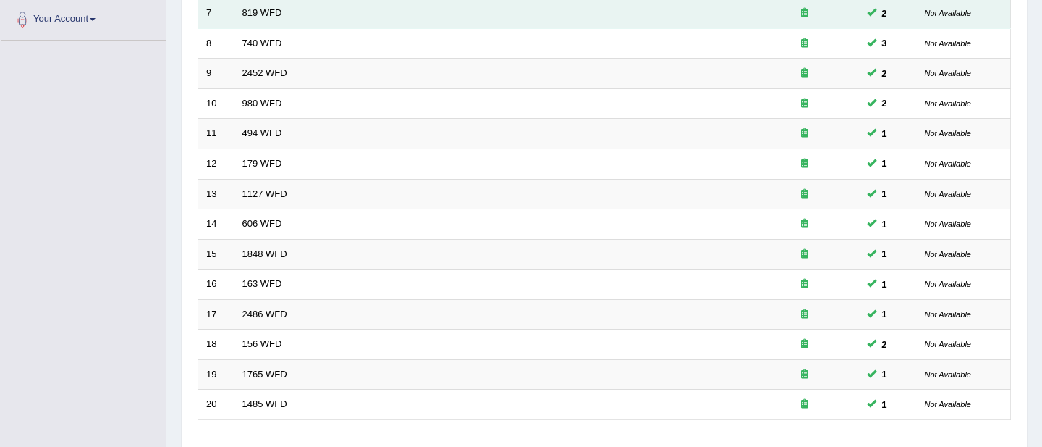
scroll to position [174, 0]
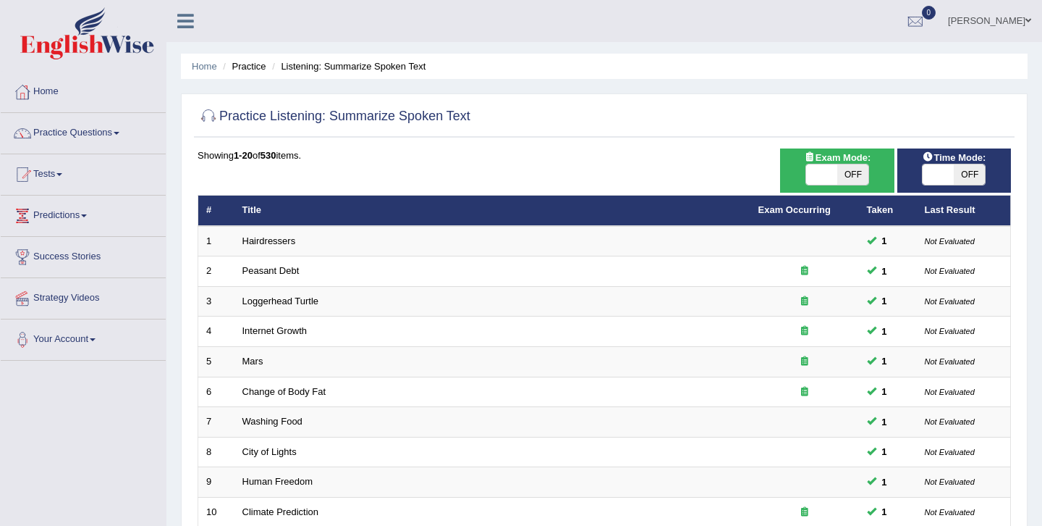
click at [125, 138] on link "Practice Questions" at bounding box center [83, 131] width 165 height 36
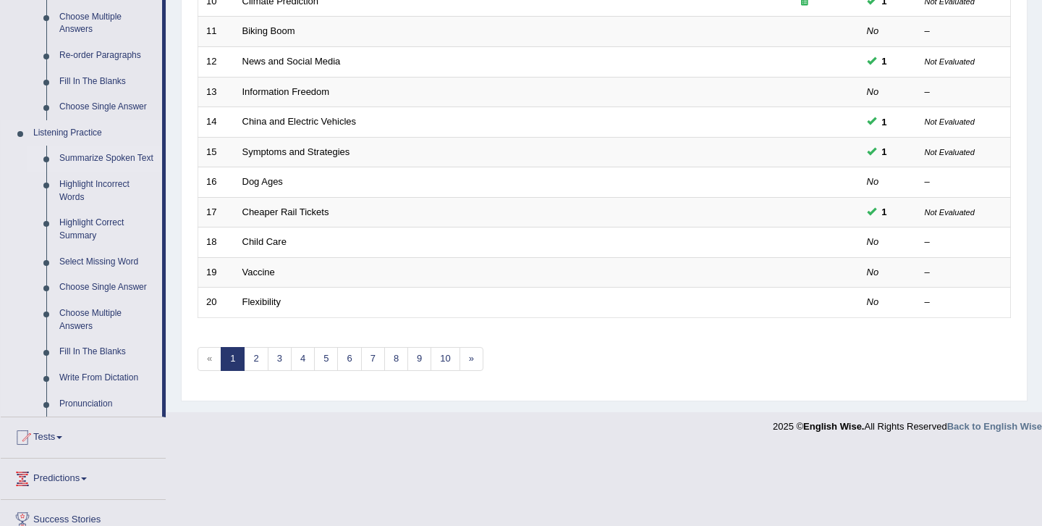
scroll to position [507, 0]
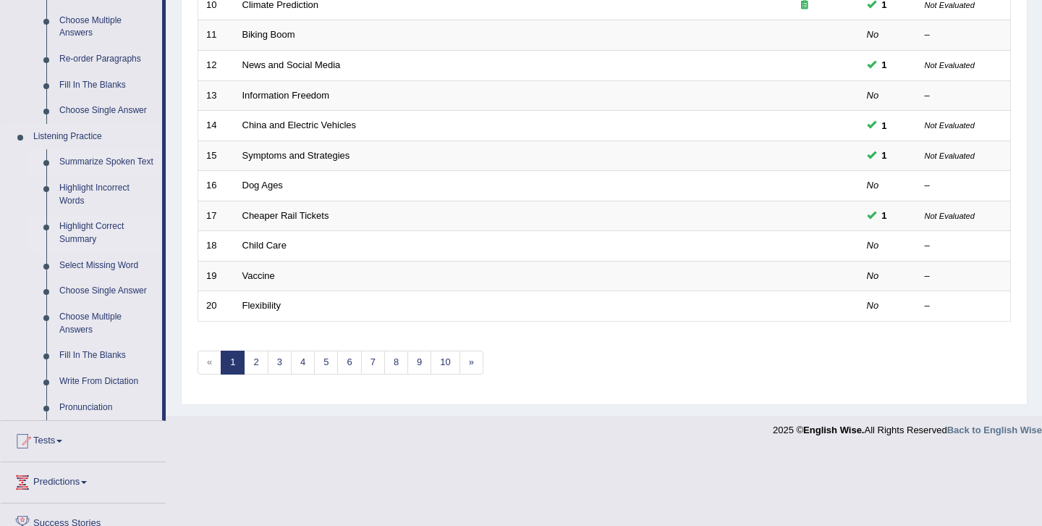
click at [73, 245] on link "Highlight Correct Summary" at bounding box center [107, 233] width 109 height 38
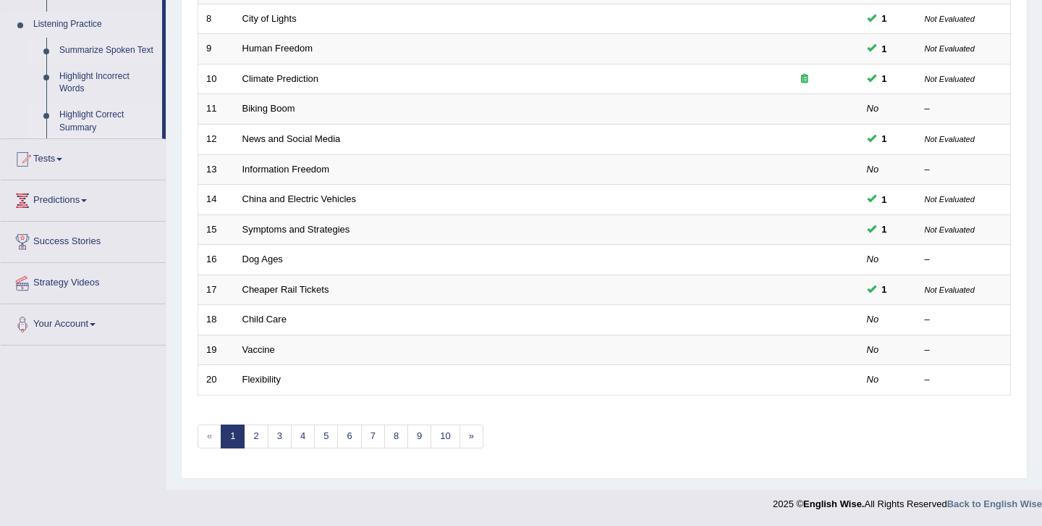
scroll to position [171, 0]
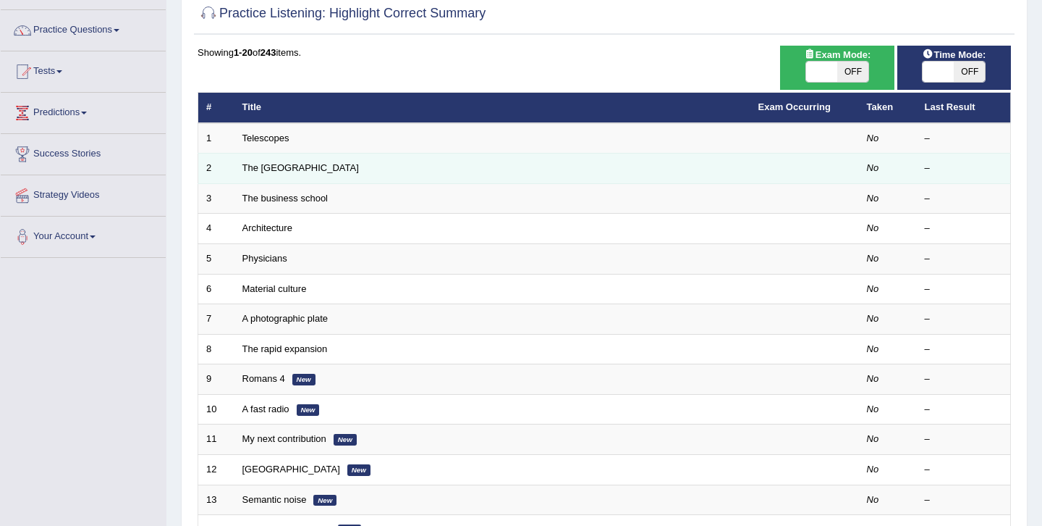
scroll to position [115, 0]
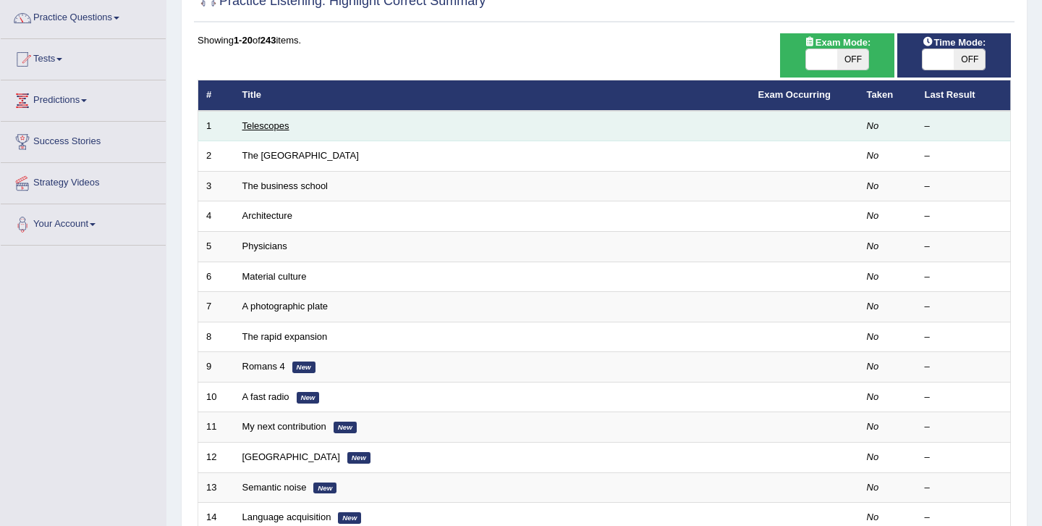
click at [250, 124] on link "Telescopes" at bounding box center [265, 125] width 47 height 11
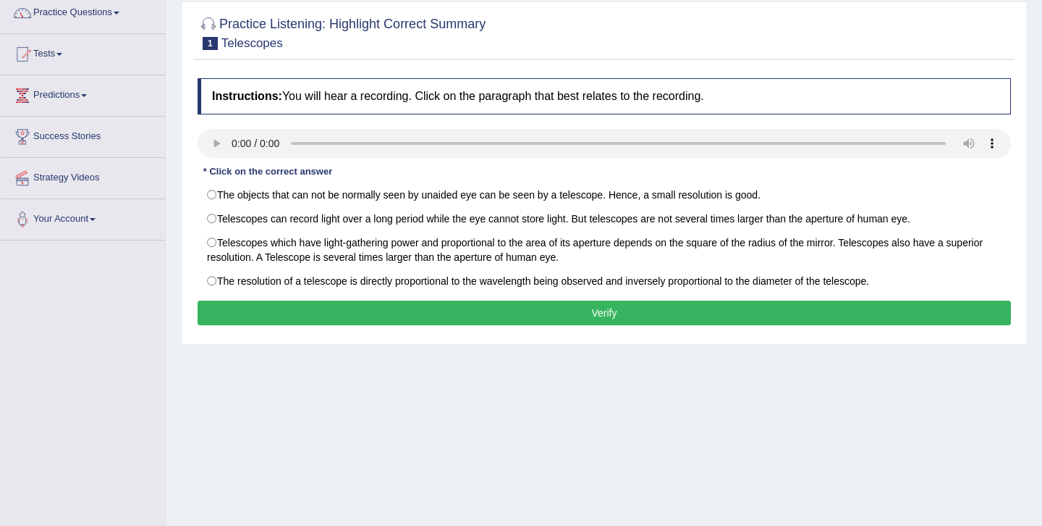
scroll to position [123, 0]
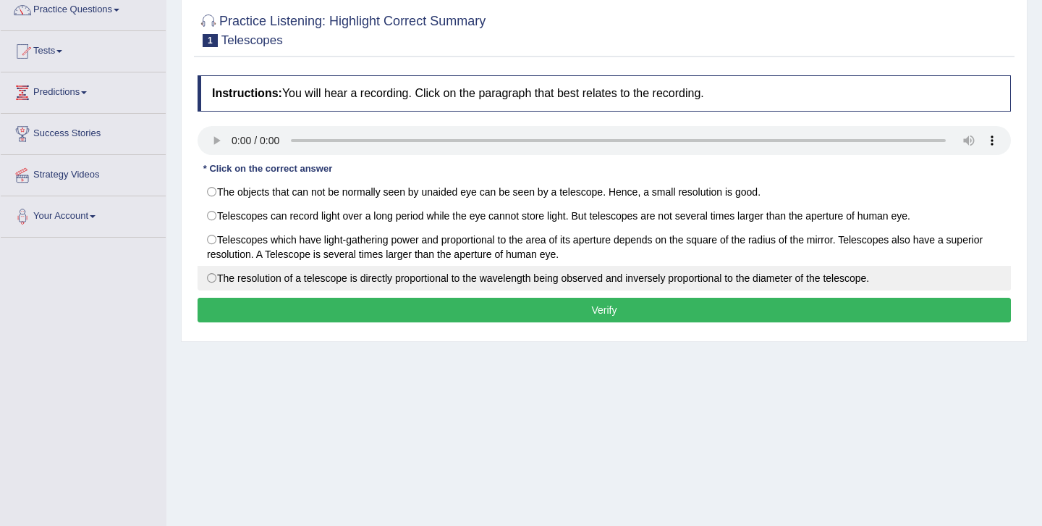
click at [222, 281] on label "The resolution of a telescope is directly proportional to the wavelength being …" at bounding box center [605, 278] width 814 height 25
radio input "true"
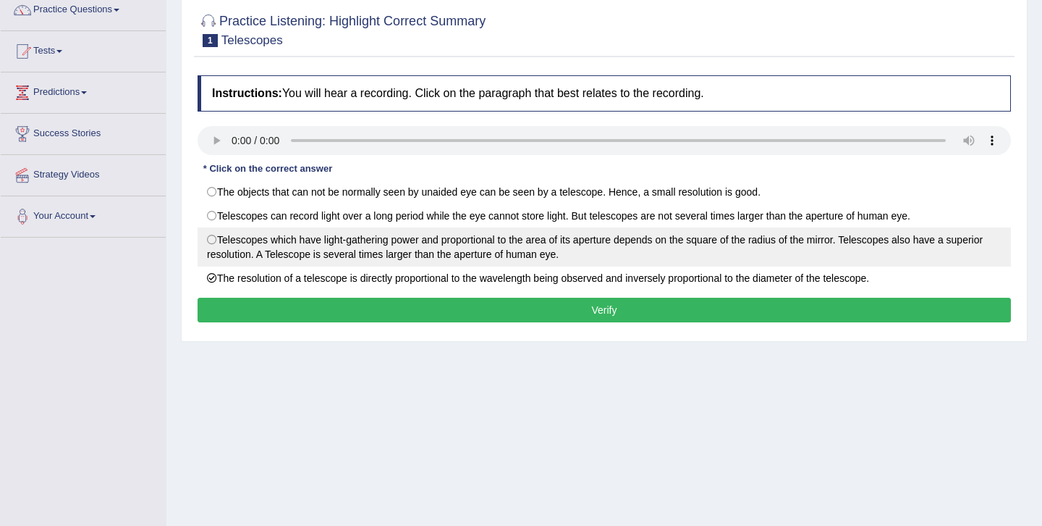
click at [206, 242] on label "Telescopes which have light-gathering power and proportional to the area of its…" at bounding box center [605, 246] width 814 height 39
radio input "true"
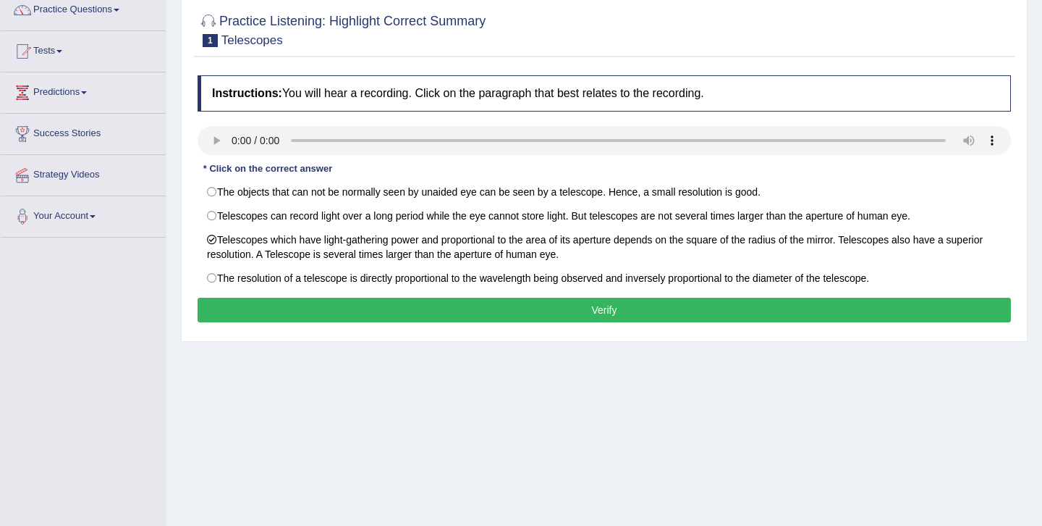
click at [595, 308] on button "Verify" at bounding box center [605, 310] width 814 height 25
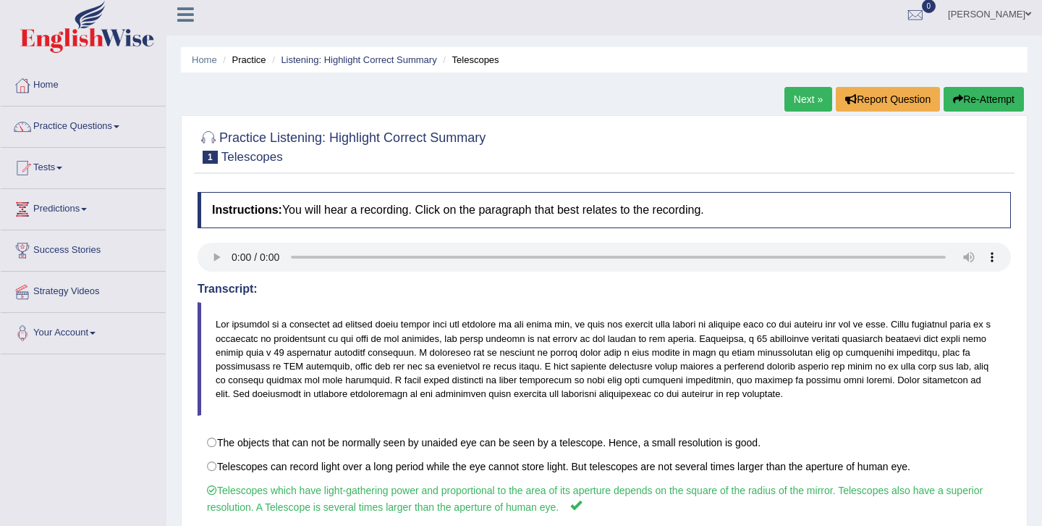
scroll to position [0, 0]
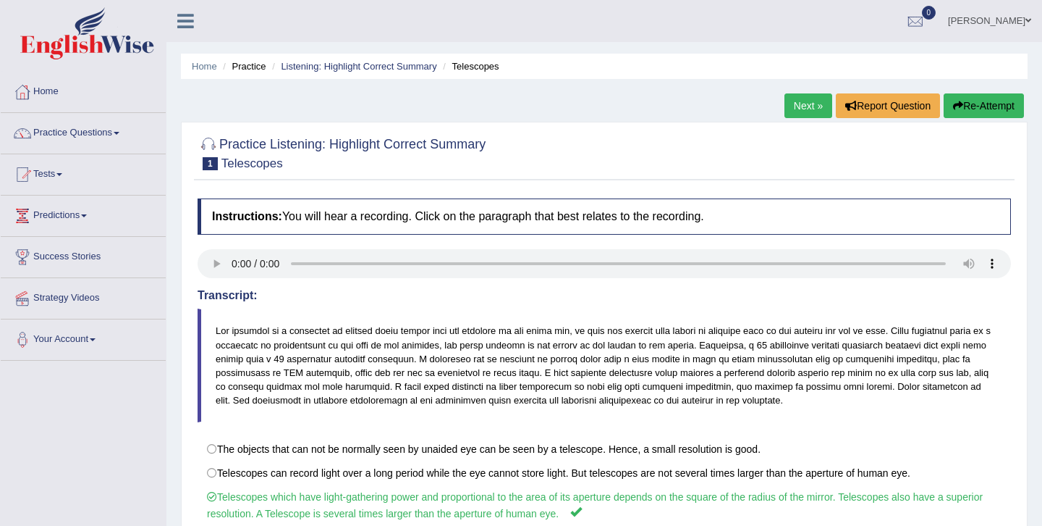
click at [794, 101] on link "Next »" at bounding box center [809, 105] width 48 height 25
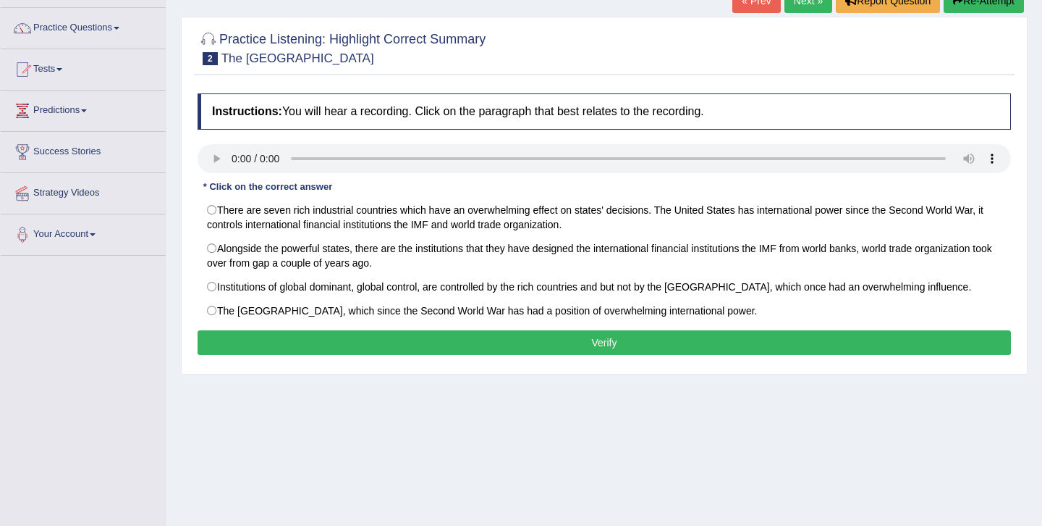
scroll to position [104, 0]
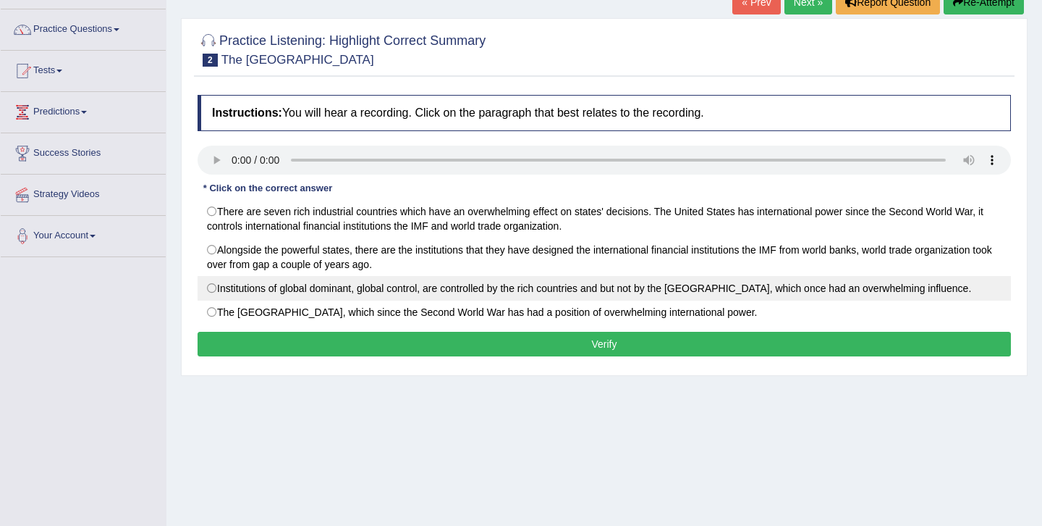
click at [209, 288] on label "Institutions of global dominant, global control, are controlled by the rich cou…" at bounding box center [605, 288] width 814 height 25
radio input "true"
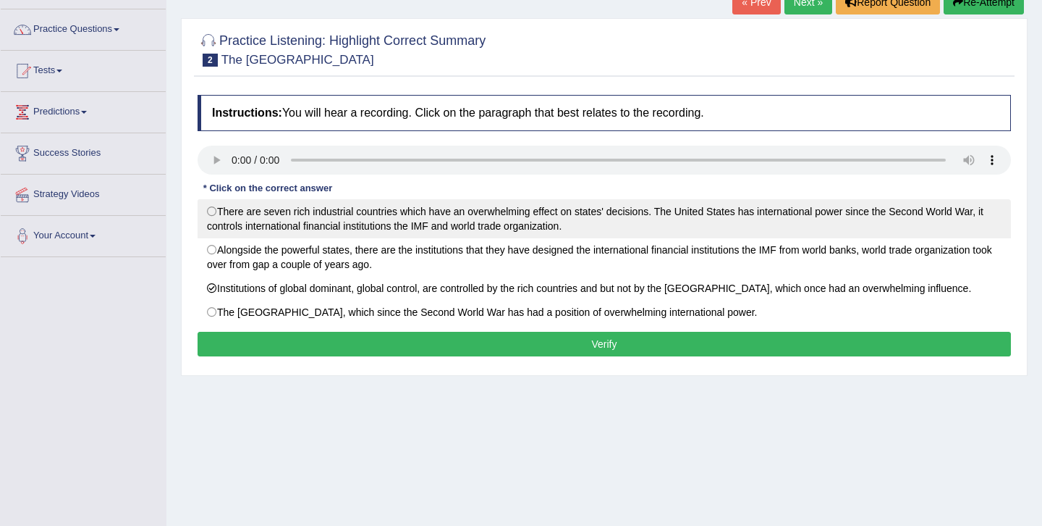
scroll to position [108, 0]
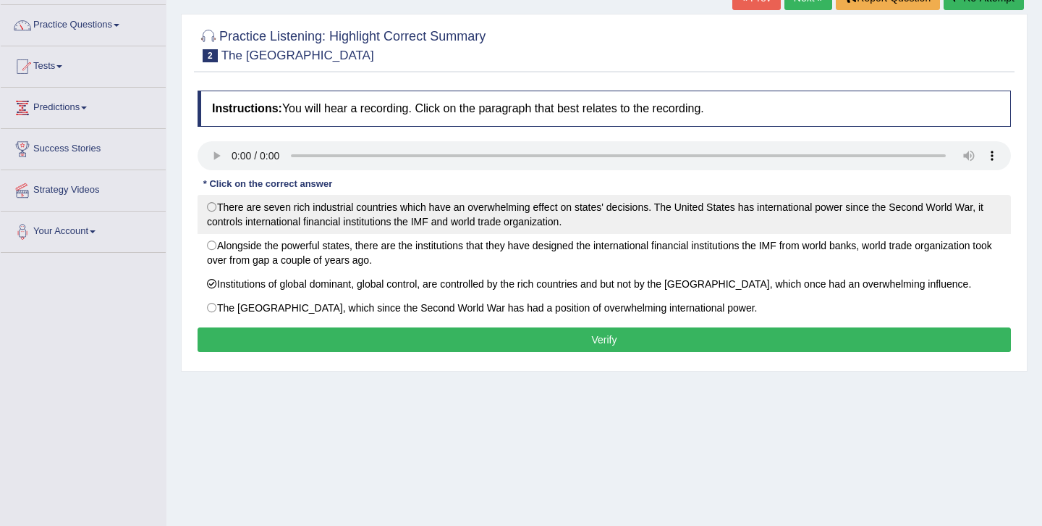
click at [203, 203] on label "There are seven rich industrial countries which have an overwhelming effect on …" at bounding box center [605, 214] width 814 height 39
radio input "true"
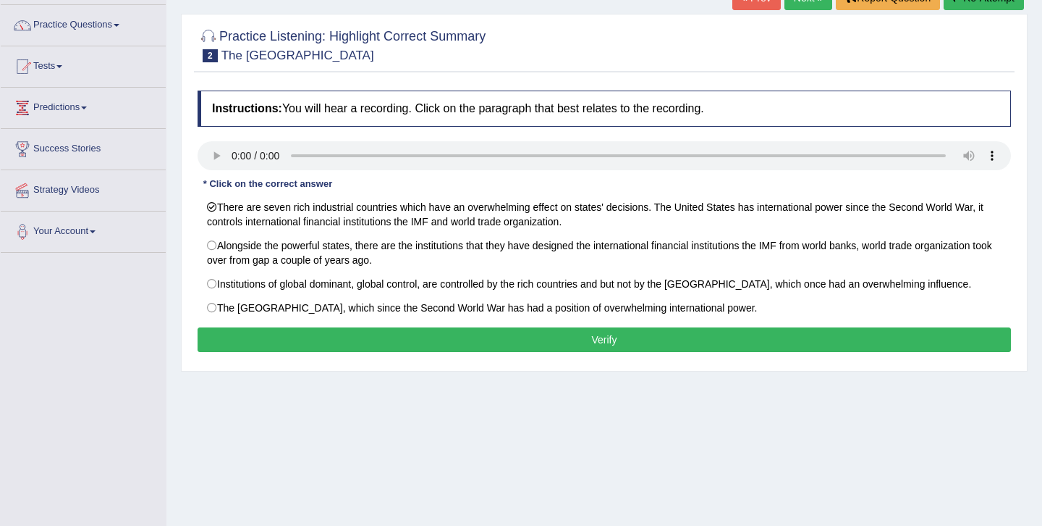
click at [469, 337] on button "Verify" at bounding box center [605, 339] width 814 height 25
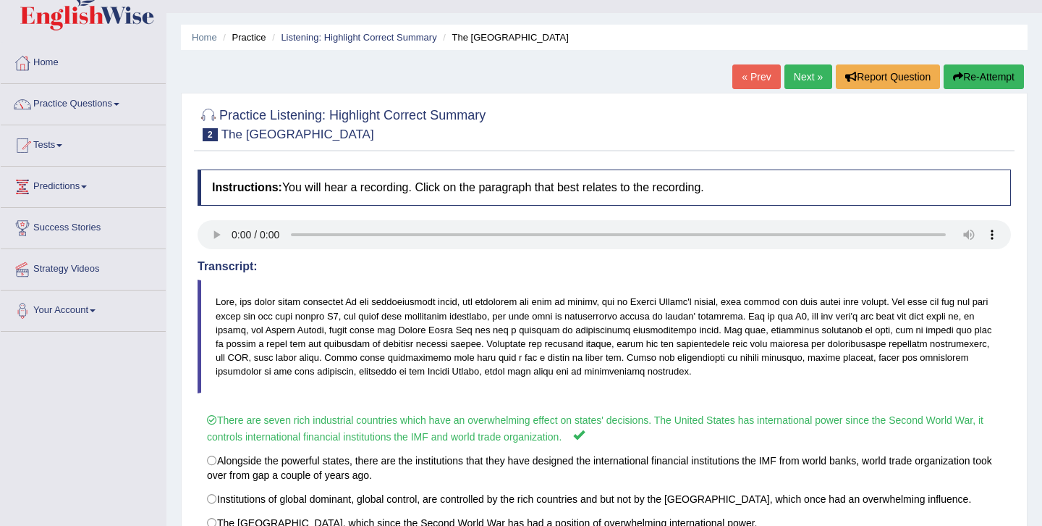
scroll to position [0, 0]
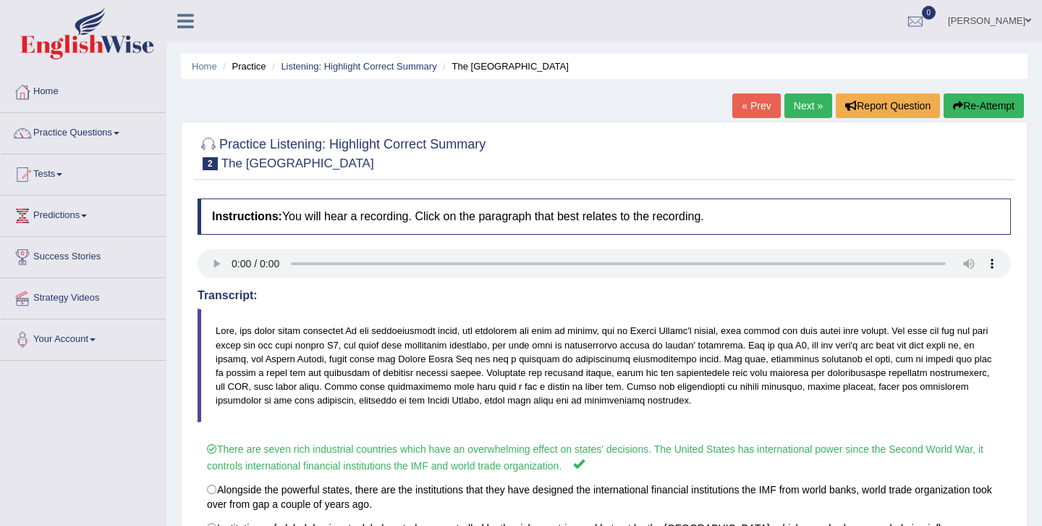
click at [790, 103] on link "Next »" at bounding box center [809, 105] width 48 height 25
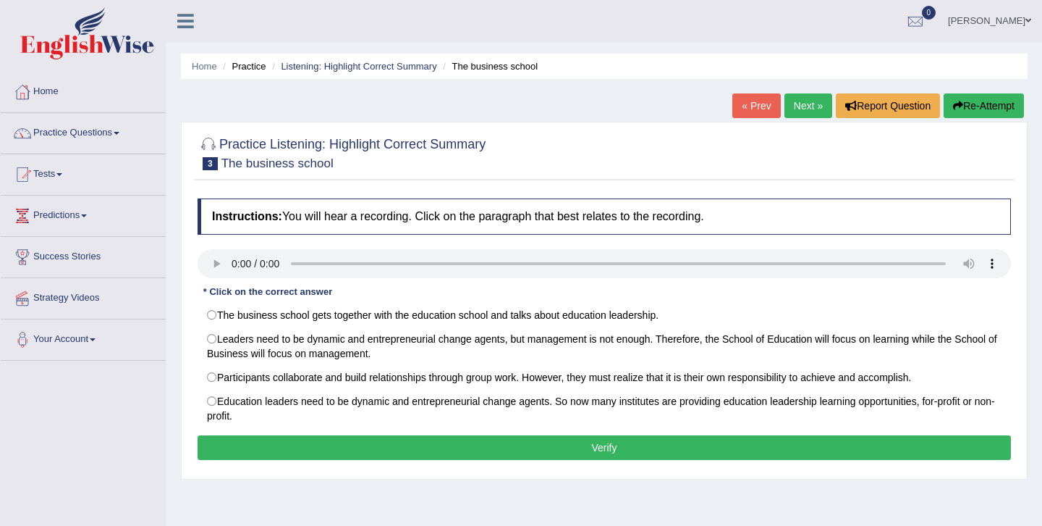
click at [806, 102] on link "Next »" at bounding box center [809, 105] width 48 height 25
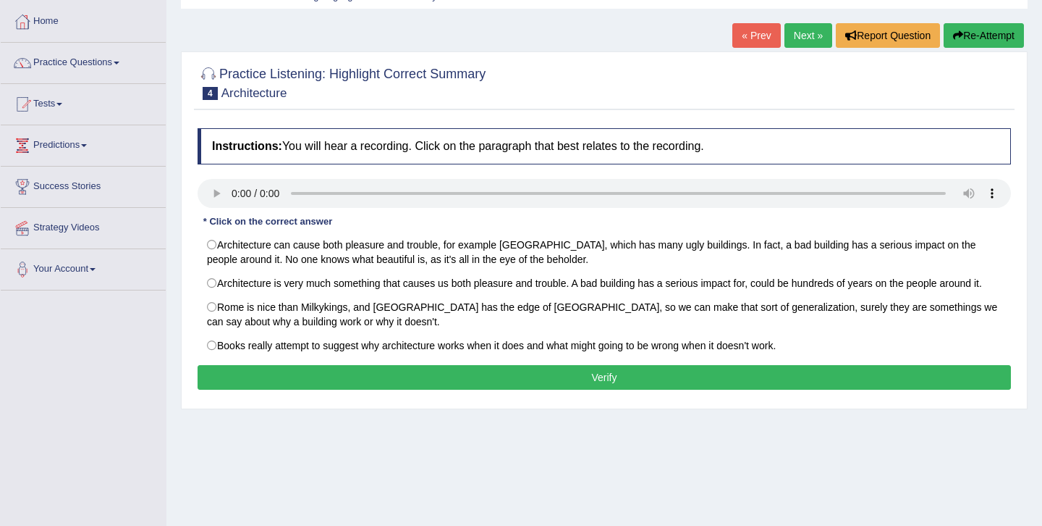
scroll to position [72, 0]
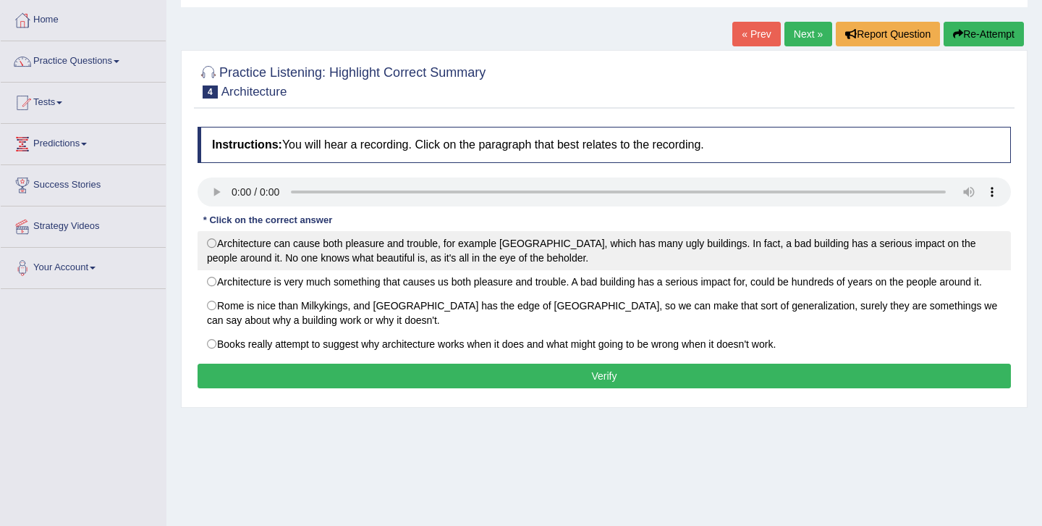
click at [212, 240] on label "Architecture can cause both pleasure and trouble, for example London, which has…" at bounding box center [605, 250] width 814 height 39
radio input "true"
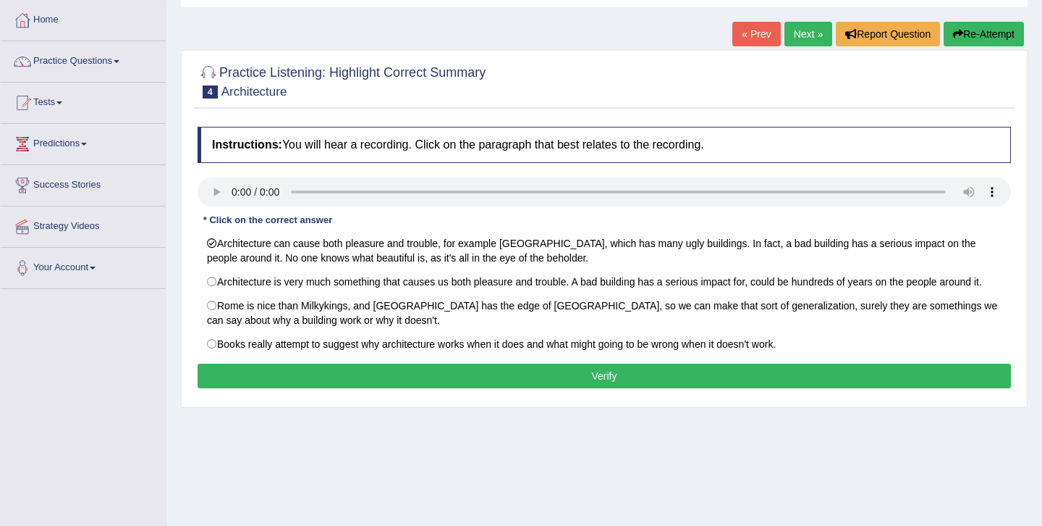
click at [489, 374] on button "Verify" at bounding box center [605, 375] width 814 height 25
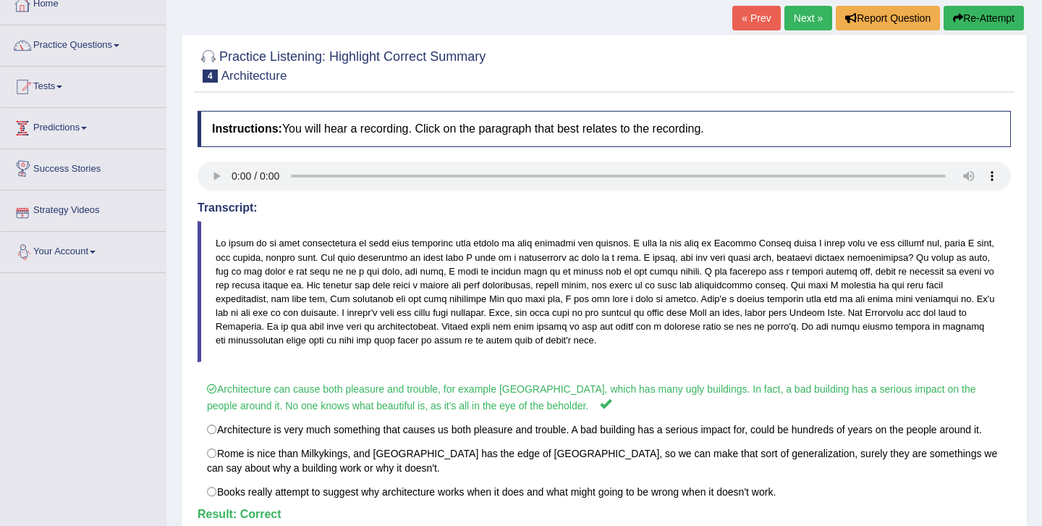
scroll to position [0, 0]
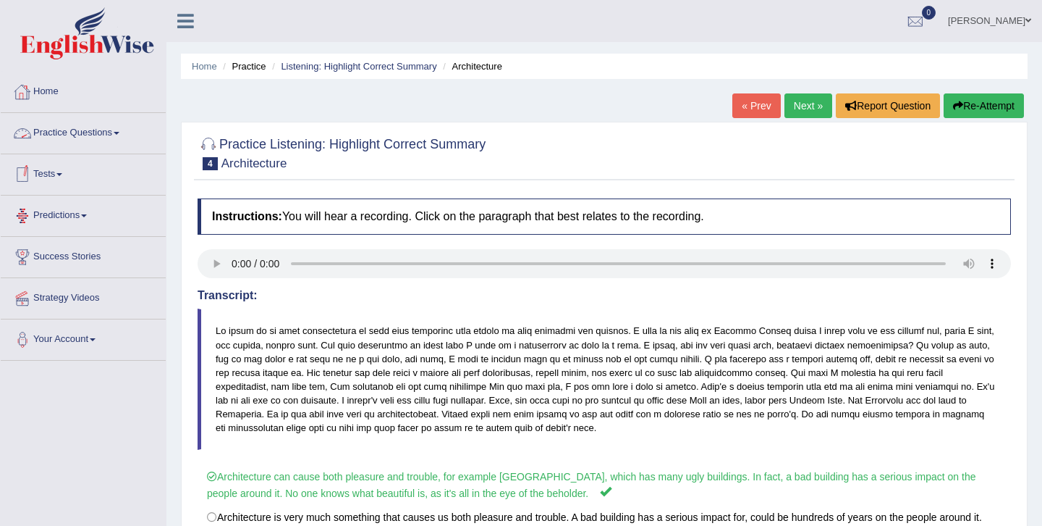
click at [83, 137] on link "Practice Questions" at bounding box center [83, 131] width 165 height 36
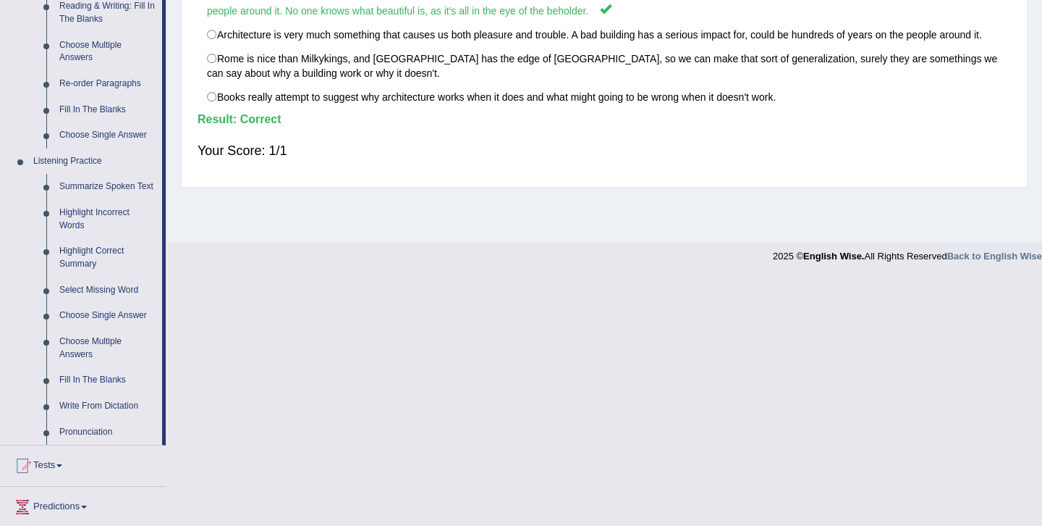
scroll to position [483, 0]
click at [84, 361] on link "Choose Multiple Answers" at bounding box center [107, 347] width 109 height 38
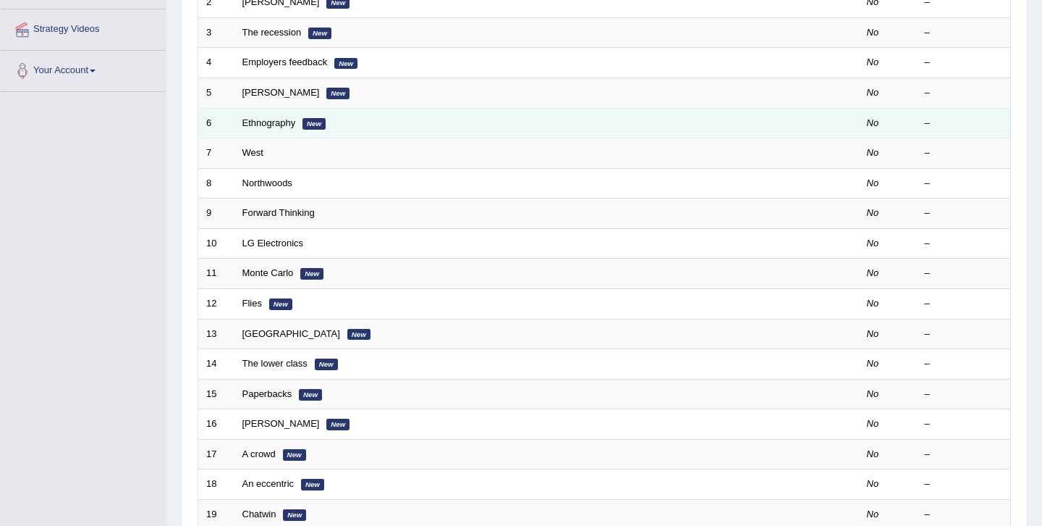
scroll to position [192, 0]
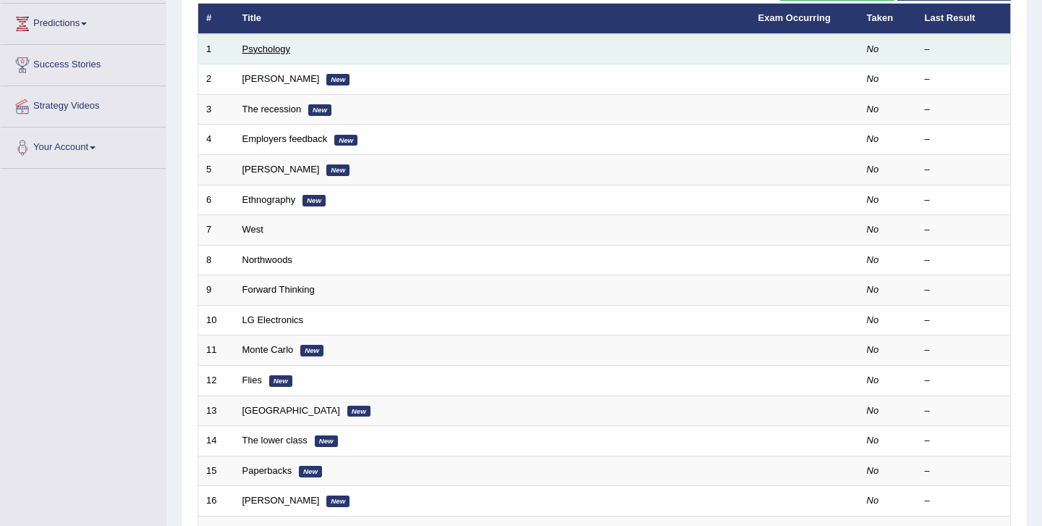
click at [250, 48] on link "Psychology" at bounding box center [266, 48] width 48 height 11
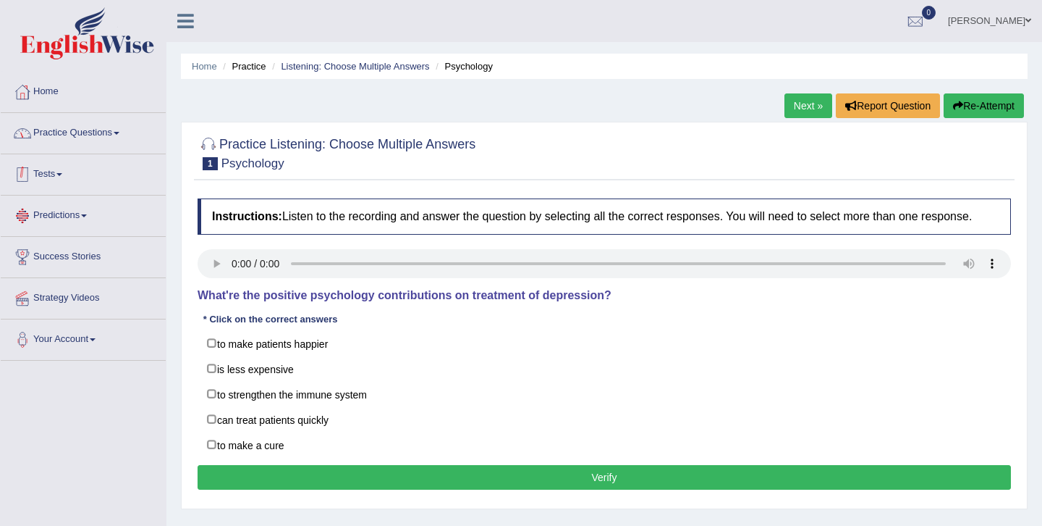
click at [113, 132] on link "Practice Questions" at bounding box center [83, 131] width 165 height 36
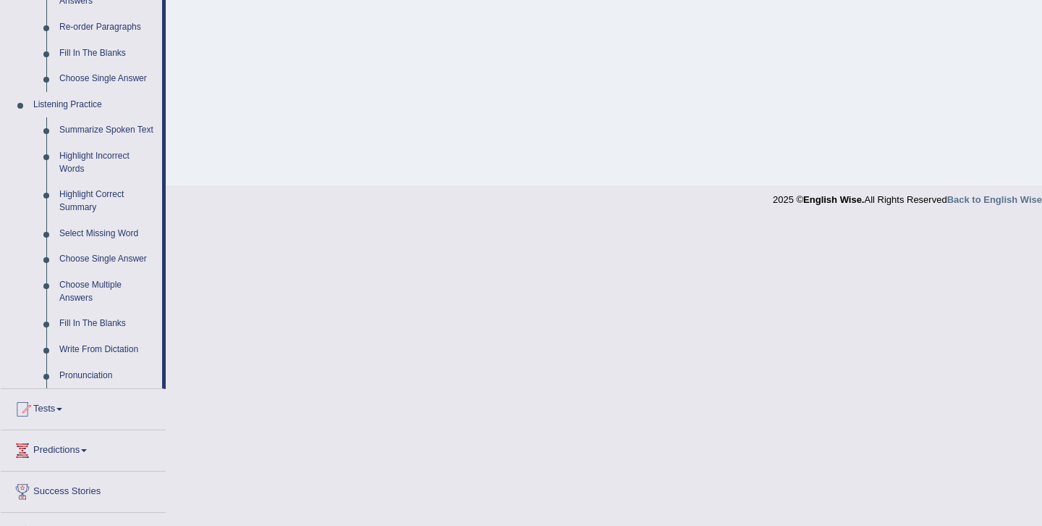
scroll to position [537, 0]
click at [100, 272] on link "Choose Single Answer" at bounding box center [107, 261] width 109 height 26
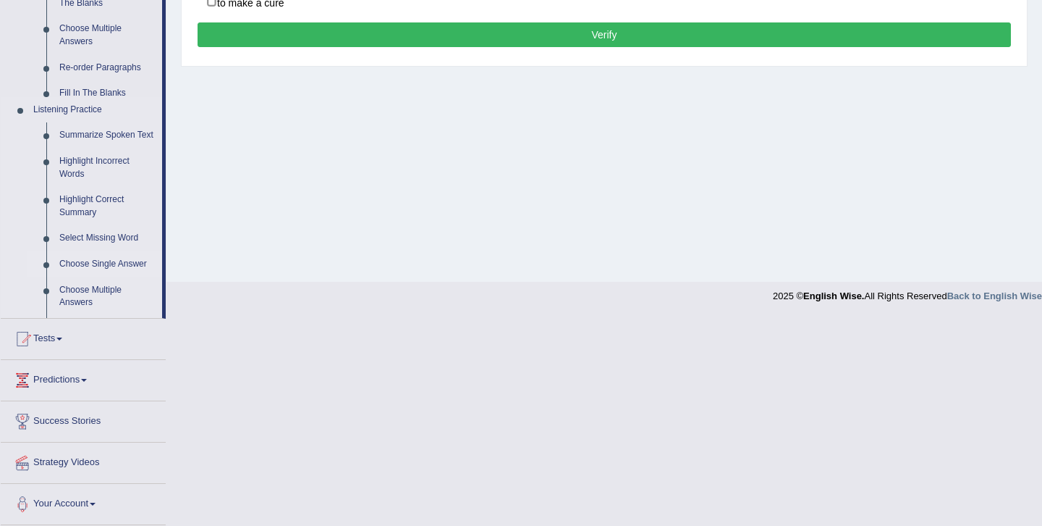
scroll to position [235, 0]
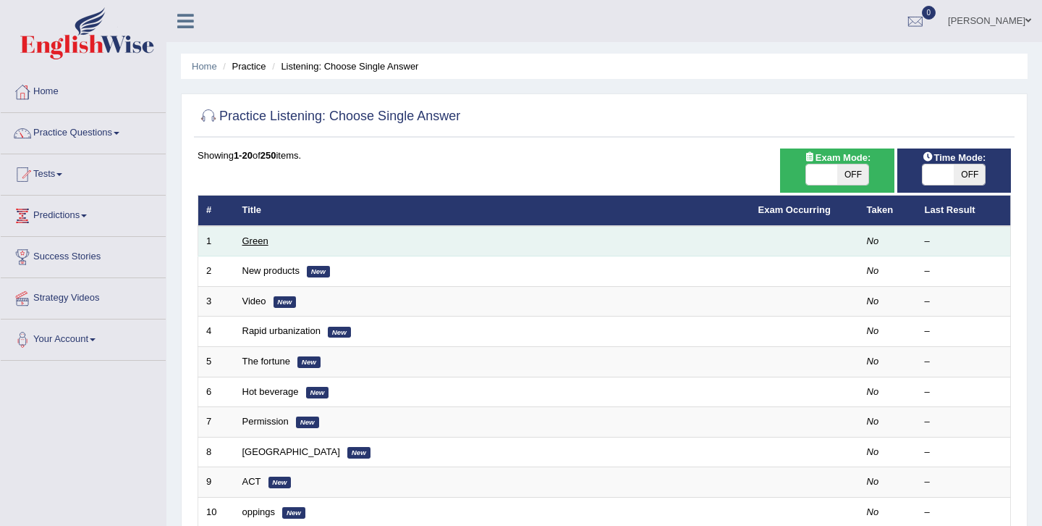
click at [246, 239] on link "Green" at bounding box center [255, 240] width 26 height 11
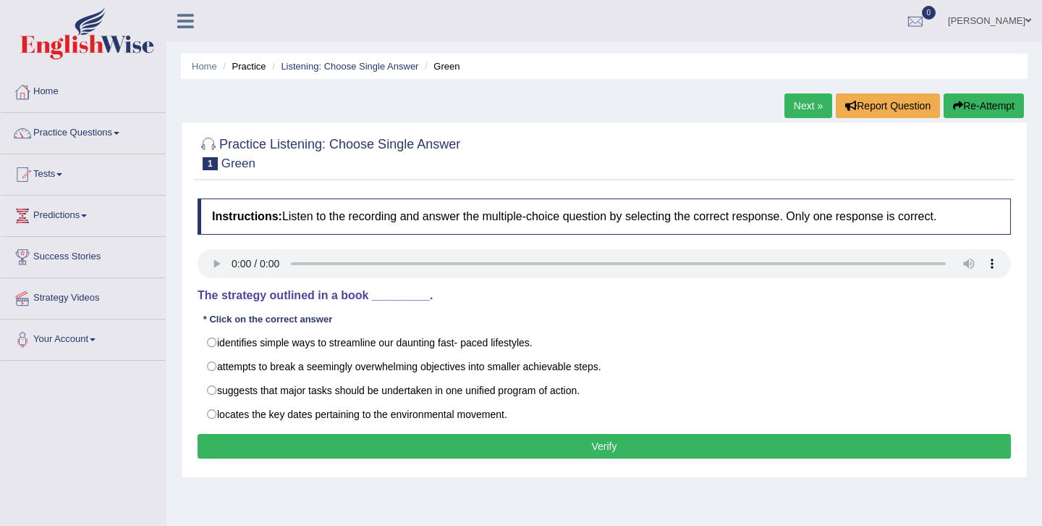
click at [798, 109] on link "Next »" at bounding box center [809, 105] width 48 height 25
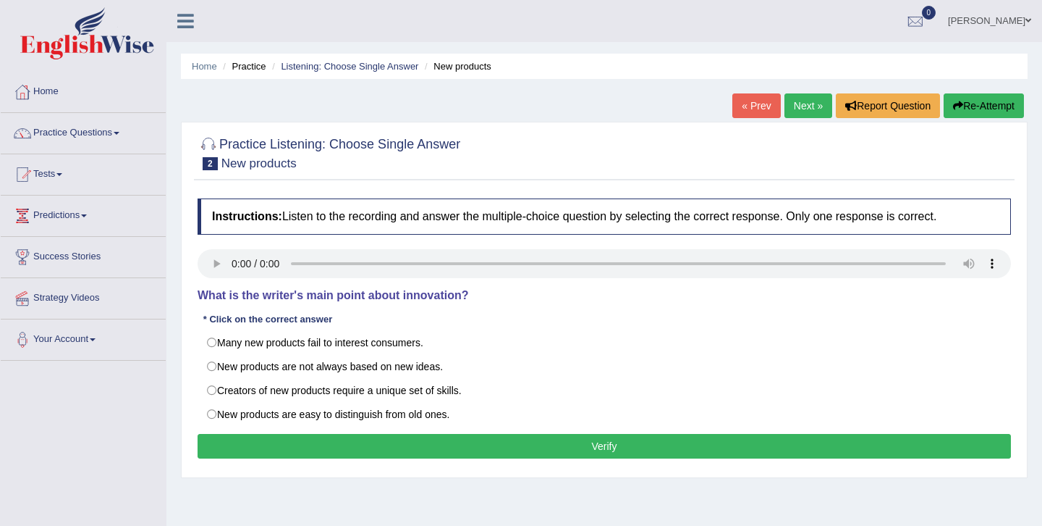
click at [761, 104] on link "« Prev" at bounding box center [757, 105] width 48 height 25
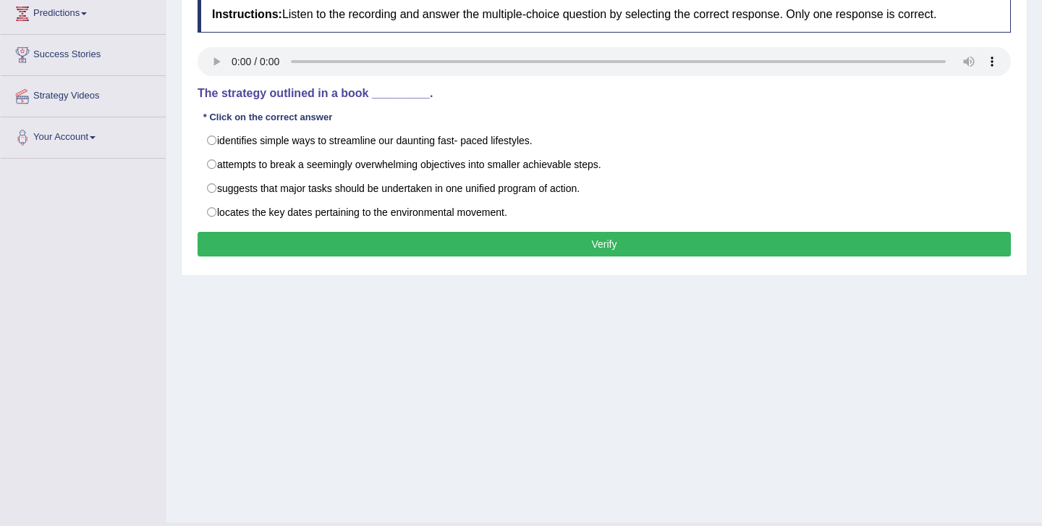
scroll to position [203, 0]
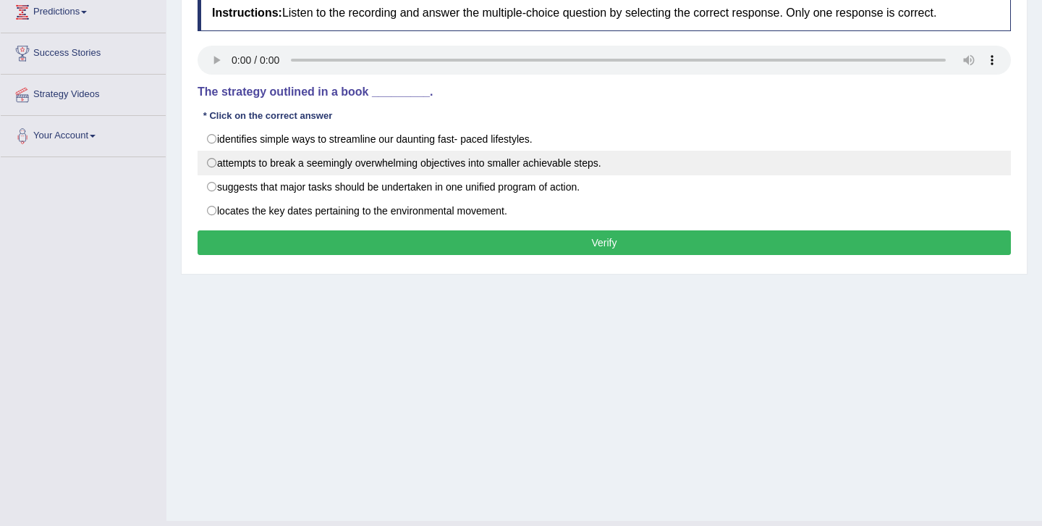
click at [327, 164] on label "attempts to break a seemingly overwhelming objectives into smaller achievable s…" at bounding box center [605, 163] width 814 height 25
radio input "true"
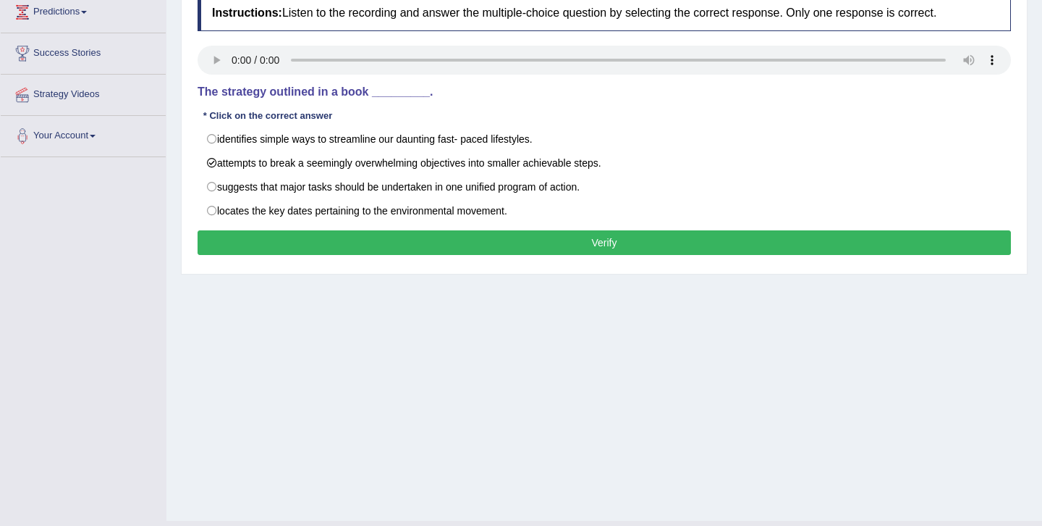
click at [630, 248] on button "Verify" at bounding box center [605, 242] width 814 height 25
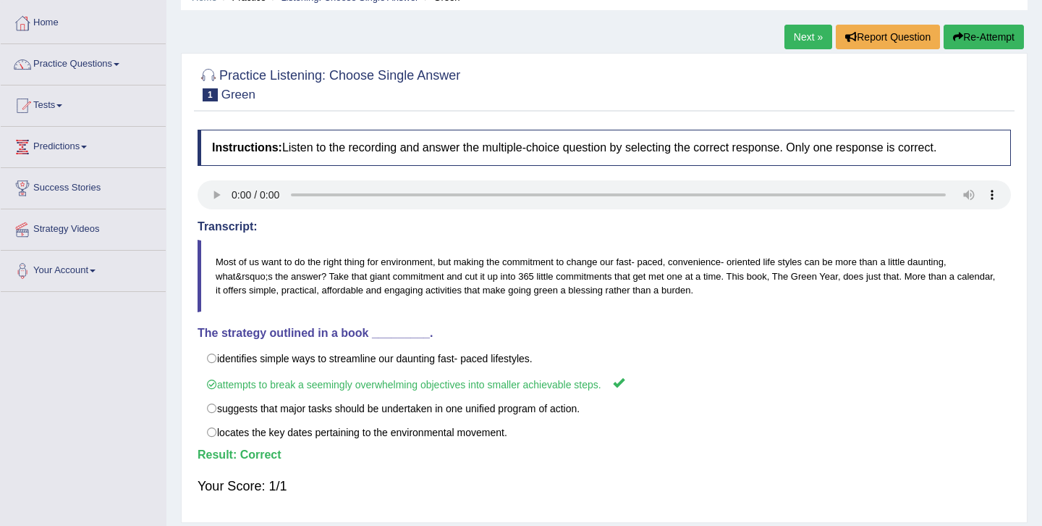
scroll to position [0, 0]
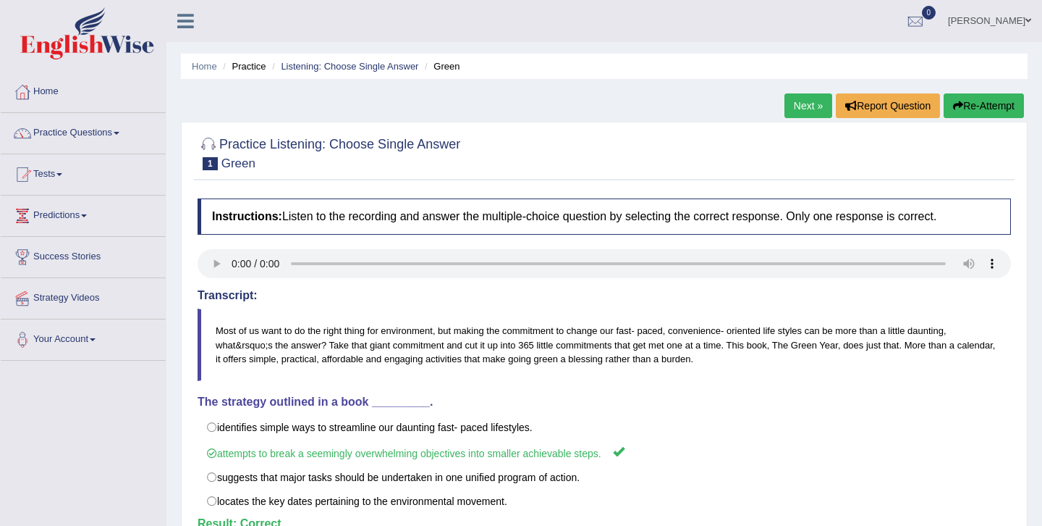
click at [793, 112] on link "Next »" at bounding box center [809, 105] width 48 height 25
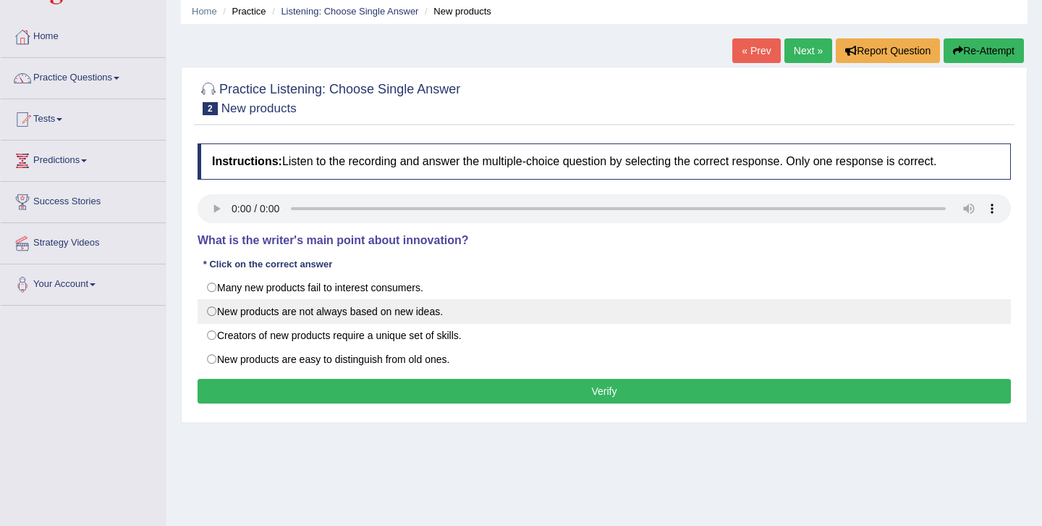
scroll to position [28, 0]
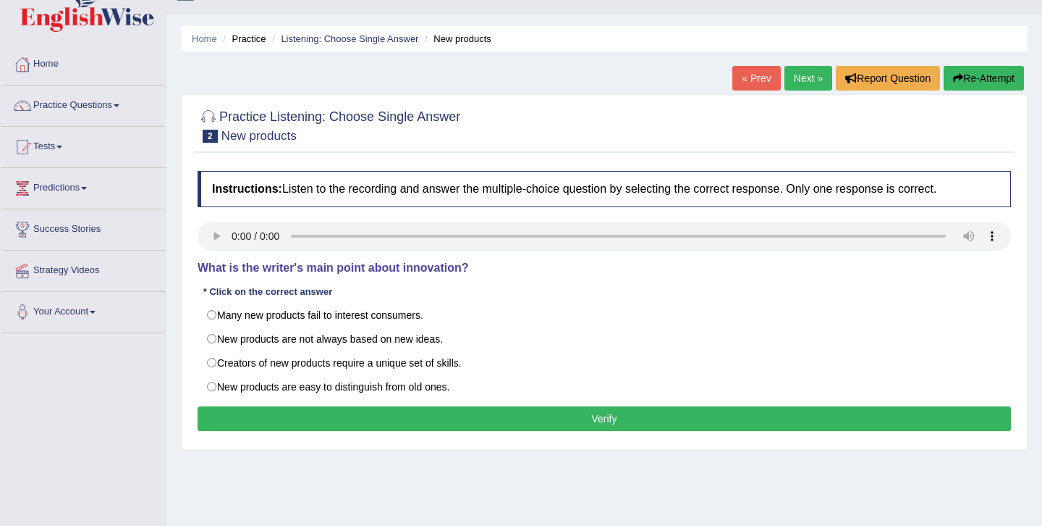
click at [796, 77] on link "Next »" at bounding box center [809, 78] width 48 height 25
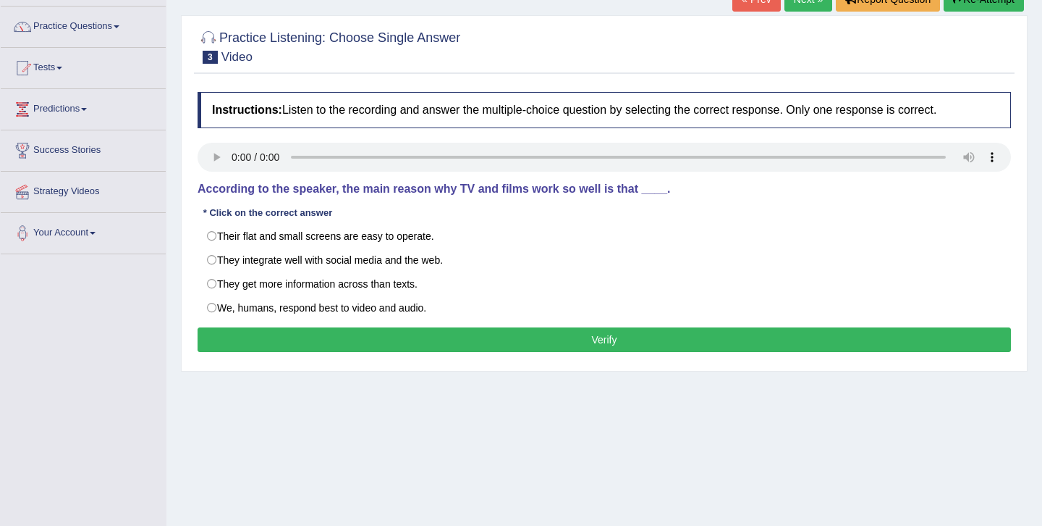
scroll to position [119, 0]
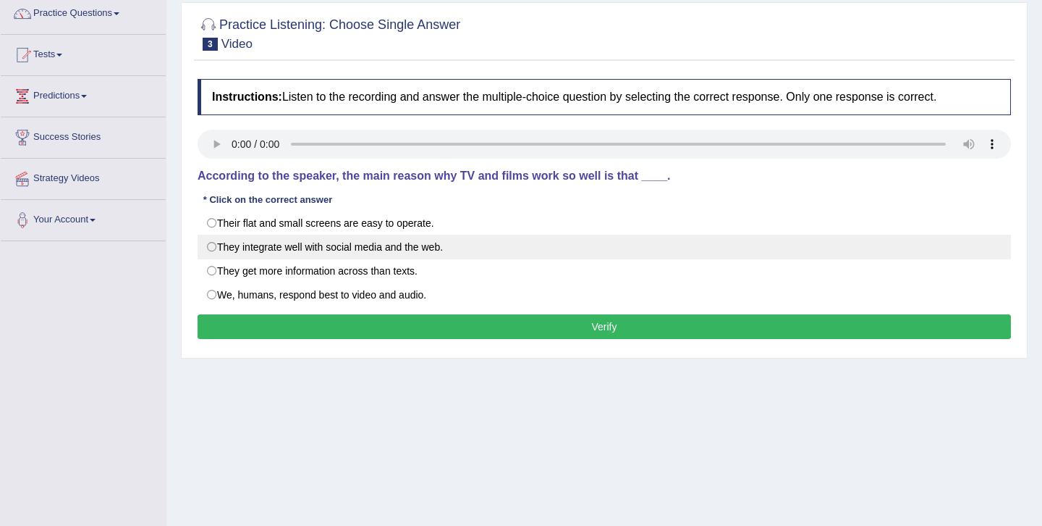
click at [213, 246] on label "They integrate well with social media and the web." at bounding box center [605, 247] width 814 height 25
radio input "true"
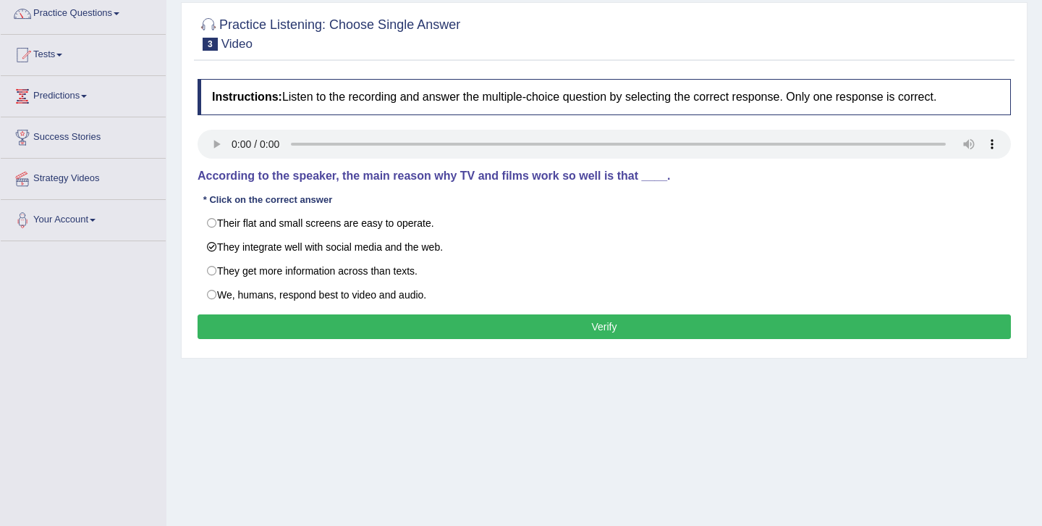
click at [505, 329] on button "Verify" at bounding box center [605, 326] width 814 height 25
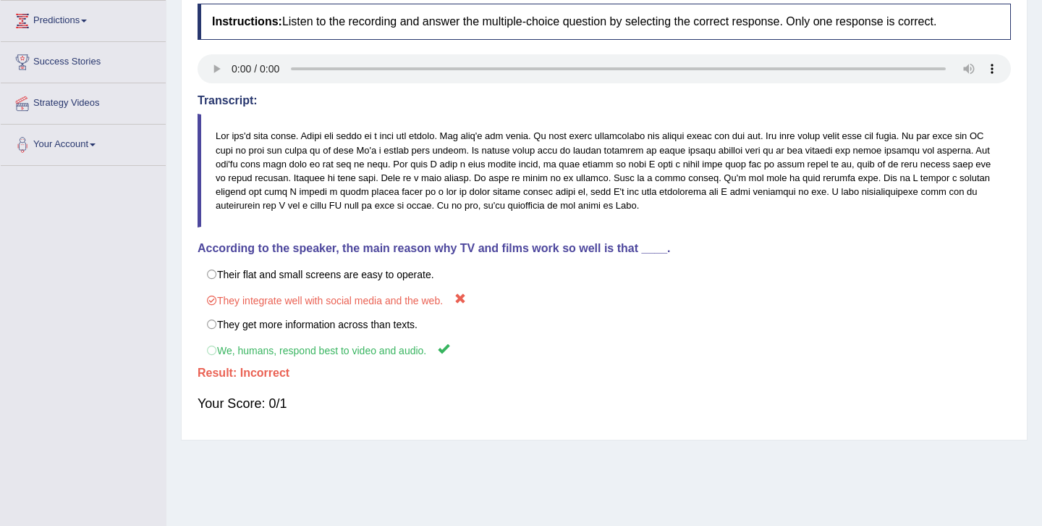
scroll to position [193, 0]
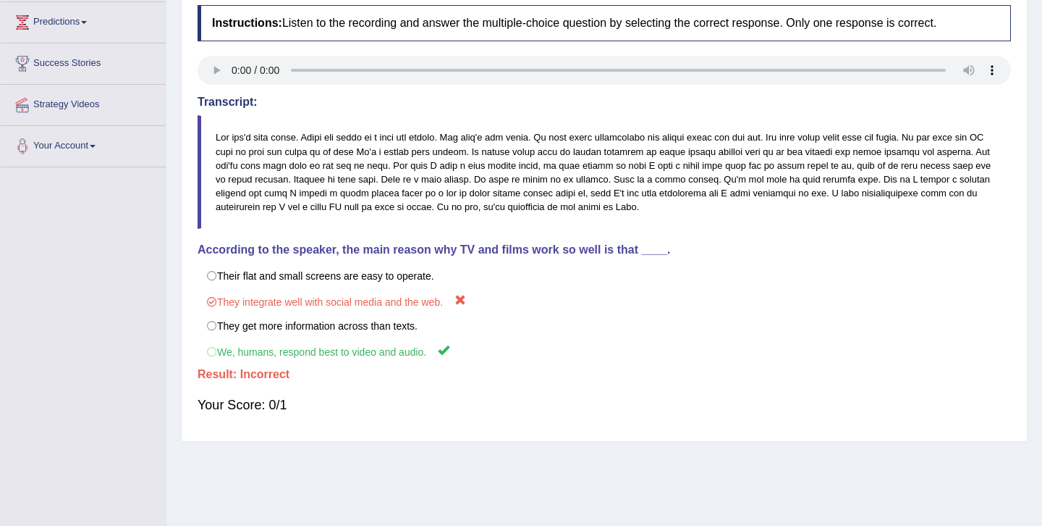
drag, startPoint x: 819, startPoint y: 169, endPoint x: 568, endPoint y: 187, distance: 251.9
click at [568, 188] on blockquote at bounding box center [605, 172] width 814 height 114
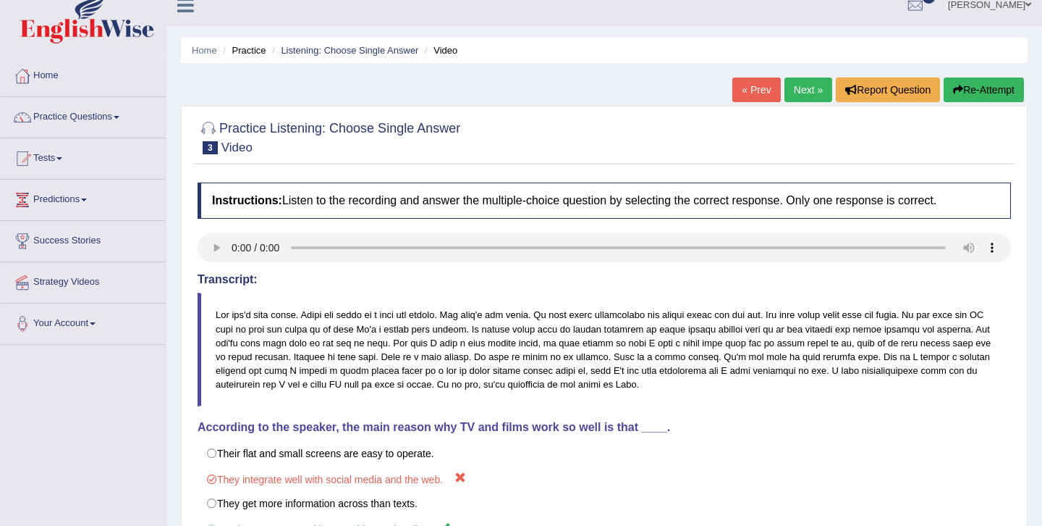
scroll to position [0, 0]
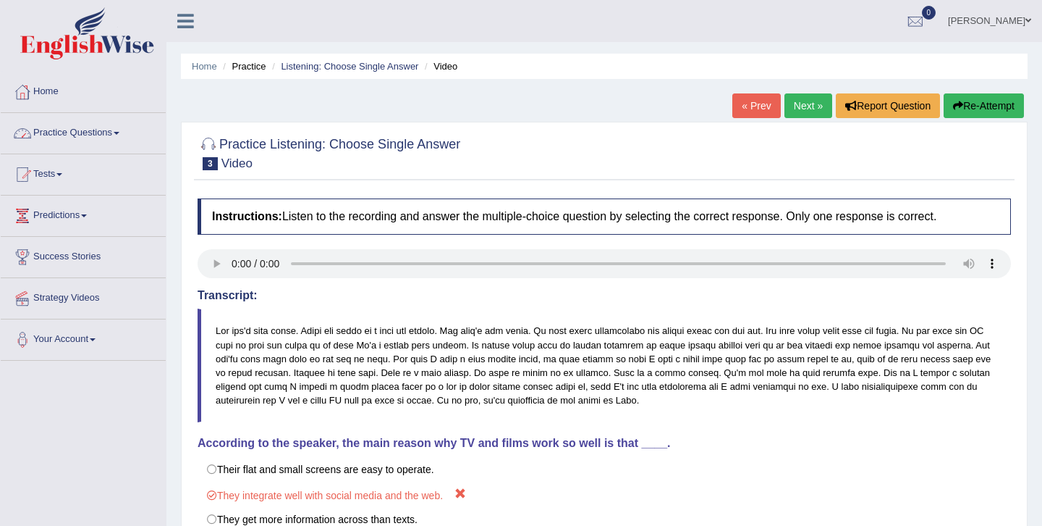
click at [79, 130] on link "Practice Questions" at bounding box center [83, 131] width 165 height 36
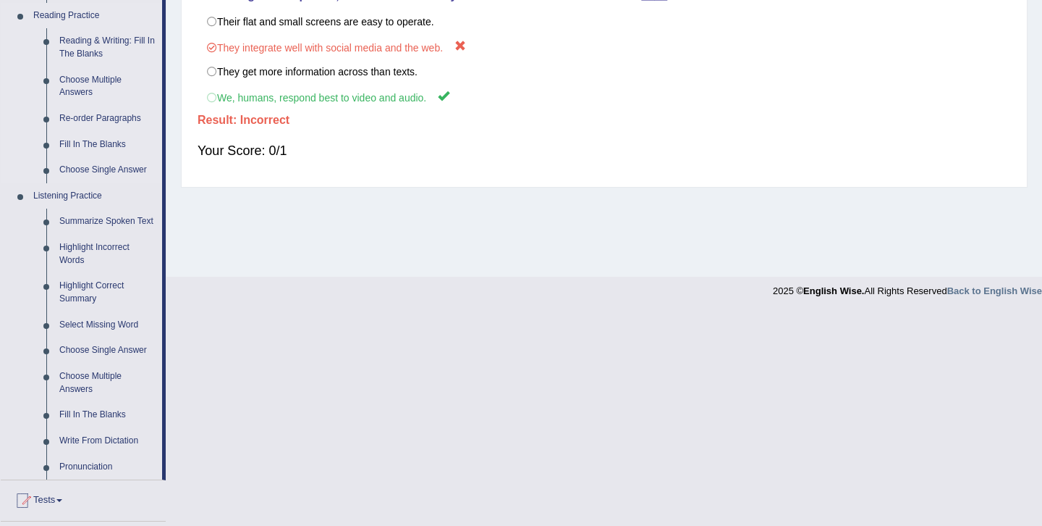
scroll to position [452, 0]
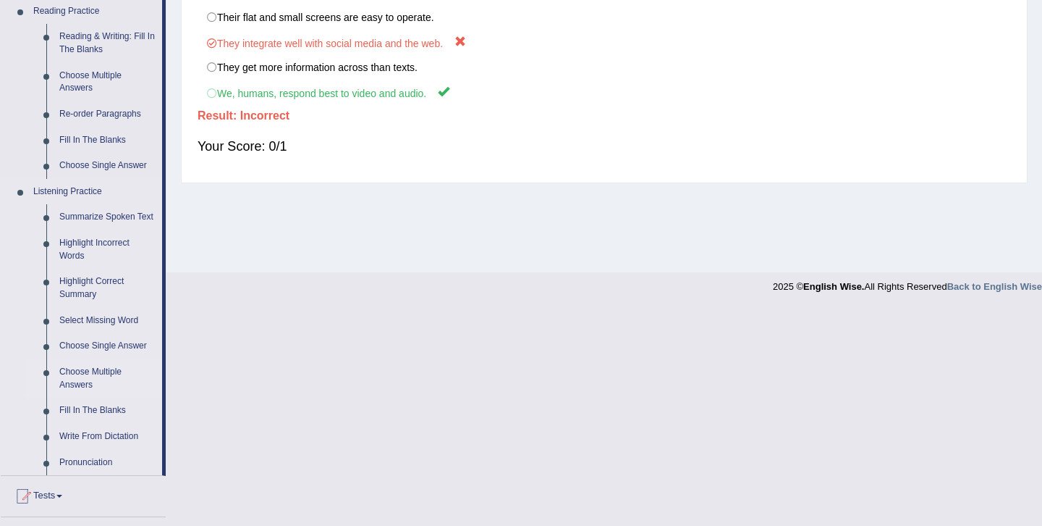
click at [90, 385] on link "Choose Multiple Answers" at bounding box center [107, 378] width 109 height 38
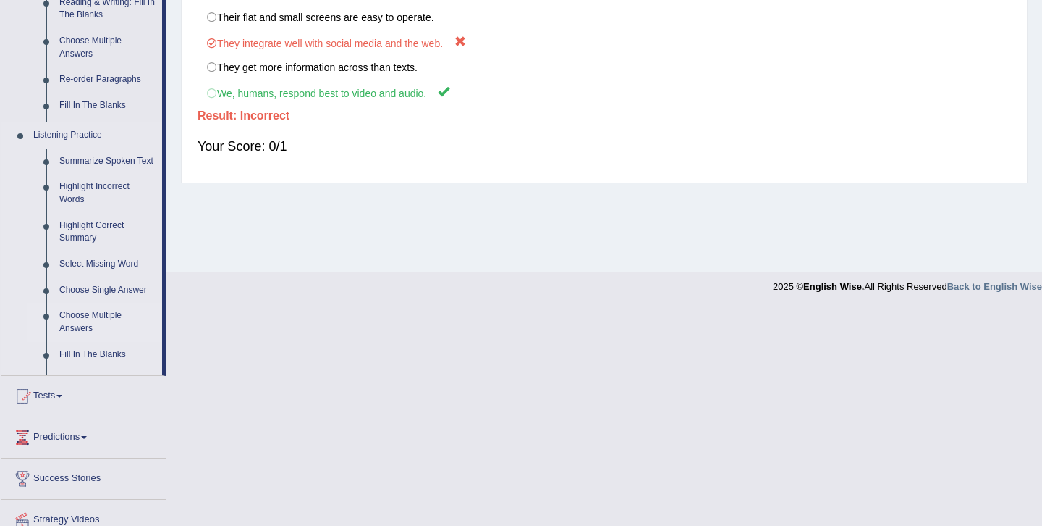
scroll to position [235, 0]
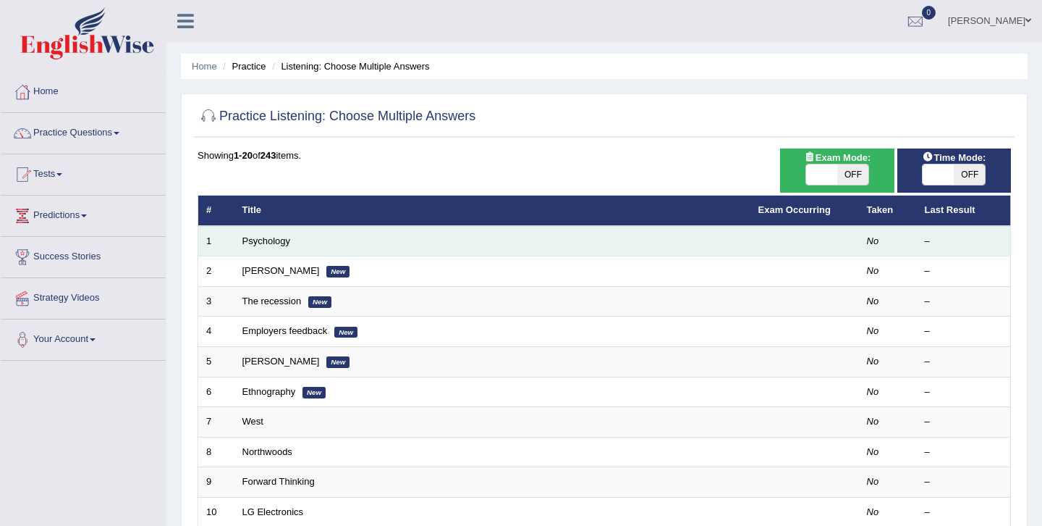
click at [210, 241] on td "1" at bounding box center [216, 241] width 36 height 30
click at [282, 241] on link "Psychology" at bounding box center [266, 240] width 48 height 11
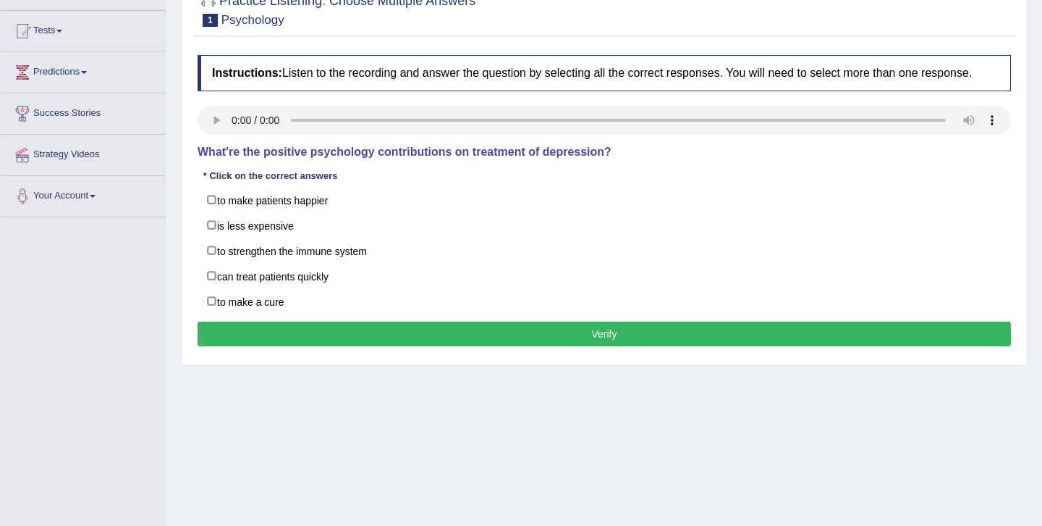
scroll to position [144, 0]
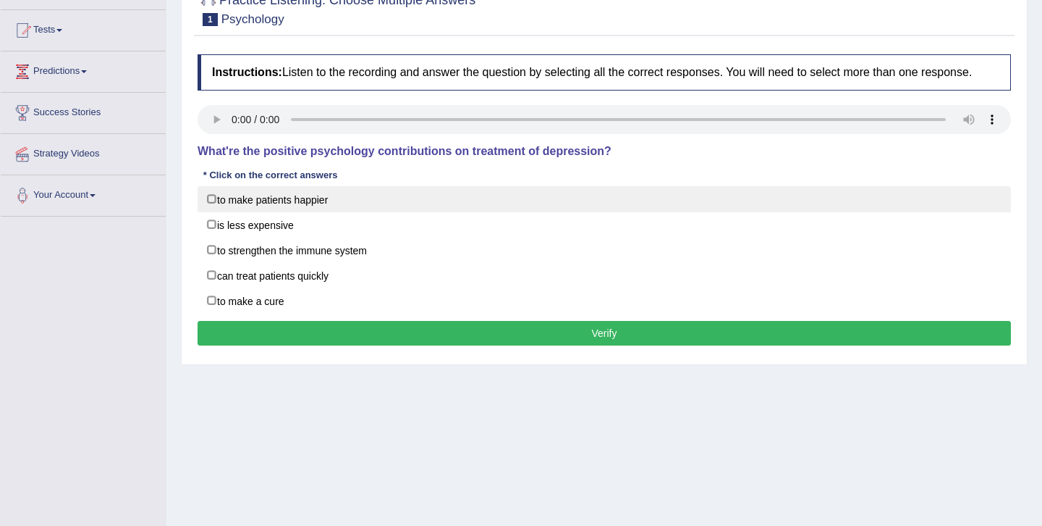
click at [310, 212] on label "to make patients happier" at bounding box center [605, 199] width 814 height 26
checkbox input "true"
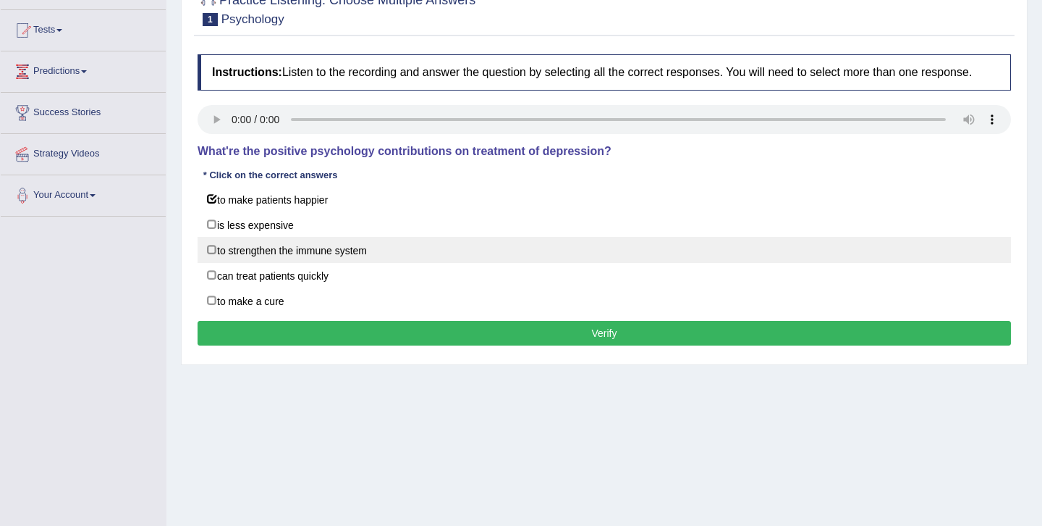
click at [340, 263] on label "to strengthen the immune system" at bounding box center [605, 250] width 814 height 26
checkbox input "true"
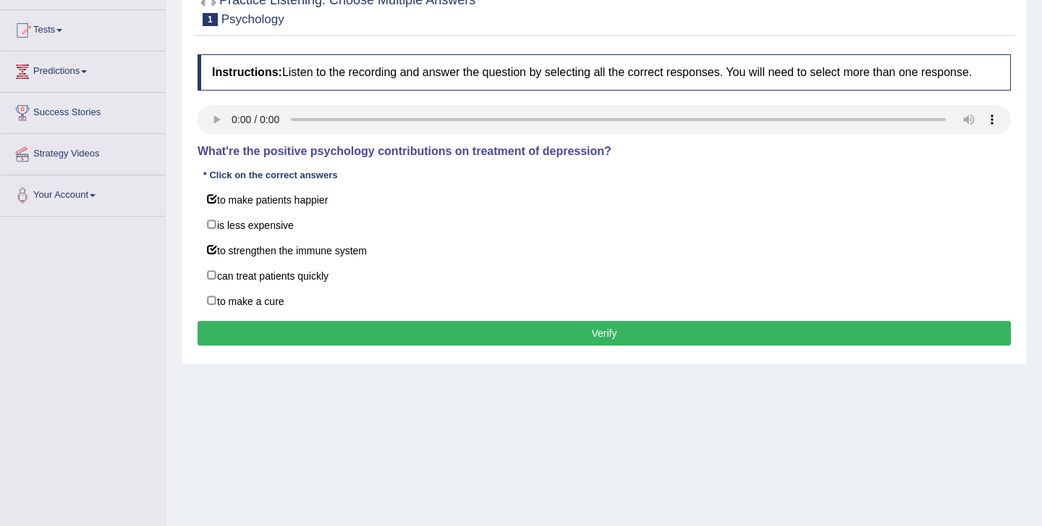
click at [499, 345] on button "Verify" at bounding box center [605, 333] width 814 height 25
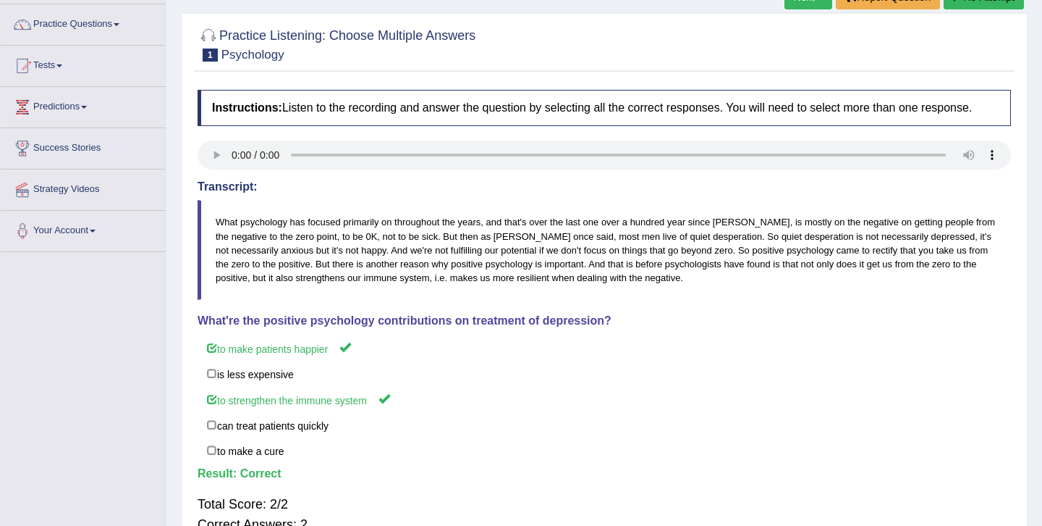
scroll to position [0, 0]
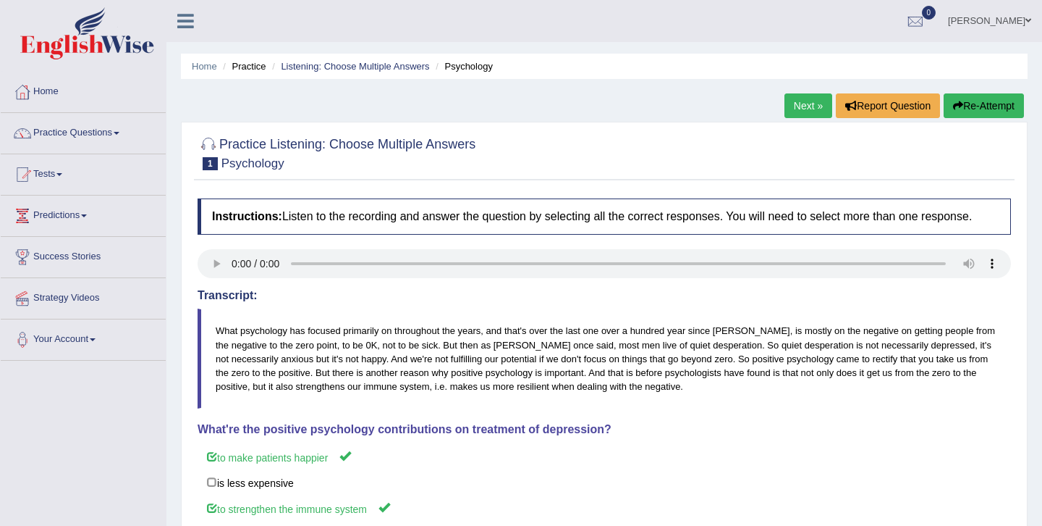
click at [809, 102] on link "Next »" at bounding box center [809, 105] width 48 height 25
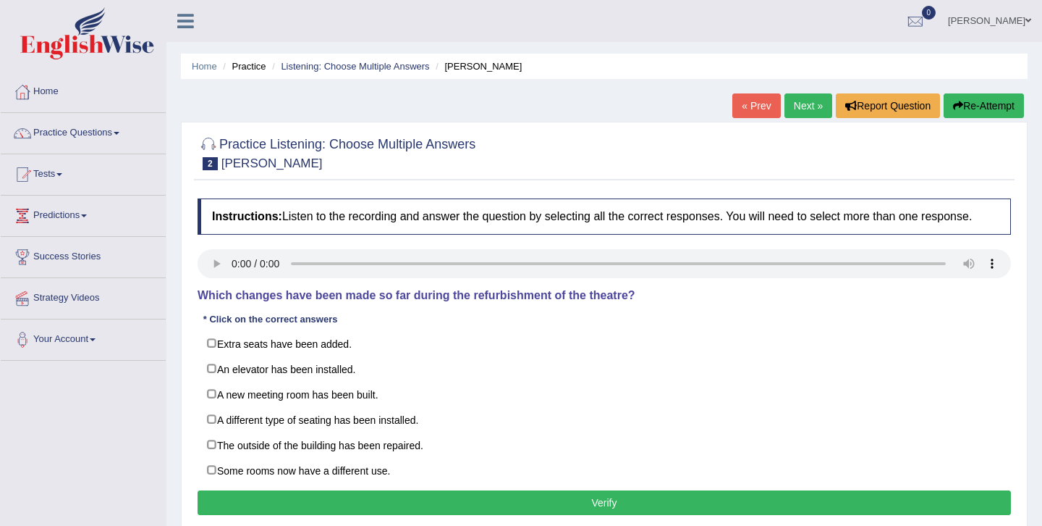
click at [811, 98] on link "Next »" at bounding box center [809, 105] width 48 height 25
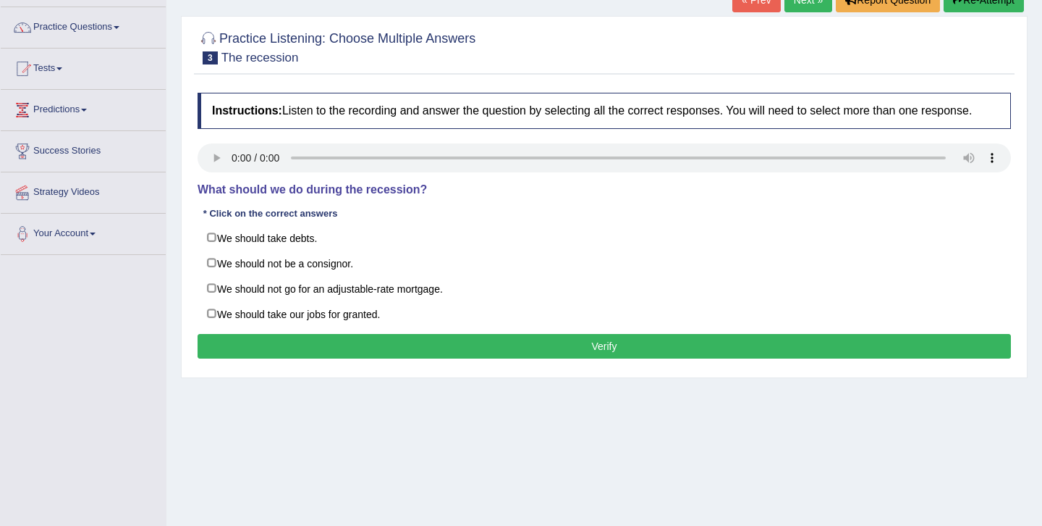
scroll to position [116, 0]
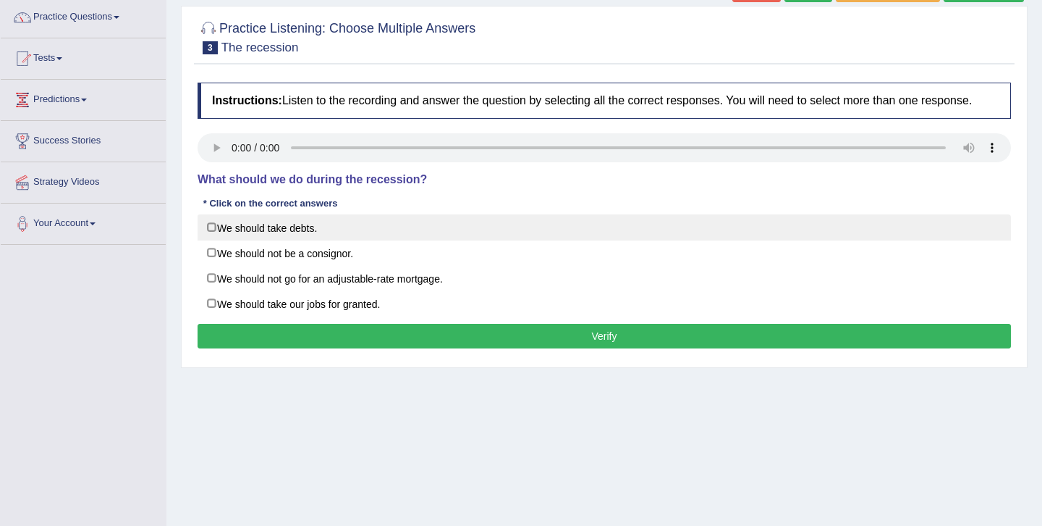
click at [359, 240] on label "We should take debts." at bounding box center [605, 227] width 814 height 26
checkbox input "true"
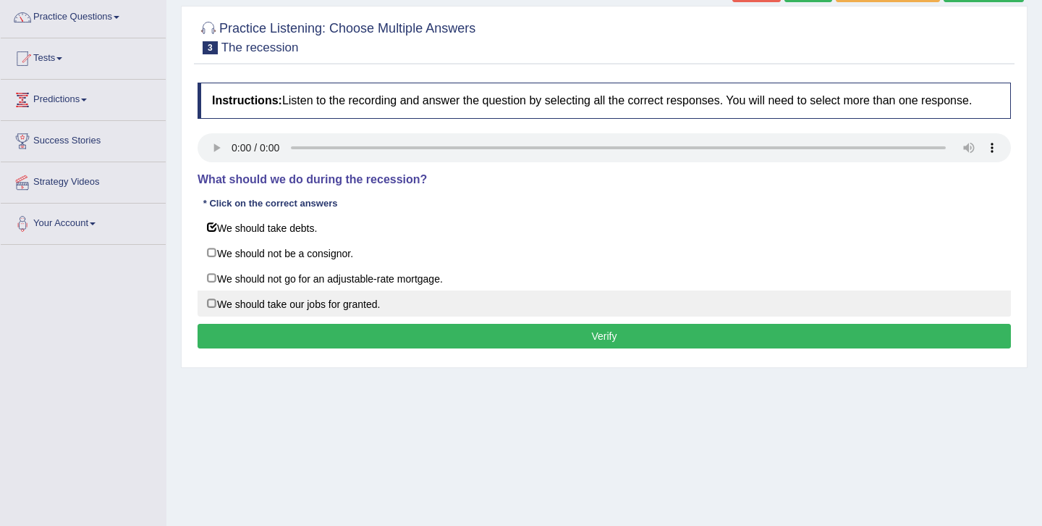
click at [368, 316] on label "We should take our jobs for granted." at bounding box center [605, 303] width 814 height 26
checkbox input "true"
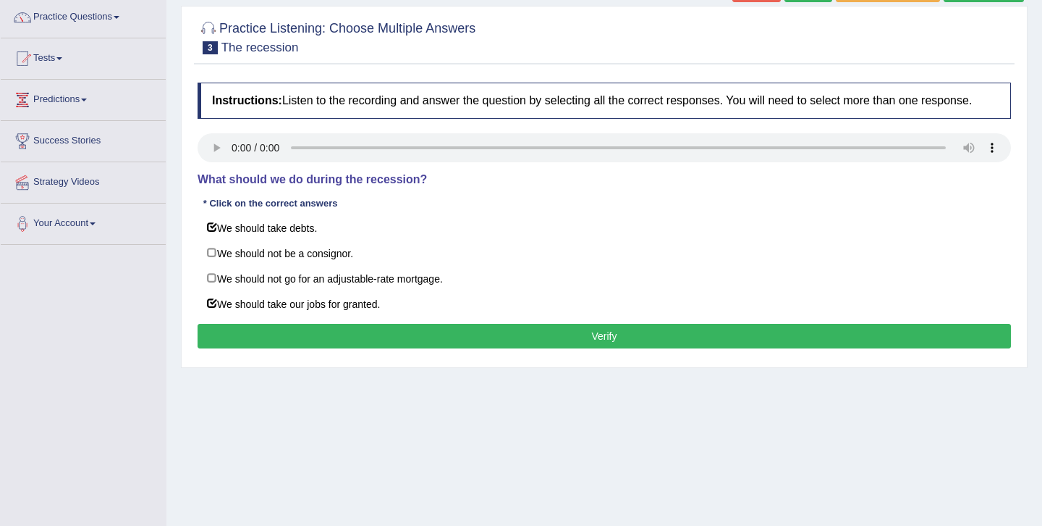
click at [520, 348] on button "Verify" at bounding box center [605, 336] width 814 height 25
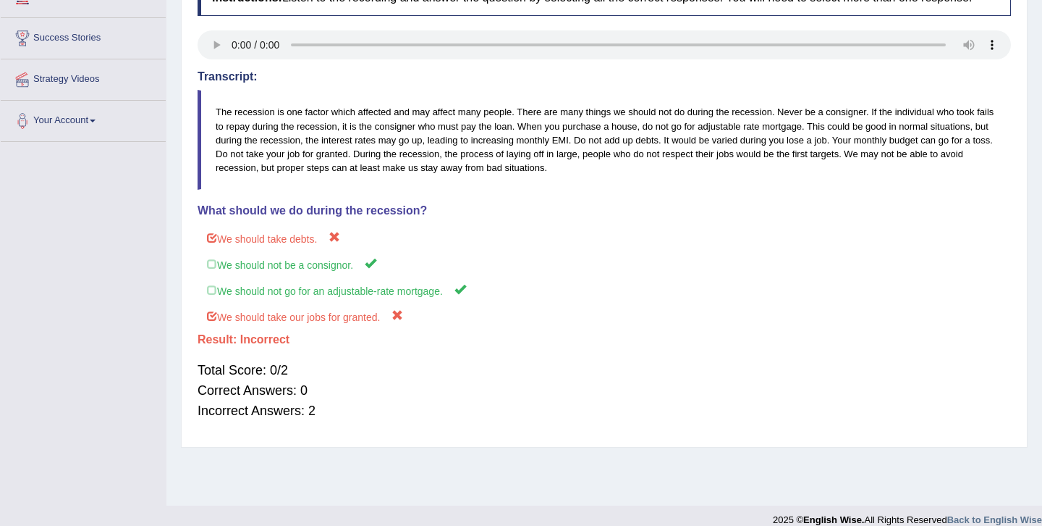
scroll to position [235, 0]
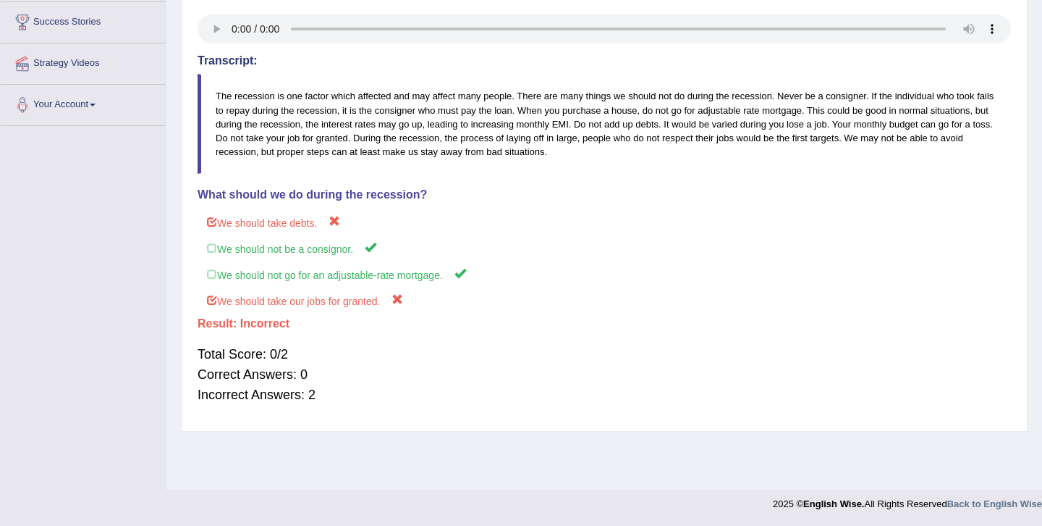
drag, startPoint x: 494, startPoint y: 428, endPoint x: 591, endPoint y: 510, distance: 126.3
click at [591, 291] on body "Toggle navigation Home Practice Questions Speaking Practice Read Aloud Repeat S…" at bounding box center [521, 28] width 1042 height 526
